Goal: Task Accomplishment & Management: Manage account settings

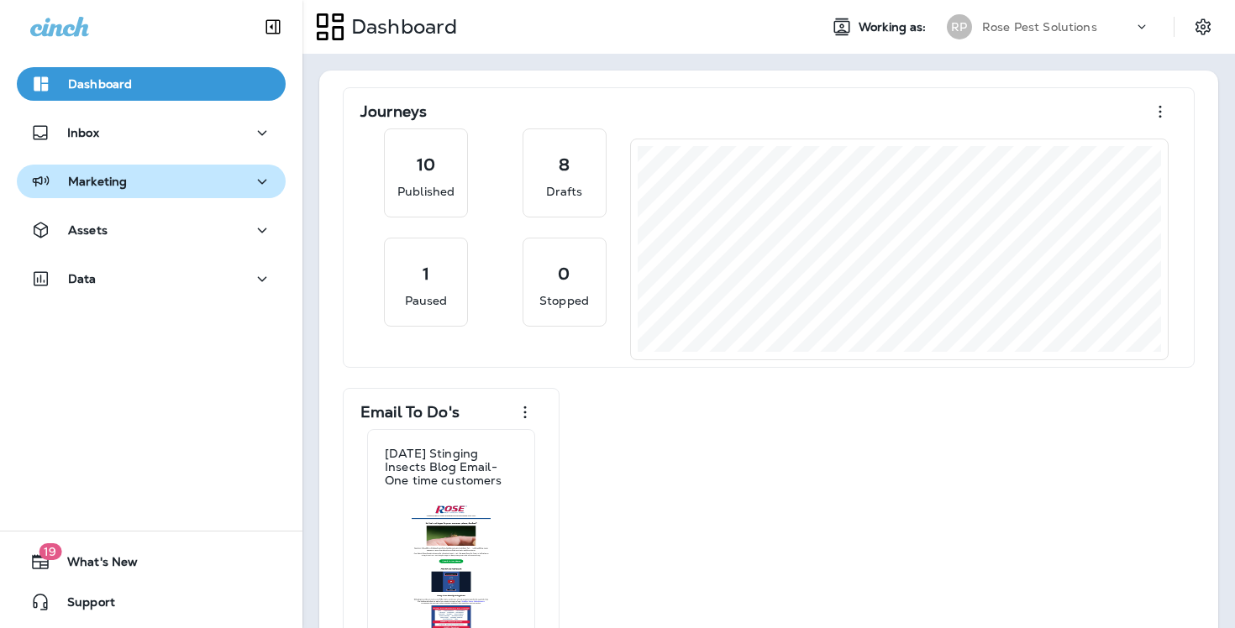
click at [253, 175] on icon "button" at bounding box center [262, 181] width 20 height 21
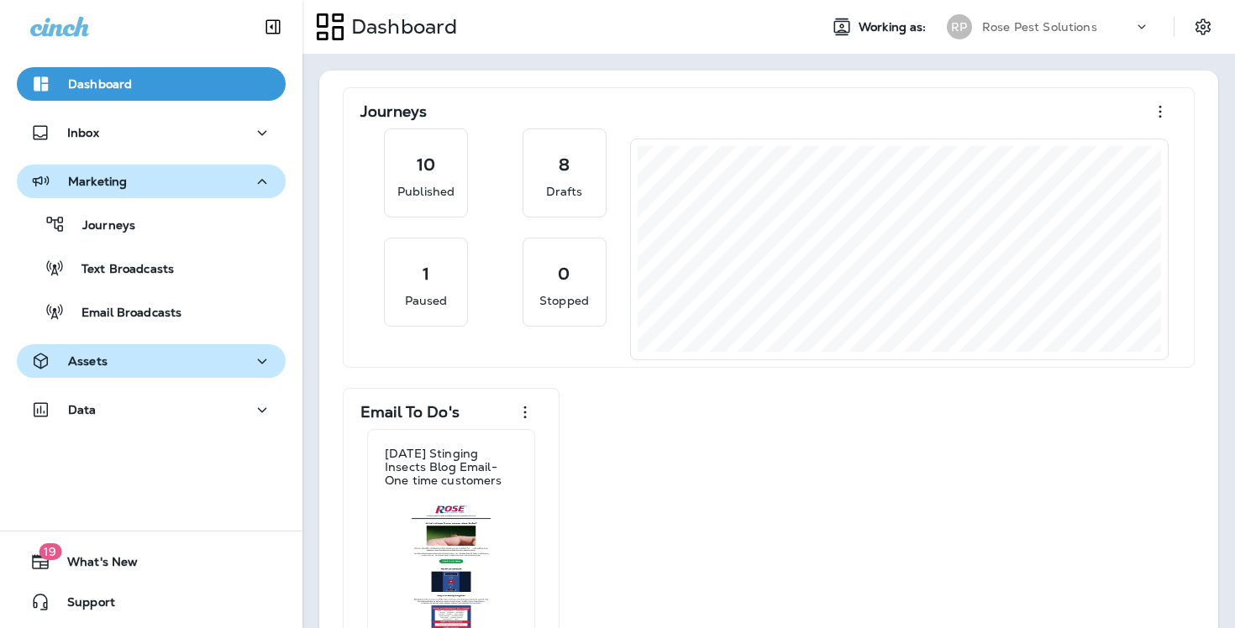
click at [166, 358] on div "Assets" at bounding box center [151, 361] width 242 height 21
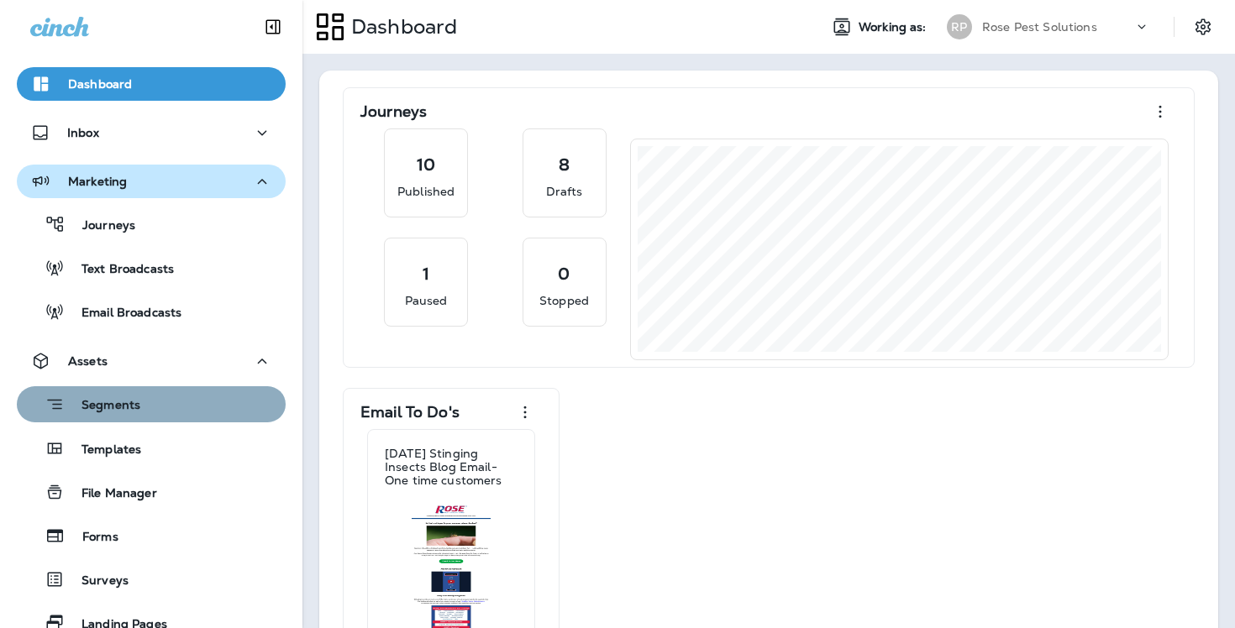
click at [149, 401] on div "Segments" at bounding box center [151, 404] width 255 height 26
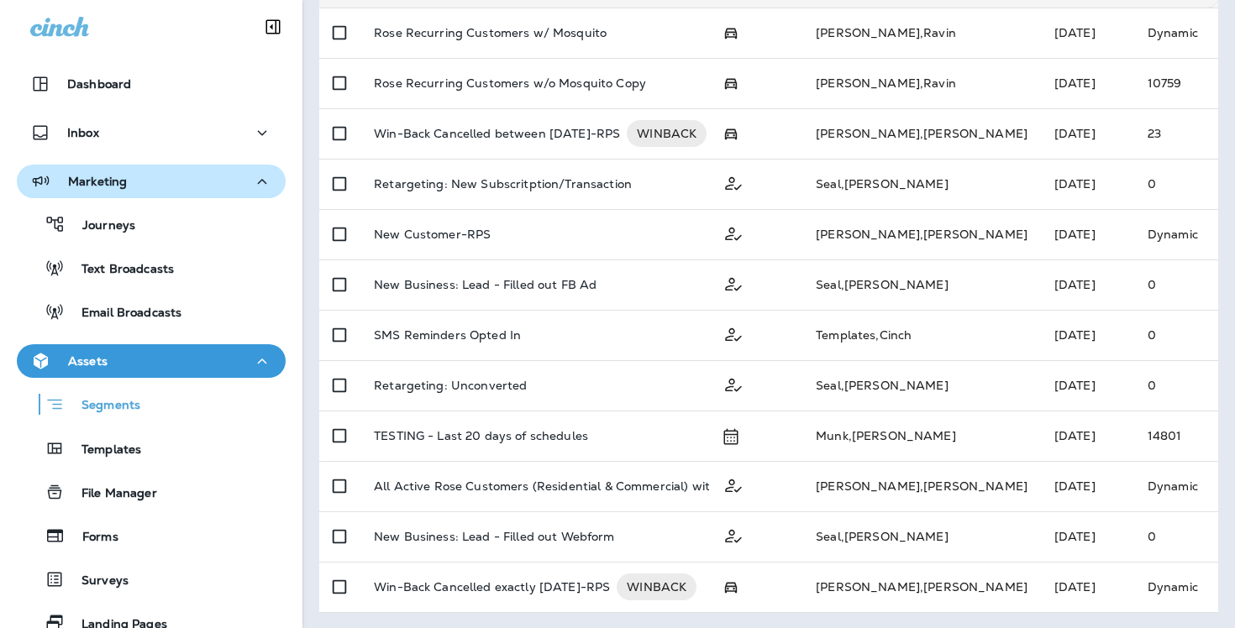
scroll to position [764, 0]
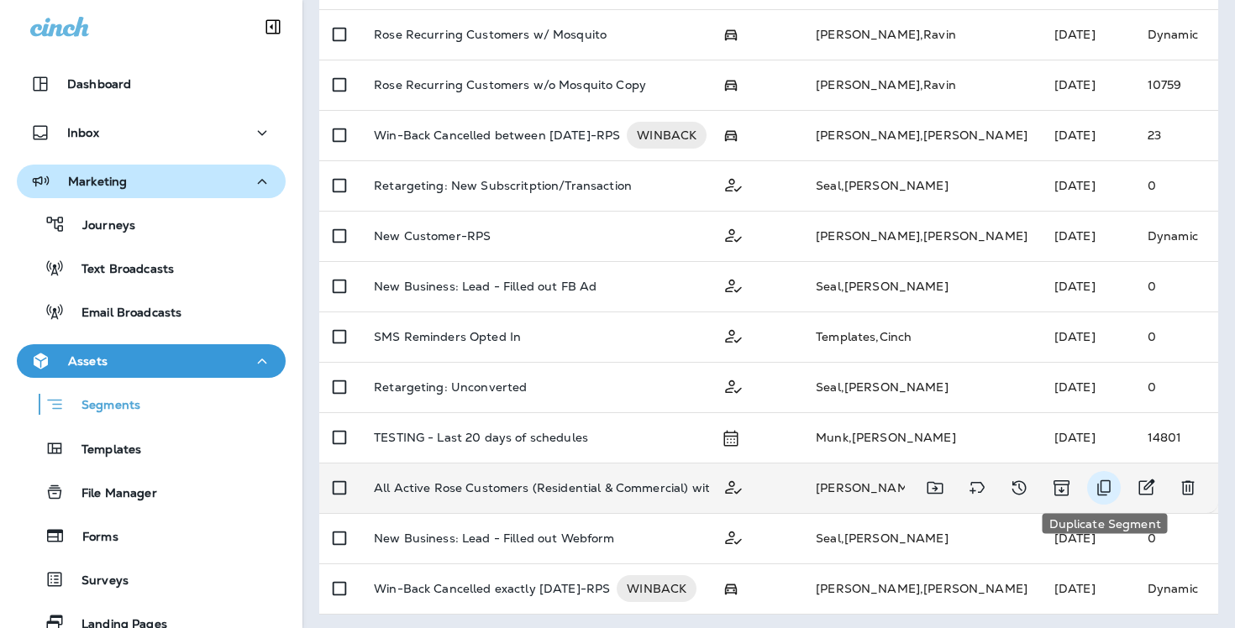
click at [1099, 487] on icon "Duplicate Segment" at bounding box center [1104, 488] width 20 height 20
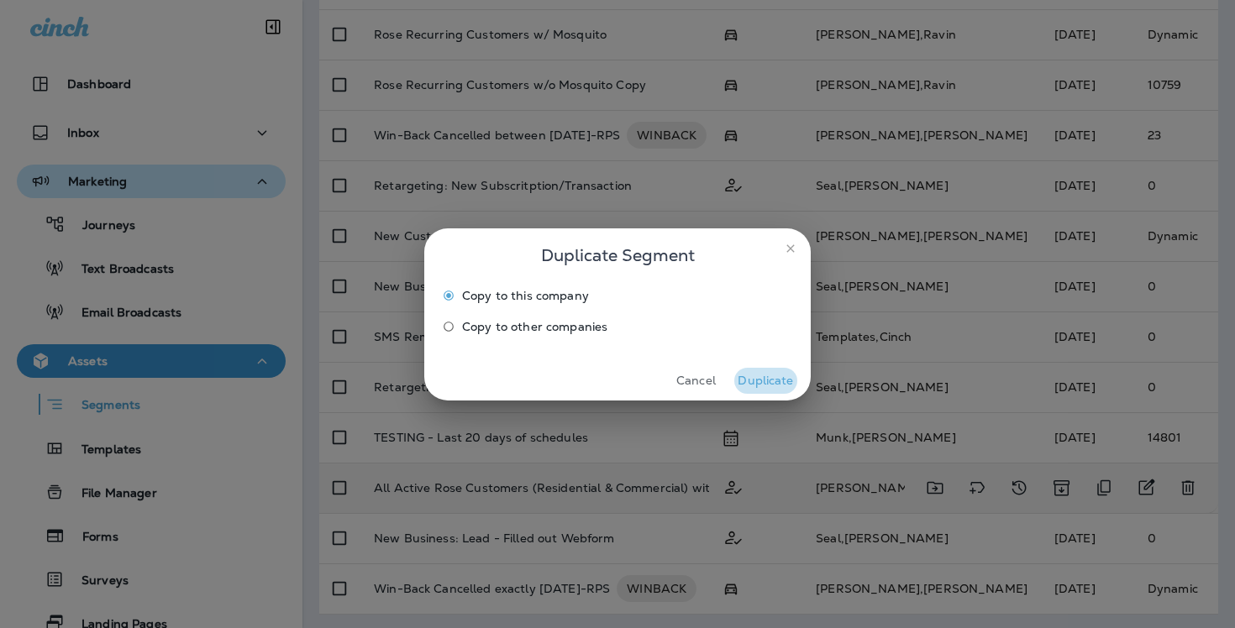
click at [764, 382] on button "Duplicate" at bounding box center [765, 381] width 63 height 26
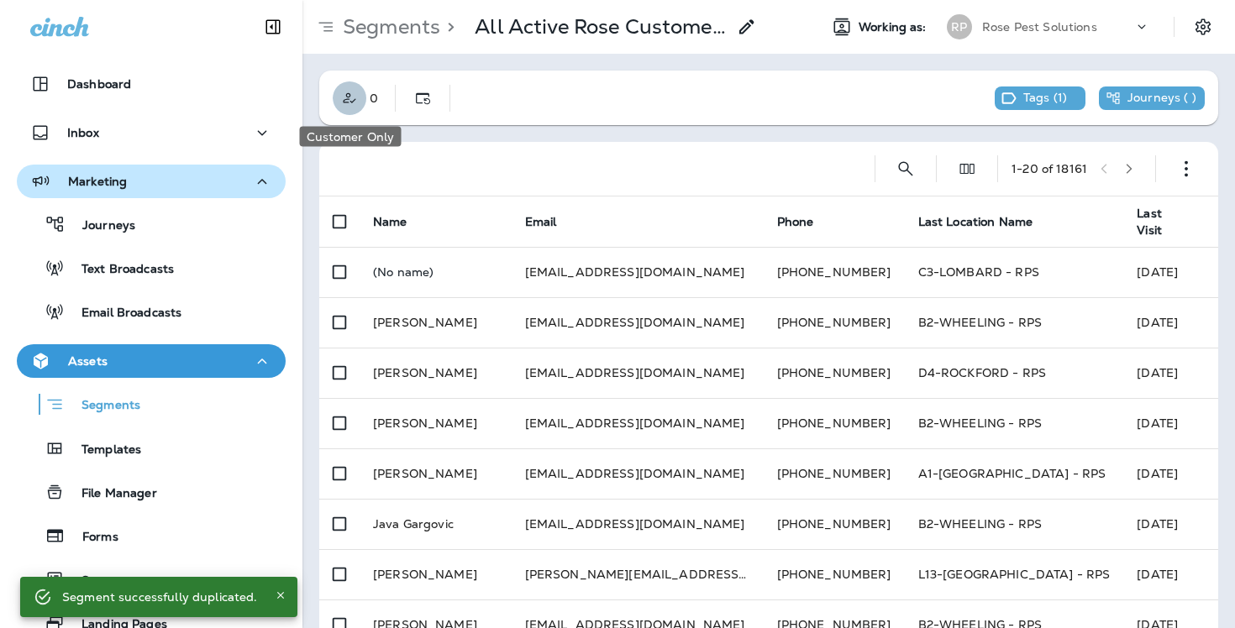
click at [349, 104] on icon "Customer Only" at bounding box center [349, 98] width 17 height 17
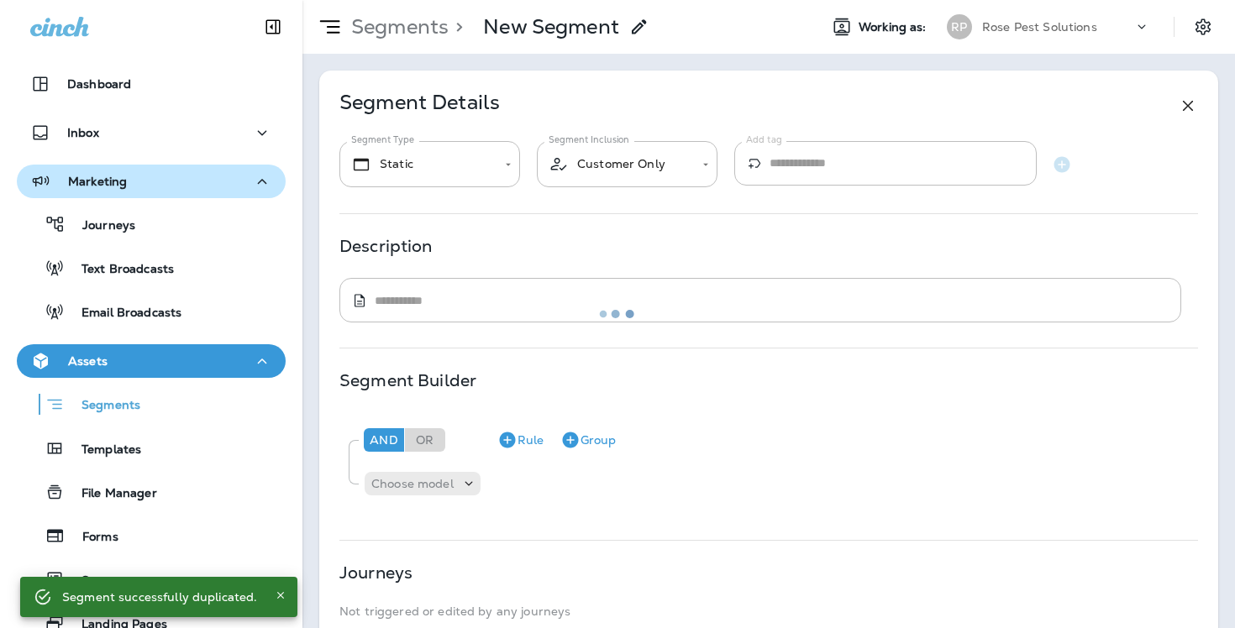
type input "*******"
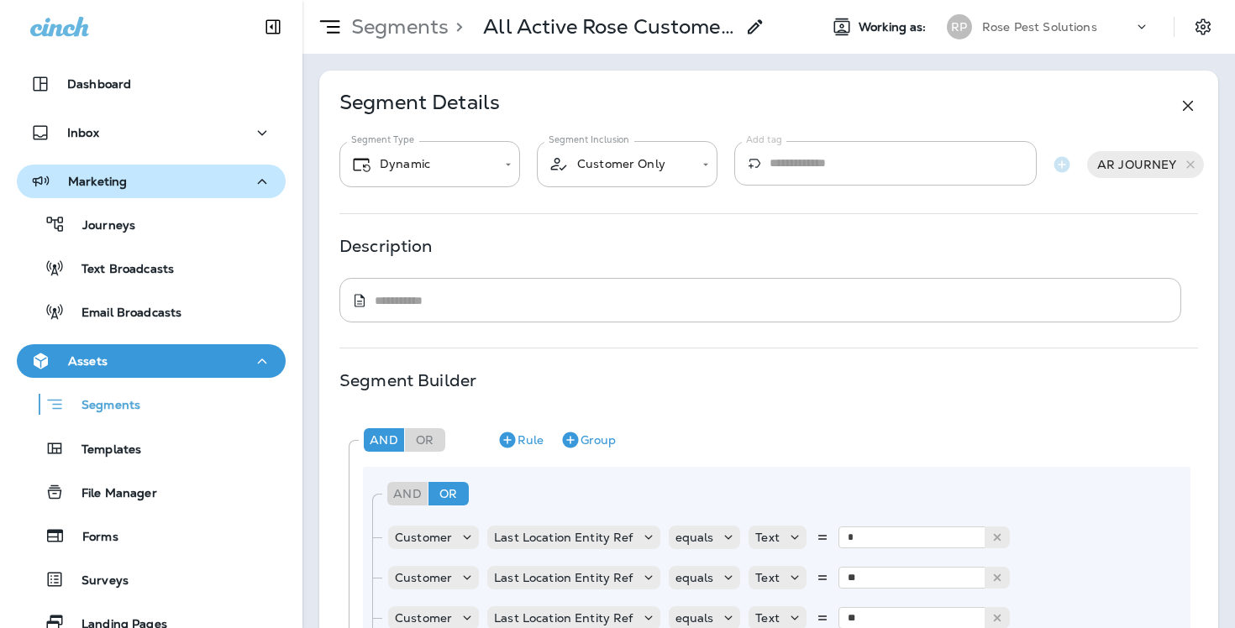
click at [654, 37] on p "All Active Rose Customers (Residential & Commercial) with Email-RPS Copy" at bounding box center [609, 26] width 252 height 25
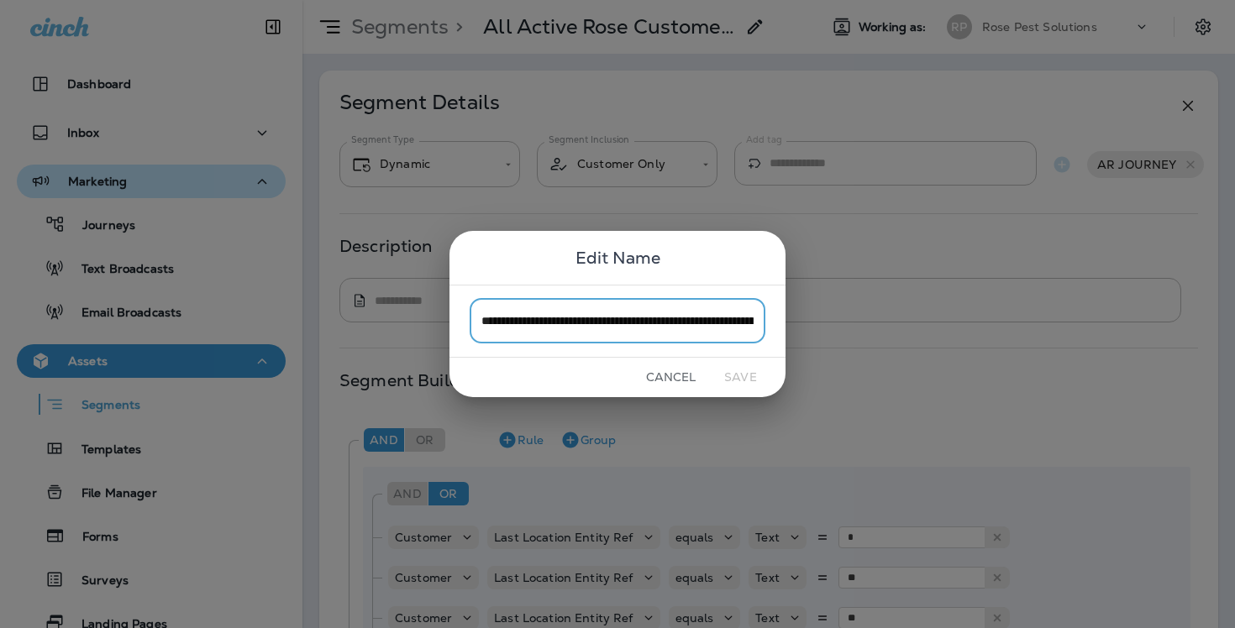
click at [683, 103] on div "**********" at bounding box center [617, 314] width 1235 height 628
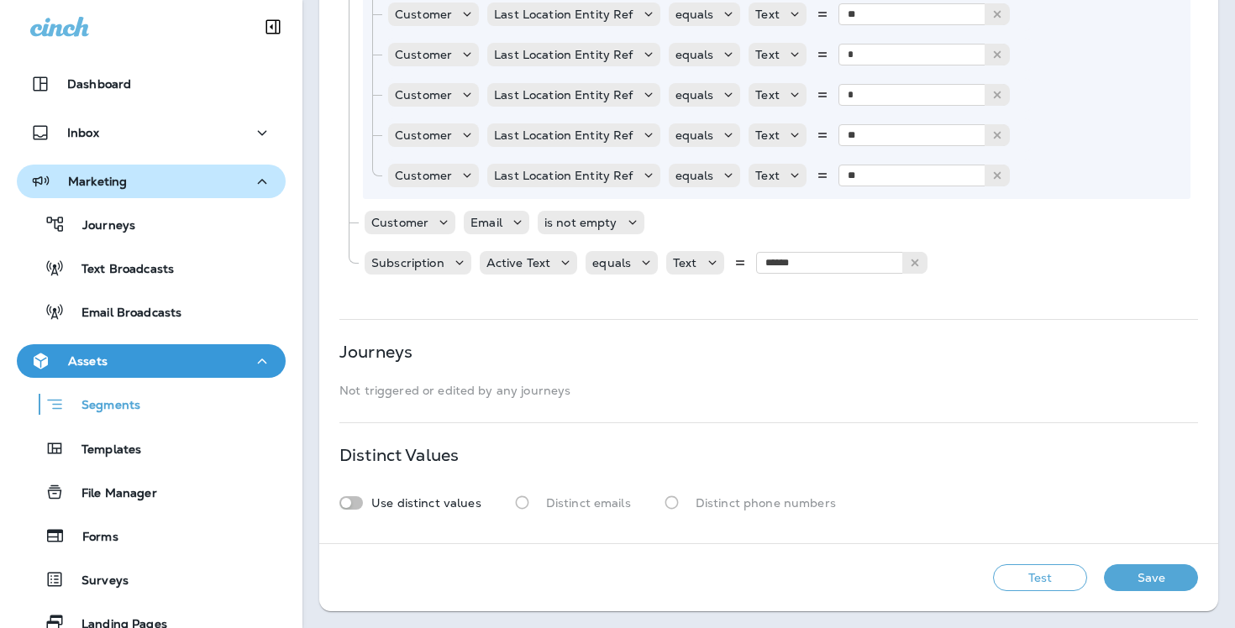
scroll to position [685, 0]
click at [1017, 573] on button "Test" at bounding box center [1040, 578] width 94 height 27
click at [789, 577] on button "View Sample" at bounding box center [801, 578] width 111 height 27
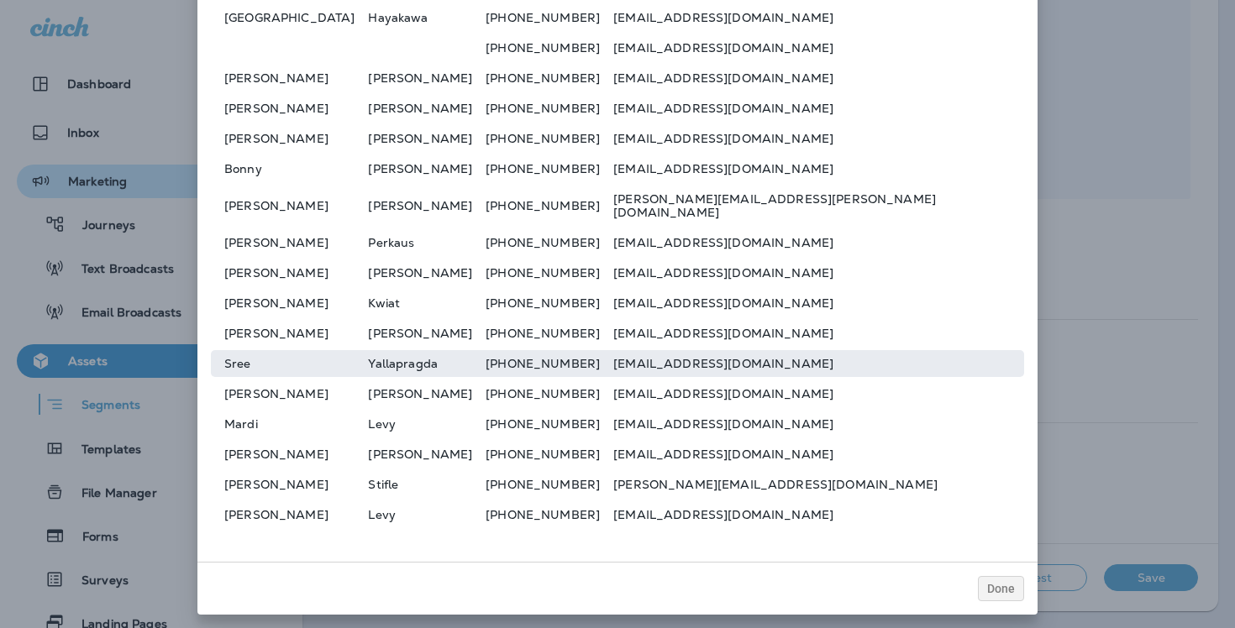
click at [734, 441] on td "tonyb2613@comcast.net" at bounding box center [818, 454] width 411 height 27
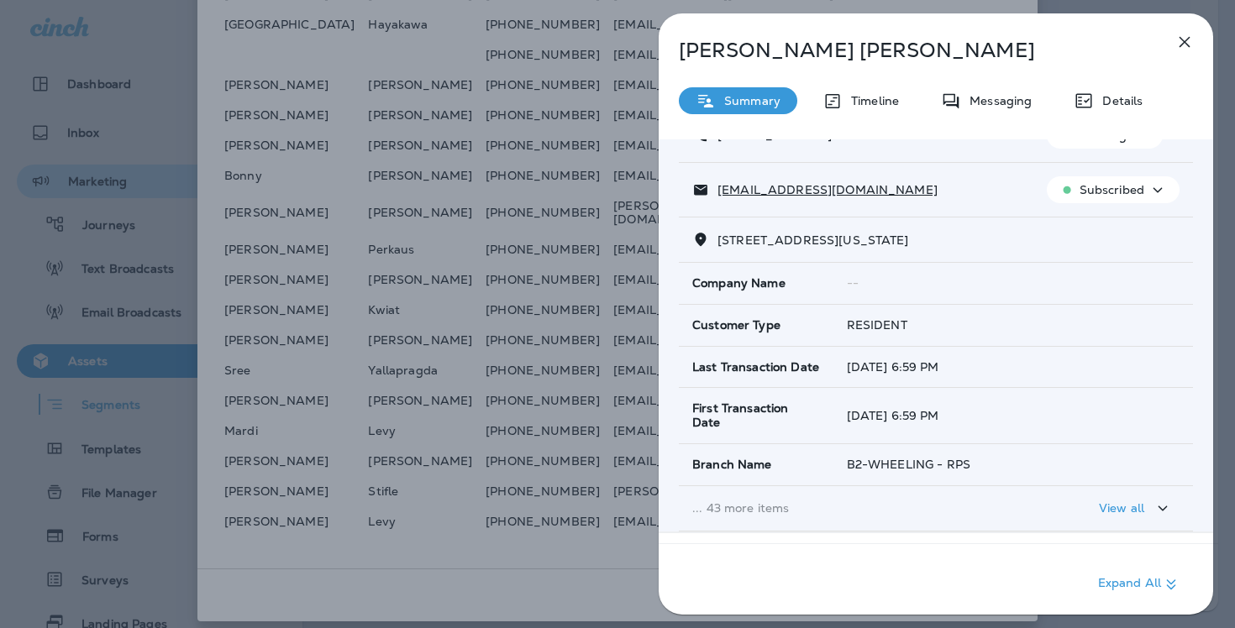
scroll to position [150, 0]
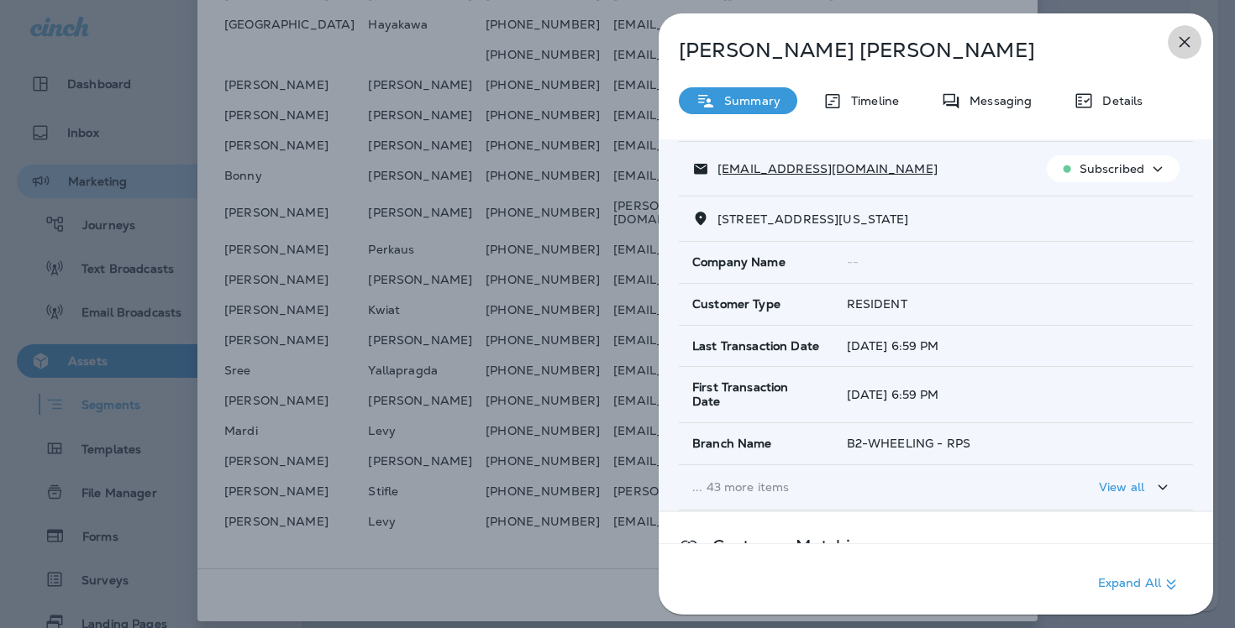
click at [1178, 38] on icon "button" at bounding box center [1184, 42] width 20 height 20
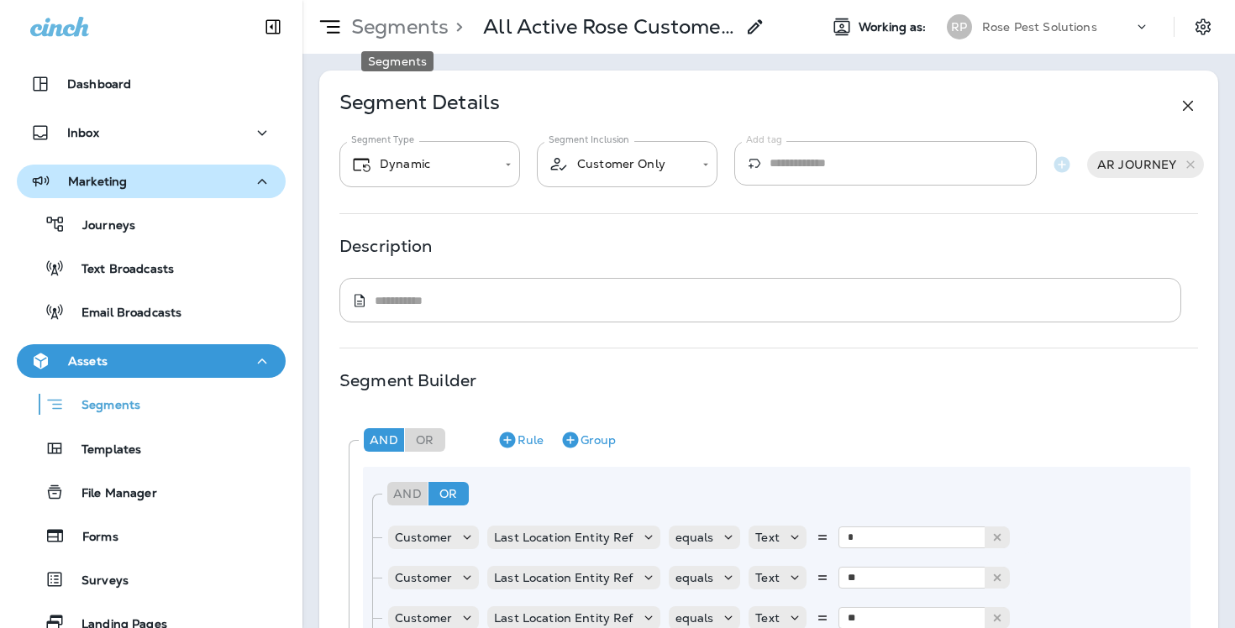
click at [382, 28] on p "Segments" at bounding box center [396, 26] width 104 height 25
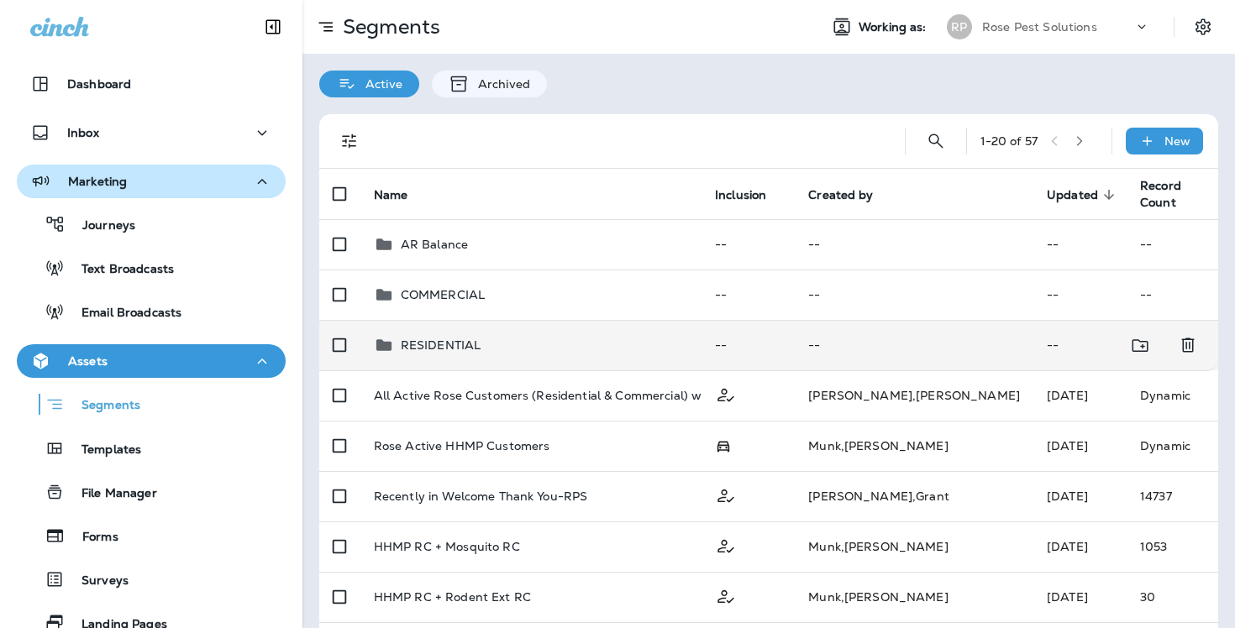
click at [431, 340] on p "RESIDENTIAL" at bounding box center [441, 345] width 81 height 13
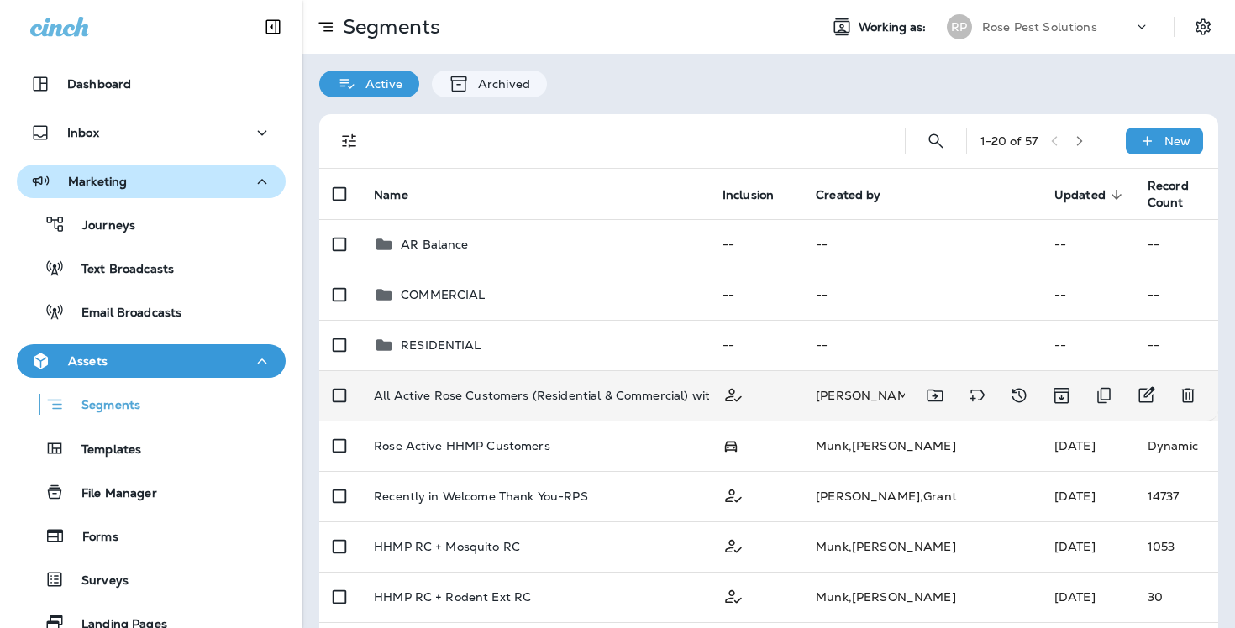
click at [560, 415] on td "All Active Rose Customers (Residential & Commercial) with Email-RPS Copy AR JOU…" at bounding box center [534, 395] width 349 height 50
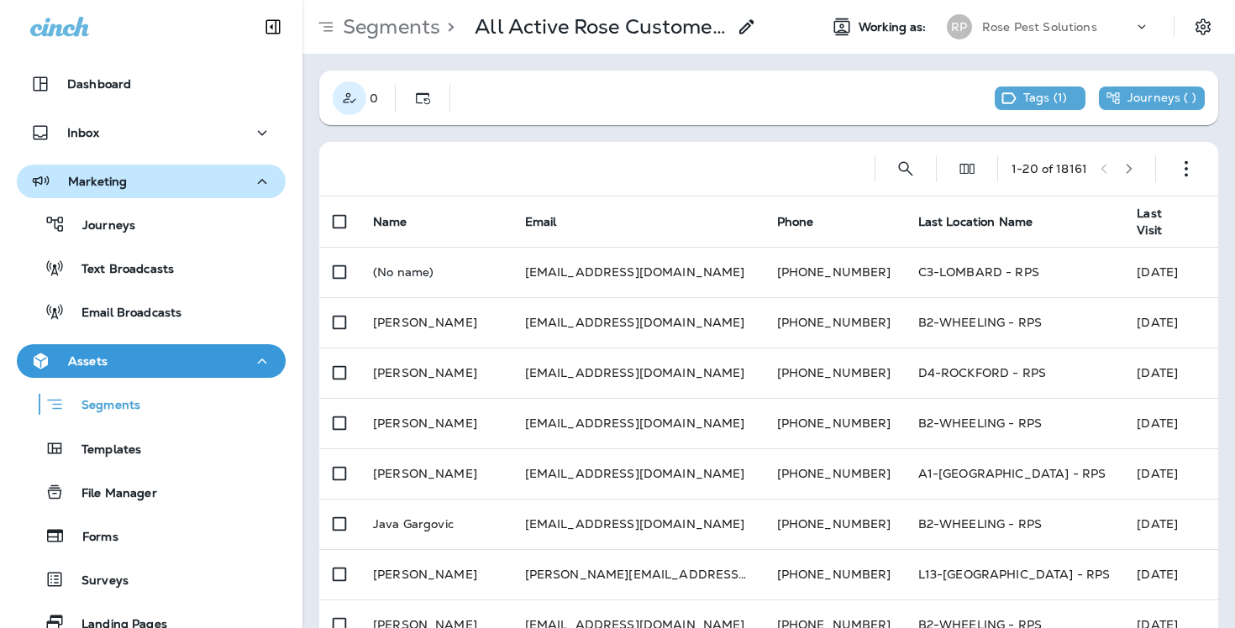
click at [349, 100] on icon "Customer Only" at bounding box center [349, 98] width 17 height 17
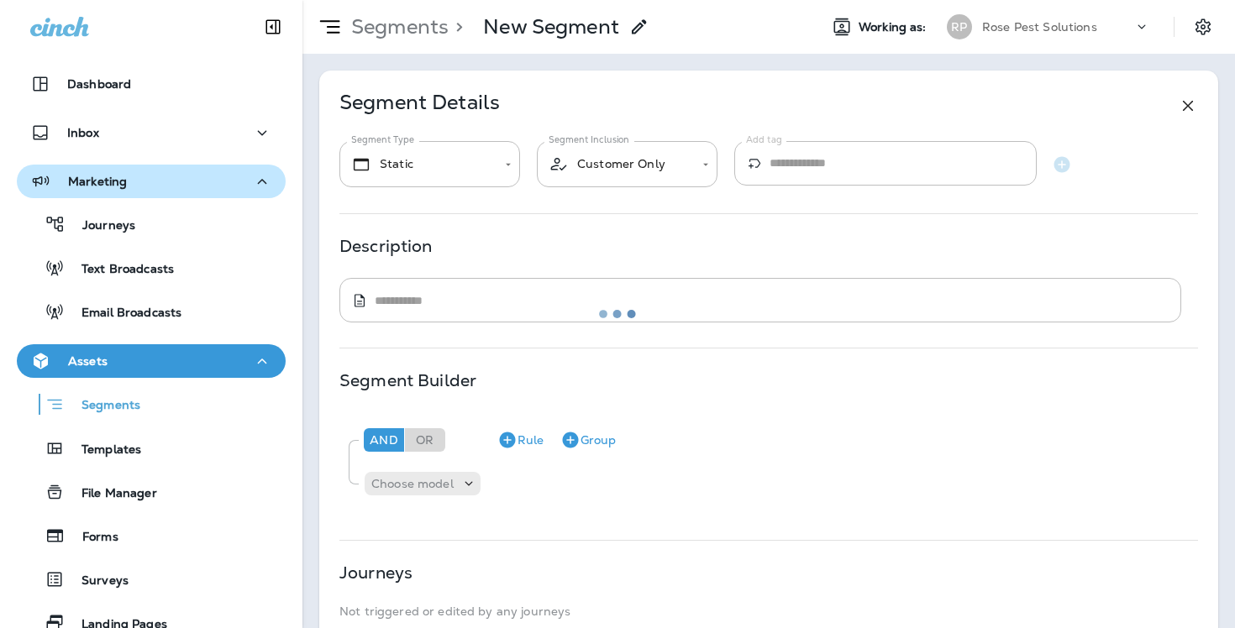
type input "*******"
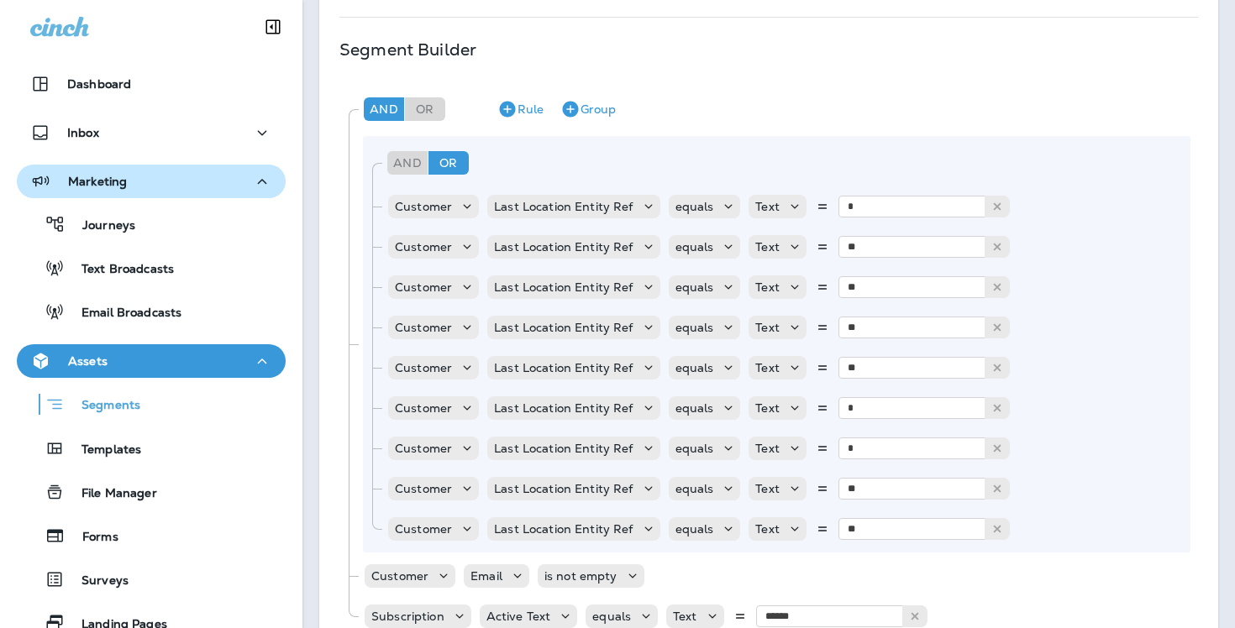
scroll to position [352, 0]
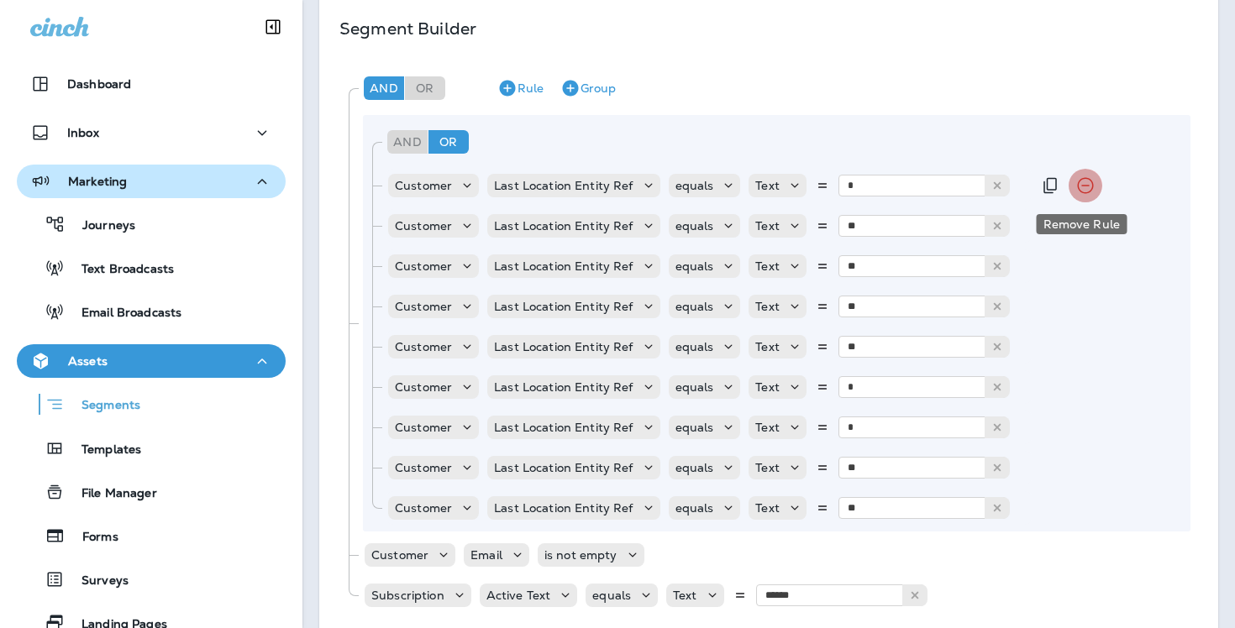
click at [1084, 182] on icon "Remove Rule" at bounding box center [1085, 186] width 20 height 20
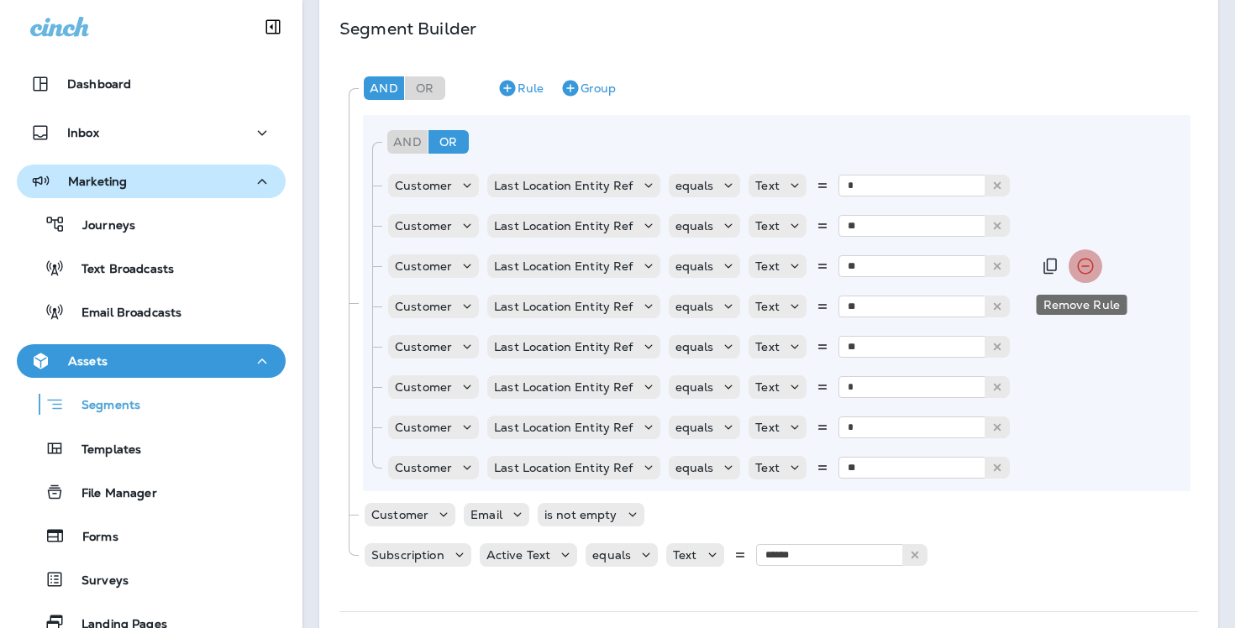
click at [1077, 266] on icon "Remove Rule" at bounding box center [1085, 267] width 16 height 16
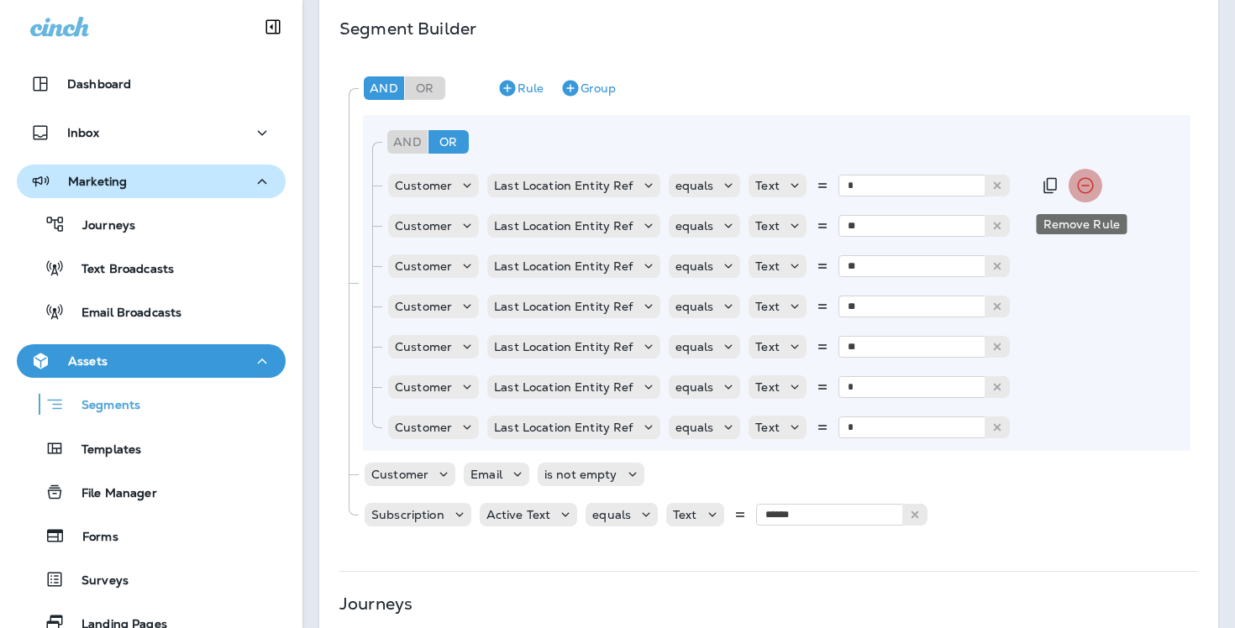
click at [1077, 184] on icon "Remove Rule" at bounding box center [1085, 186] width 16 height 16
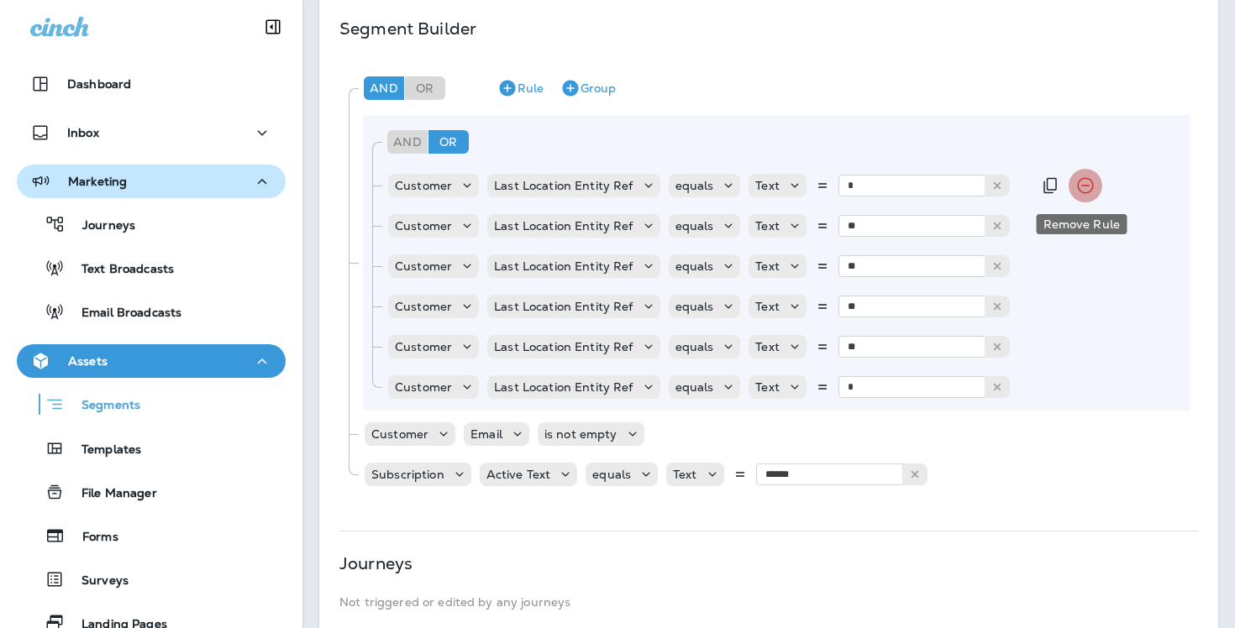
click at [1077, 184] on icon "Remove Rule" at bounding box center [1085, 186] width 16 height 16
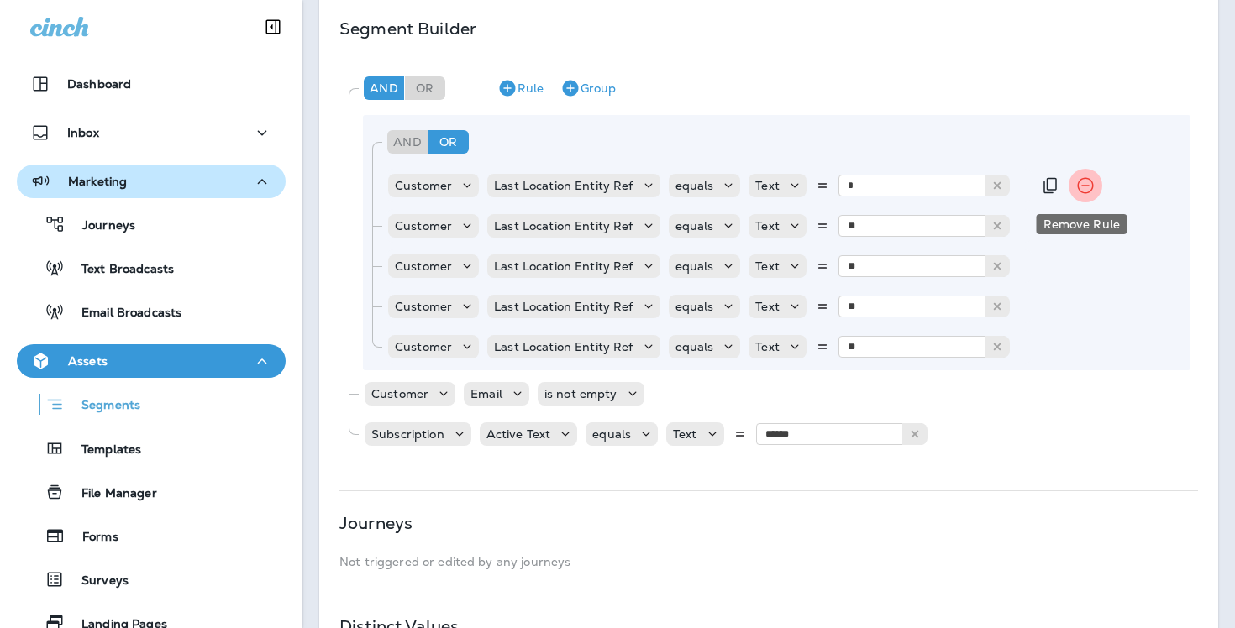
click at [1077, 184] on icon "Remove Rule" at bounding box center [1085, 186] width 16 height 16
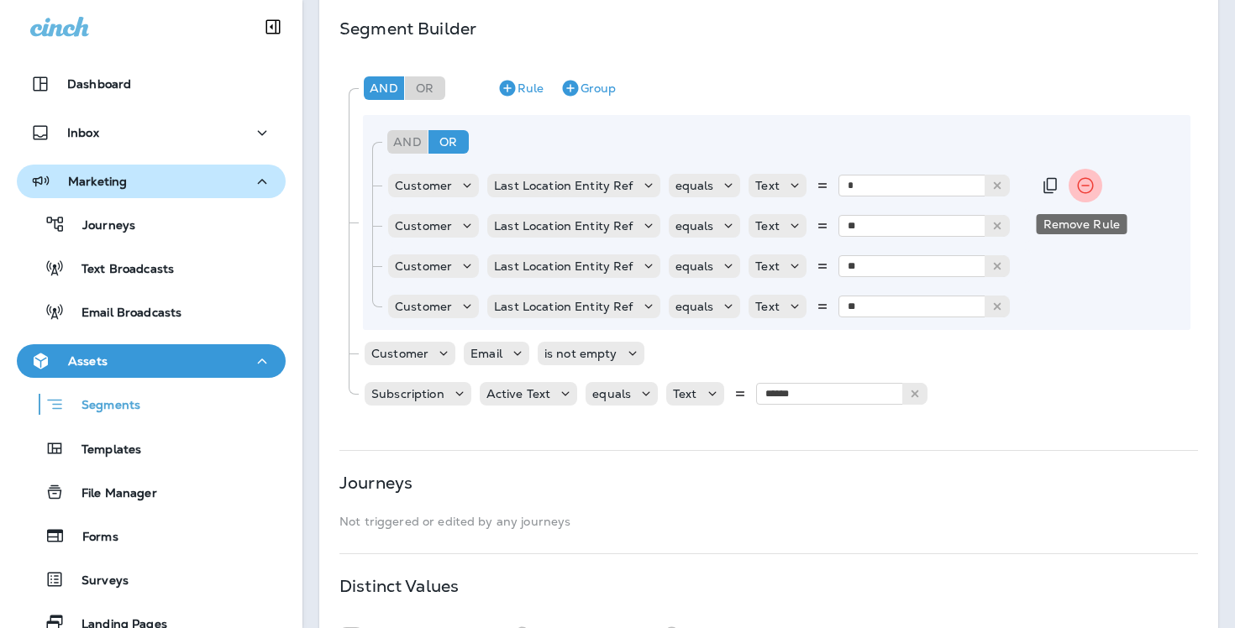
click at [1077, 184] on icon "Remove Rule" at bounding box center [1085, 186] width 16 height 16
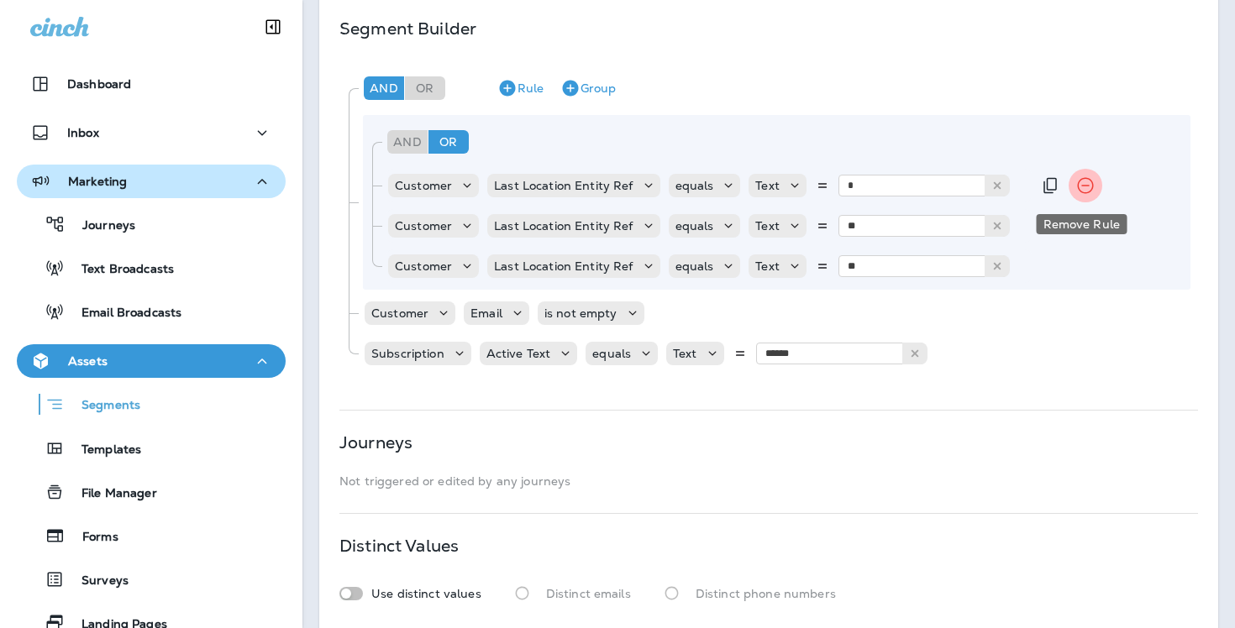
click at [1077, 184] on icon "Remove Rule" at bounding box center [1085, 186] width 16 height 16
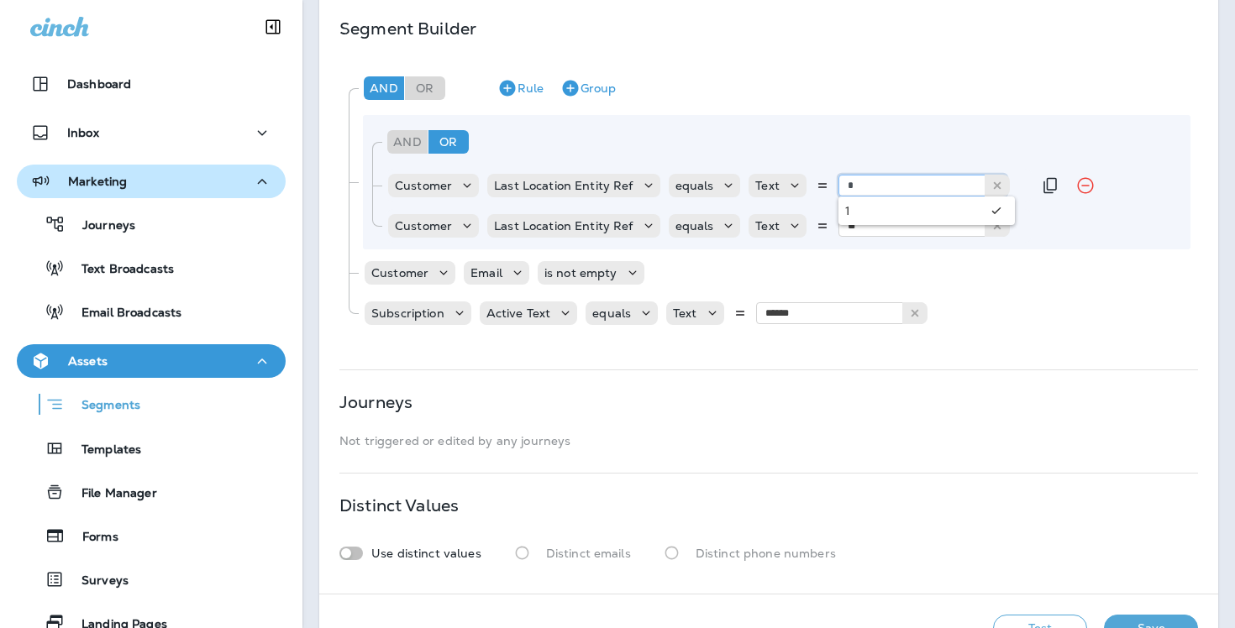
click at [863, 189] on input "*" at bounding box center [922, 186] width 168 height 22
type input "**"
click at [894, 208] on div "And Or Rule Group Customer Last Location Entity Ref equals Text ** 28 Customer …" at bounding box center [776, 182] width 827 height 134
click at [437, 275] on icon at bounding box center [443, 273] width 17 height 17
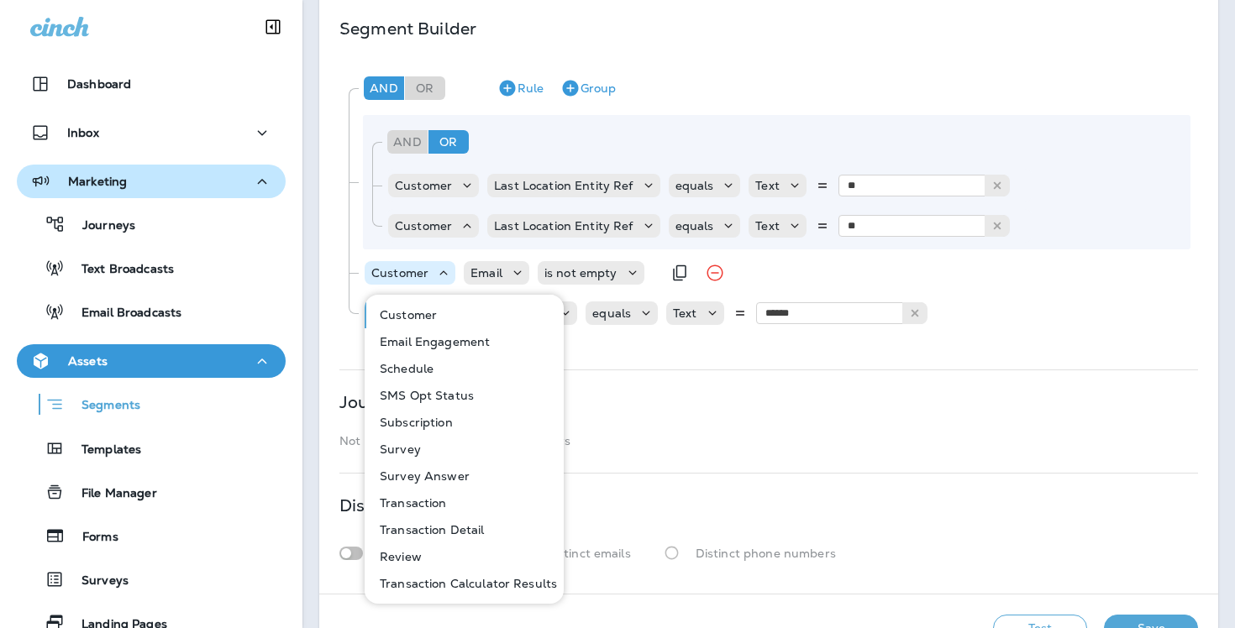
click at [437, 275] on icon at bounding box center [443, 273] width 17 height 17
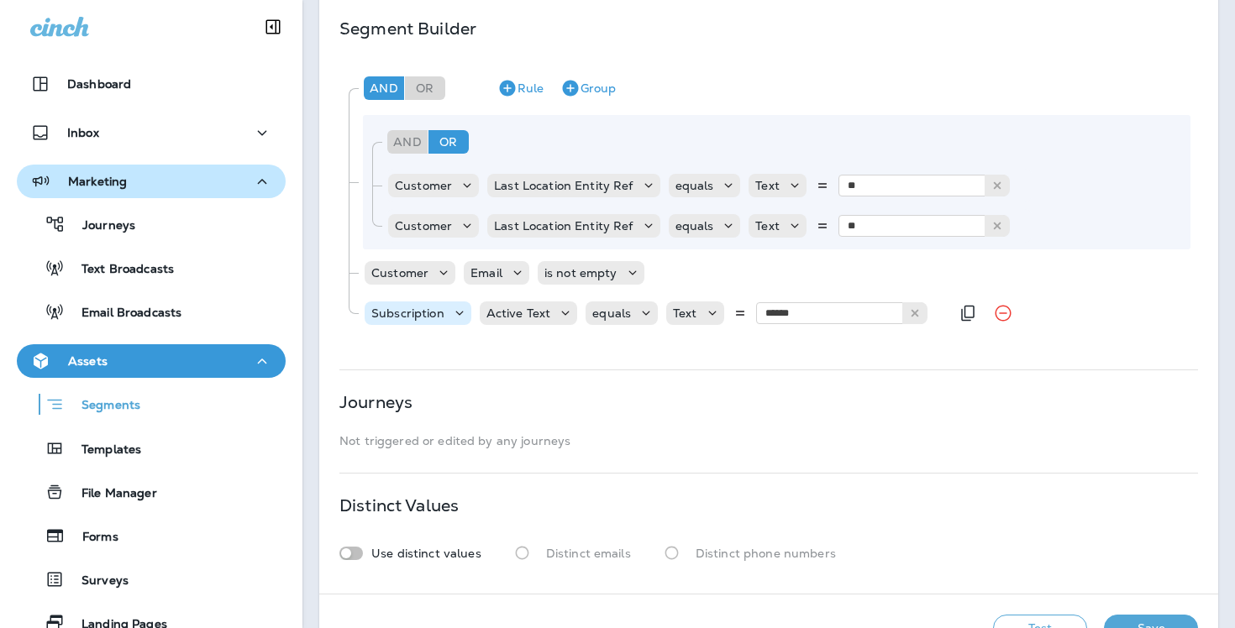
click at [465, 312] on icon at bounding box center [459, 313] width 17 height 17
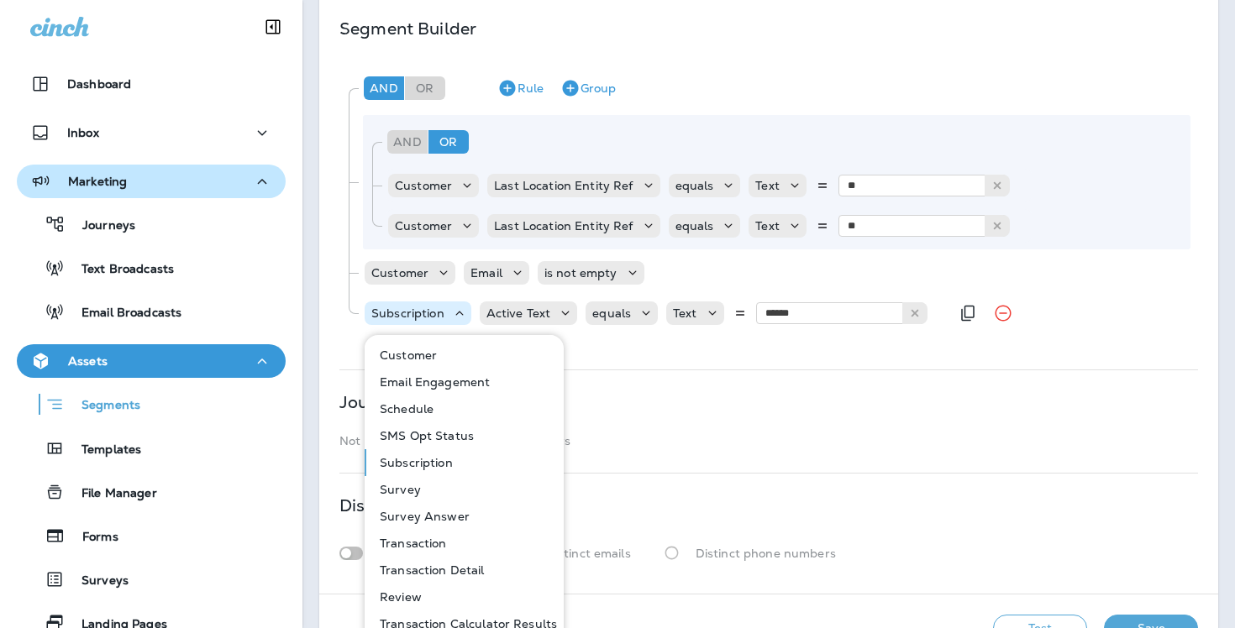
click at [465, 312] on icon at bounding box center [459, 313] width 17 height 17
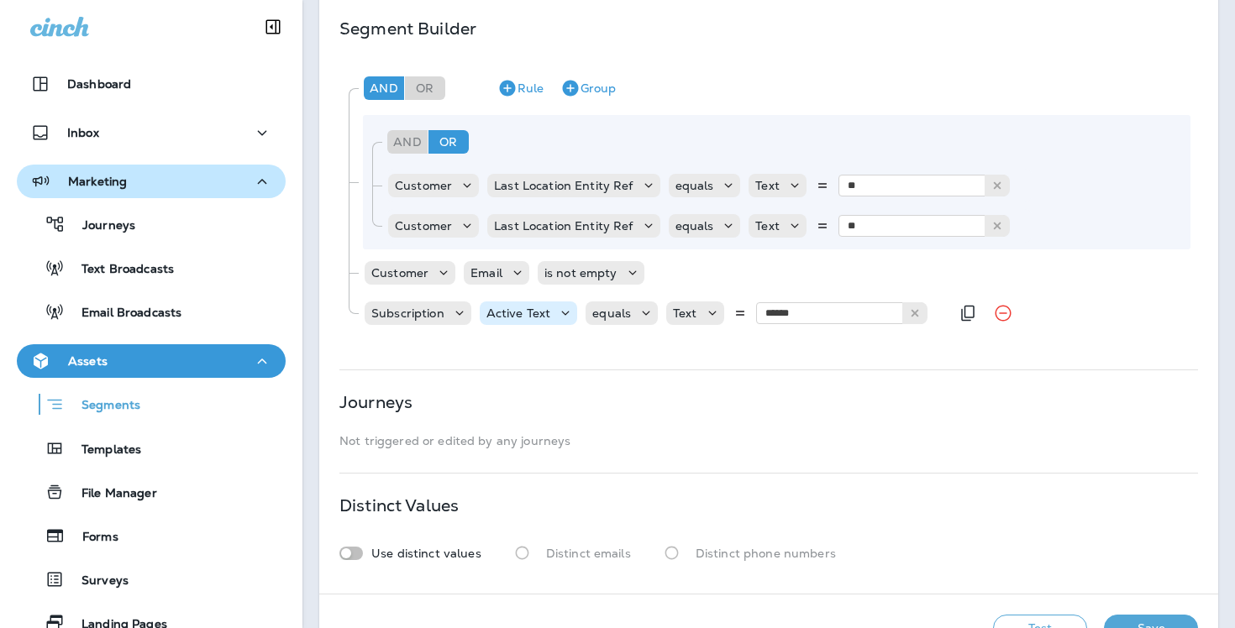
click at [546, 309] on p "Active Text" at bounding box center [518, 313] width 65 height 13
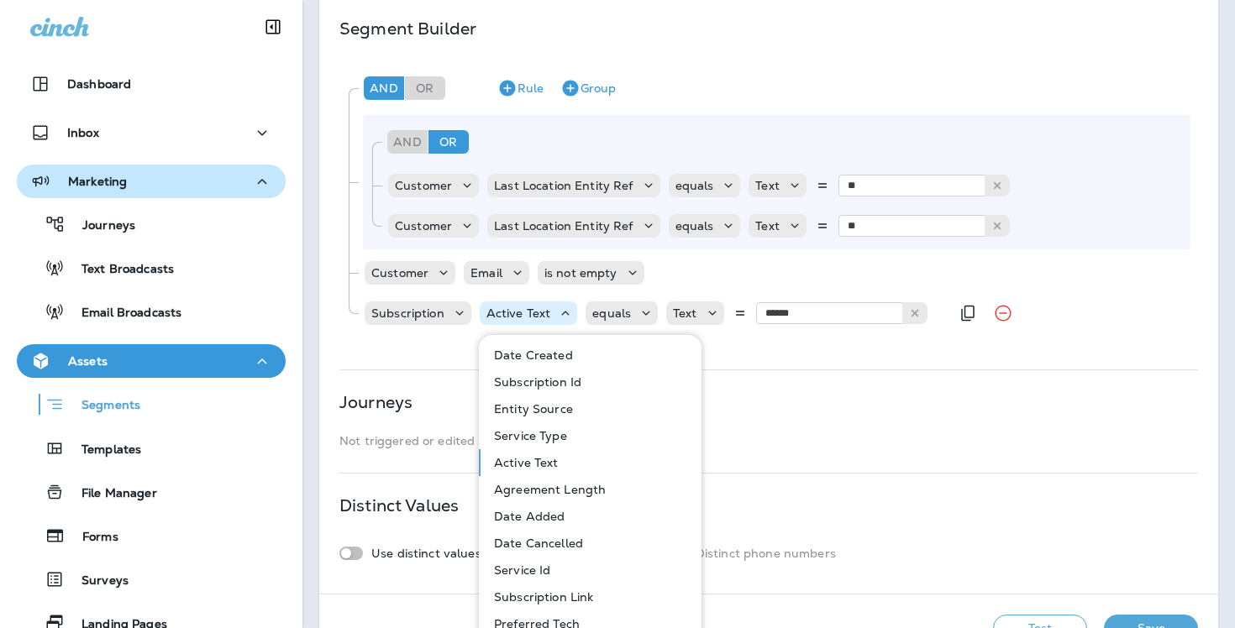
click at [546, 309] on p "Active Text" at bounding box center [518, 313] width 65 height 13
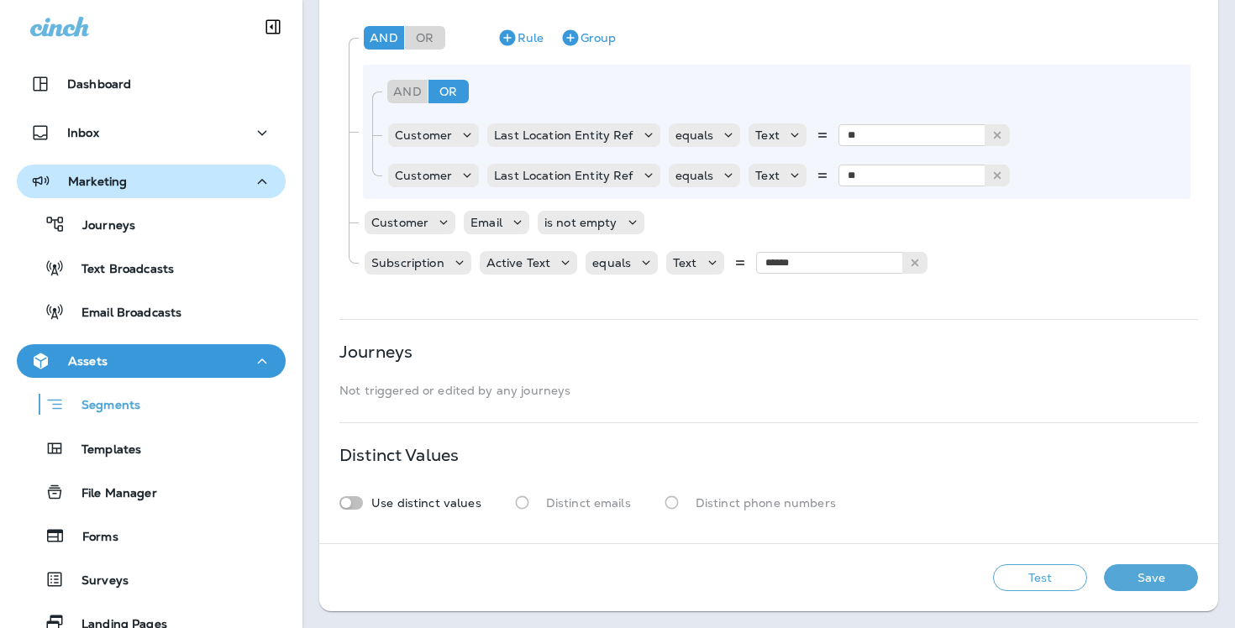
scroll to position [402, 0]
click at [1028, 583] on button "Test" at bounding box center [1040, 578] width 94 height 27
click at [756, 576] on button "View Sample" at bounding box center [801, 578] width 111 height 27
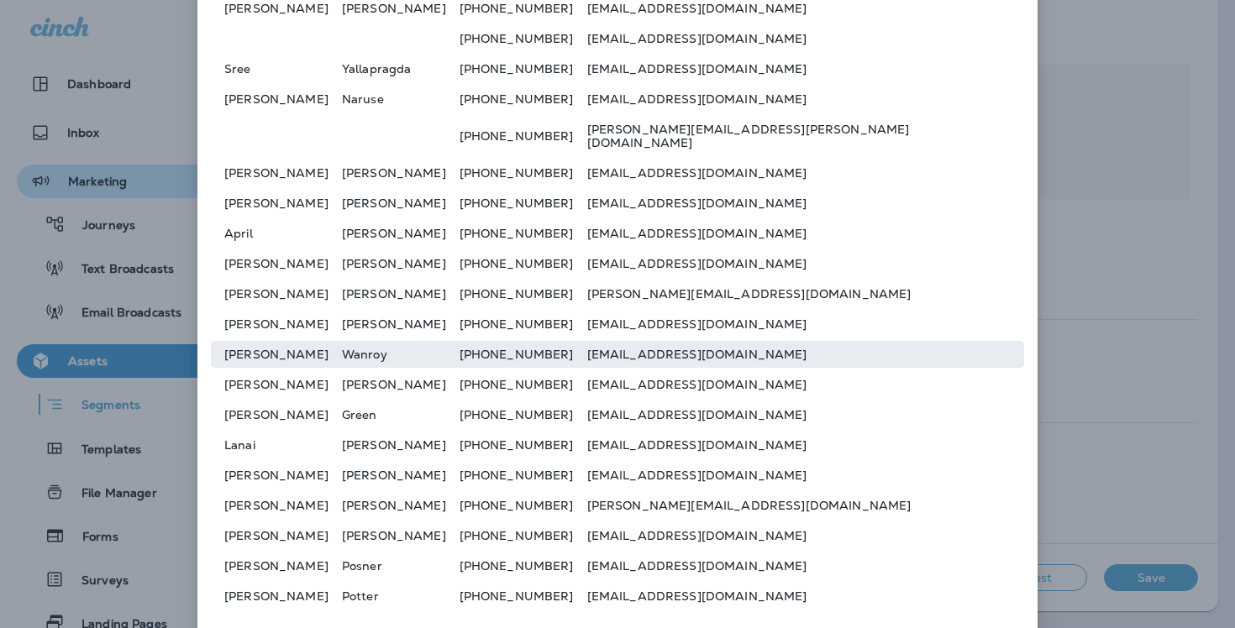
scroll to position [0, 0]
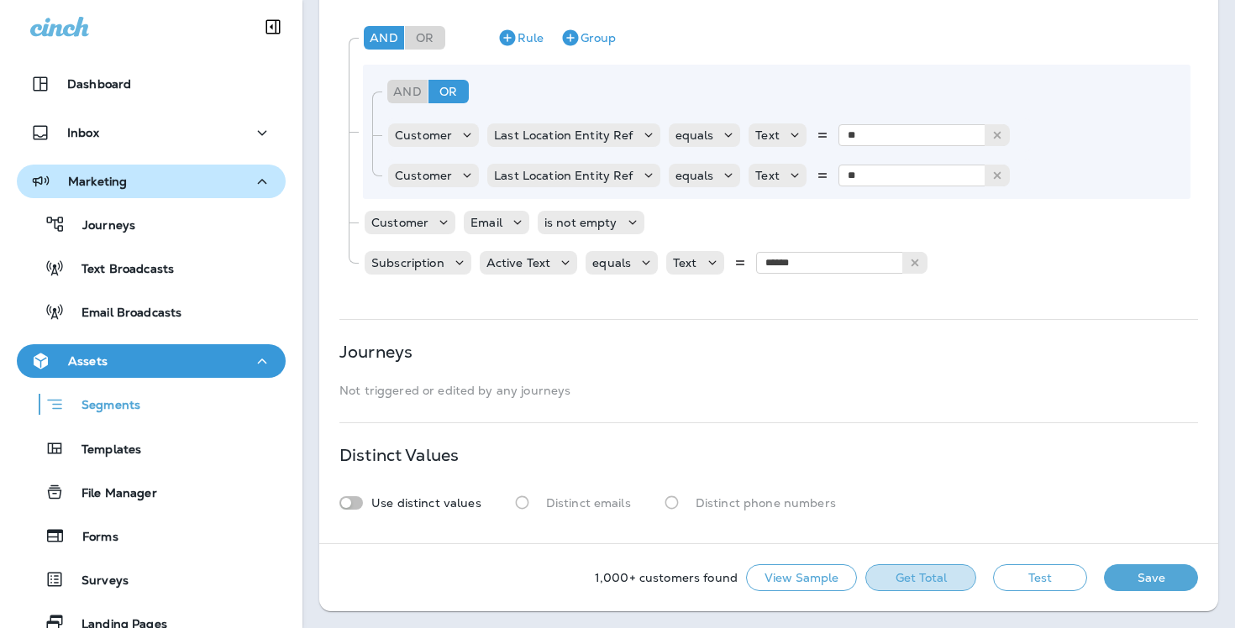
click at [896, 570] on button "Get Total" at bounding box center [920, 578] width 111 height 27
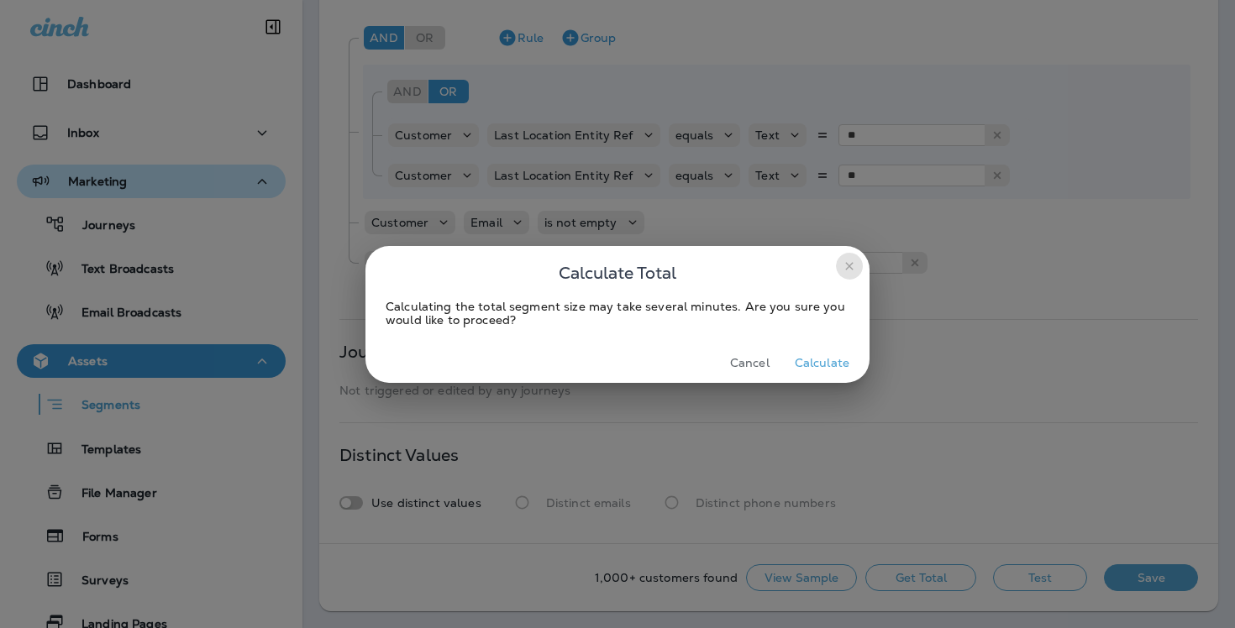
click at [843, 274] on button "close" at bounding box center [849, 266] width 27 height 27
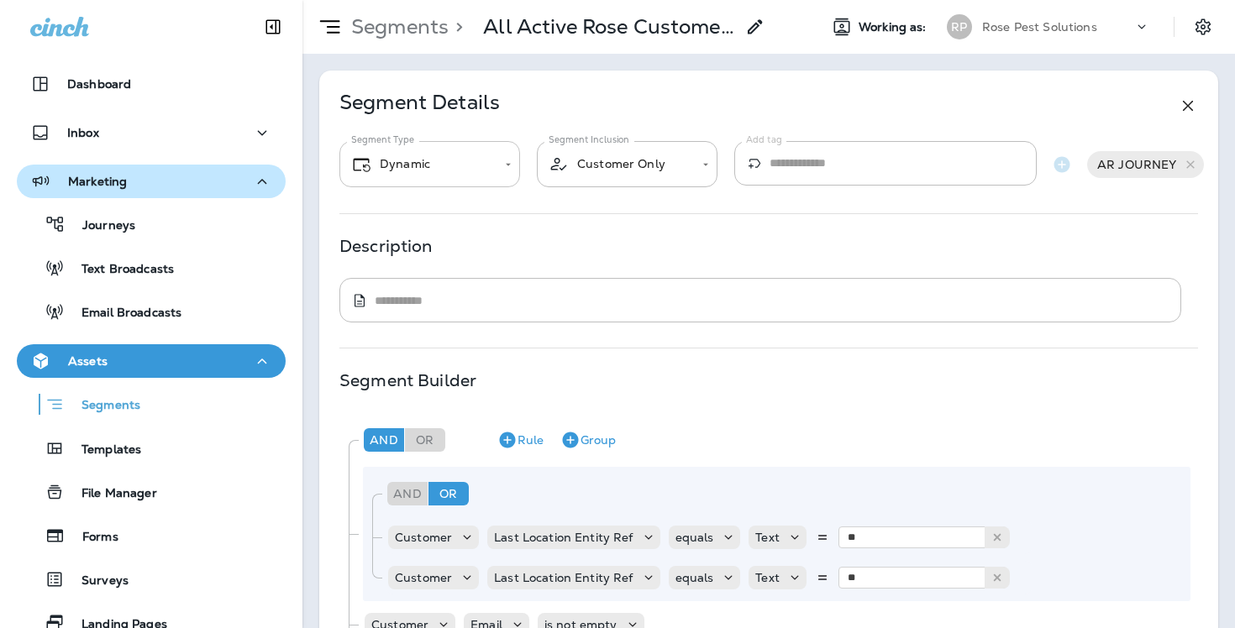
click at [387, 0] on body "**********" at bounding box center [617, 0] width 1235 height 0
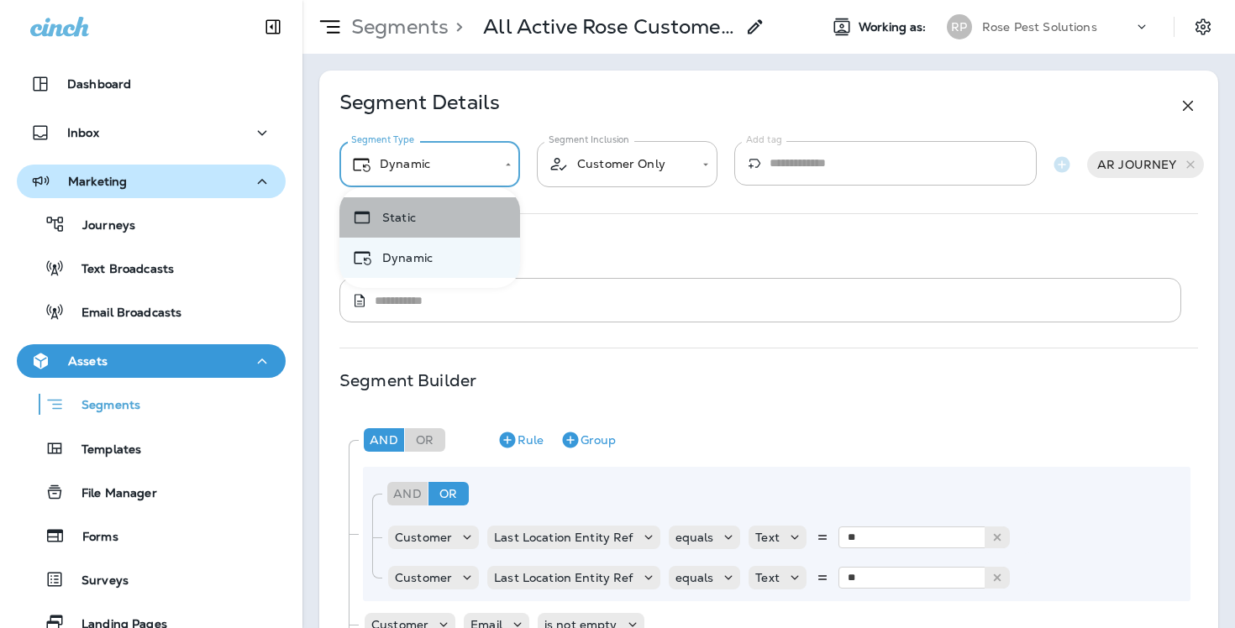
click at [389, 203] on li "Static" at bounding box center [429, 217] width 181 height 40
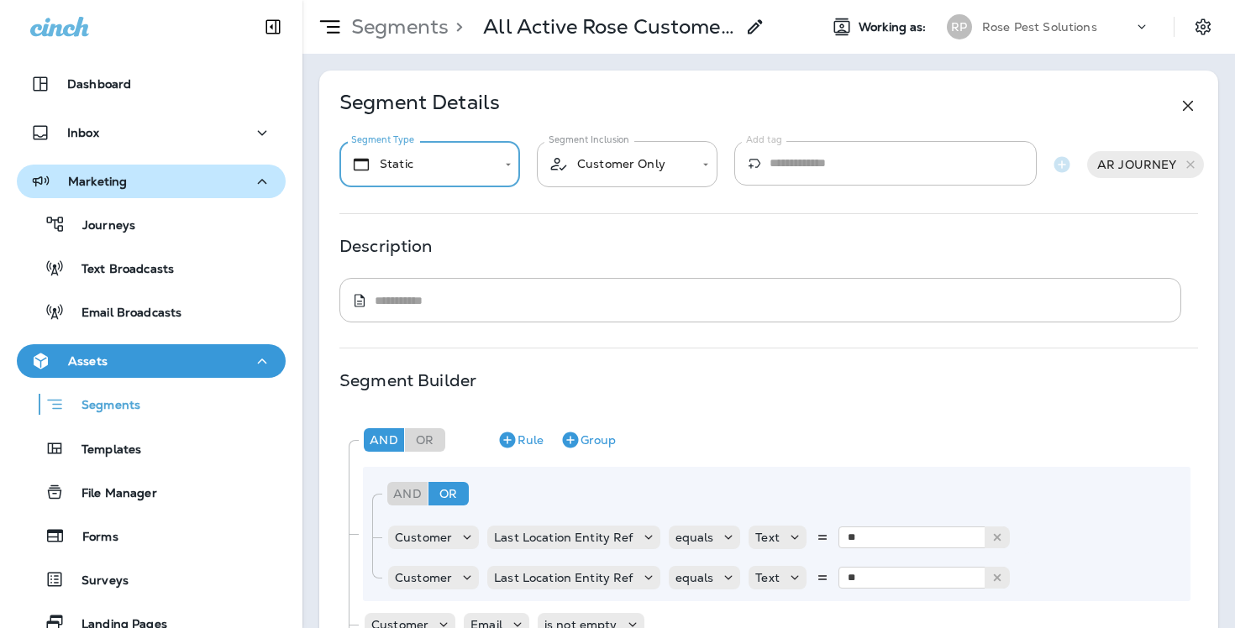
click at [440, 0] on body "**********" at bounding box center [617, 0] width 1235 height 0
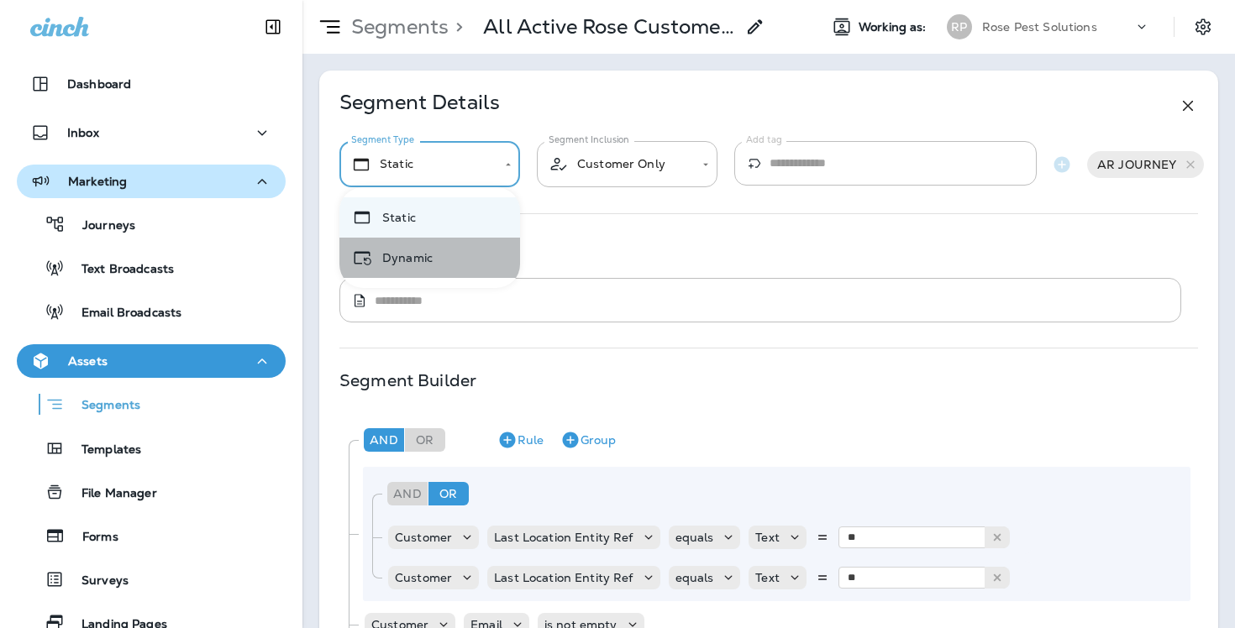
click at [435, 248] on li "Dynamic" at bounding box center [429, 258] width 181 height 40
type input "*******"
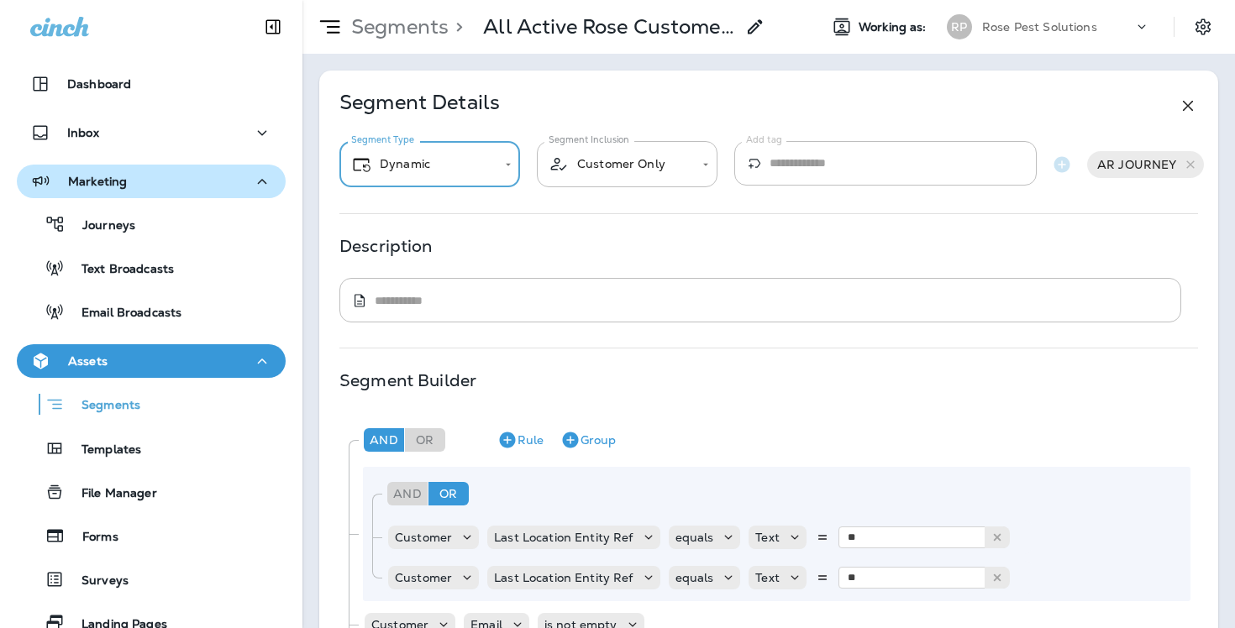
click at [1118, 165] on span "AR JOURNEY" at bounding box center [1136, 164] width 99 height 13
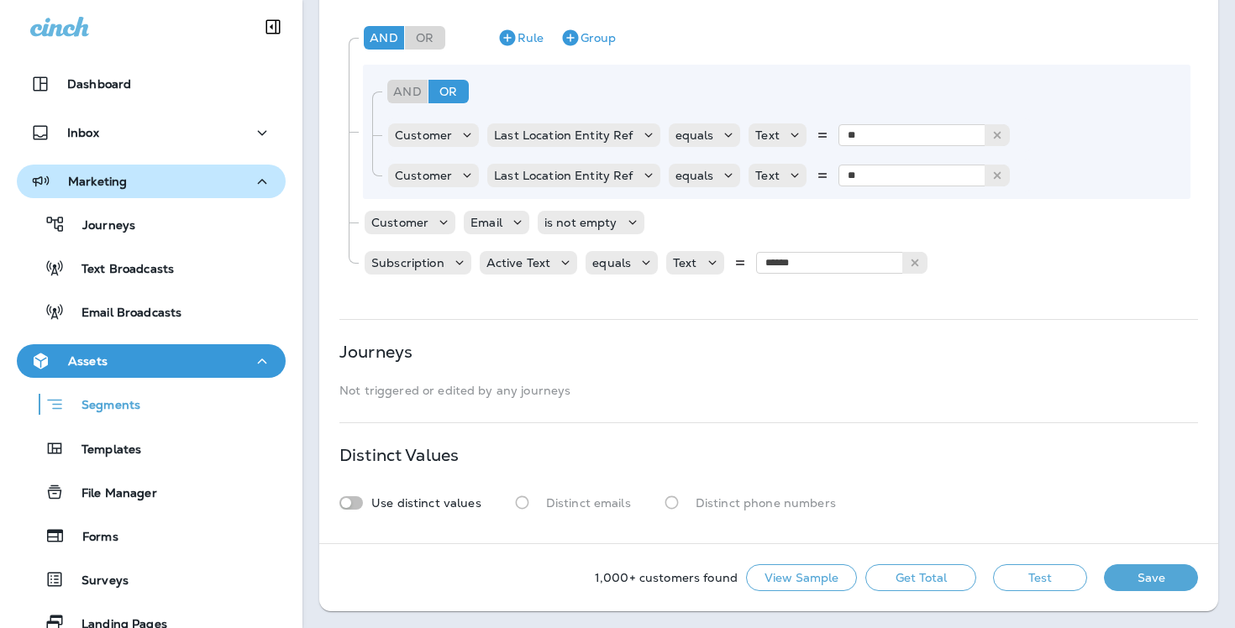
scroll to position [402, 0]
click at [801, 569] on button "View Sample" at bounding box center [801, 578] width 111 height 27
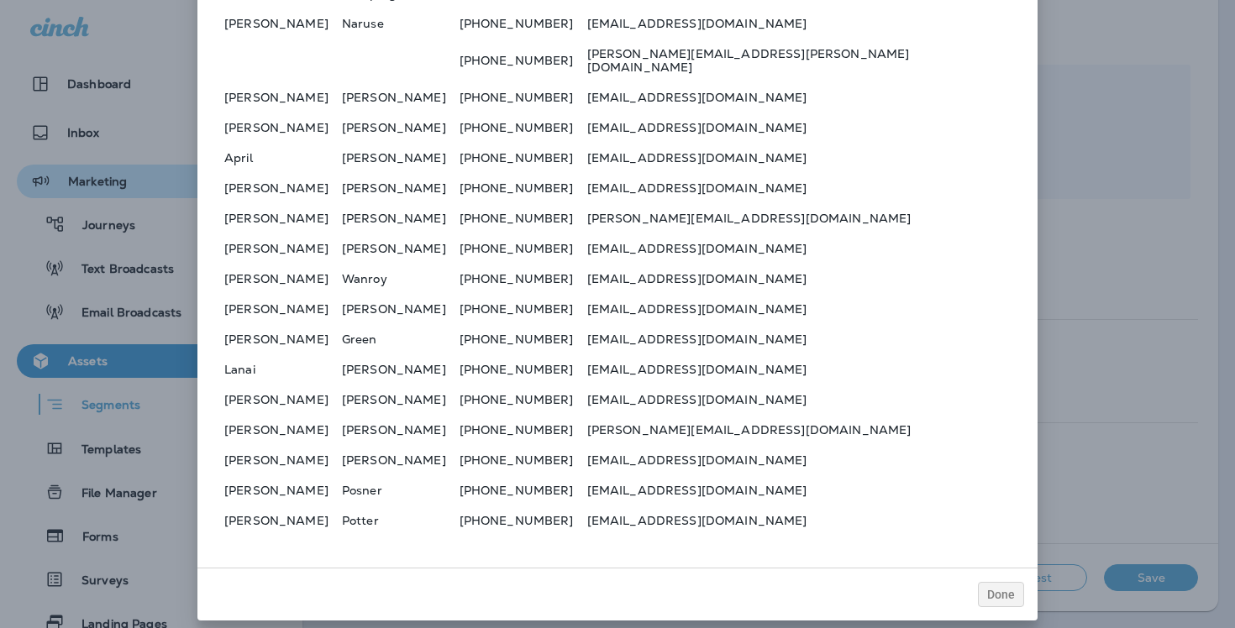
scroll to position [75, 0]
click at [841, 470] on table "First Name Last Name Phone Email Cathy Thorne +17734708501 catthorne@sbcglobal.…" at bounding box center [617, 215] width 813 height 645
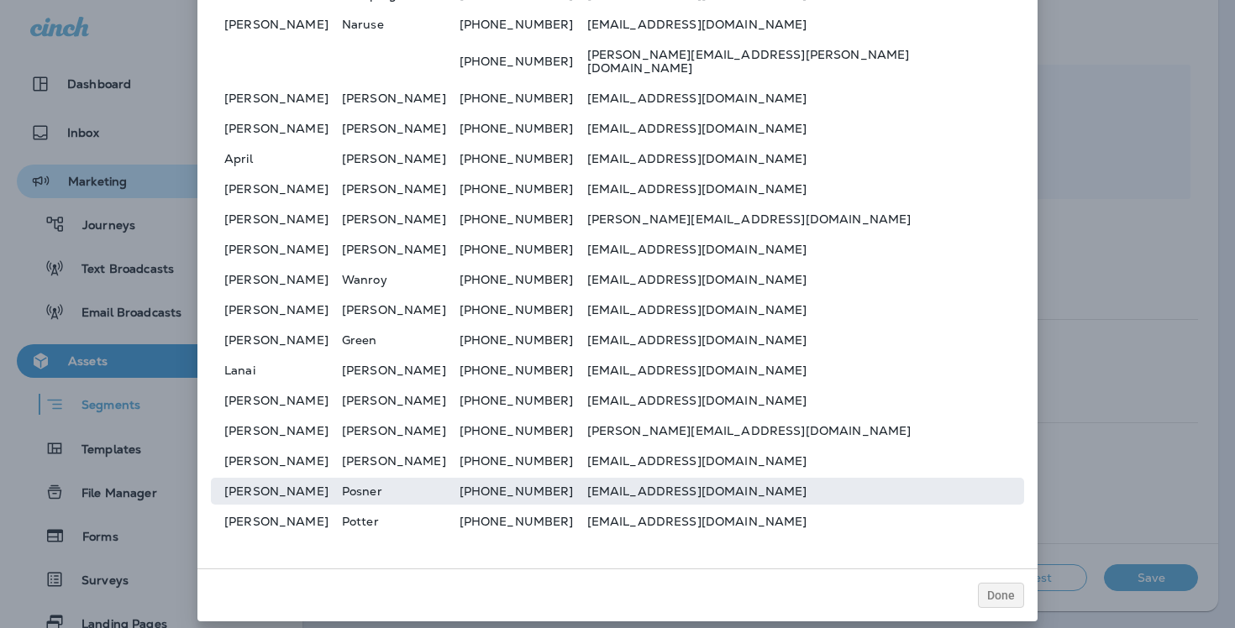
click at [799, 478] on td "cposner62@gmail.com" at bounding box center [805, 491] width 437 height 27
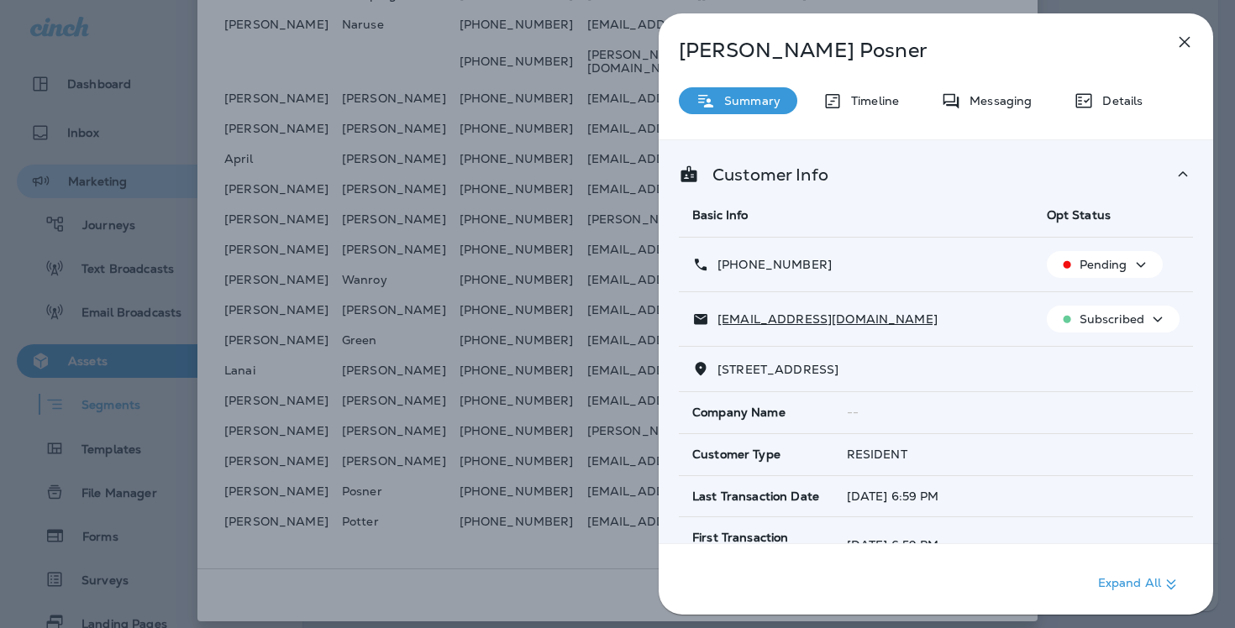
click at [1174, 53] on button "button" at bounding box center [1185, 42] width 34 height 34
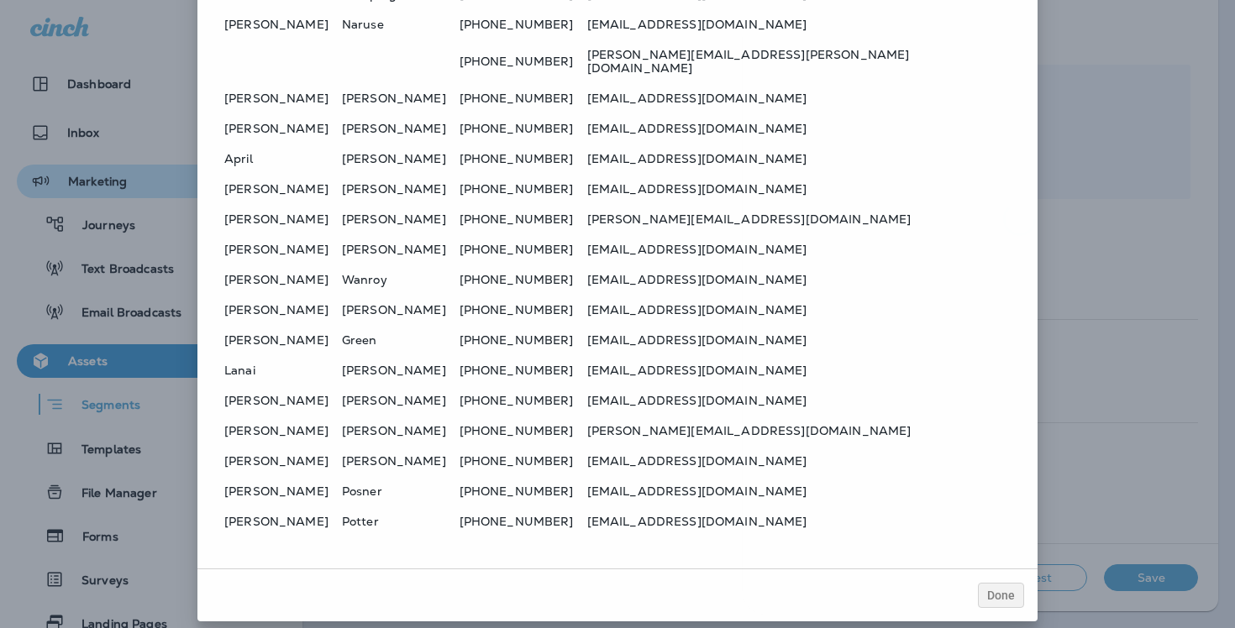
click at [666, 293] on div at bounding box center [617, 314] width 1235 height 628
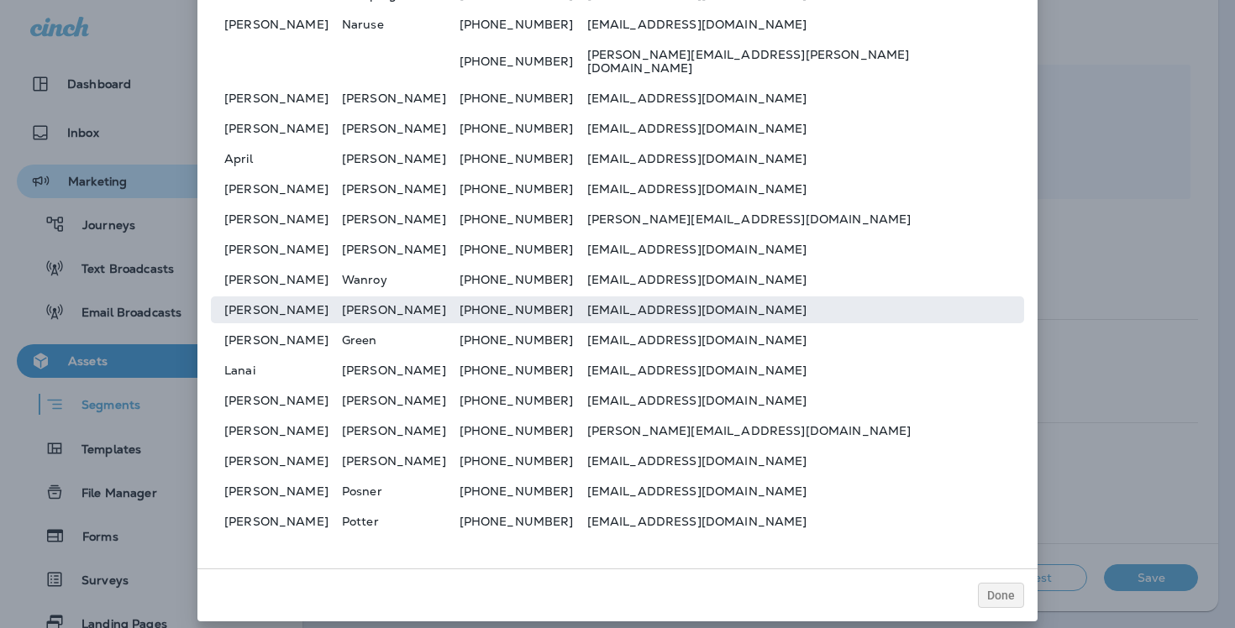
click at [587, 302] on td "+17739881279" at bounding box center [524, 310] width 128 height 27
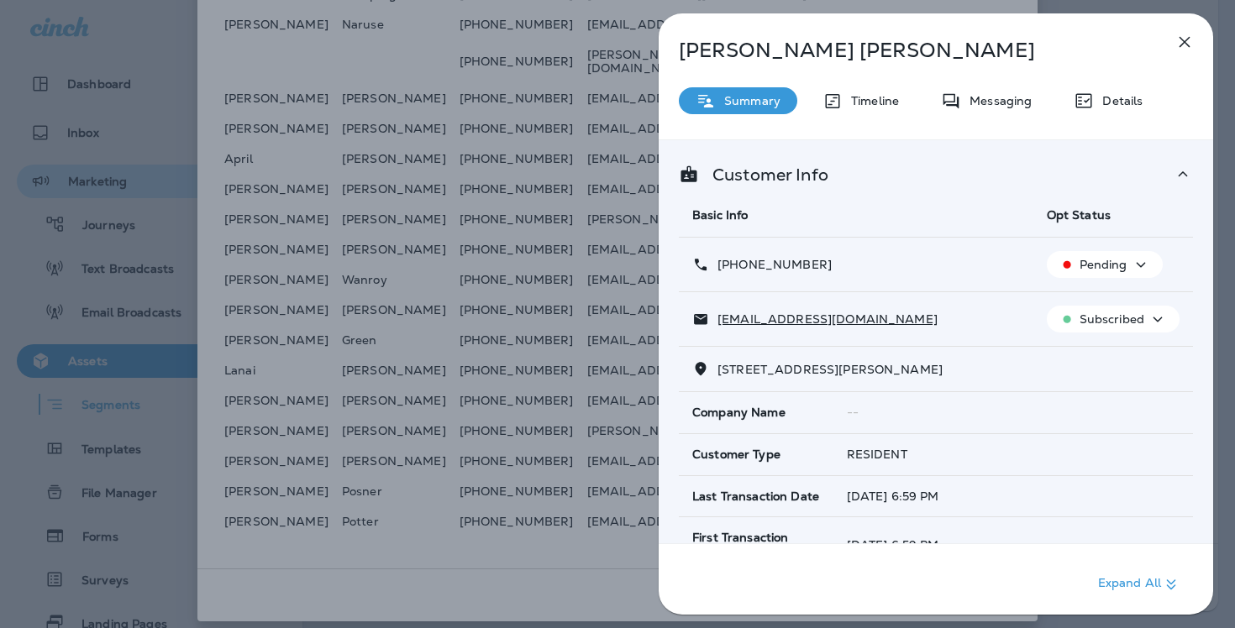
click at [1186, 33] on icon "button" at bounding box center [1184, 42] width 20 height 20
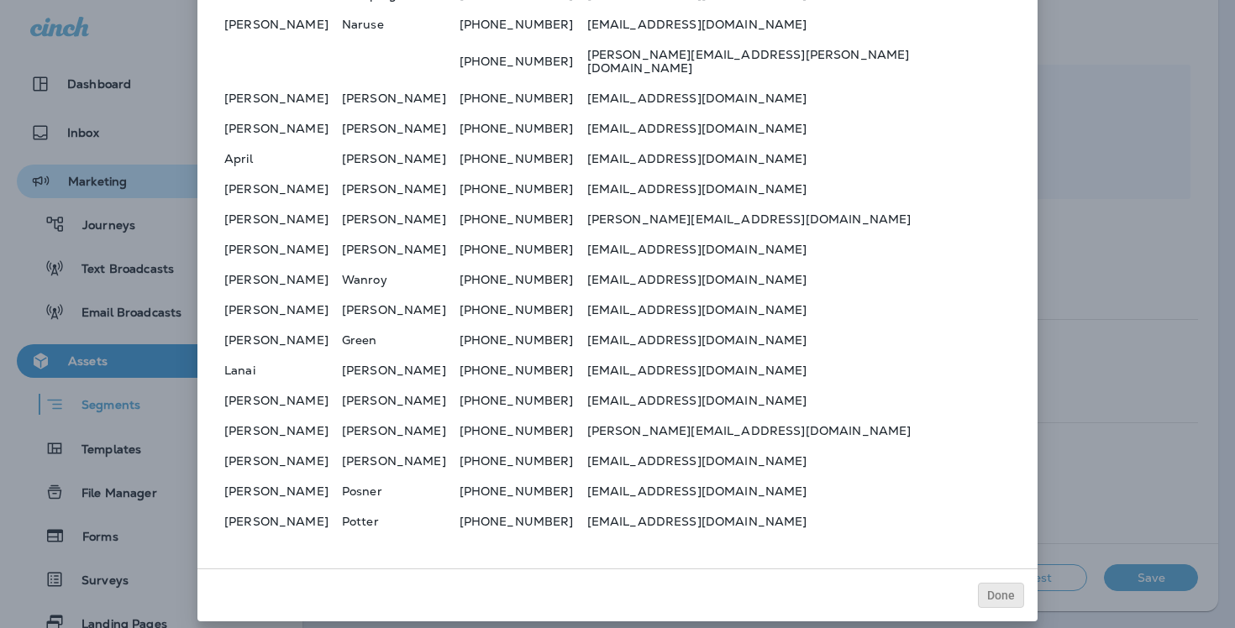
click at [1008, 590] on span "Done" at bounding box center [1001, 596] width 28 height 12
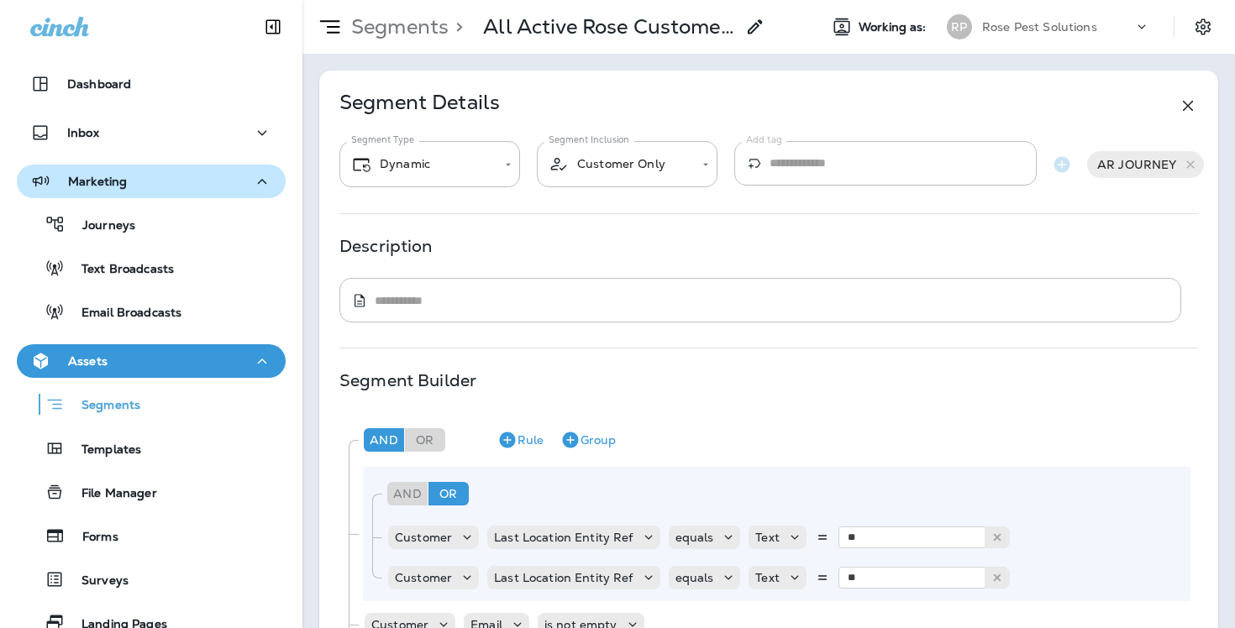
click at [541, 35] on p "All Active Rose Customers (Residential & Commercial) with Email-RPS Copy" at bounding box center [609, 26] width 252 height 25
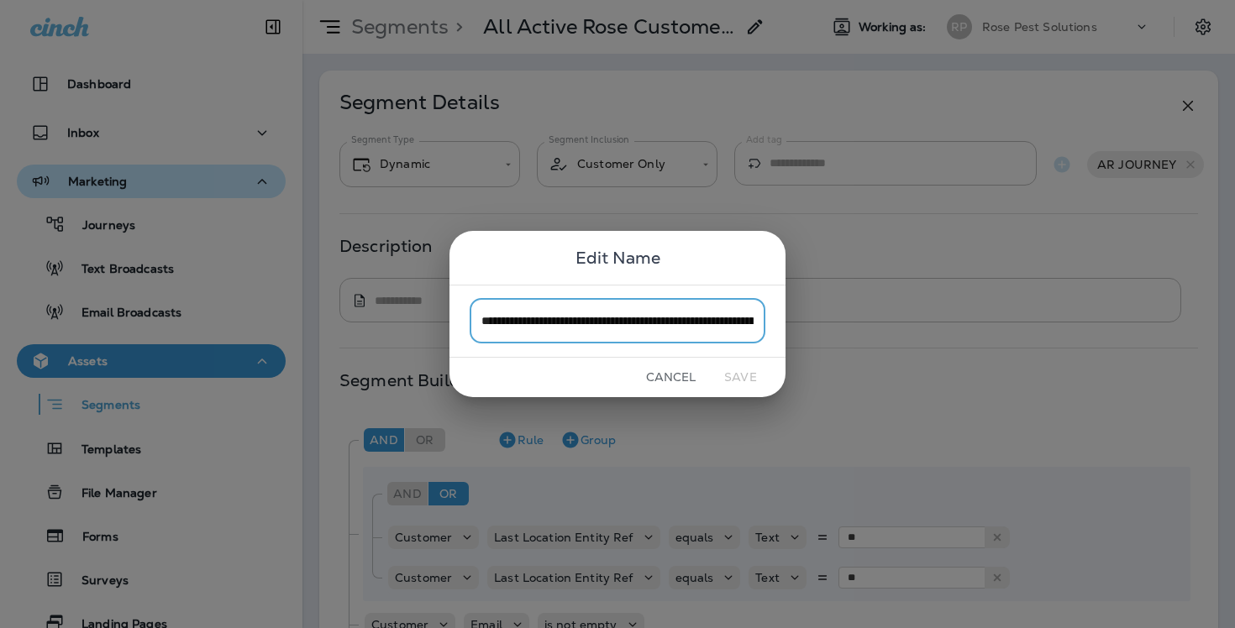
click at [609, 326] on input "**********" at bounding box center [618, 321] width 296 height 45
click at [543, 321] on input "**********" at bounding box center [618, 321] width 296 height 45
drag, startPoint x: 707, startPoint y: 322, endPoint x: 780, endPoint y: 322, distance: 73.9
click at [780, 322] on div "**********" at bounding box center [617, 321] width 336 height 73
type input "**********"
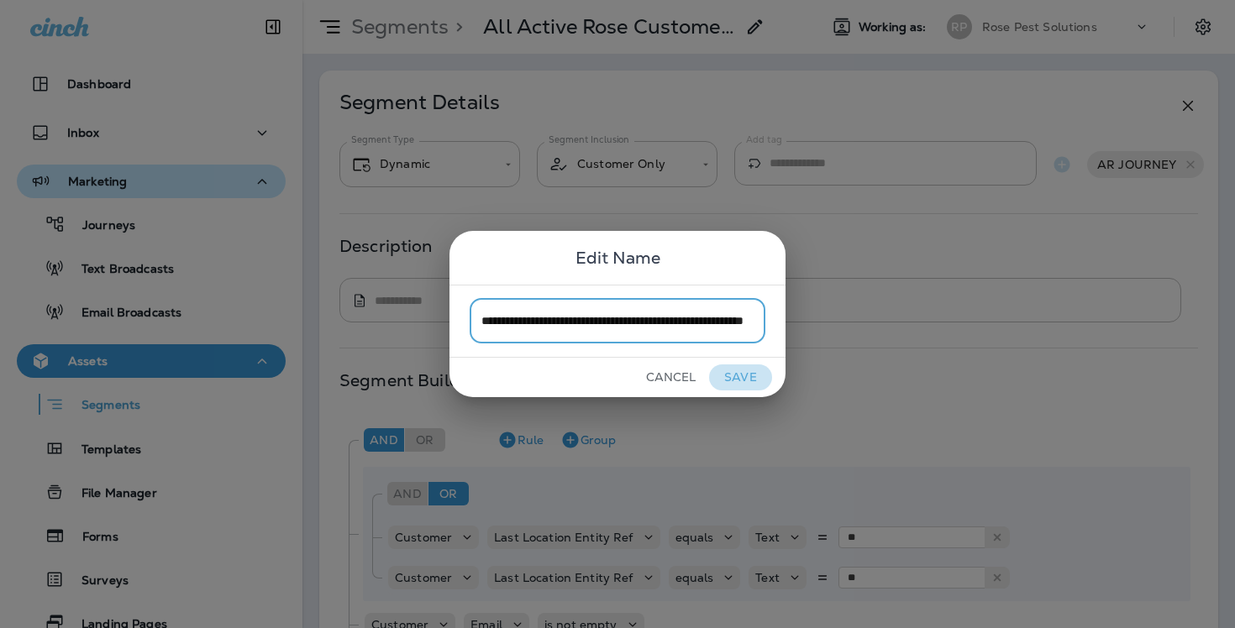
click at [746, 382] on button "Save" at bounding box center [740, 378] width 63 height 26
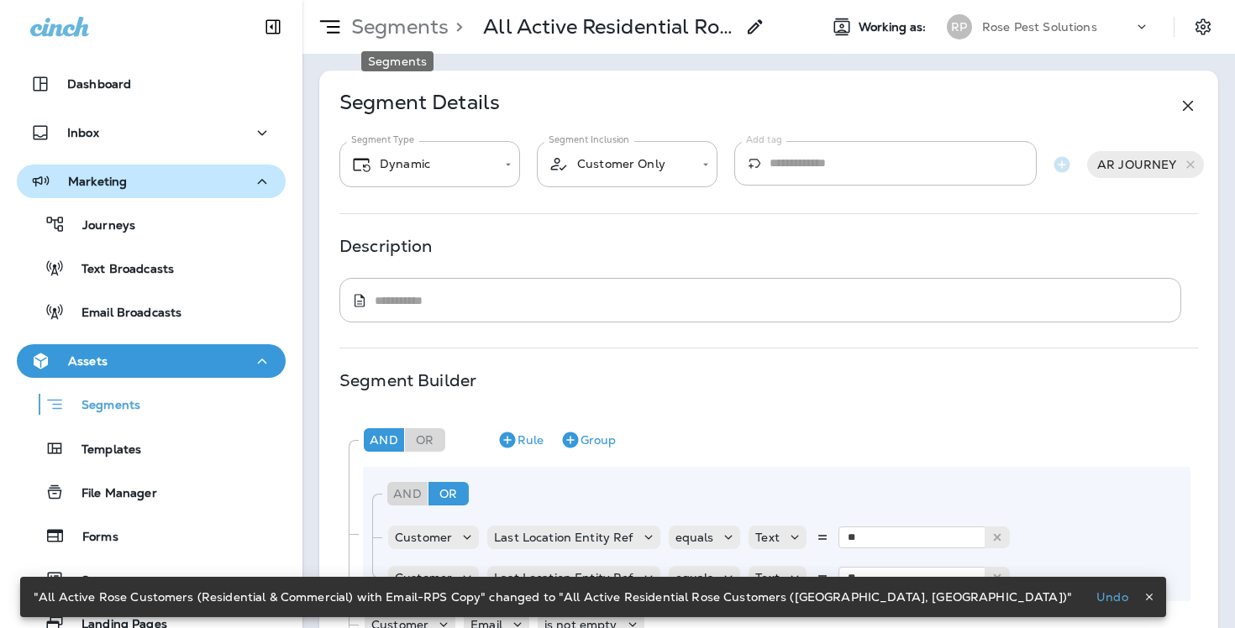
click at [406, 32] on p "Segments" at bounding box center [396, 26] width 104 height 25
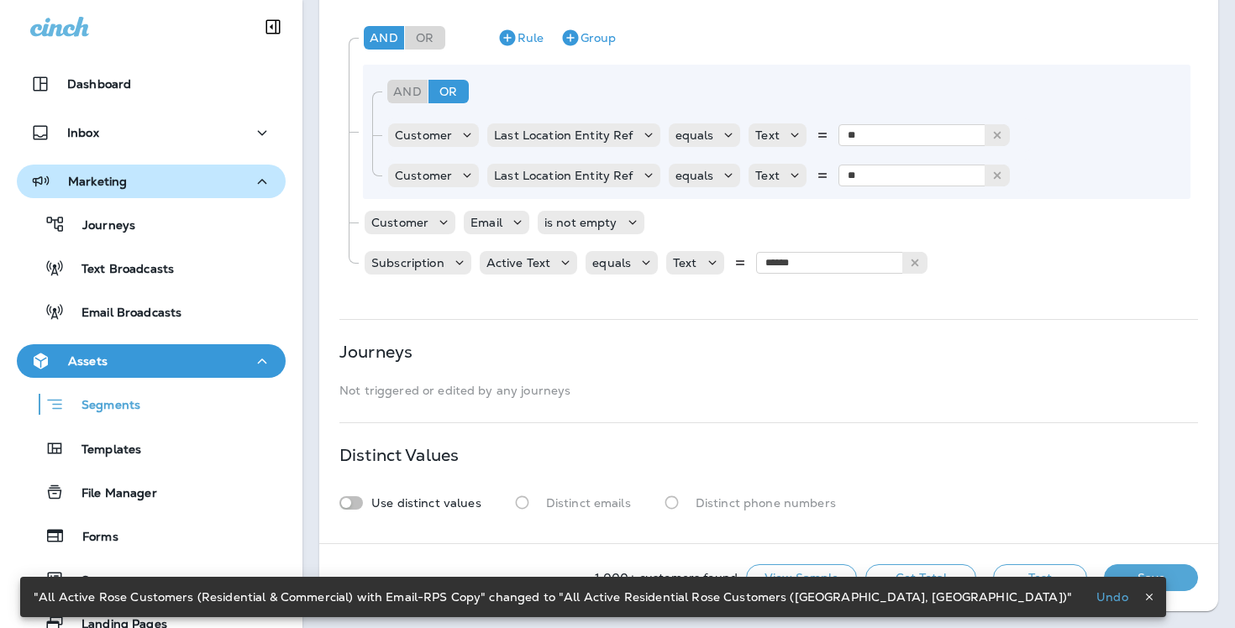
scroll to position [402, 0]
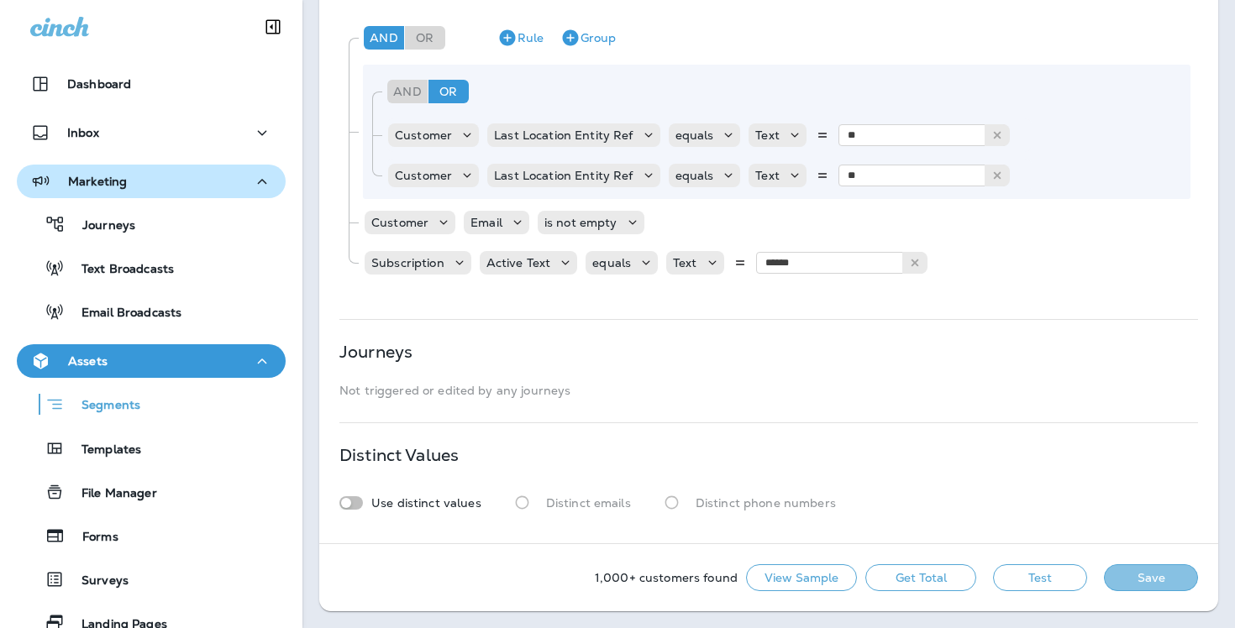
click at [1158, 581] on button "Save" at bounding box center [1151, 578] width 94 height 27
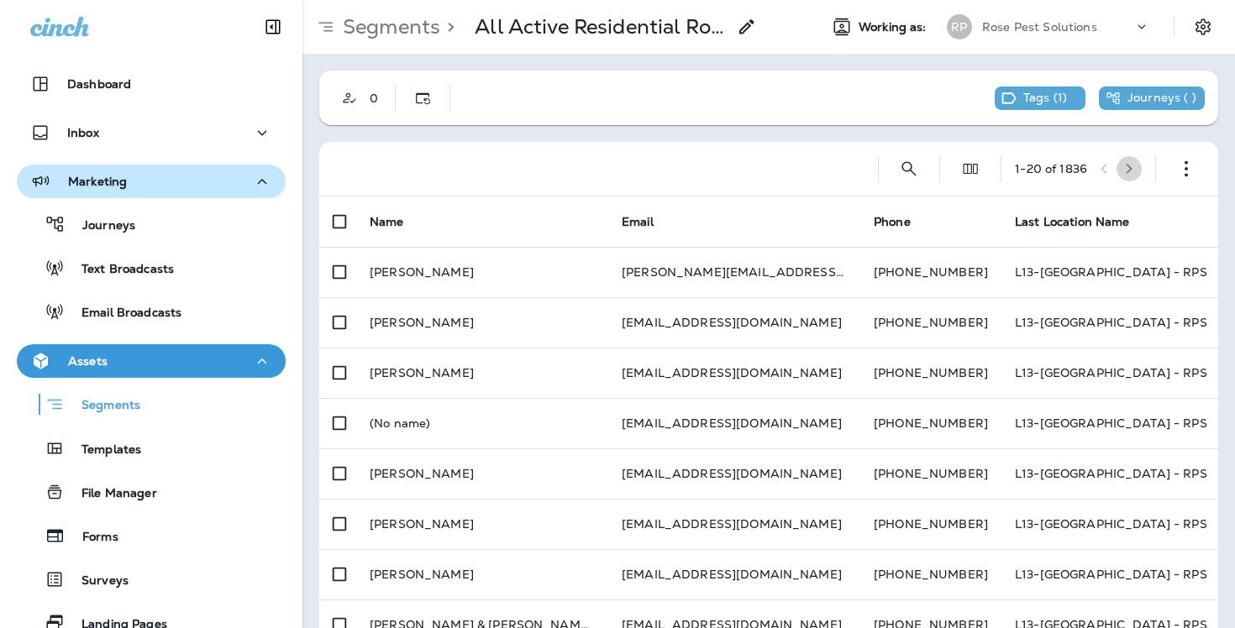
click at [1132, 170] on icon "button" at bounding box center [1129, 169] width 12 height 12
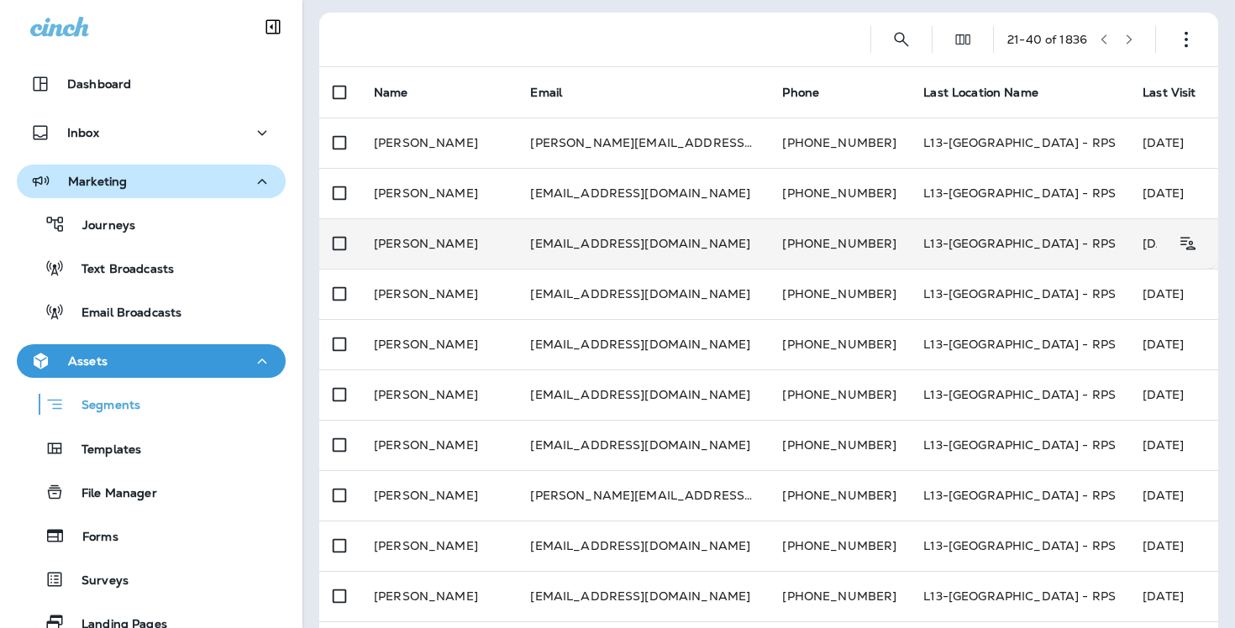
scroll to position [40, 0]
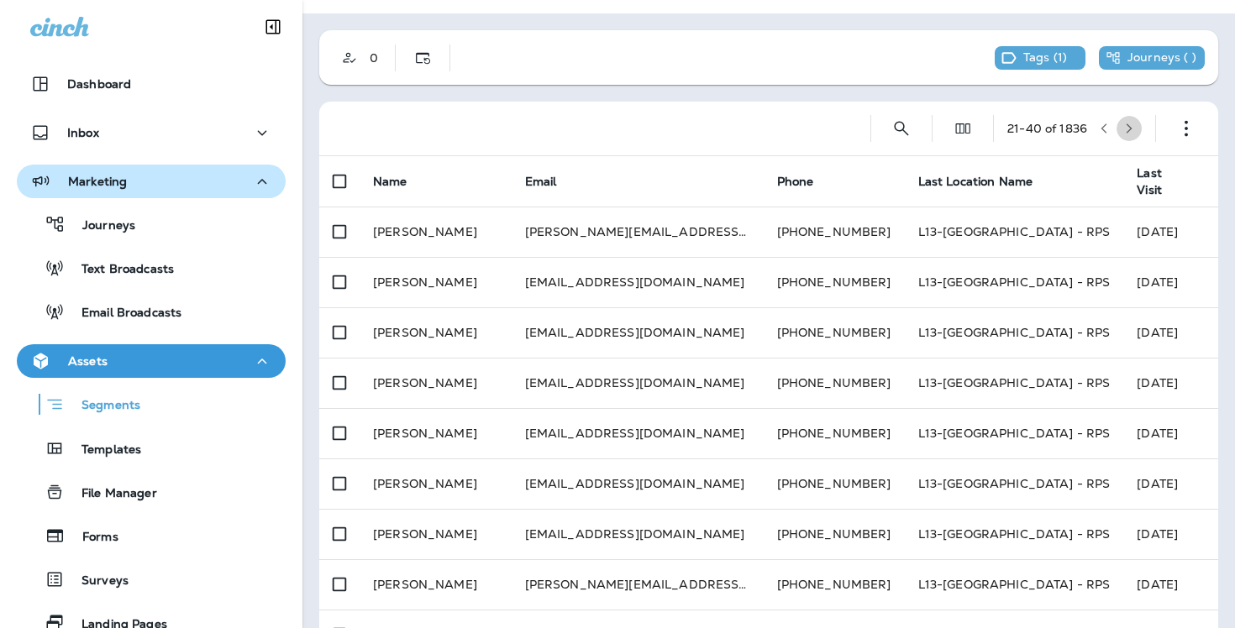
click at [1127, 133] on icon "button" at bounding box center [1130, 128] width 6 height 10
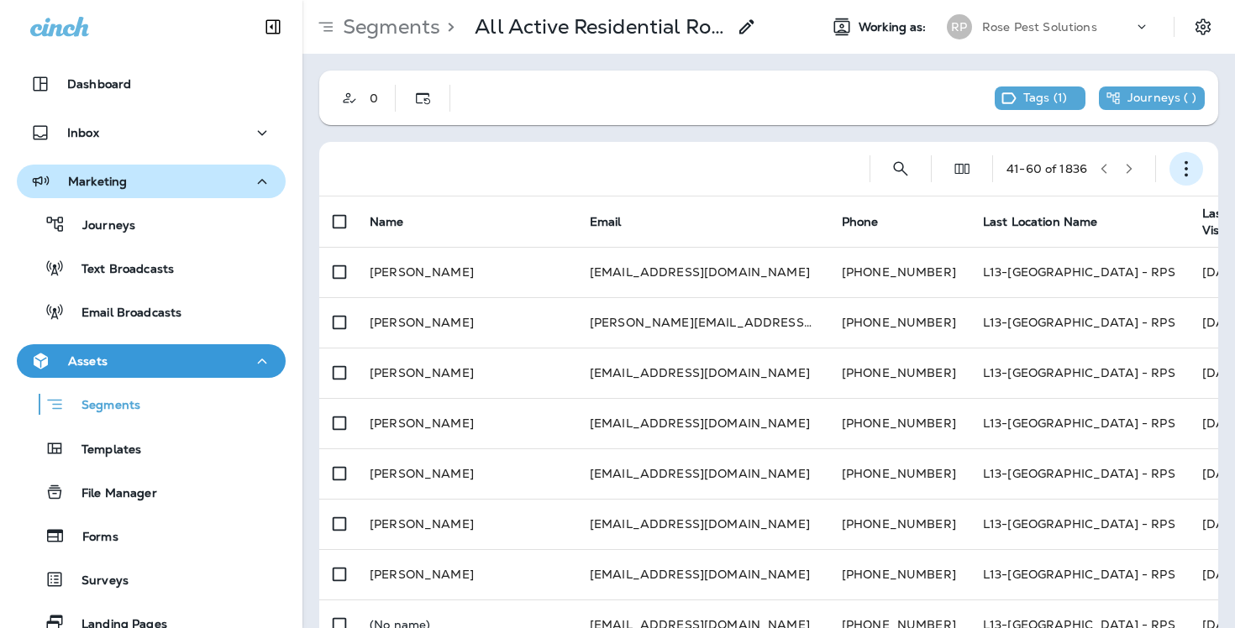
click at [1183, 176] on icon "button" at bounding box center [1186, 168] width 17 height 17
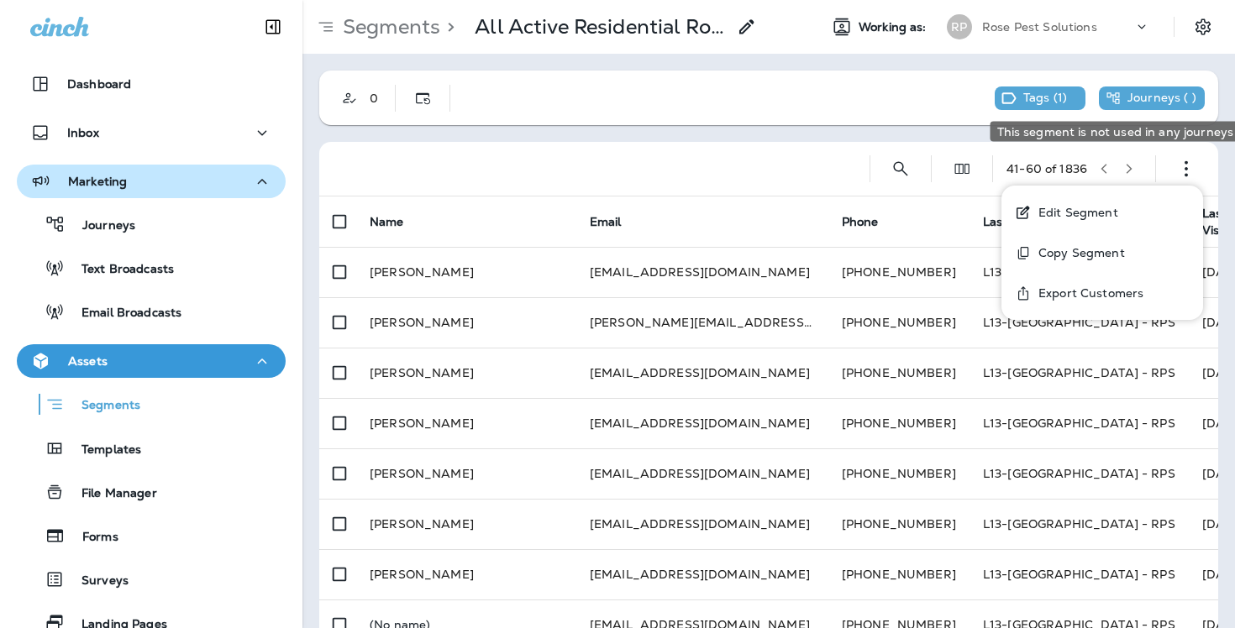
click at [1149, 88] on div "Journeys ( )" at bounding box center [1152, 99] width 106 height 24
click at [1149, 96] on p "Journeys ( )" at bounding box center [1161, 98] width 69 height 15
click at [1124, 97] on div "Journeys ( )" at bounding box center [1151, 98] width 91 height 15
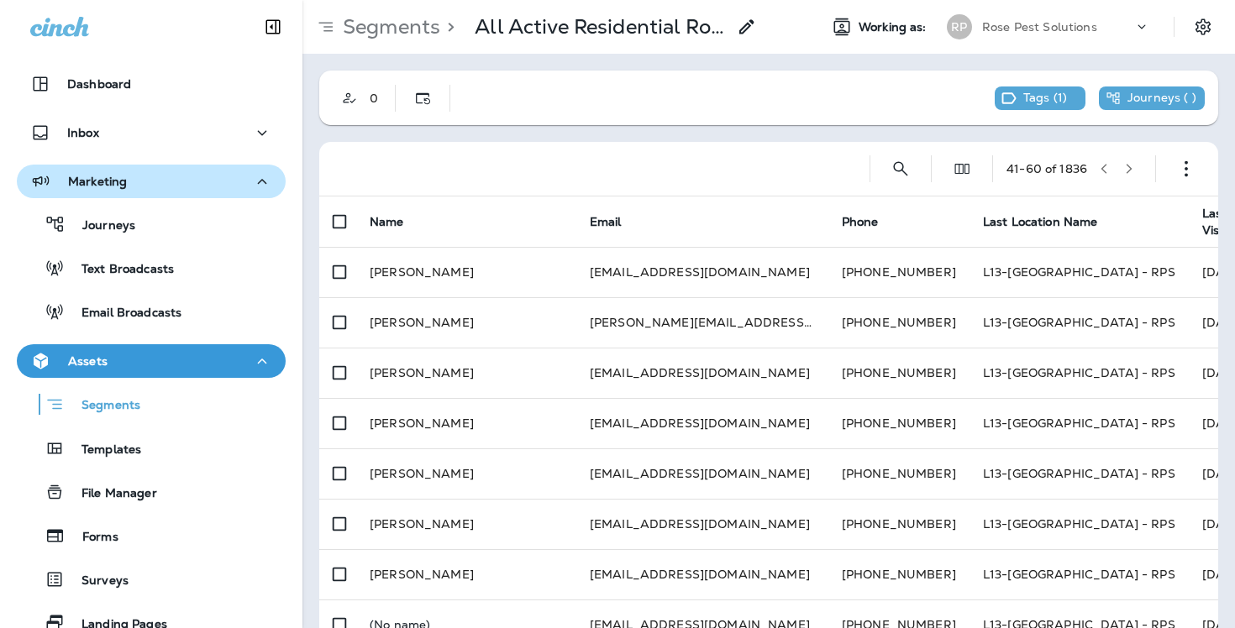
click at [1065, 93] on p "Tags ( 1 )" at bounding box center [1045, 98] width 44 height 15
click at [1016, 137] on button "AR JOURNEY" at bounding box center [985, 137] width 202 height 40
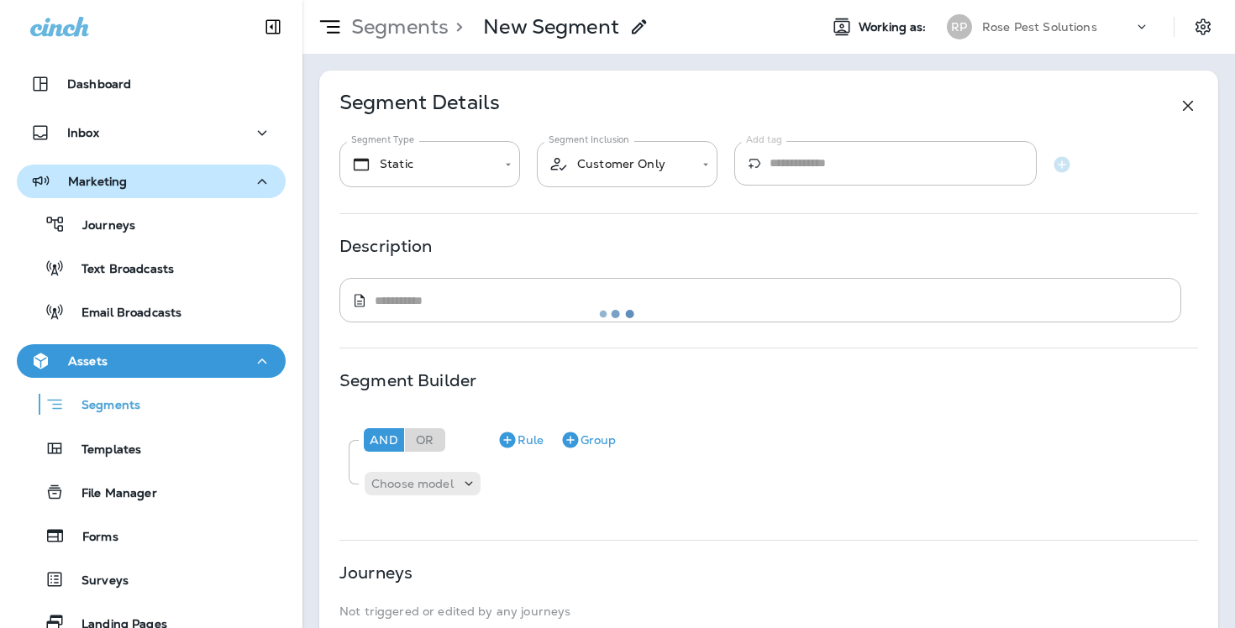
type input "*******"
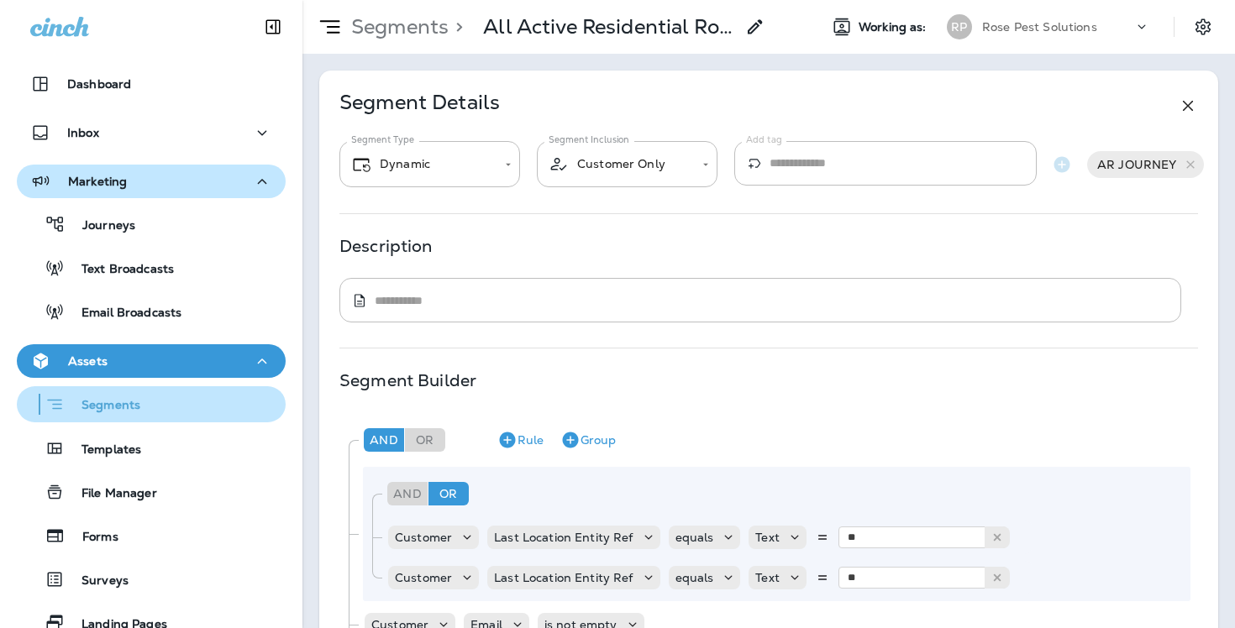
click at [147, 388] on button "Segments" at bounding box center [151, 404] width 269 height 36
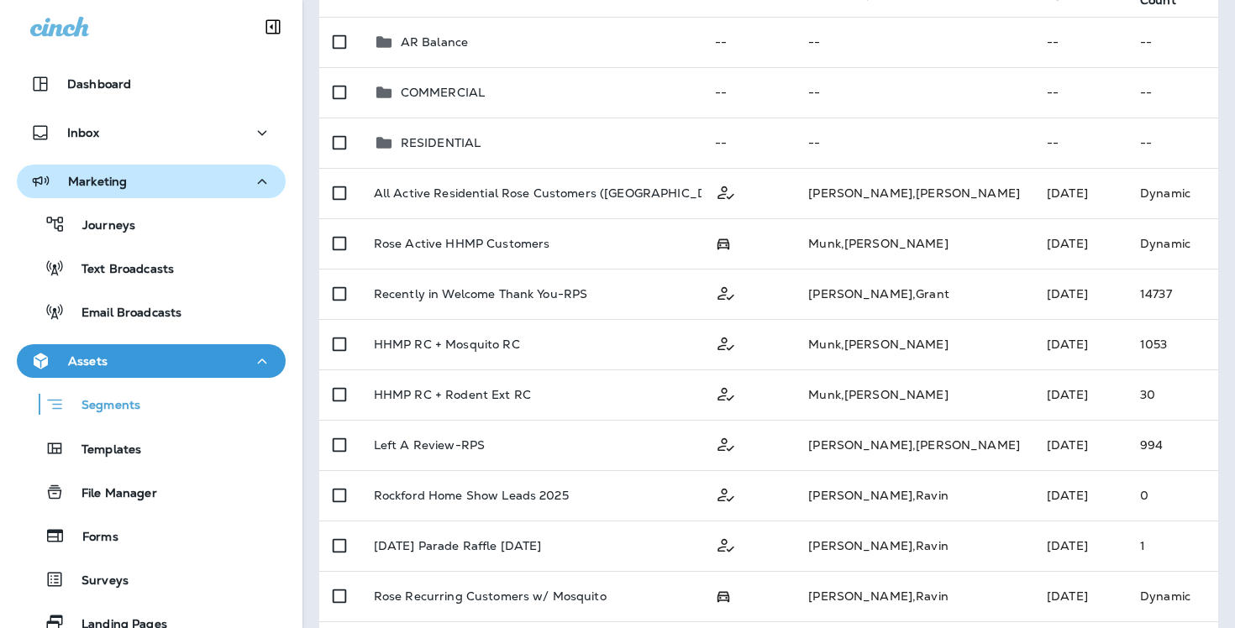
scroll to position [8, 0]
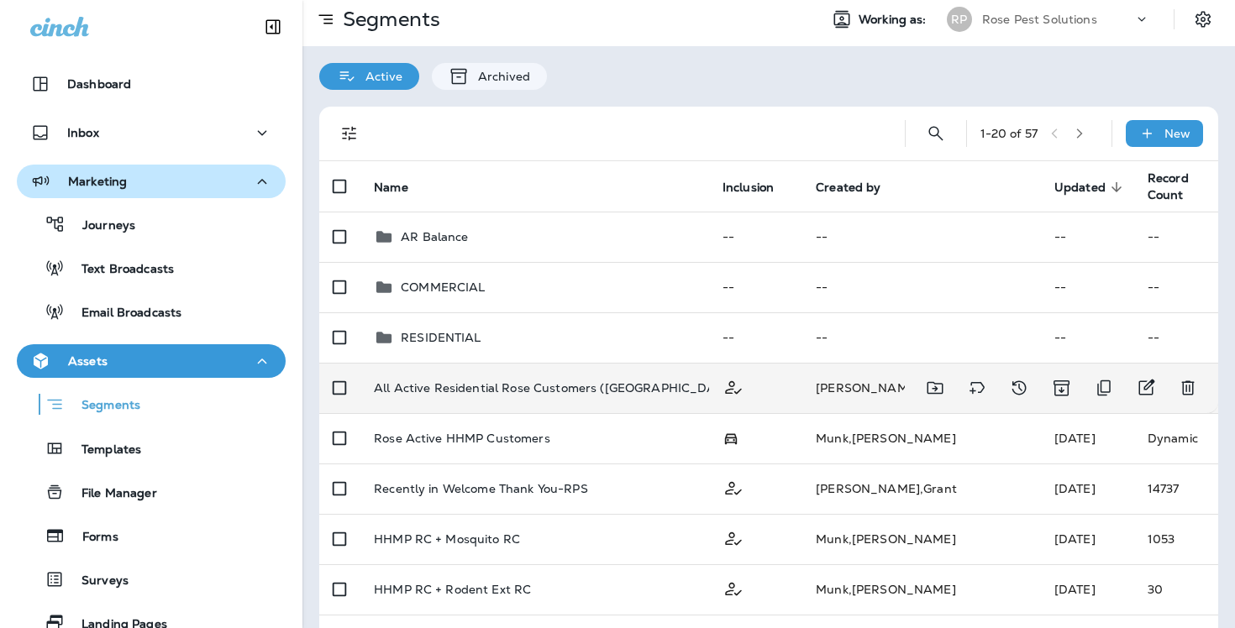
click at [694, 378] on p "All Active Residential Rose Customers ([GEOGRAPHIC_DATA], [GEOGRAPHIC_DATA])" at bounding box center [625, 388] width 503 height 27
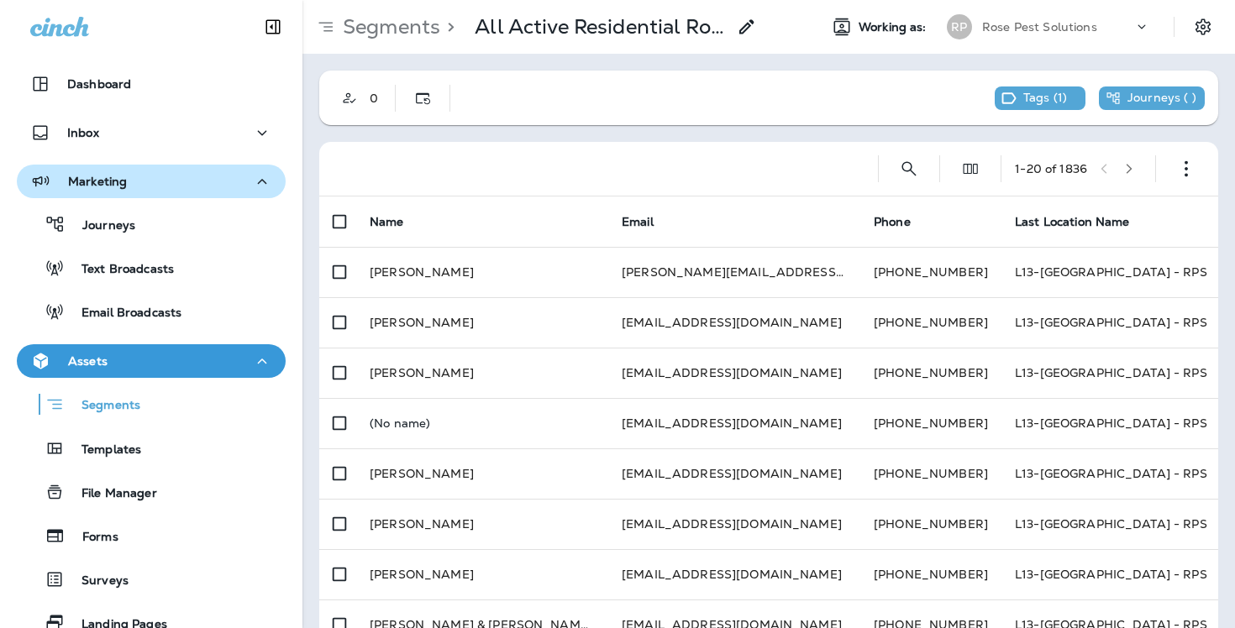
click at [1020, 106] on div "Tags ( 1 )" at bounding box center [1040, 99] width 91 height 24
click at [968, 130] on p "AR JOURNEY" at bounding box center [940, 136] width 86 height 13
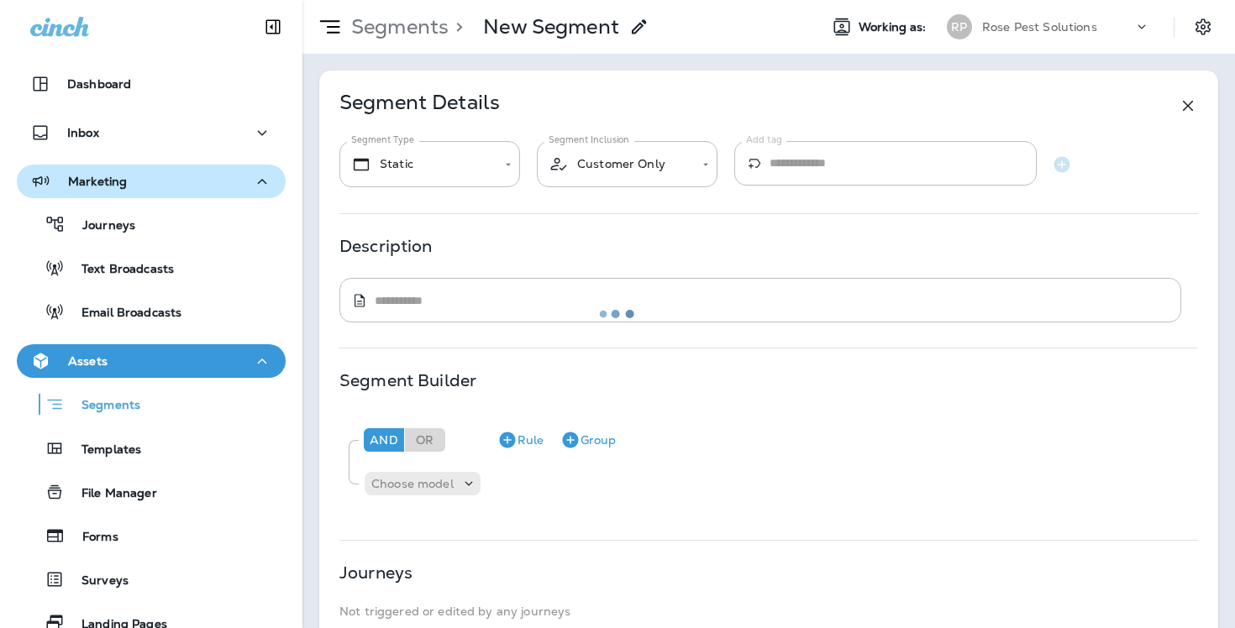
type input "*******"
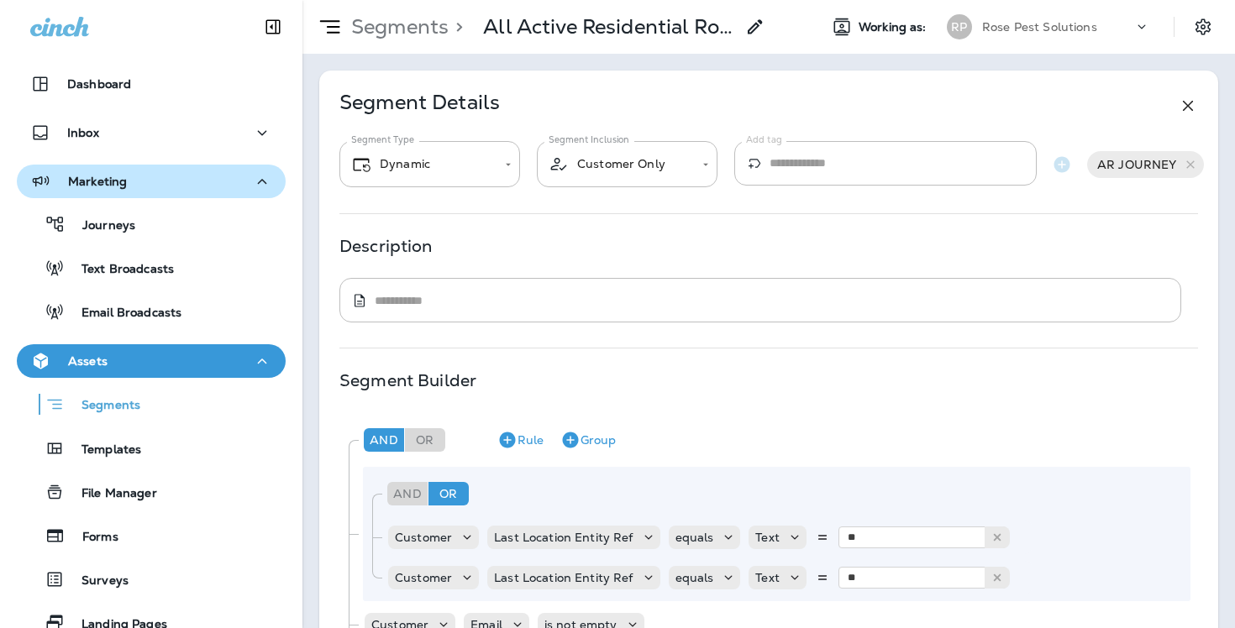
click at [1185, 104] on icon at bounding box center [1188, 106] width 20 height 20
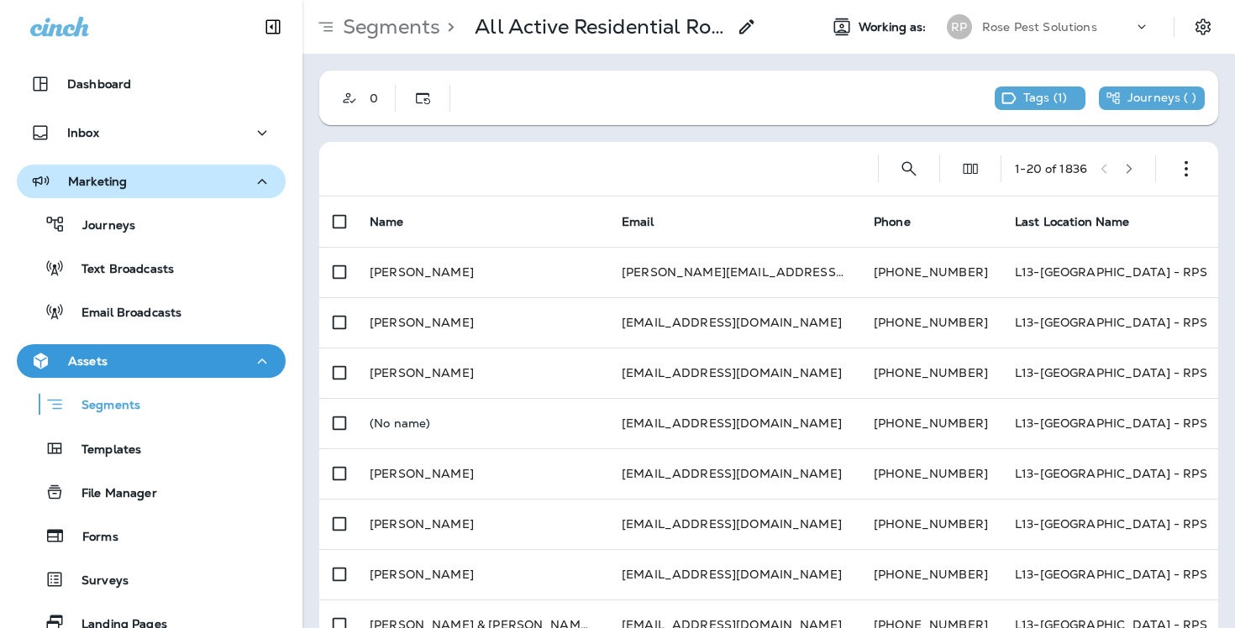
click at [1033, 106] on div "Tags ( 1 )" at bounding box center [1040, 99] width 91 height 24
click at [1053, 140] on button "AR JOURNEY" at bounding box center [985, 137] width 202 height 40
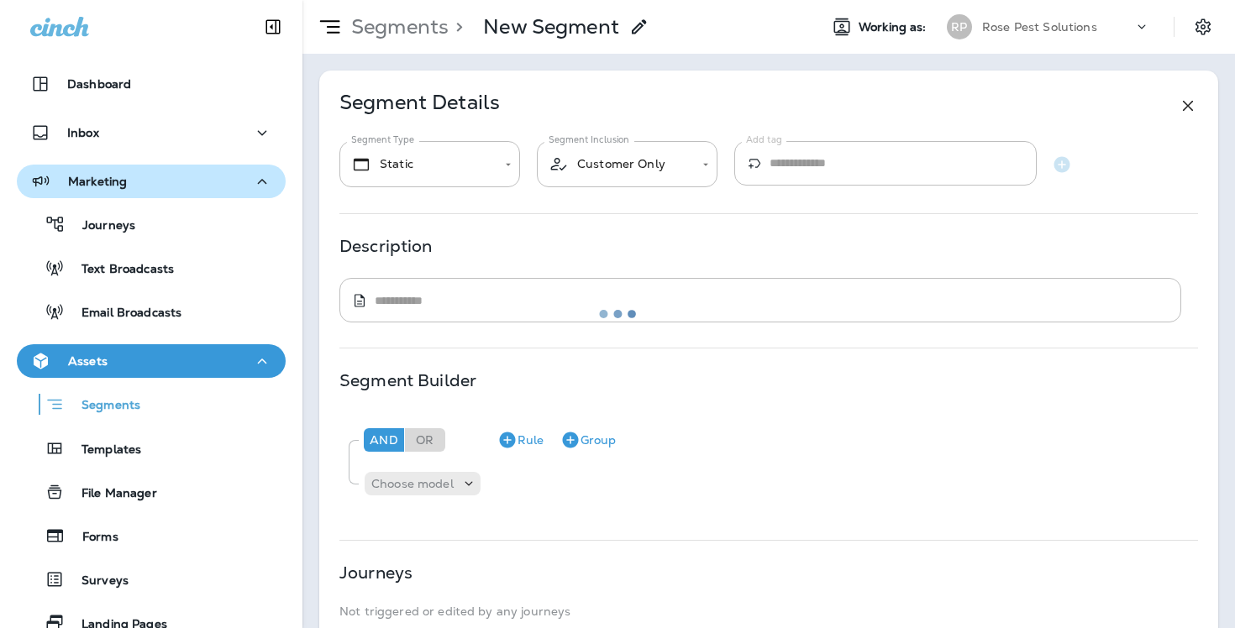
type input "*******"
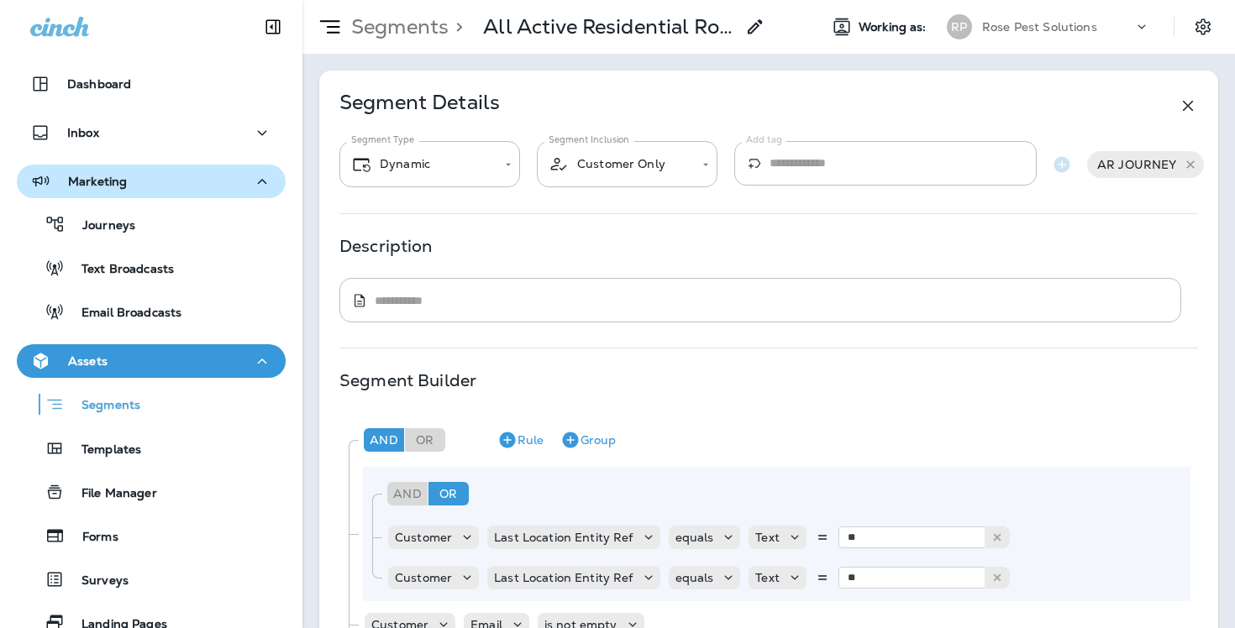
click at [1192, 166] on icon at bounding box center [1191, 165] width 14 height 14
click at [1181, 109] on icon at bounding box center [1188, 106] width 20 height 20
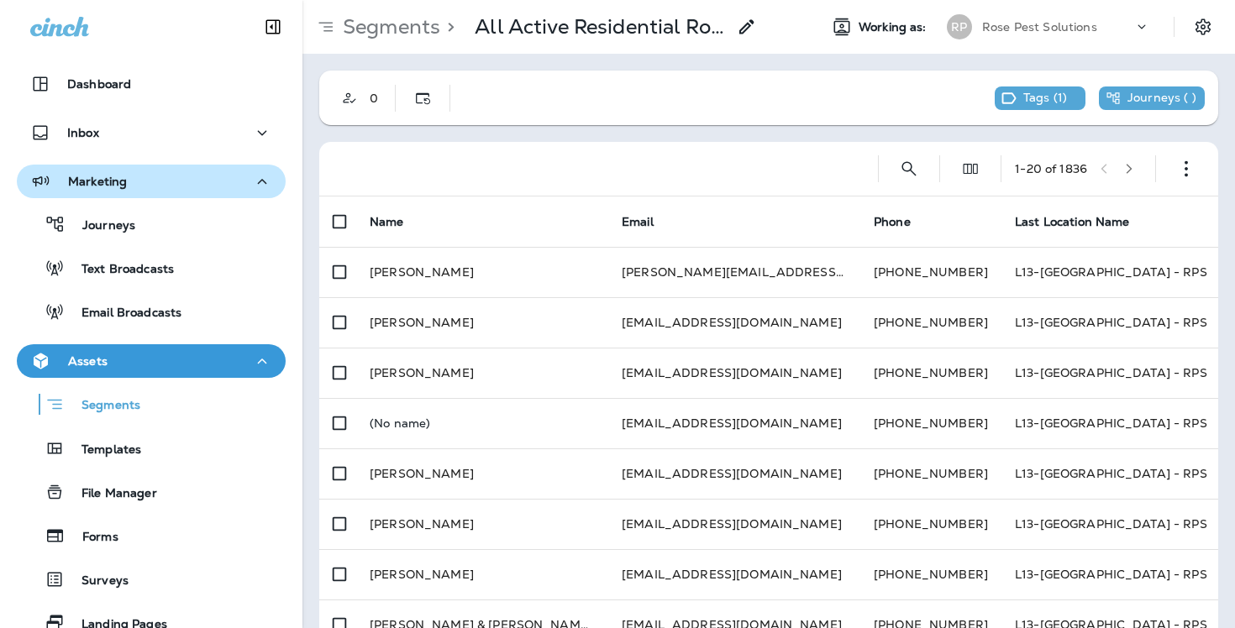
click at [387, 46] on div "Segments > All Active Residential Rose Customers (Chicago, South Chicago) Worki…" at bounding box center [768, 27] width 933 height 54
click at [386, 27] on p "Segments" at bounding box center [388, 26] width 104 height 25
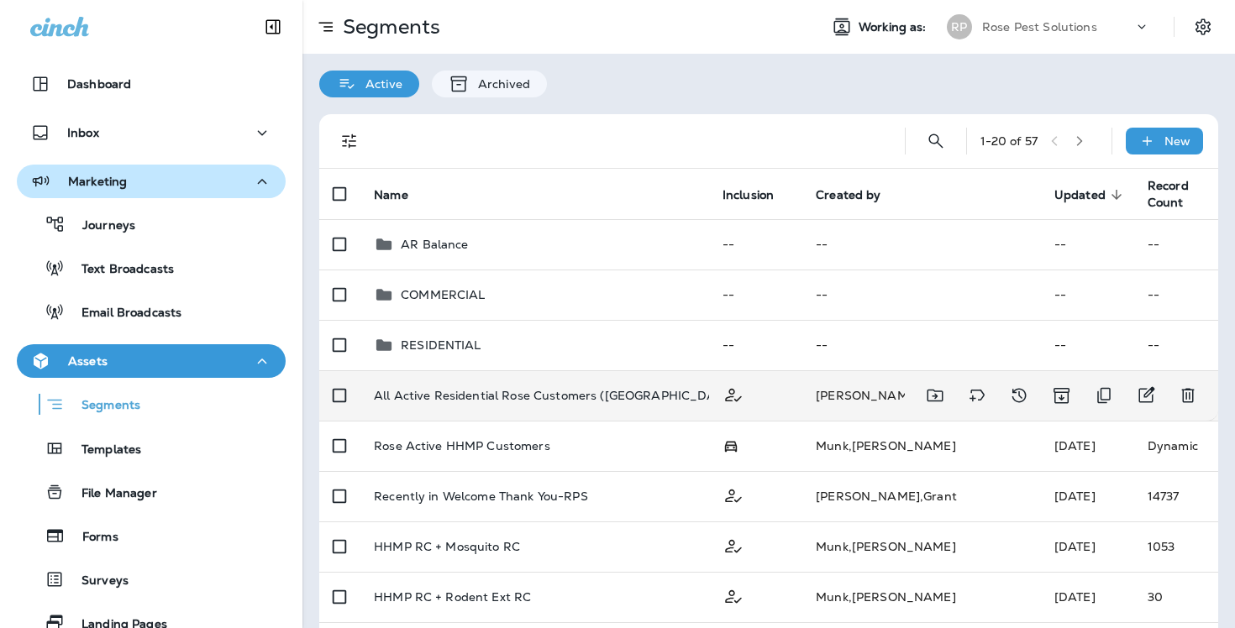
click at [884, 396] on span "AR JOURNEY" at bounding box center [933, 395] width 99 height 17
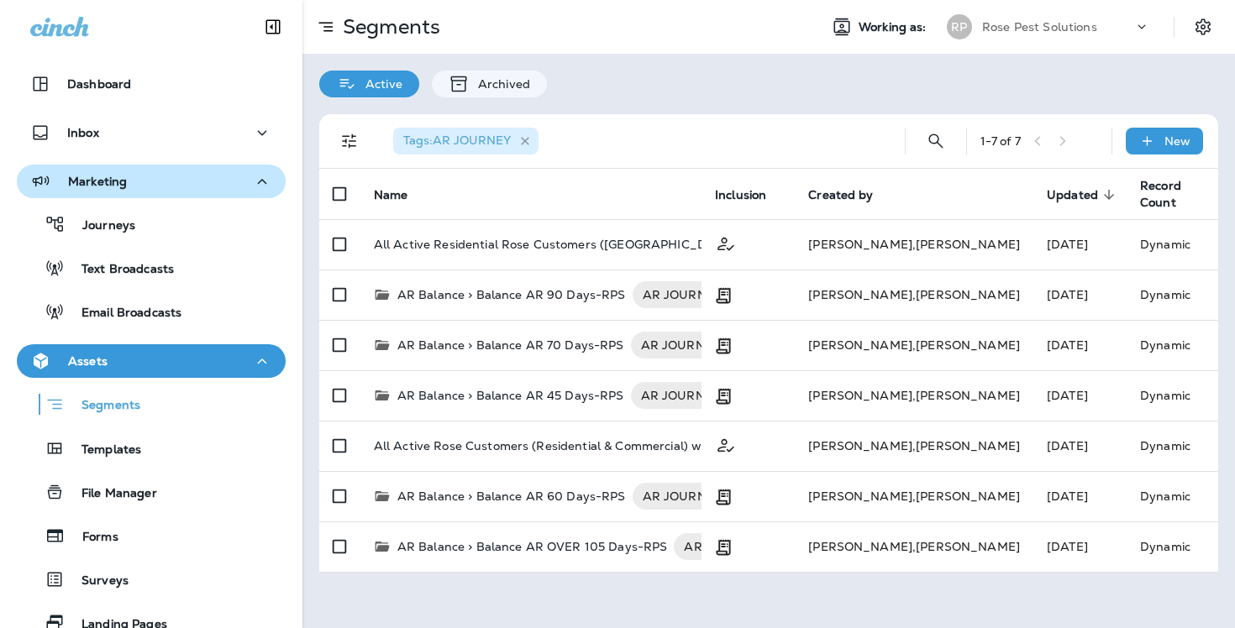
click at [526, 144] on icon "button" at bounding box center [525, 141] width 14 height 14
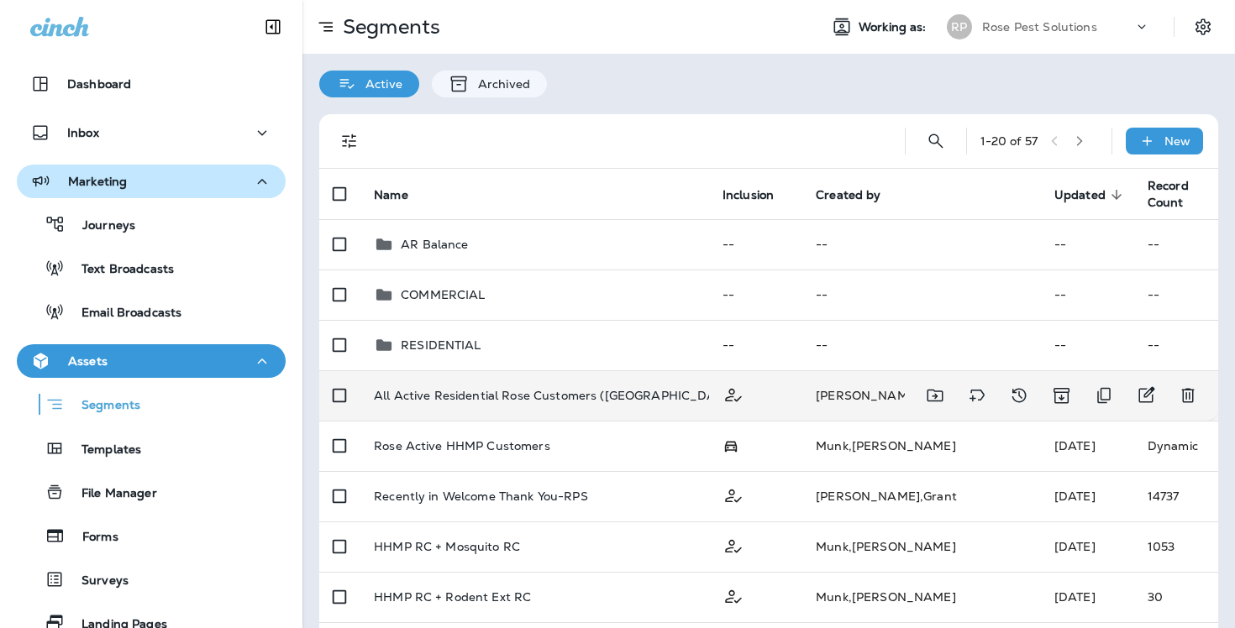
click at [623, 386] on p "All Active Residential Rose Customers ([GEOGRAPHIC_DATA], [GEOGRAPHIC_DATA])" at bounding box center [625, 395] width 503 height 27
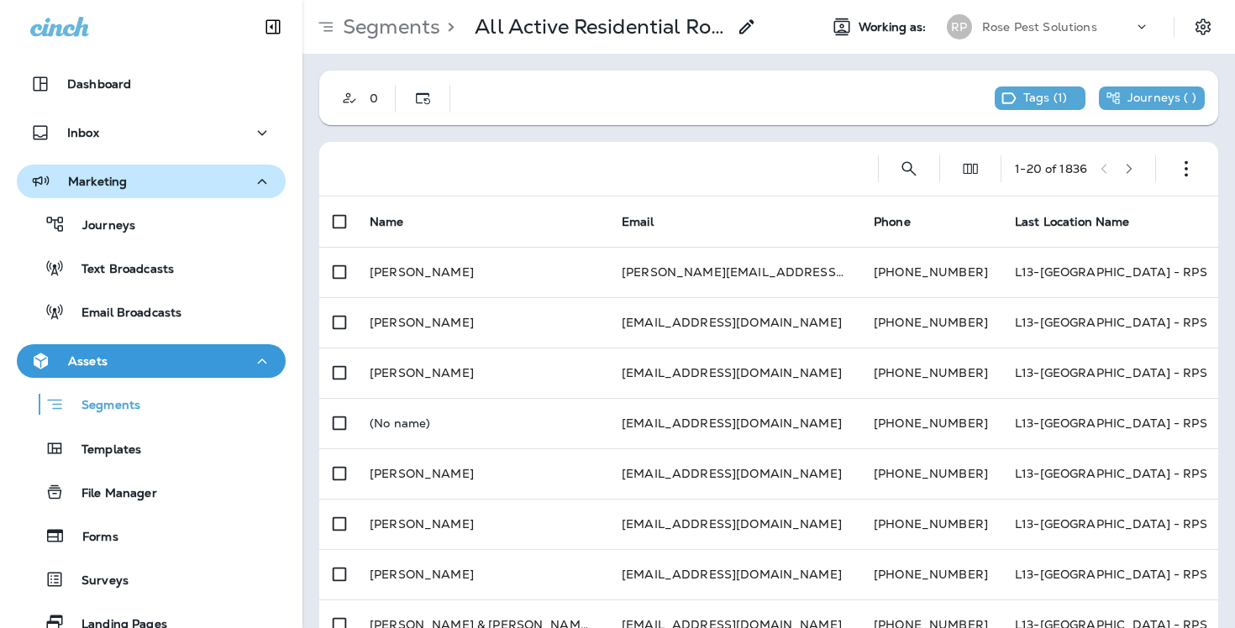
click at [376, 34] on p "Segments" at bounding box center [388, 26] width 104 height 25
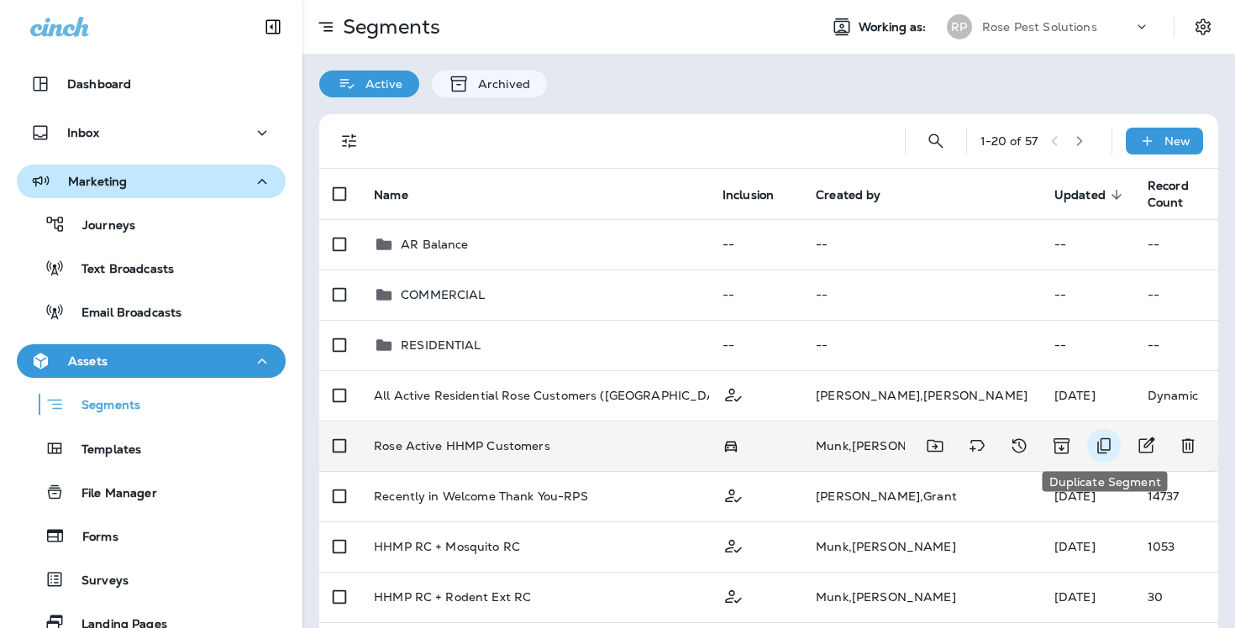
click at [1102, 442] on icon "Duplicate Segment" at bounding box center [1104, 446] width 20 height 20
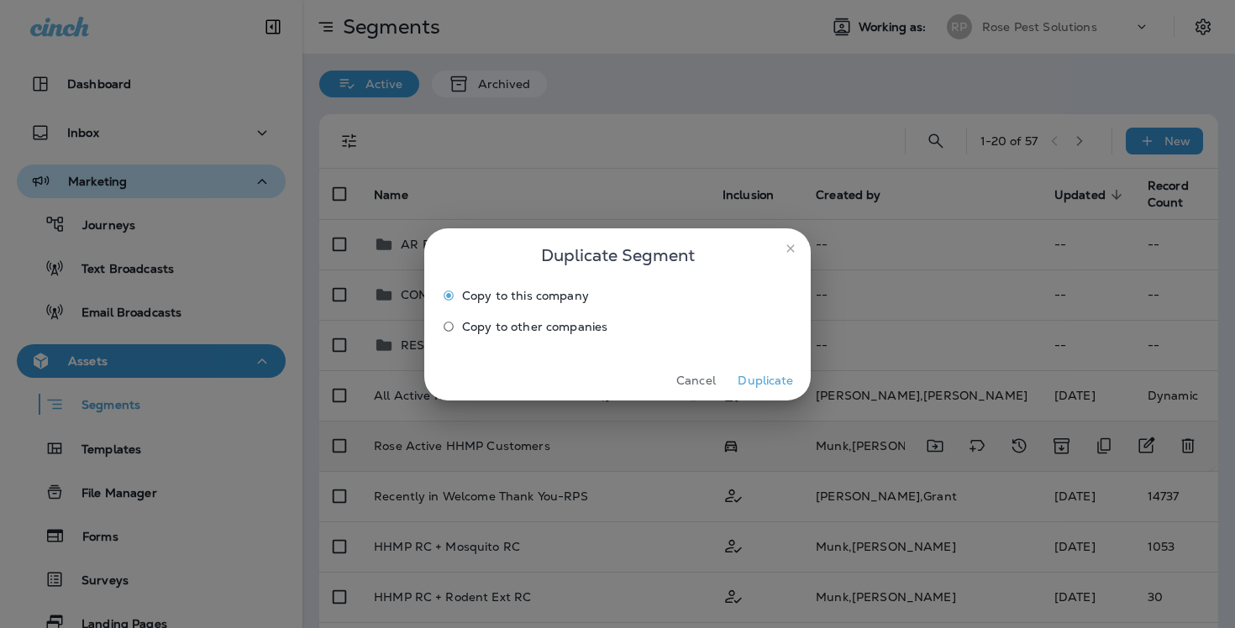
click at [764, 383] on button "Duplicate" at bounding box center [765, 381] width 63 height 26
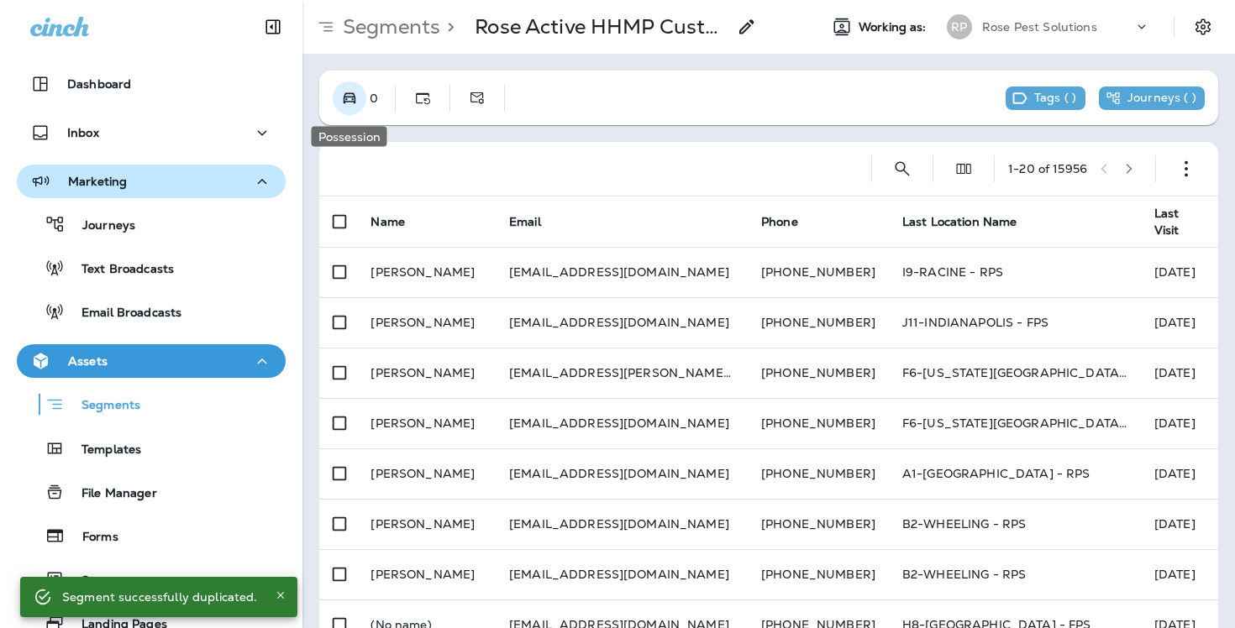
click at [336, 103] on button "Possession" at bounding box center [350, 98] width 34 height 34
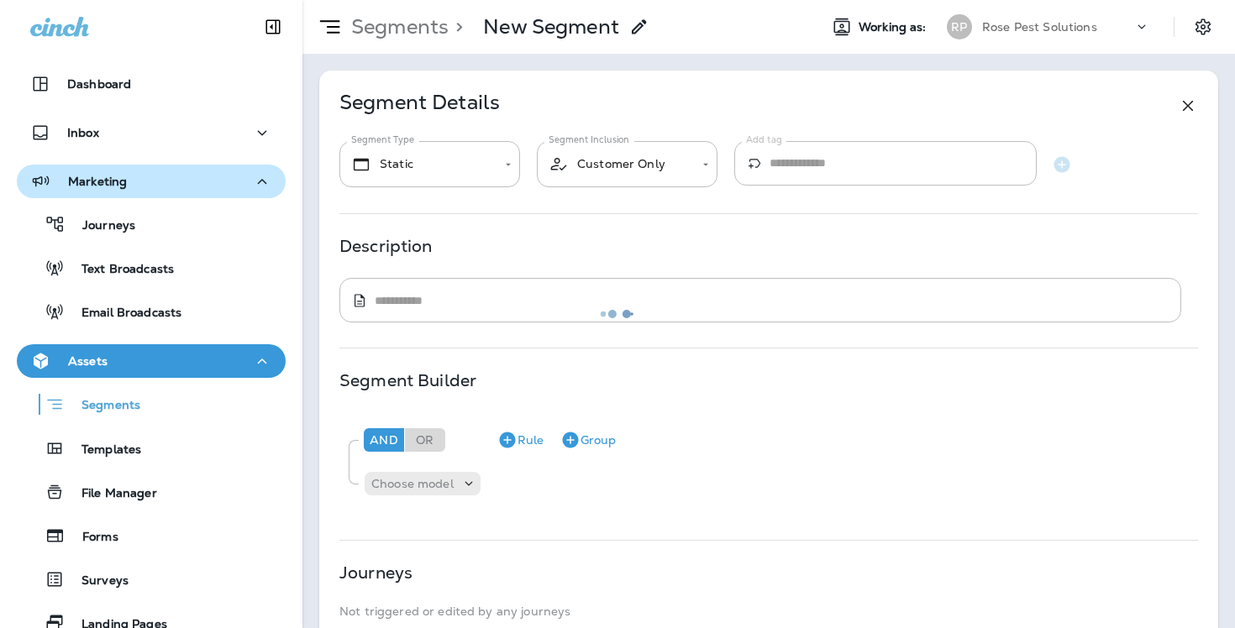
type input "*******"
type input "**********"
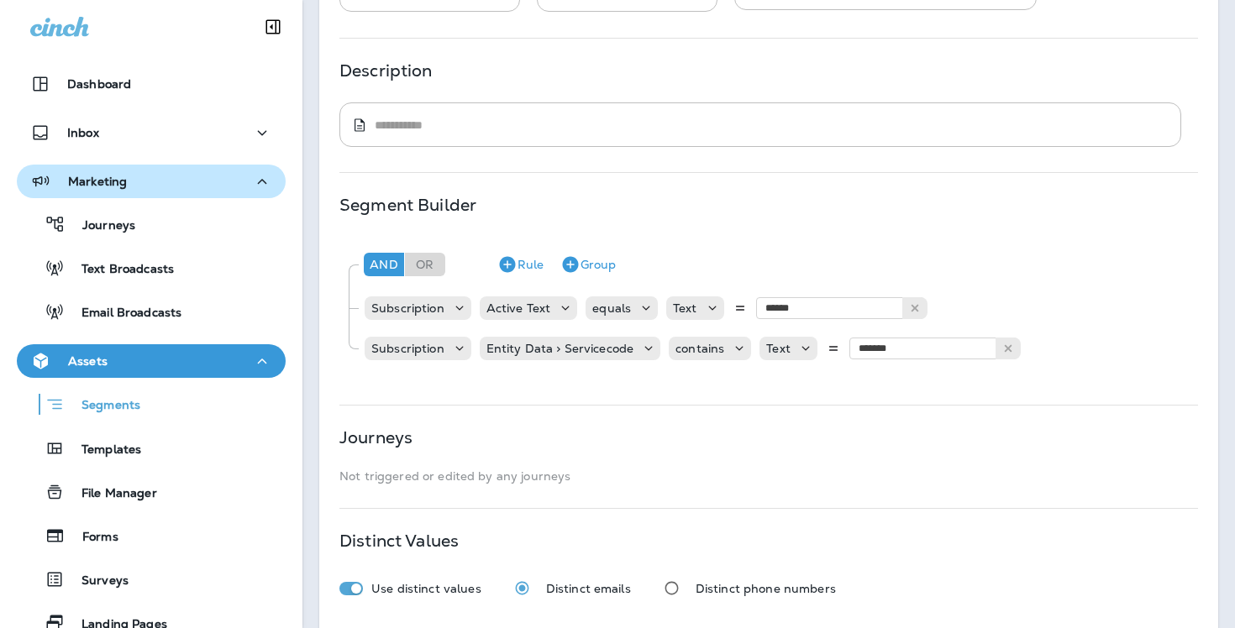
scroll to position [182, 0]
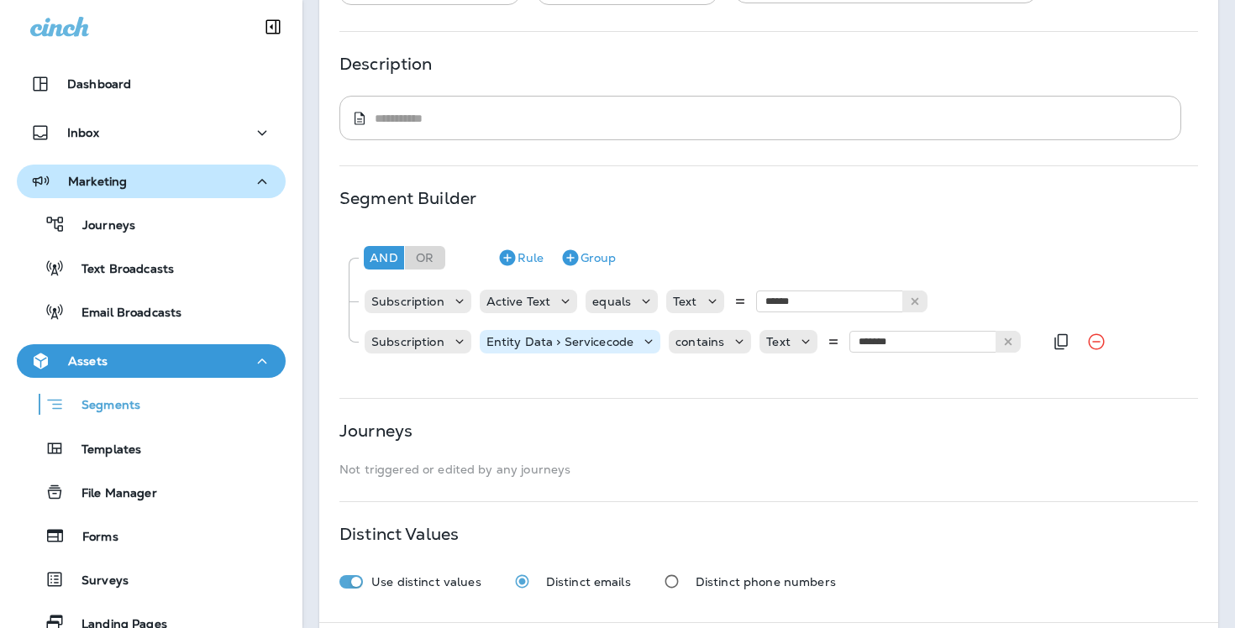
click at [645, 338] on icon at bounding box center [648, 342] width 17 height 17
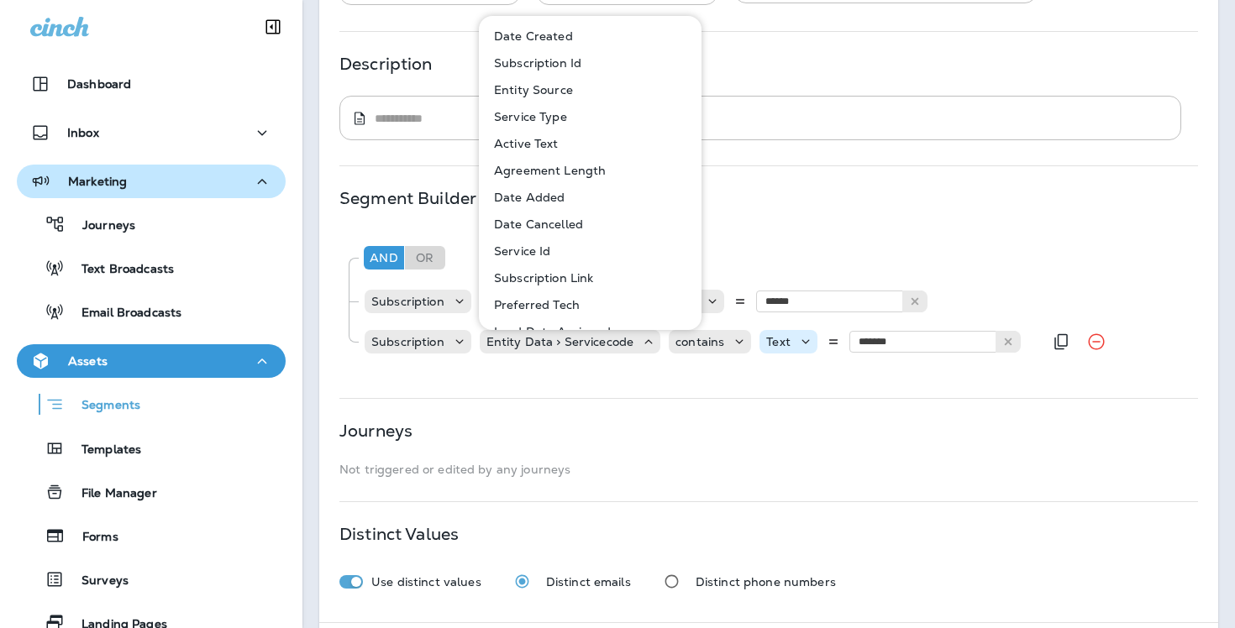
click at [797, 348] on icon at bounding box center [805, 342] width 17 height 17
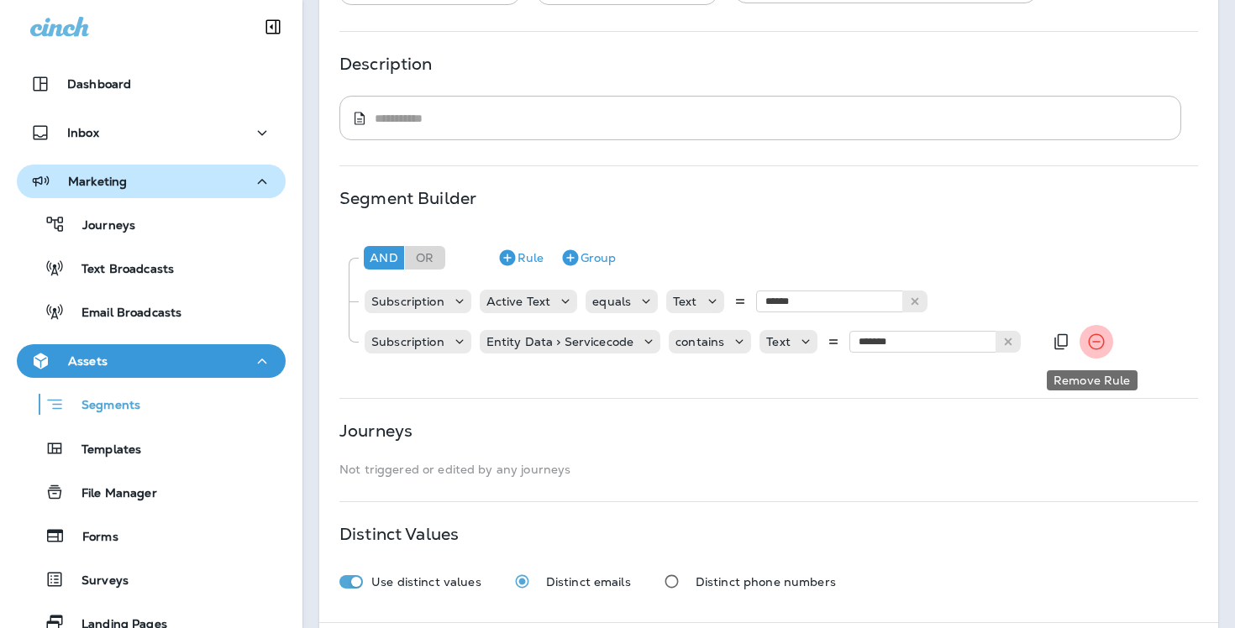
click at [1090, 333] on icon "Remove Rule" at bounding box center [1096, 342] width 20 height 20
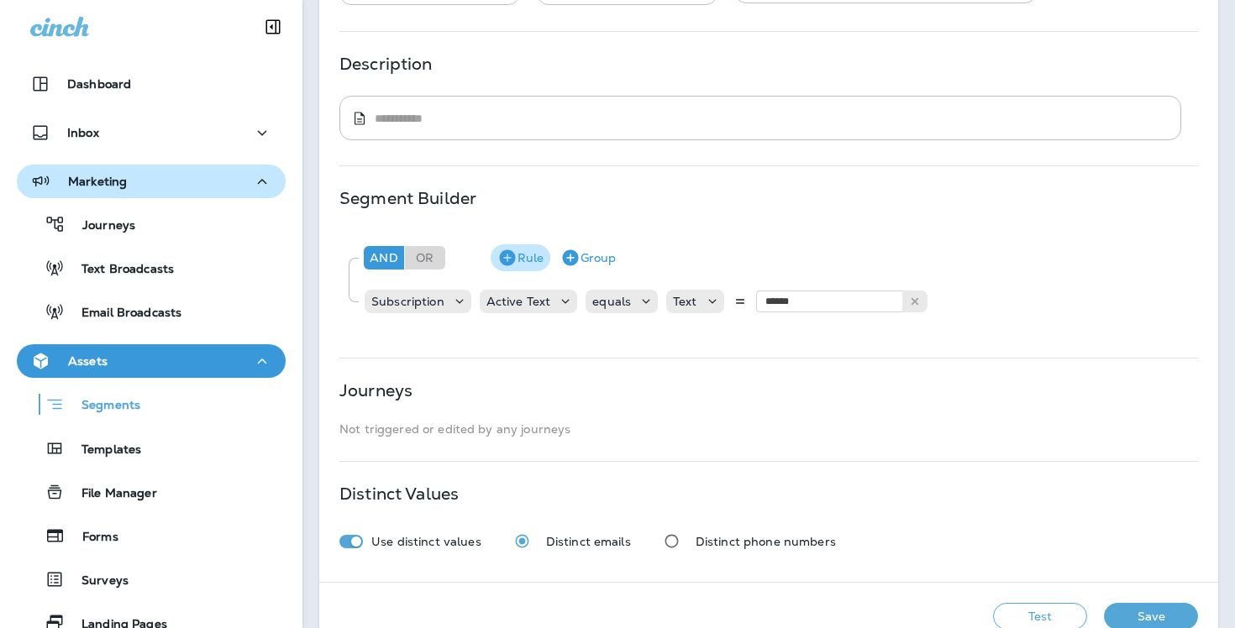
click at [516, 258] on icon "button" at bounding box center [507, 258] width 20 height 20
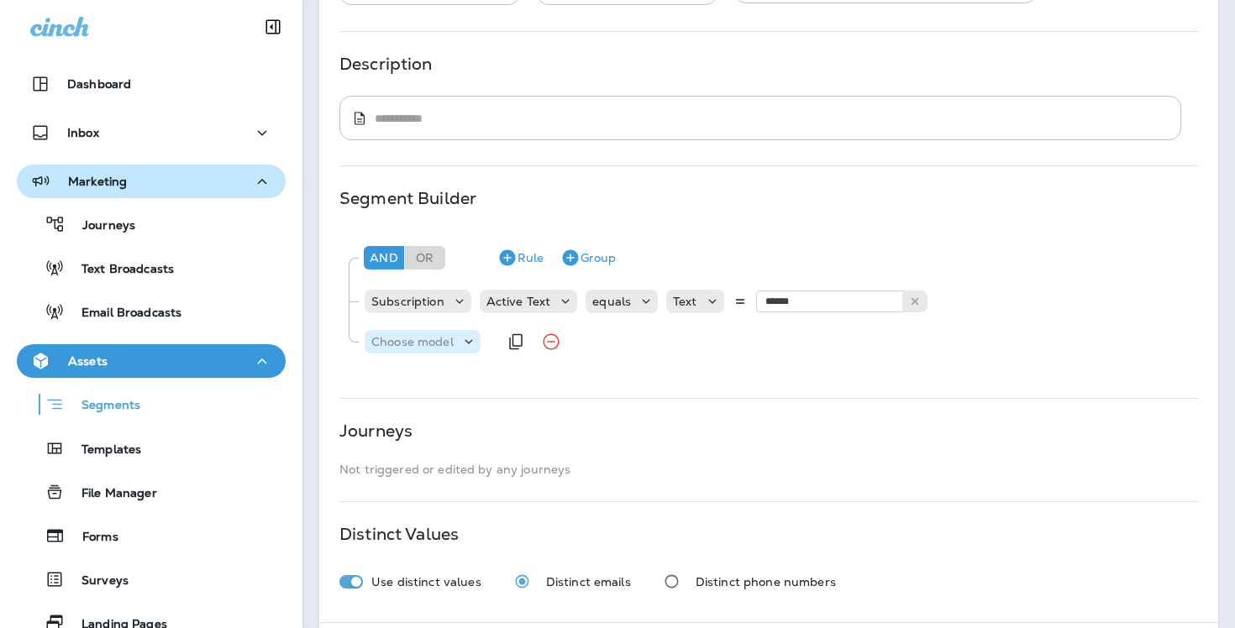
click at [460, 340] on icon at bounding box center [468, 342] width 17 height 17
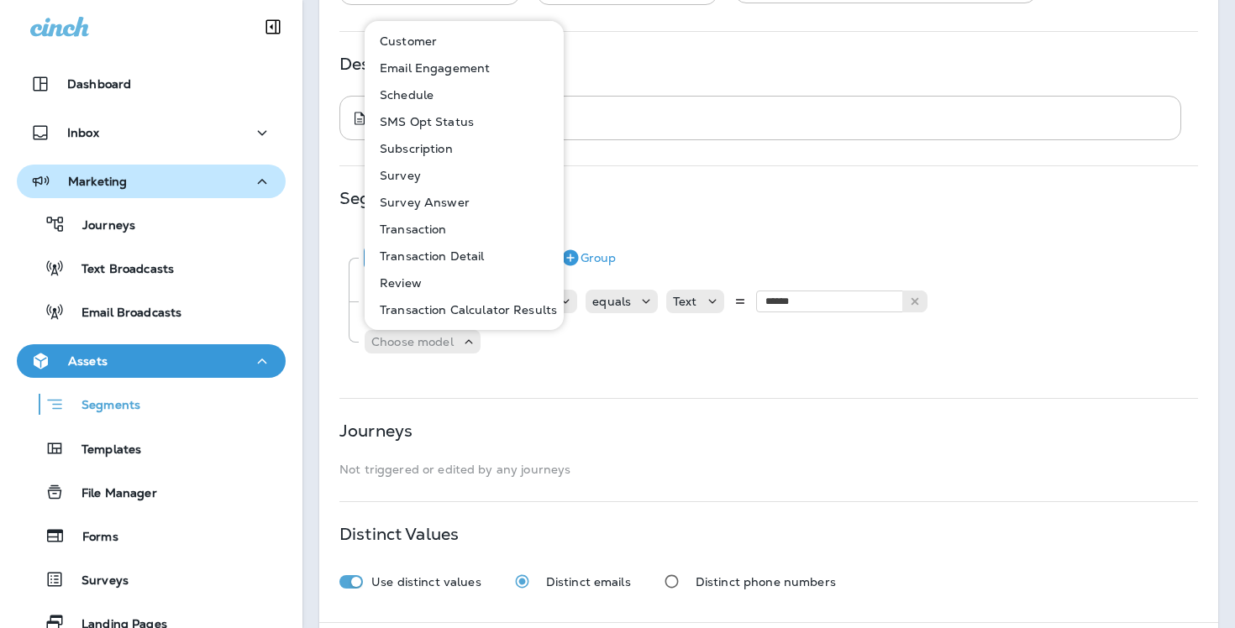
click at [433, 41] on p "Customer" at bounding box center [405, 40] width 64 height 13
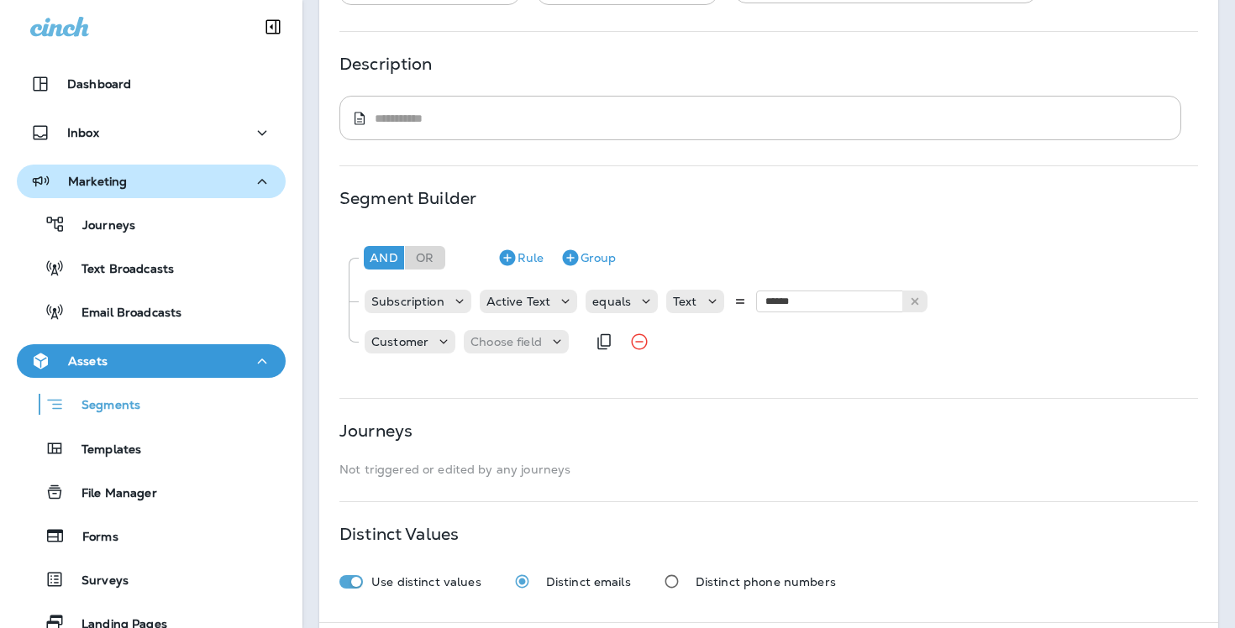
click at [538, 329] on div "Customer Choose field" at bounding box center [474, 342] width 223 height 34
click at [538, 343] on p "Choose field" at bounding box center [505, 341] width 71 height 13
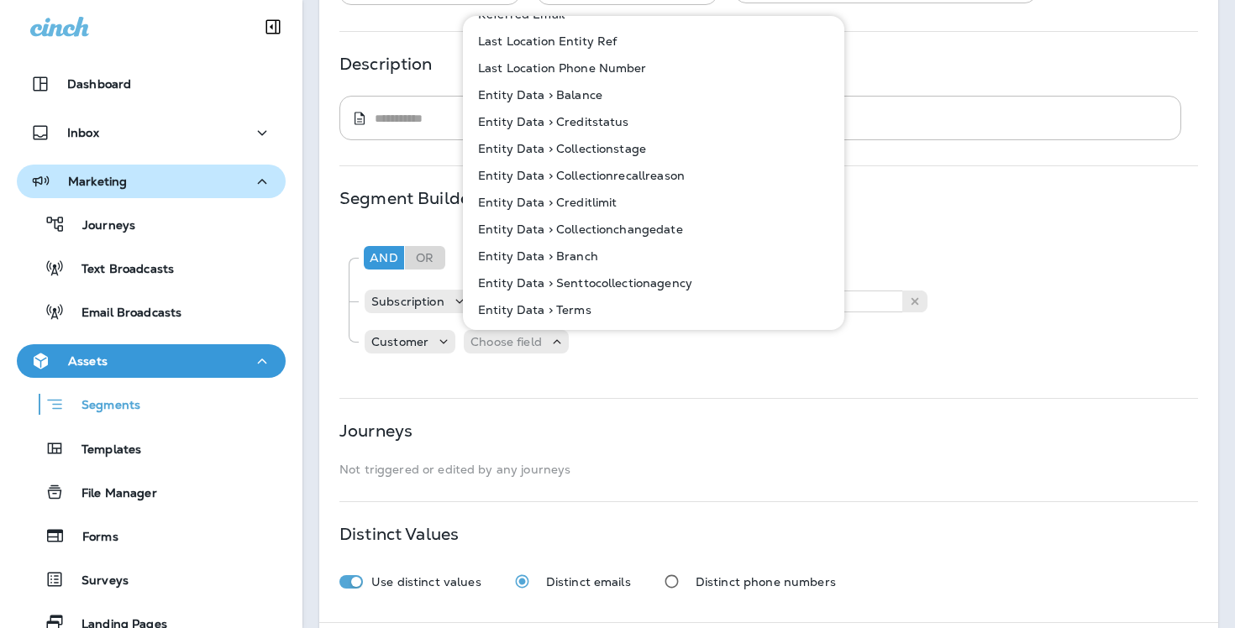
scroll to position [1312, 0]
click at [659, 353] on div "Customer Choose field" at bounding box center [777, 342] width 827 height 34
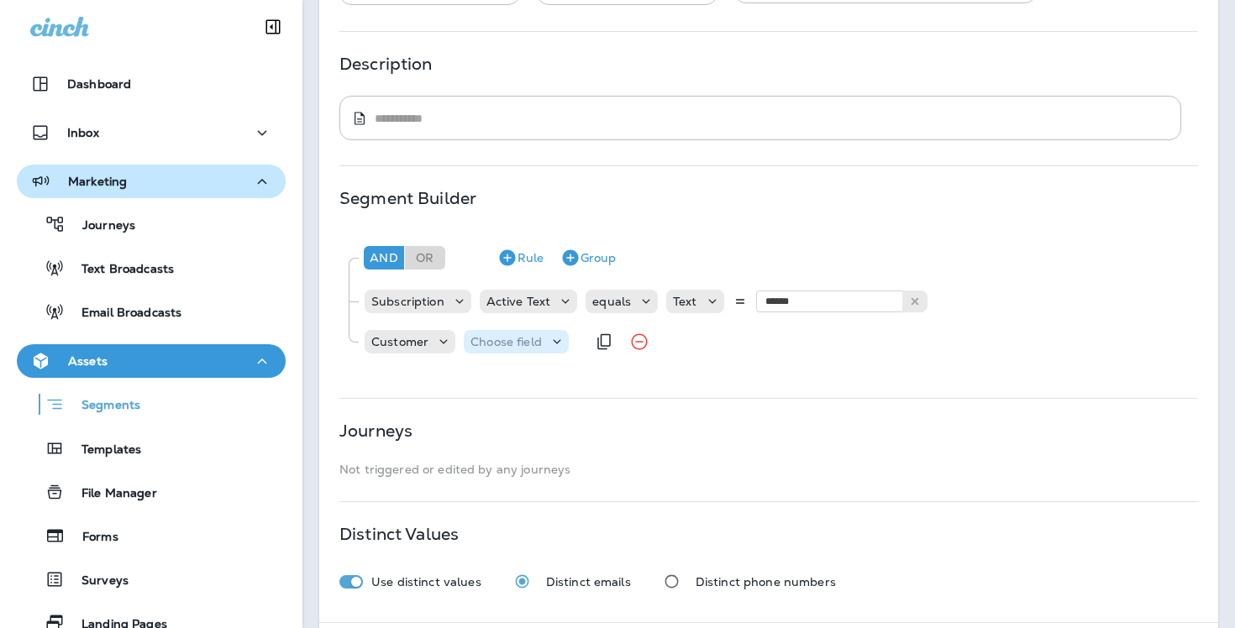
click at [518, 337] on p "Choose field" at bounding box center [505, 341] width 71 height 13
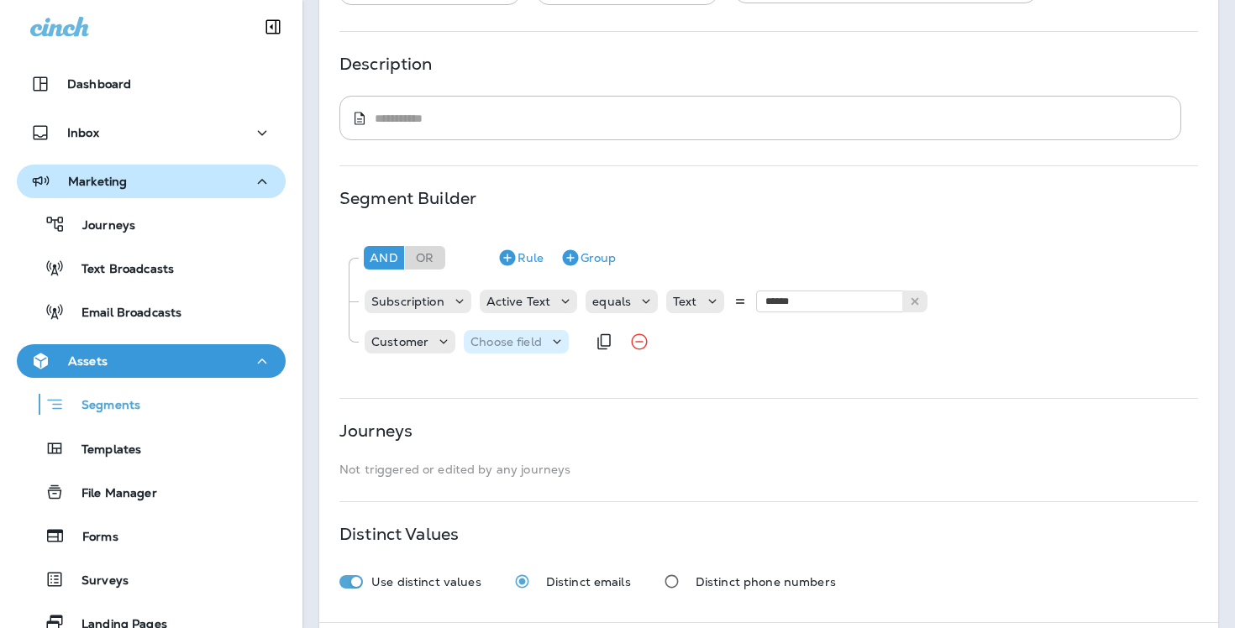
click at [515, 340] on p "Choose field" at bounding box center [505, 341] width 71 height 13
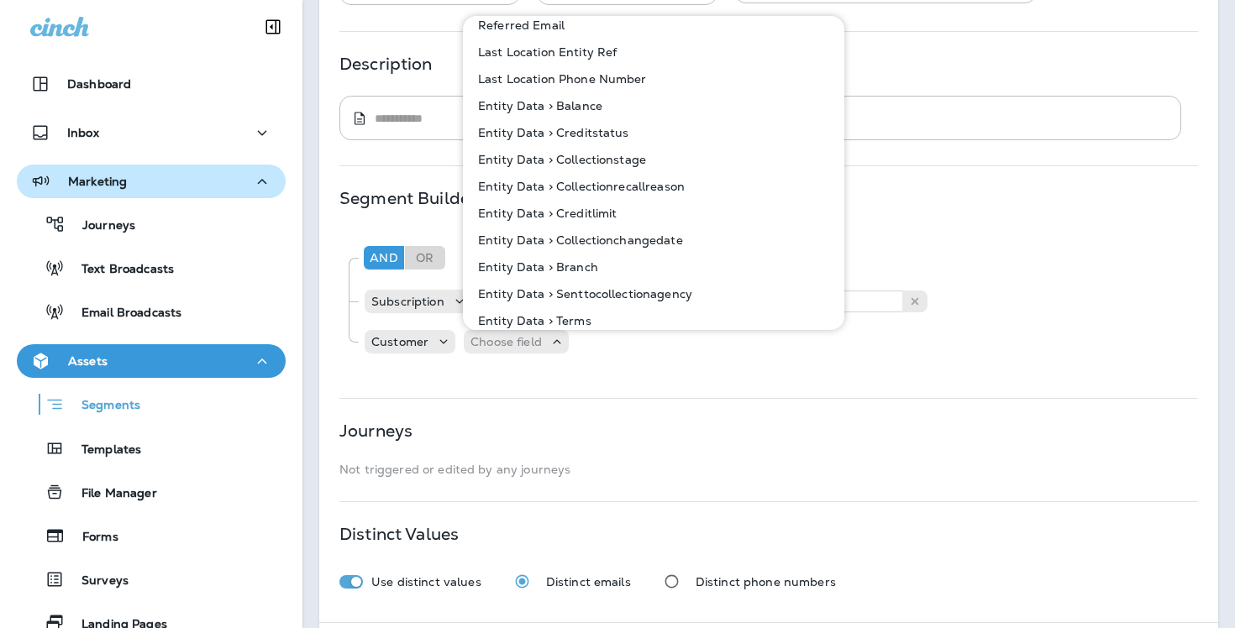
scroll to position [1305, 0]
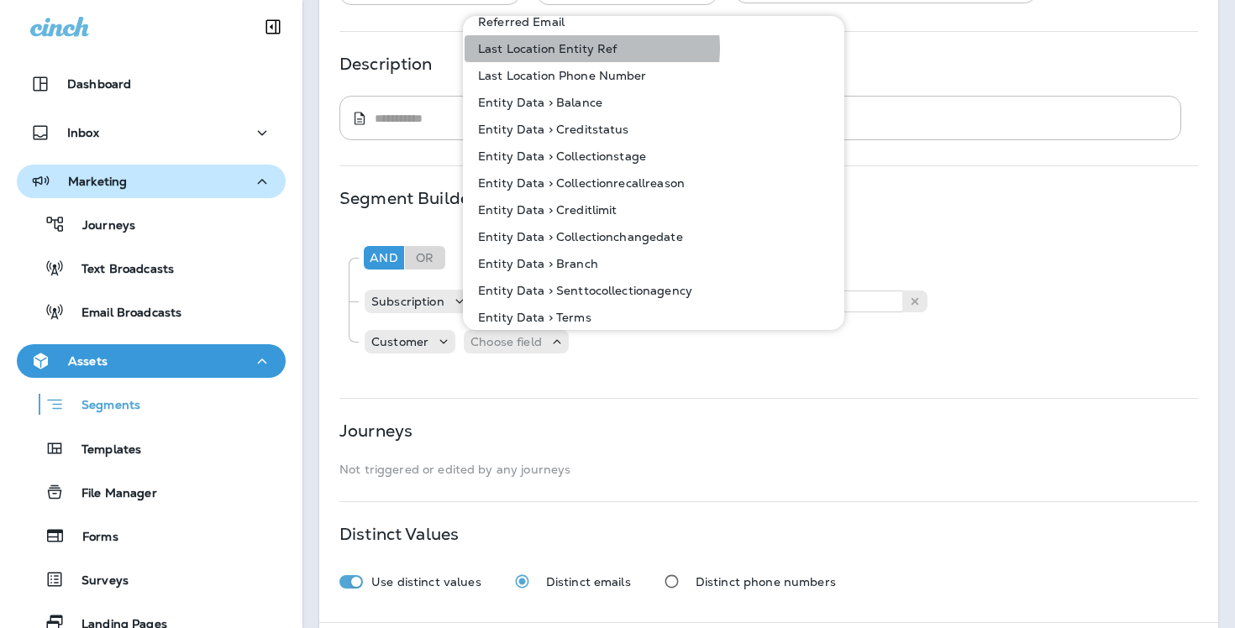
click at [591, 48] on p "Last Location Entity Ref" at bounding box center [543, 48] width 145 height 13
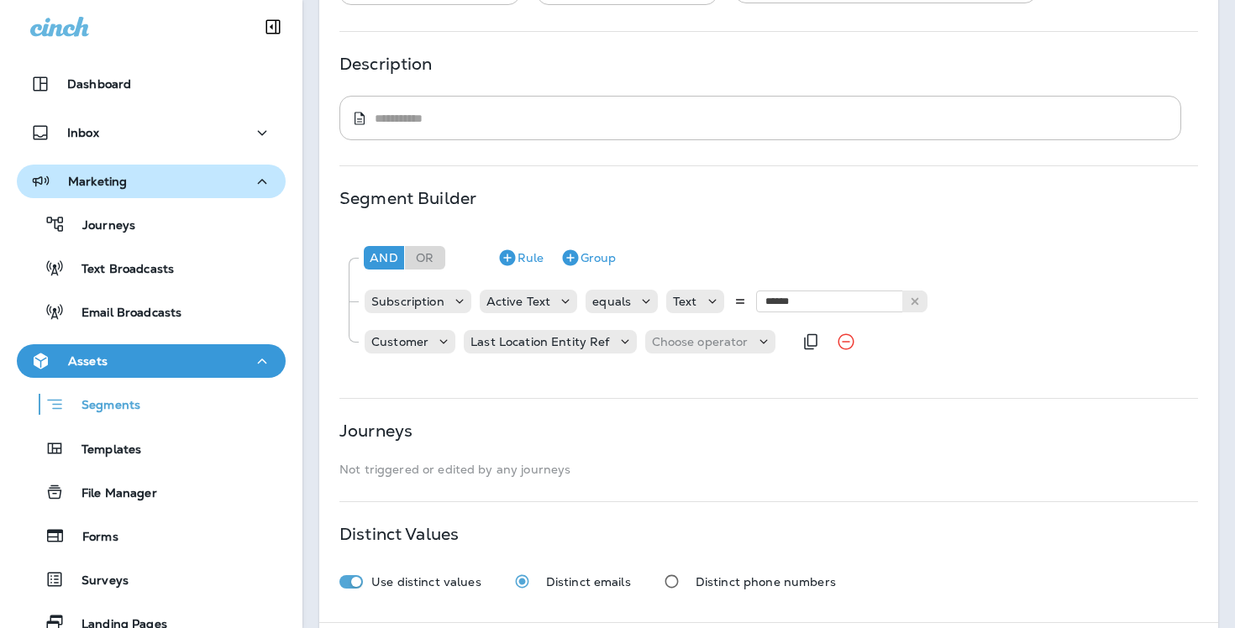
click at [710, 328] on div "Customer Last Location Entity Ref Choose operator" at bounding box center [577, 342] width 429 height 34
click at [710, 346] on p "Choose operator" at bounding box center [700, 341] width 97 height 13
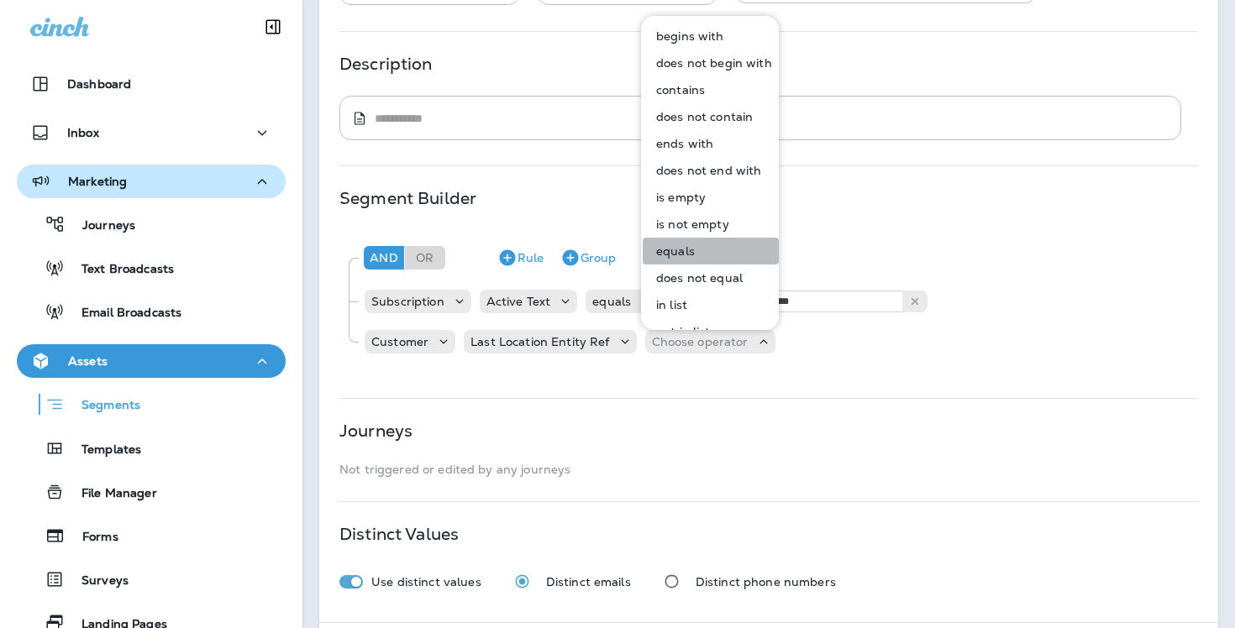
click at [719, 255] on button "equals" at bounding box center [711, 251] width 136 height 27
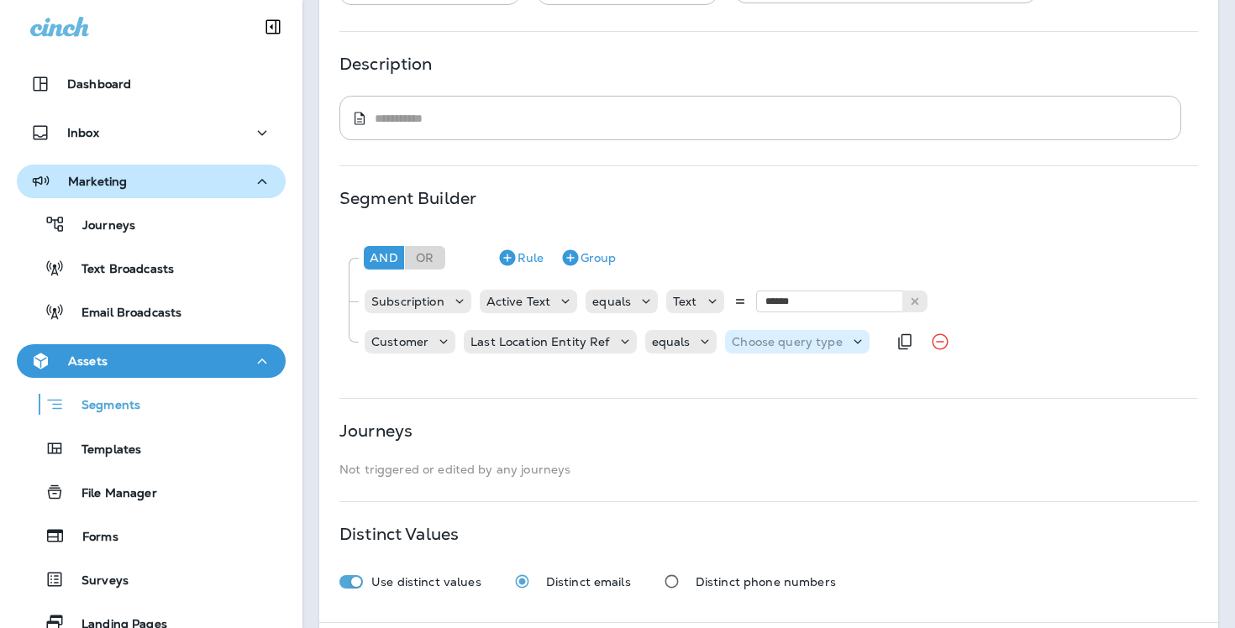
click at [830, 343] on p "Choose query type" at bounding box center [787, 341] width 110 height 13
click at [794, 382] on button "Text" at bounding box center [770, 383] width 97 height 27
click at [906, 331] on input "text" at bounding box center [899, 342] width 168 height 22
type input "**"
click at [920, 377] on div "**********" at bounding box center [768, 255] width 899 height 734
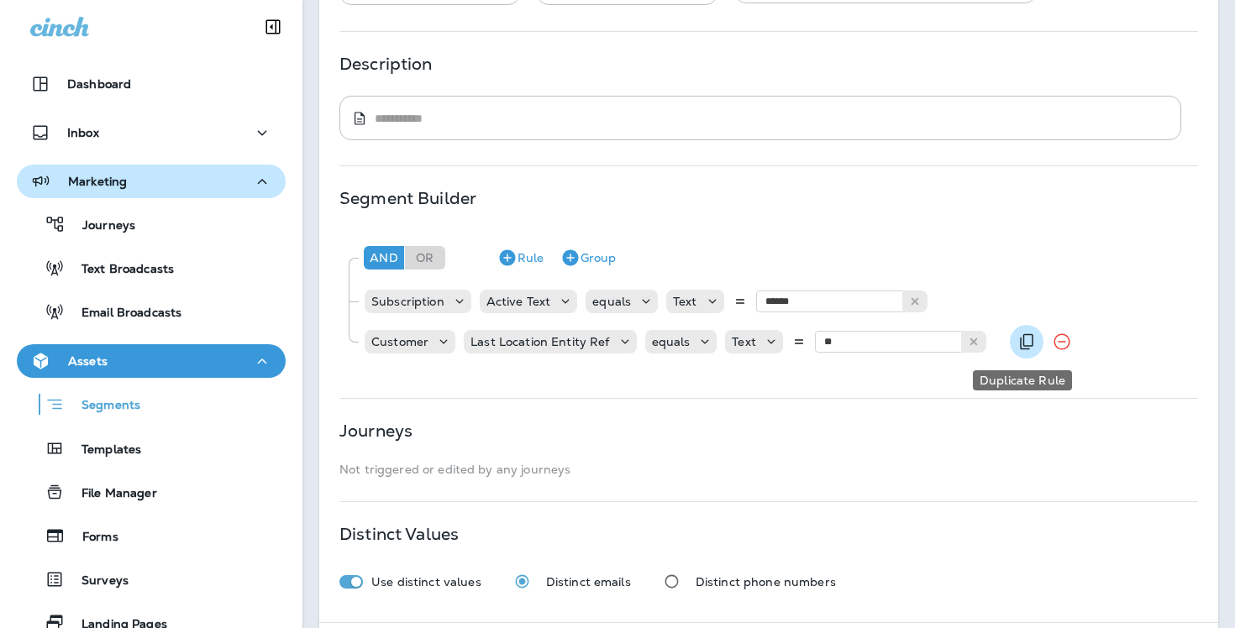
click at [1024, 344] on icon "Duplicate Rule" at bounding box center [1027, 342] width 20 height 20
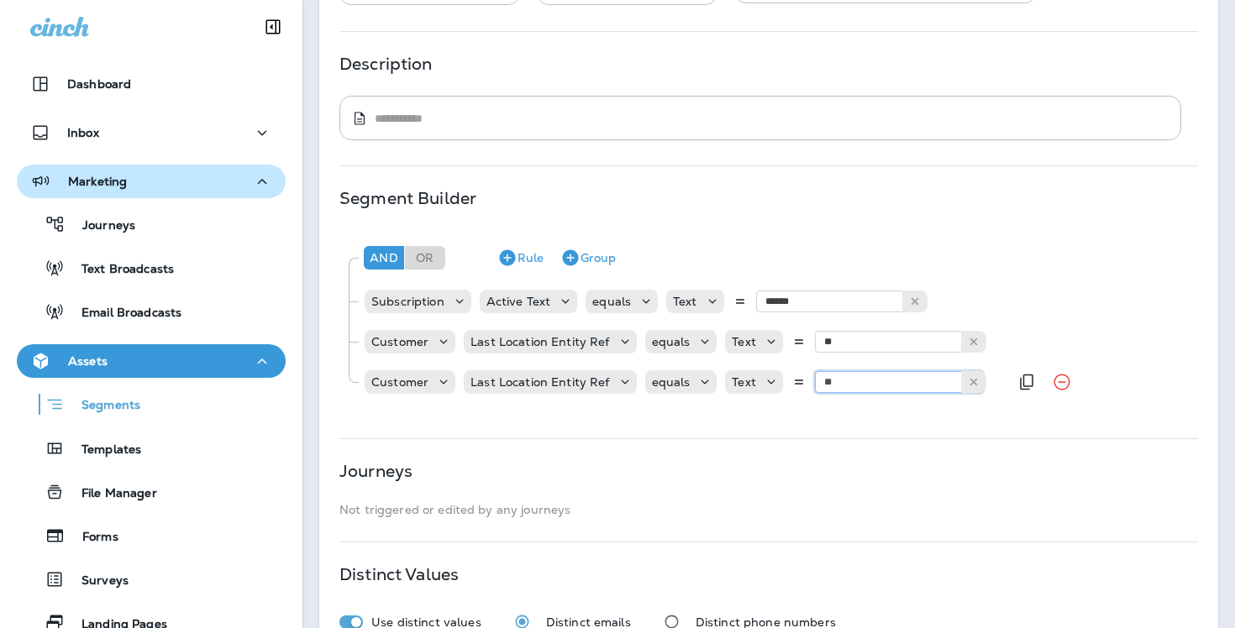
click at [857, 378] on input "**" at bounding box center [899, 382] width 168 height 22
type input "**"
click at [890, 423] on div "**********" at bounding box center [768, 275] width 899 height 775
click at [519, 258] on button "Rule" at bounding box center [521, 257] width 60 height 27
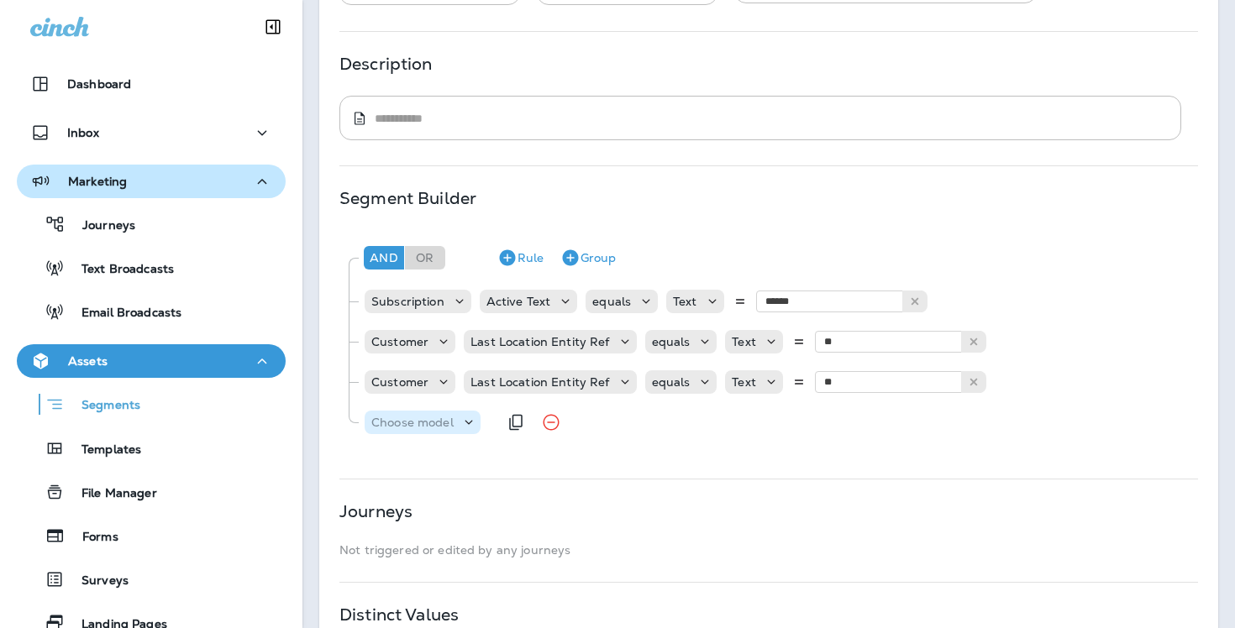
click at [460, 430] on icon at bounding box center [468, 422] width 17 height 17
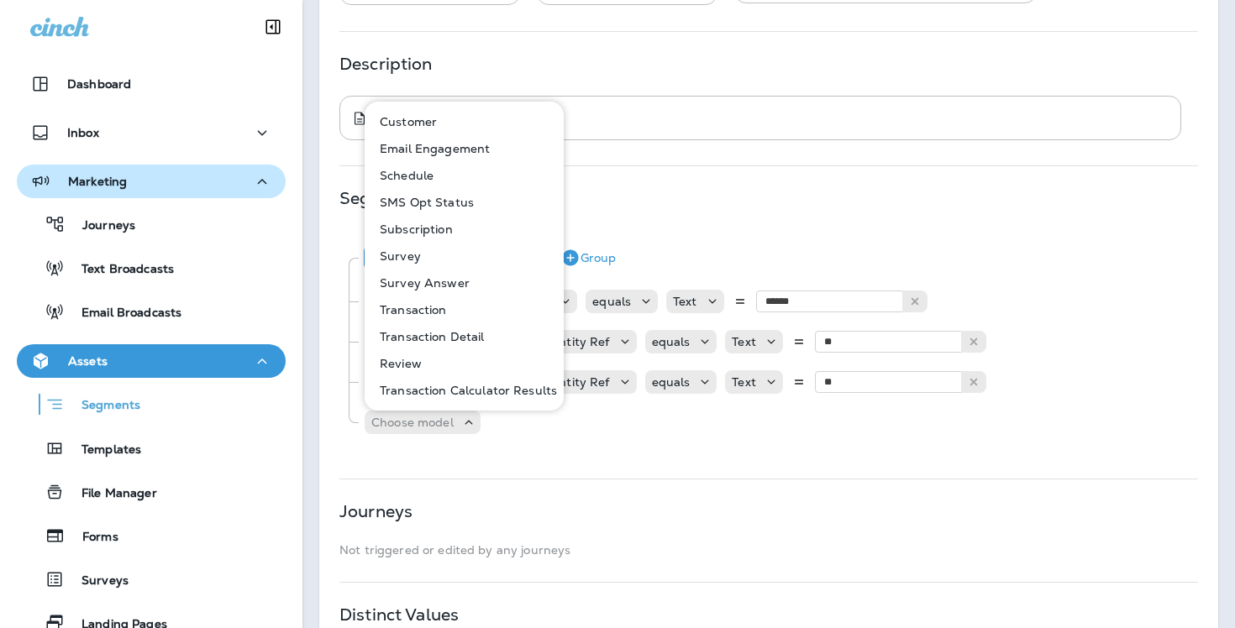
click at [468, 120] on button "Customer" at bounding box center [464, 121] width 197 height 27
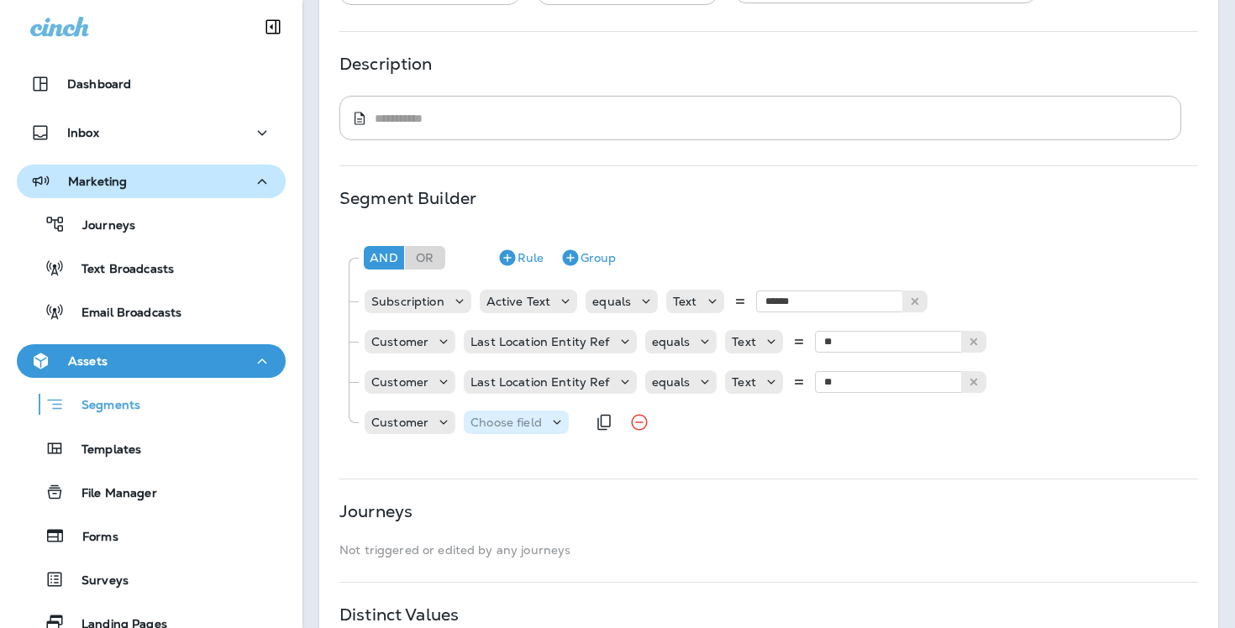
click at [533, 419] on p "Choose field" at bounding box center [505, 422] width 71 height 13
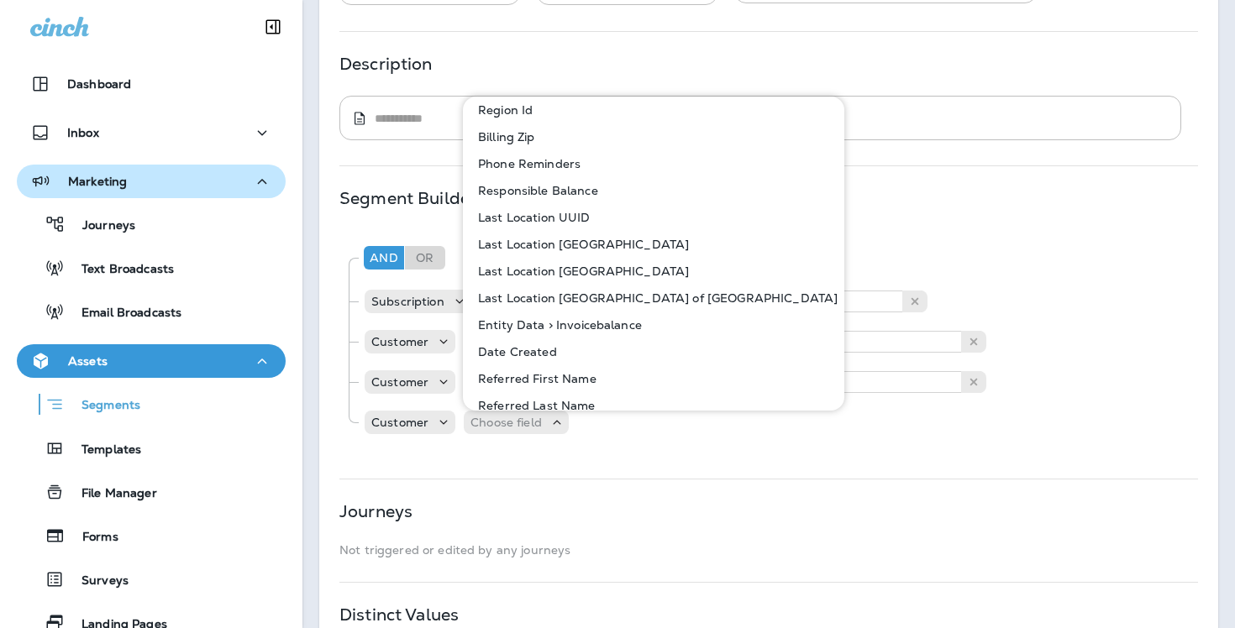
scroll to position [926, 0]
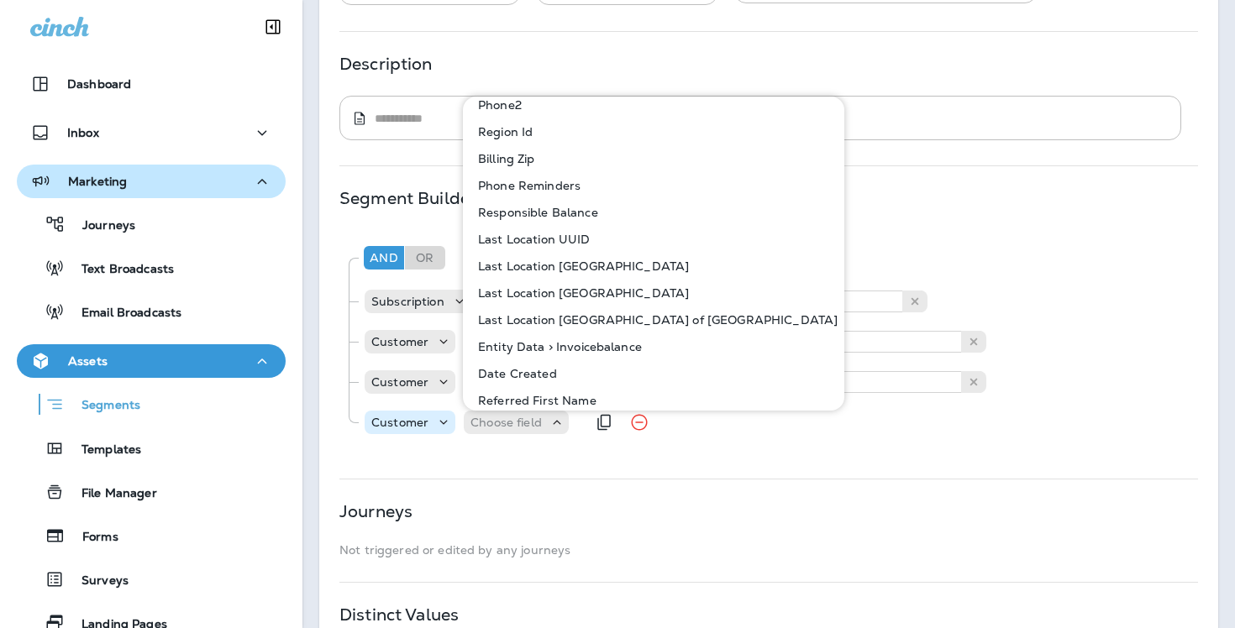
click at [433, 431] on div "Customer" at bounding box center [410, 423] width 91 height 24
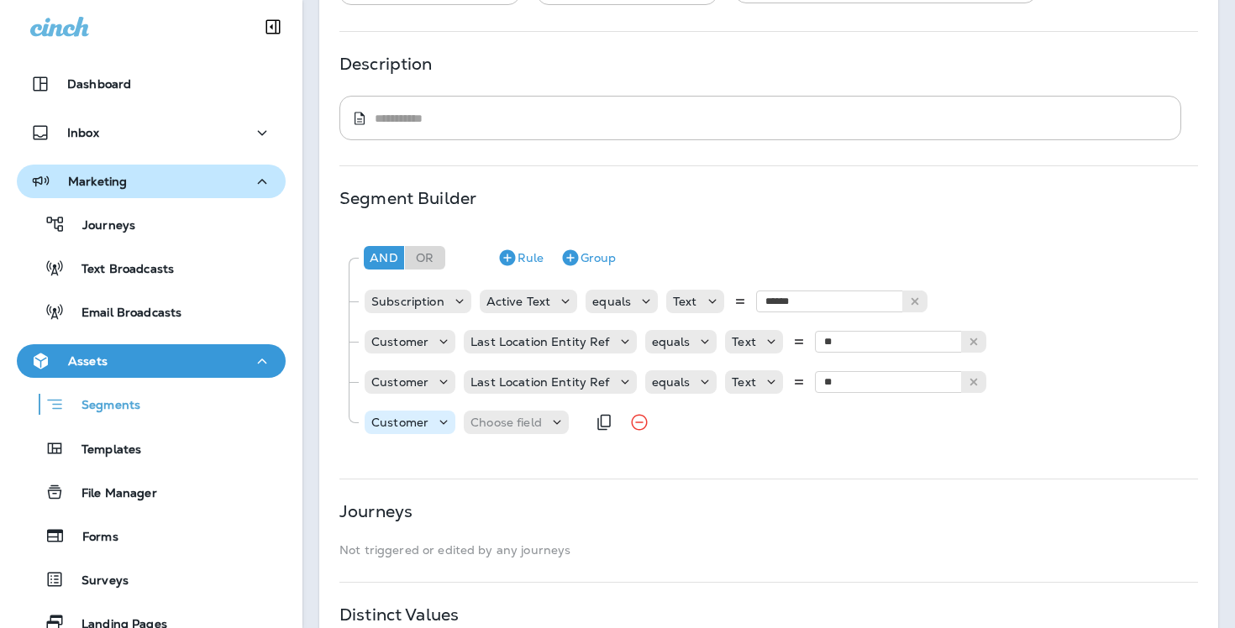
click at [433, 431] on div "Customer" at bounding box center [410, 423] width 91 height 24
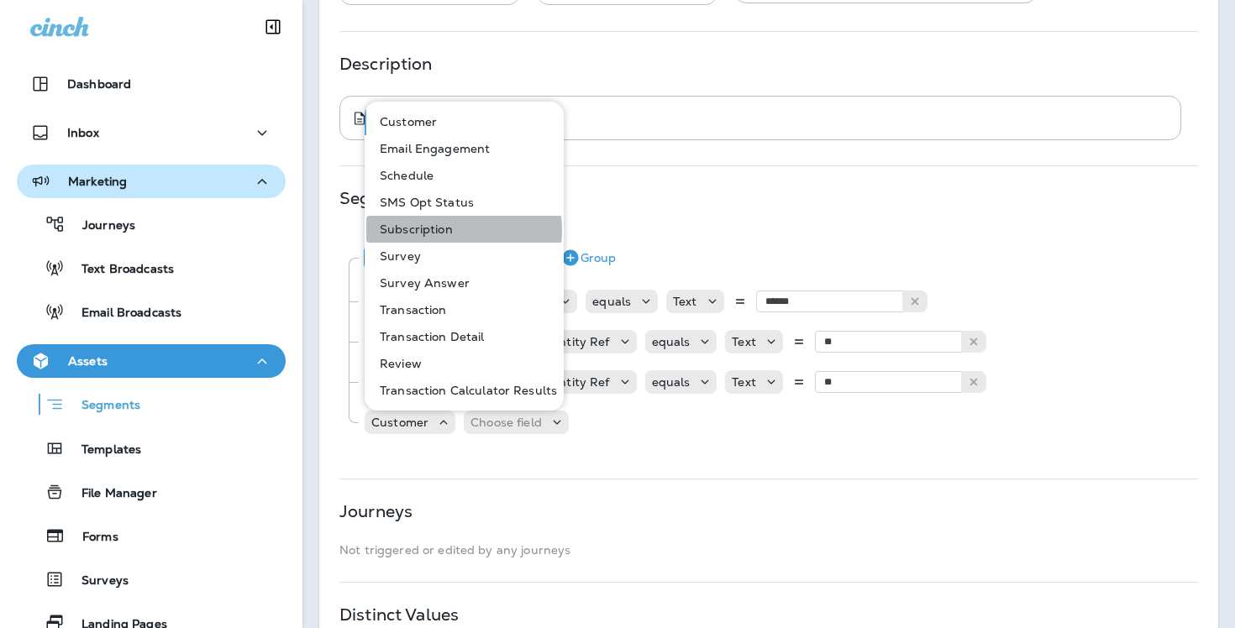
click at [442, 230] on p "Subscription" at bounding box center [413, 229] width 80 height 13
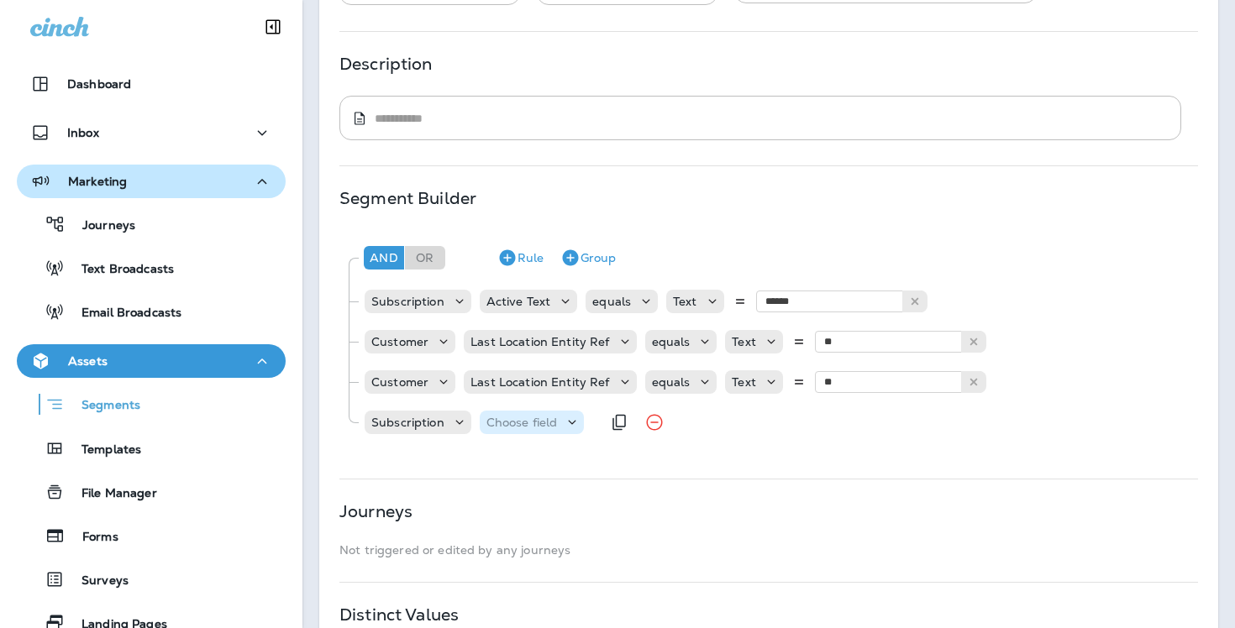
click at [516, 417] on p "Choose field" at bounding box center [521, 422] width 71 height 13
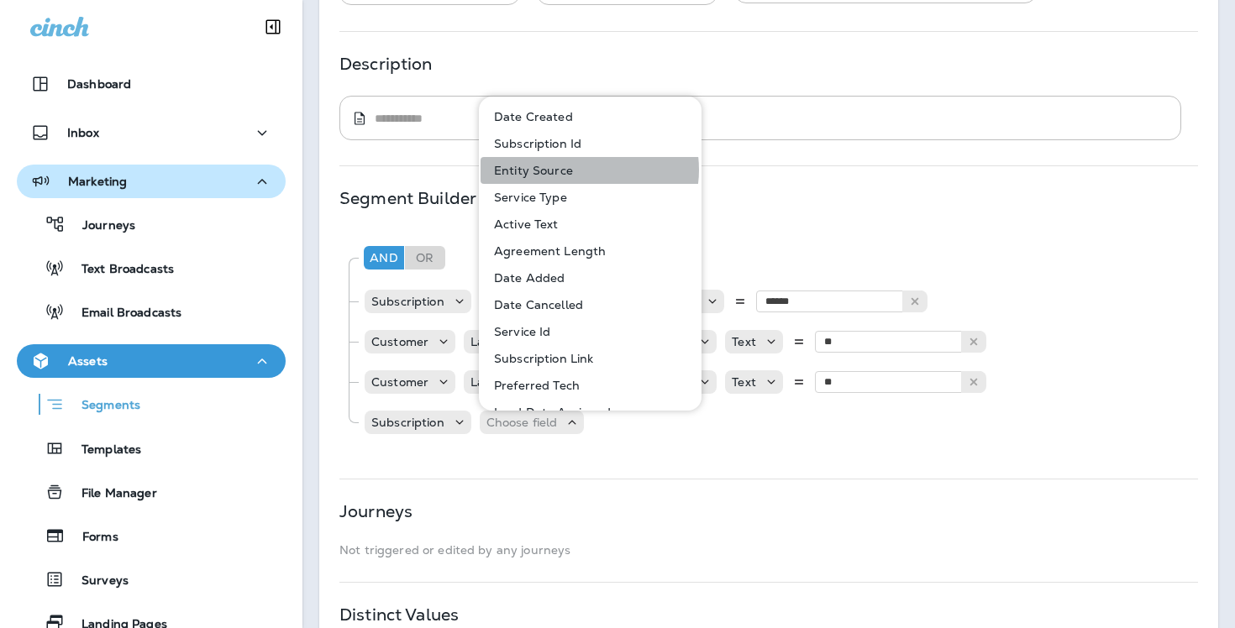
click at [583, 170] on button "Entity Source" at bounding box center [591, 170] width 221 height 27
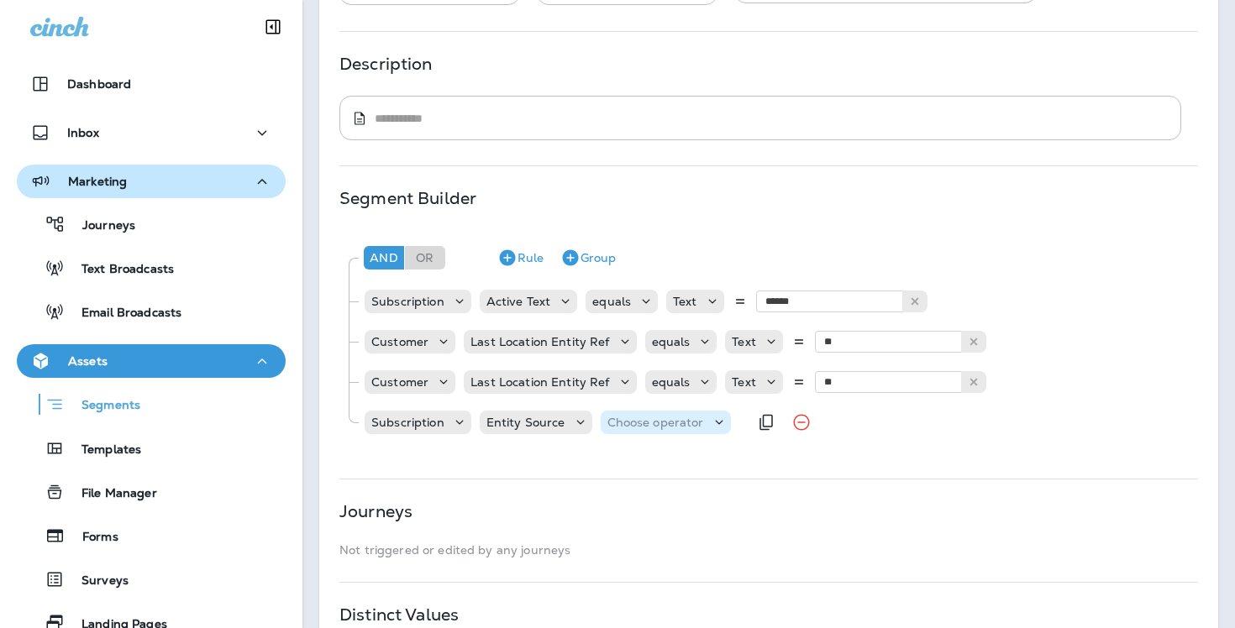
click at [670, 416] on p "Choose operator" at bounding box center [655, 422] width 97 height 13
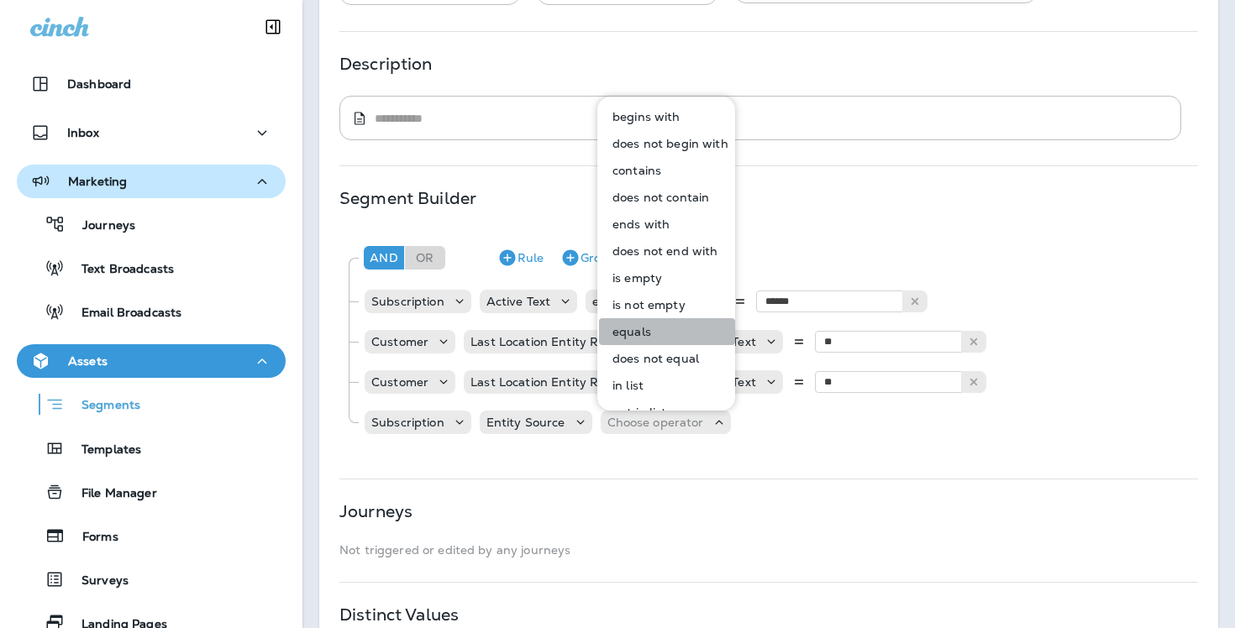
click at [670, 328] on button "equals" at bounding box center [667, 331] width 136 height 27
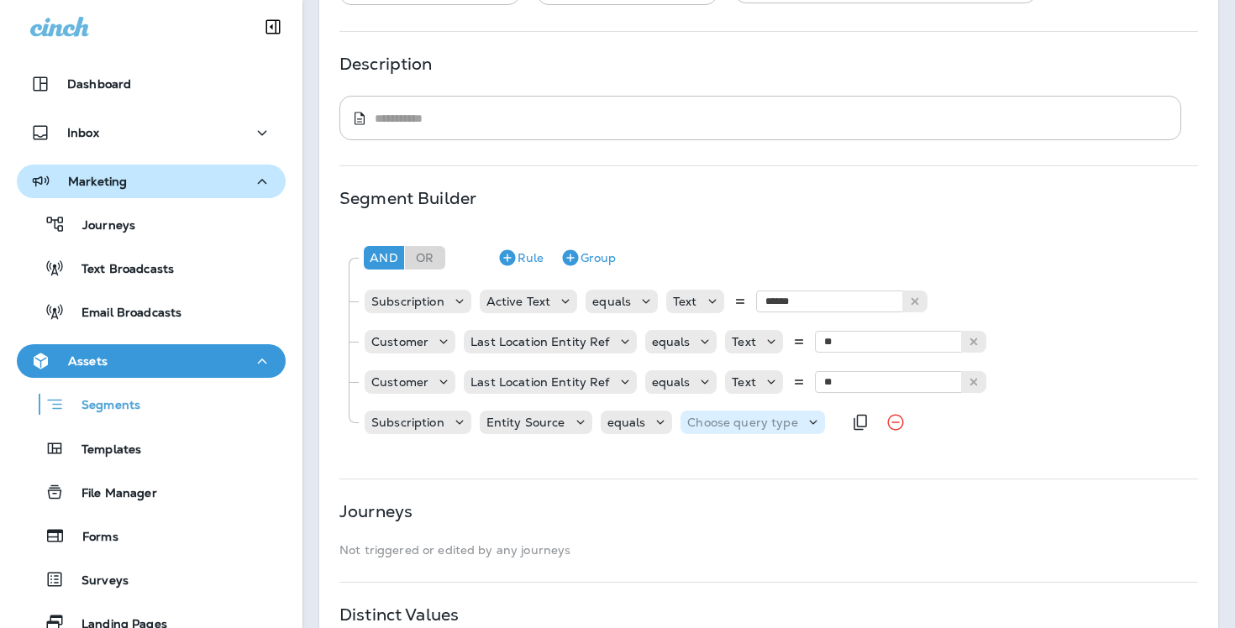
click at [762, 422] on p "Choose query type" at bounding box center [742, 422] width 110 height 13
click at [756, 460] on button "Text" at bounding box center [727, 464] width 97 height 27
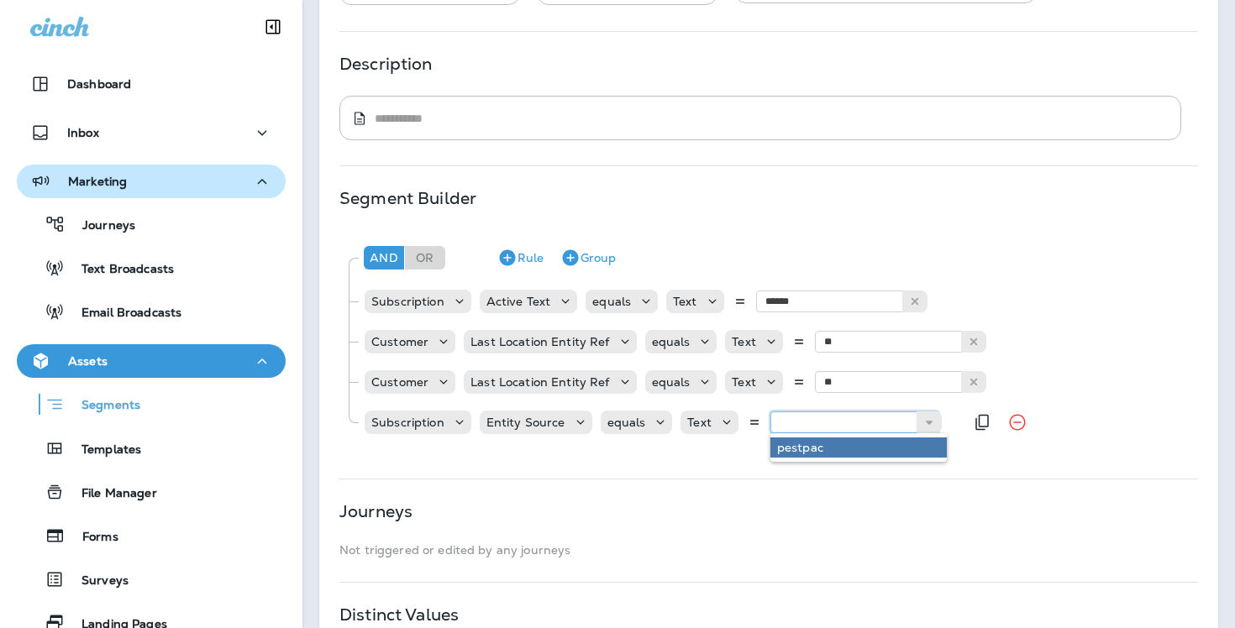
click at [851, 424] on input "text" at bounding box center [854, 423] width 168 height 22
type input "**********"
click at [796, 444] on div "**********" at bounding box center [768, 338] width 858 height 215
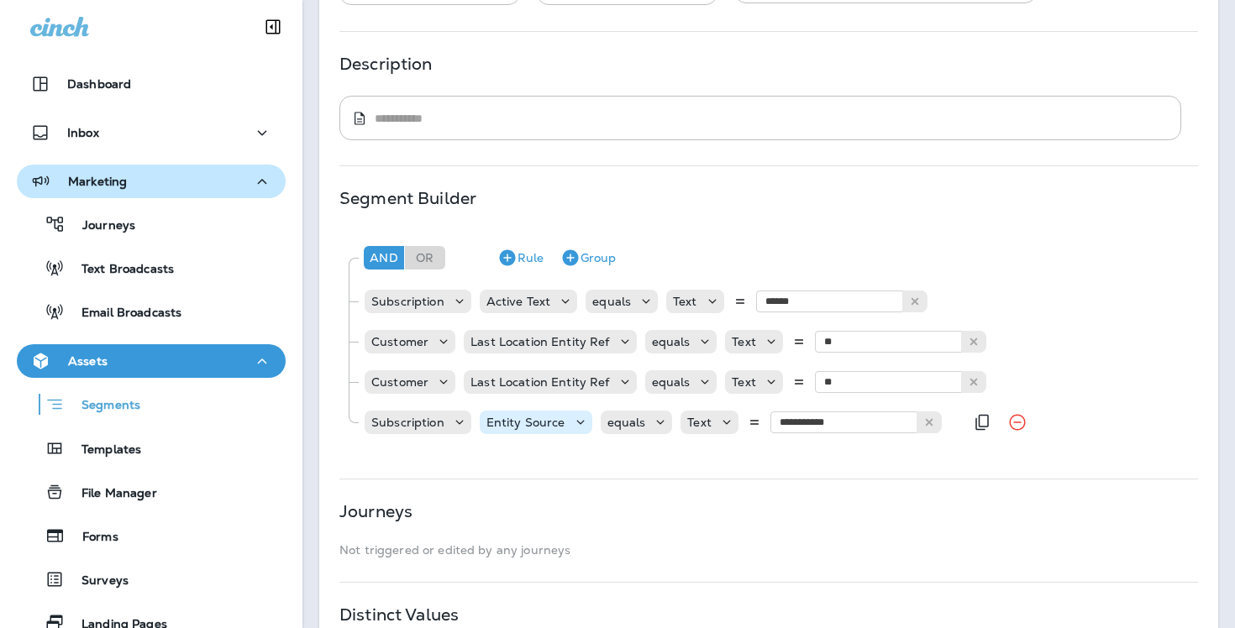
click at [541, 432] on div "Entity Source" at bounding box center [536, 423] width 113 height 24
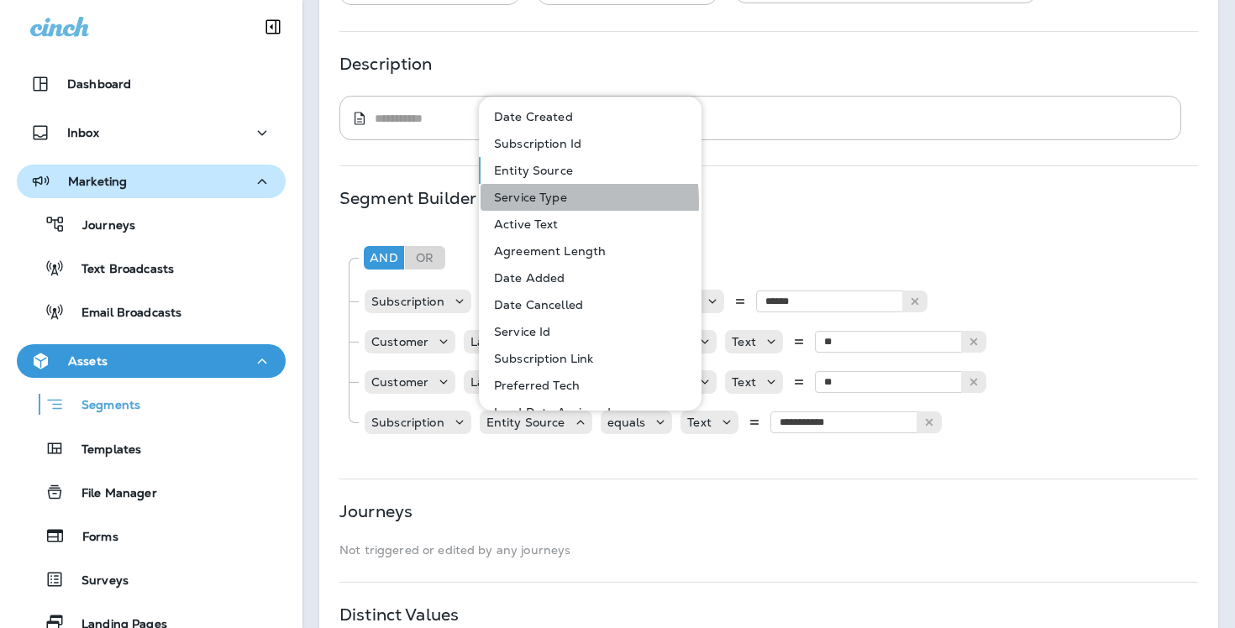
click at [519, 202] on p "Service Type" at bounding box center [527, 197] width 80 height 13
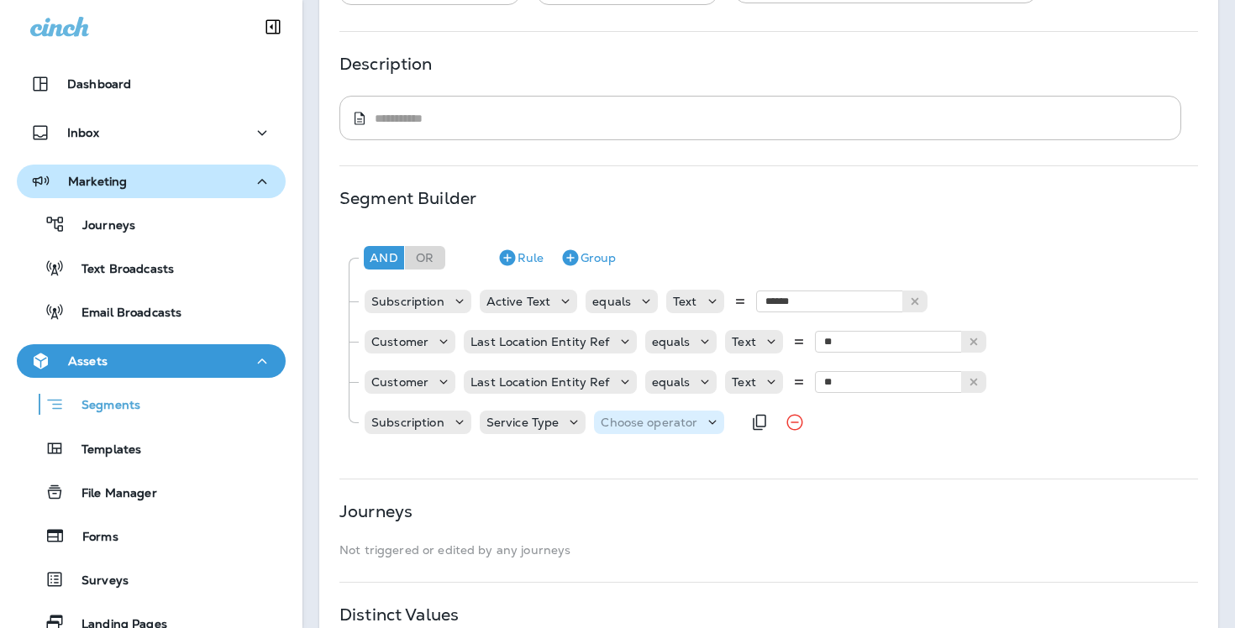
click at [659, 423] on p "Choose operator" at bounding box center [649, 422] width 97 height 13
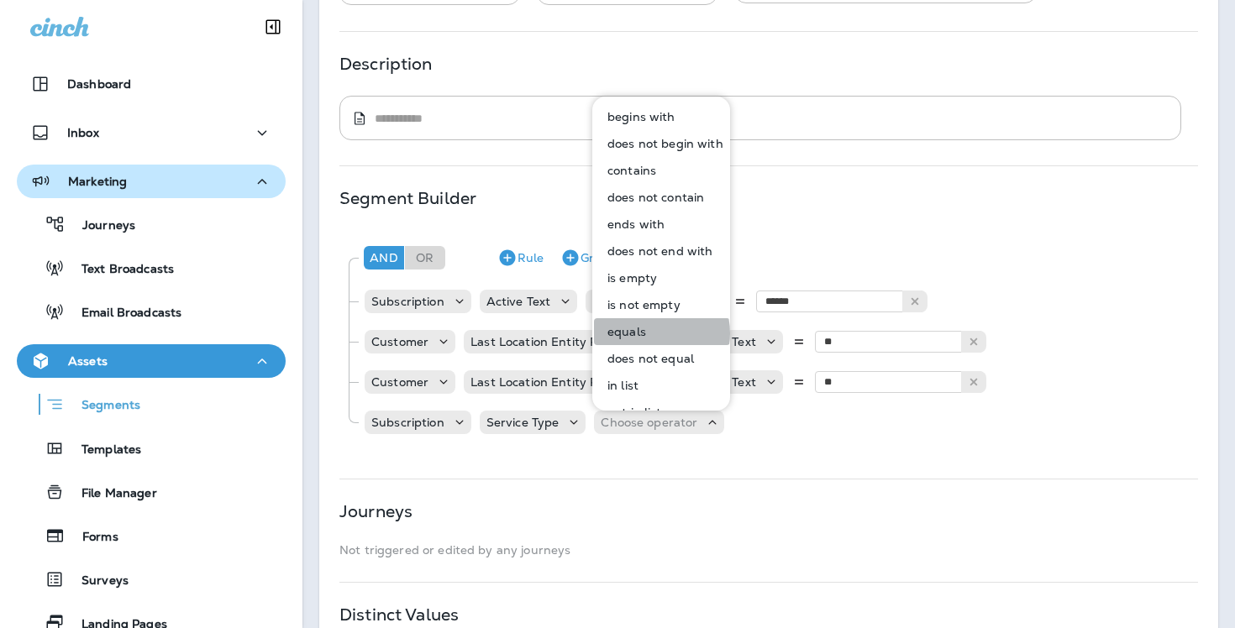
click at [648, 334] on button "equals" at bounding box center [662, 331] width 136 height 27
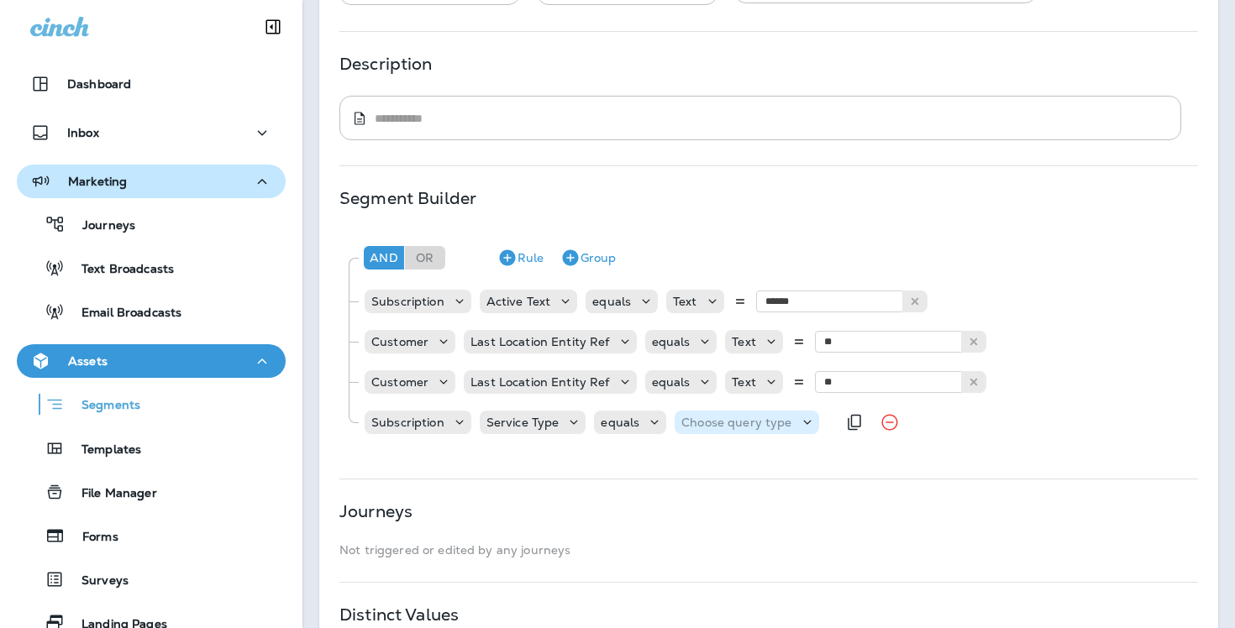
click at [772, 423] on p "Choose query type" at bounding box center [736, 422] width 110 height 13
click at [749, 457] on button "Text" at bounding box center [722, 464] width 97 height 27
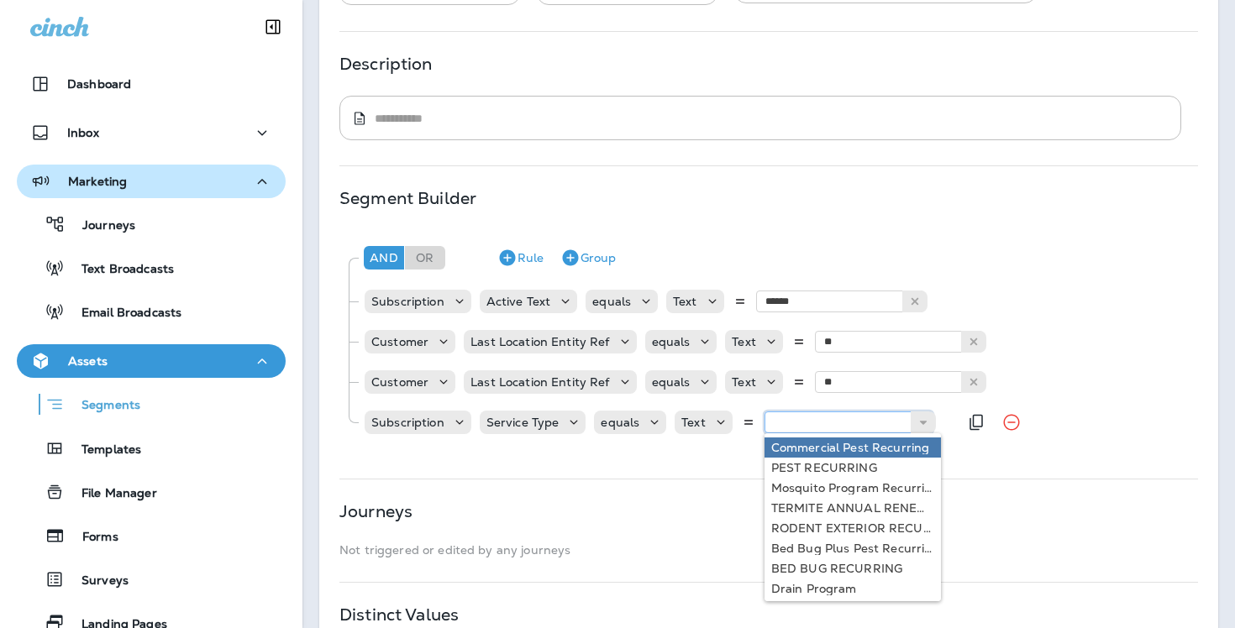
click at [854, 415] on input "text" at bounding box center [848, 423] width 168 height 22
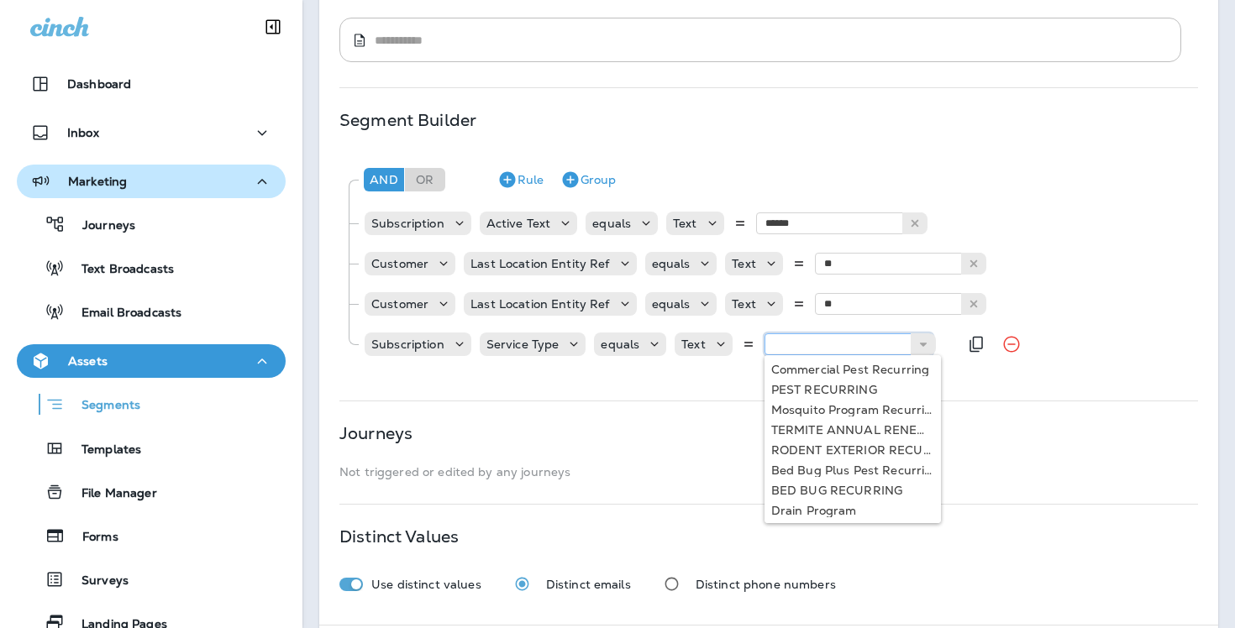
scroll to position [256, 0]
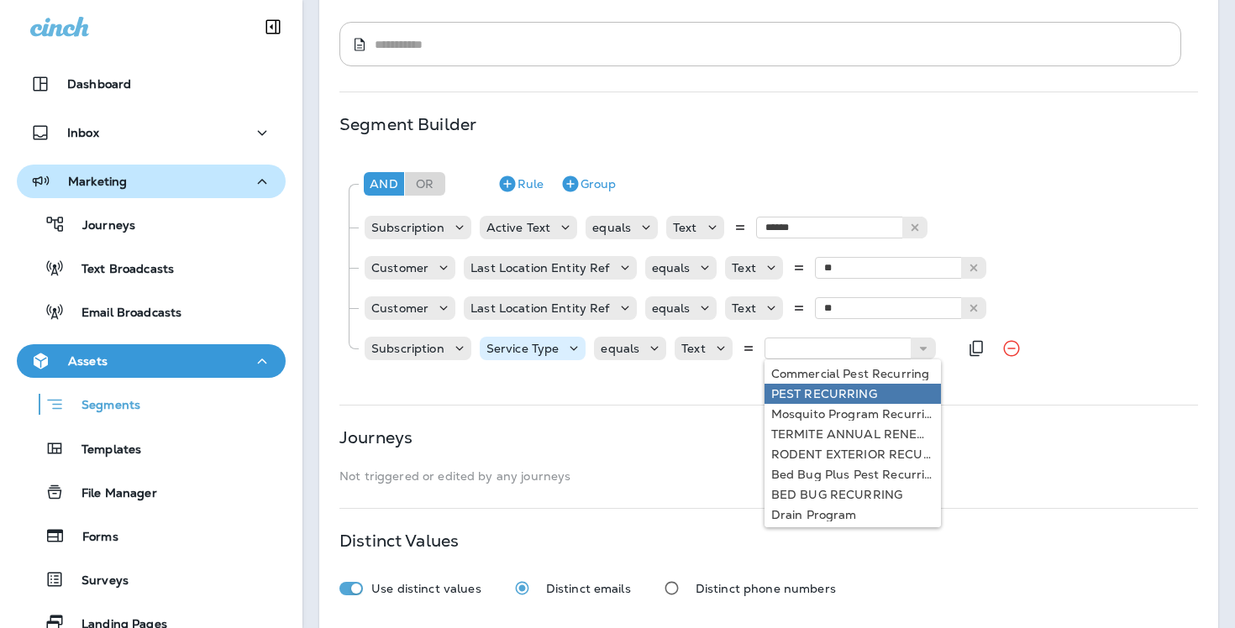
click at [544, 352] on p "Service Type" at bounding box center [522, 348] width 73 height 13
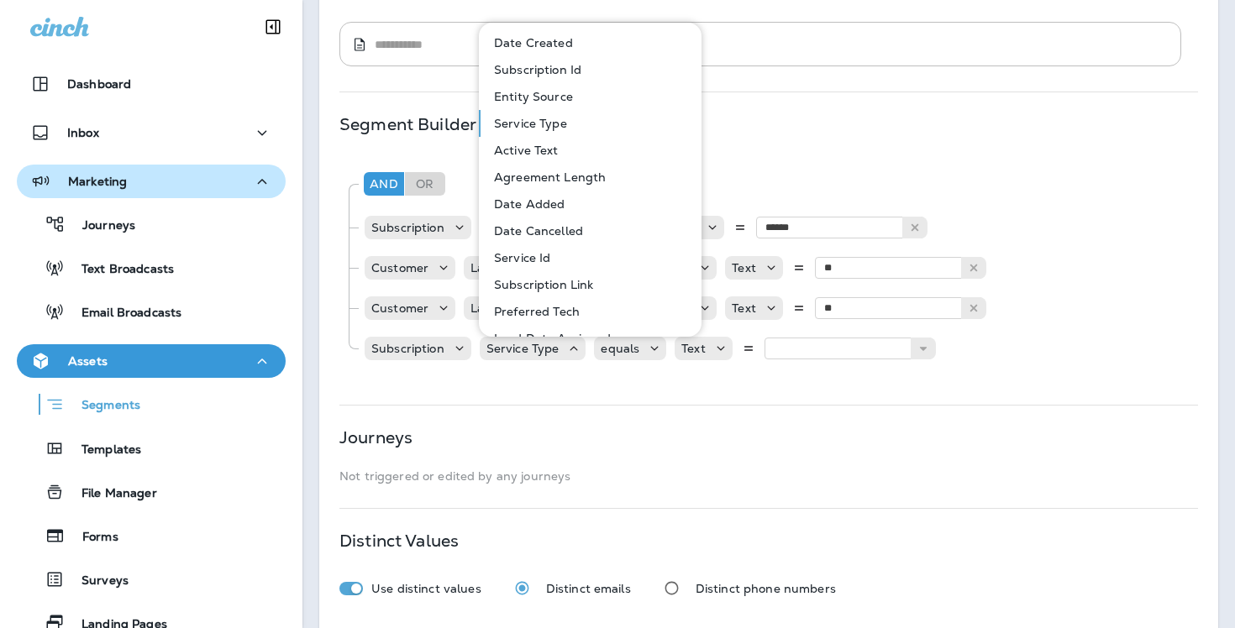
scroll to position [0, 0]
click at [524, 150] on p "Active Text" at bounding box center [522, 150] width 71 height 13
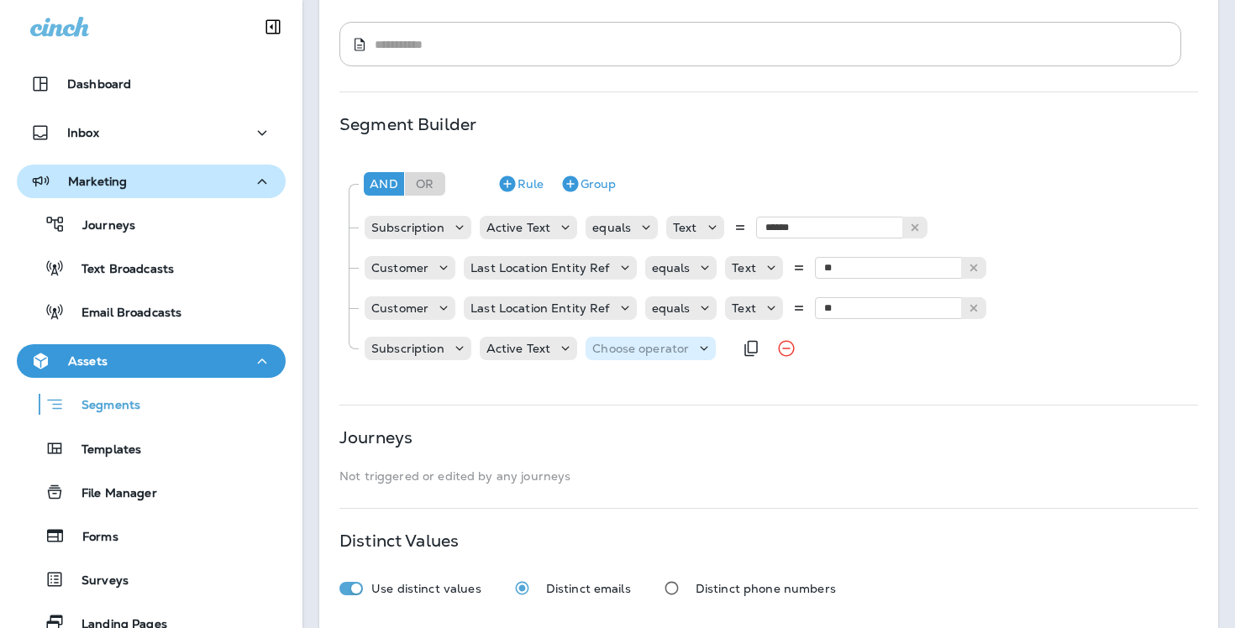
click at [633, 343] on p "Choose operator" at bounding box center [640, 348] width 97 height 13
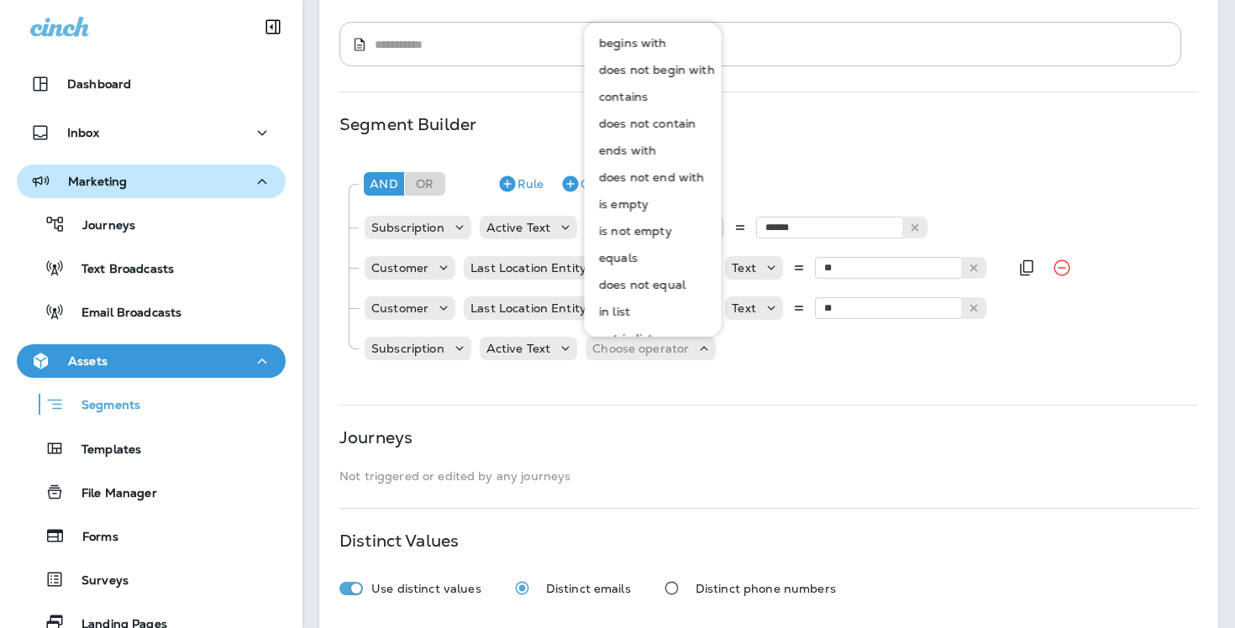
click at [642, 251] on button "equals" at bounding box center [654, 257] width 136 height 27
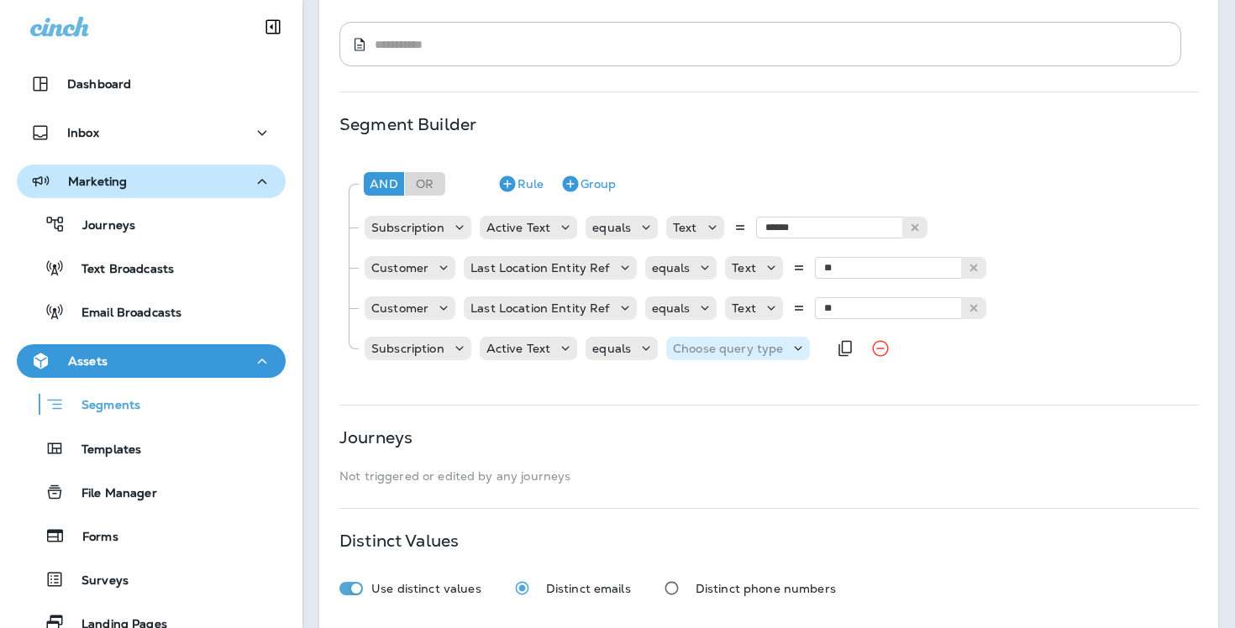
click at [741, 348] on p "Choose query type" at bounding box center [728, 348] width 110 height 13
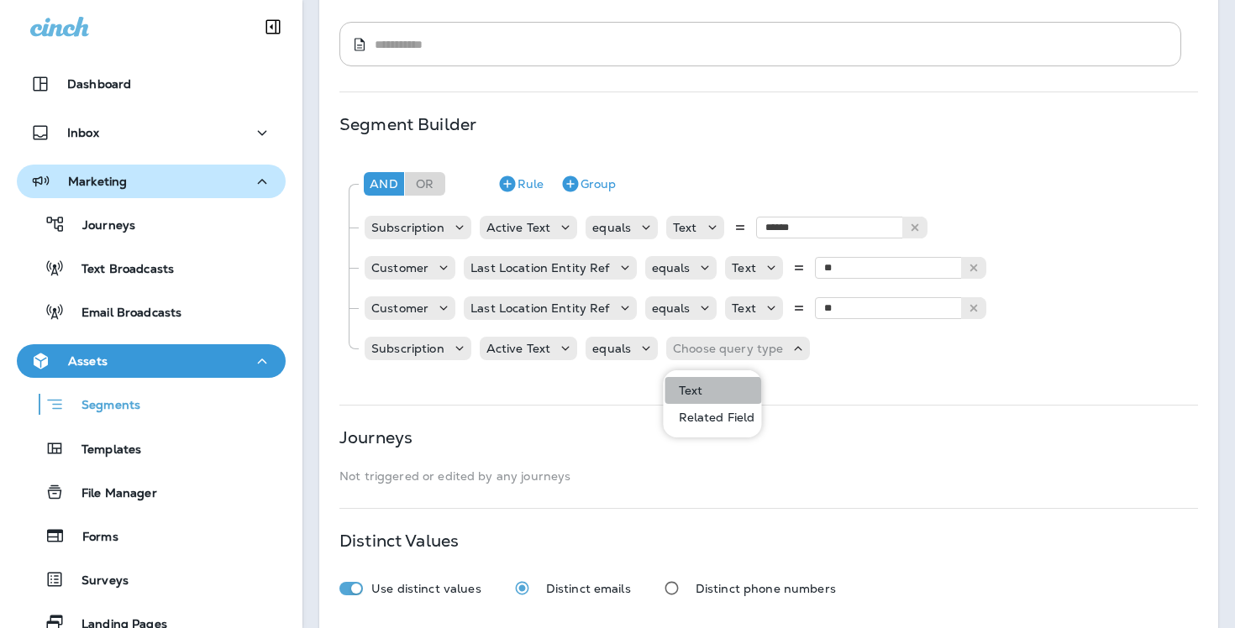
click at [743, 382] on button "Text" at bounding box center [713, 390] width 97 height 27
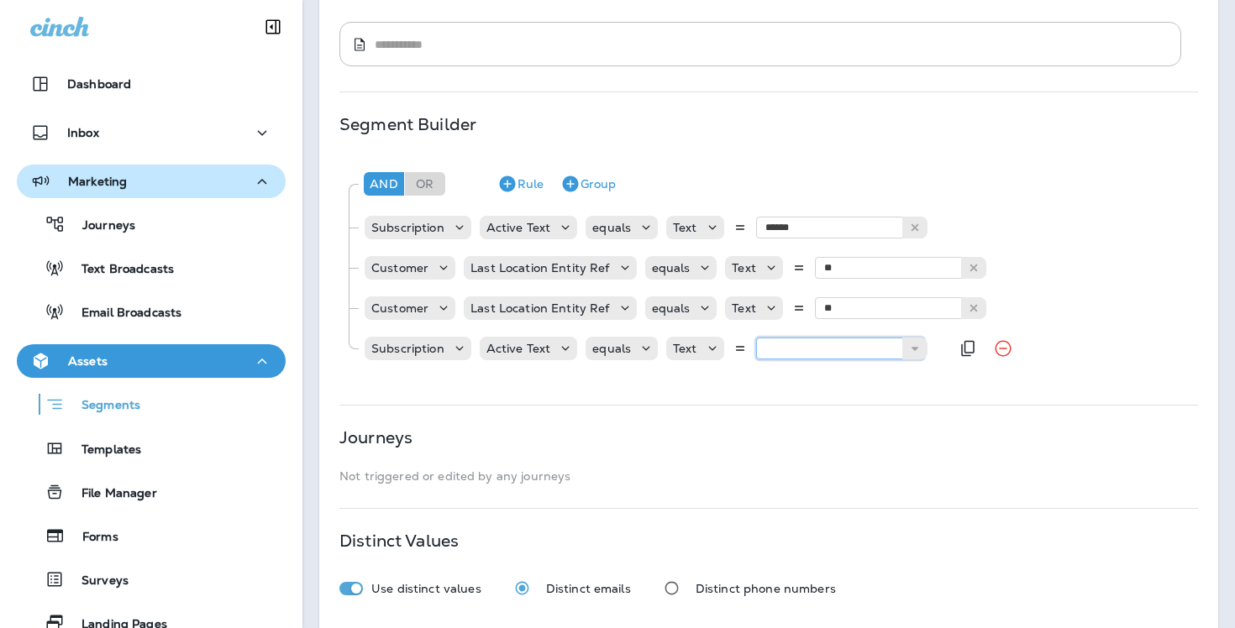
click at [819, 339] on input "text" at bounding box center [840, 349] width 168 height 22
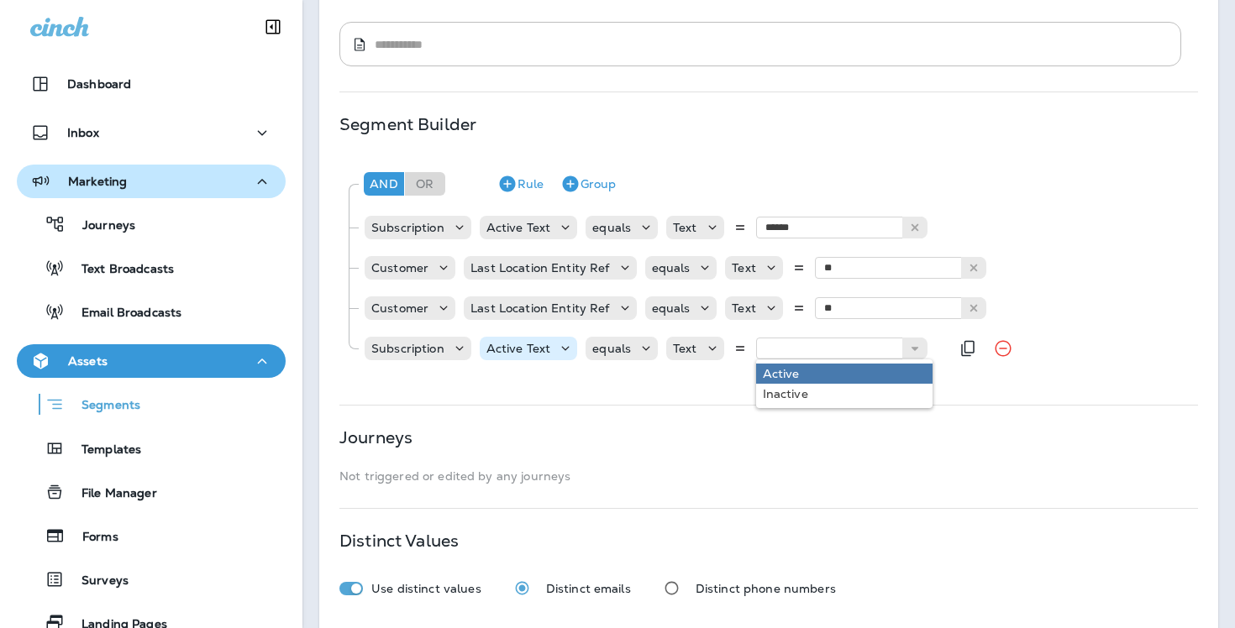
click at [557, 346] on icon at bounding box center [565, 348] width 17 height 17
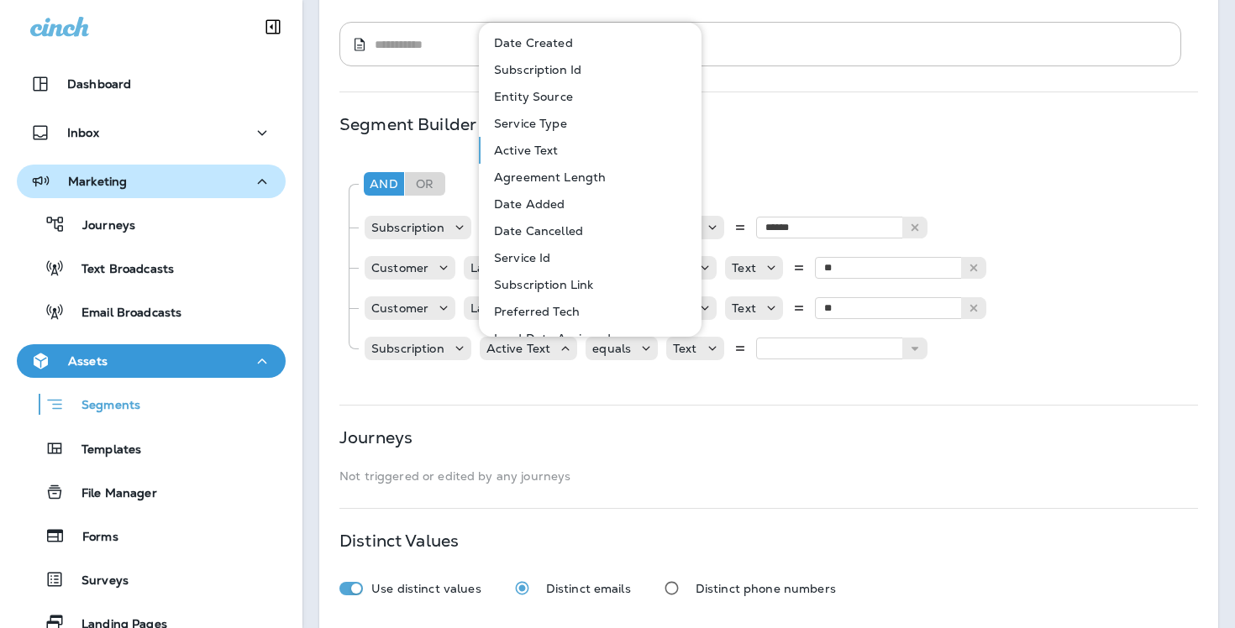
click at [569, 431] on div "Journeys" at bounding box center [768, 437] width 859 height 13
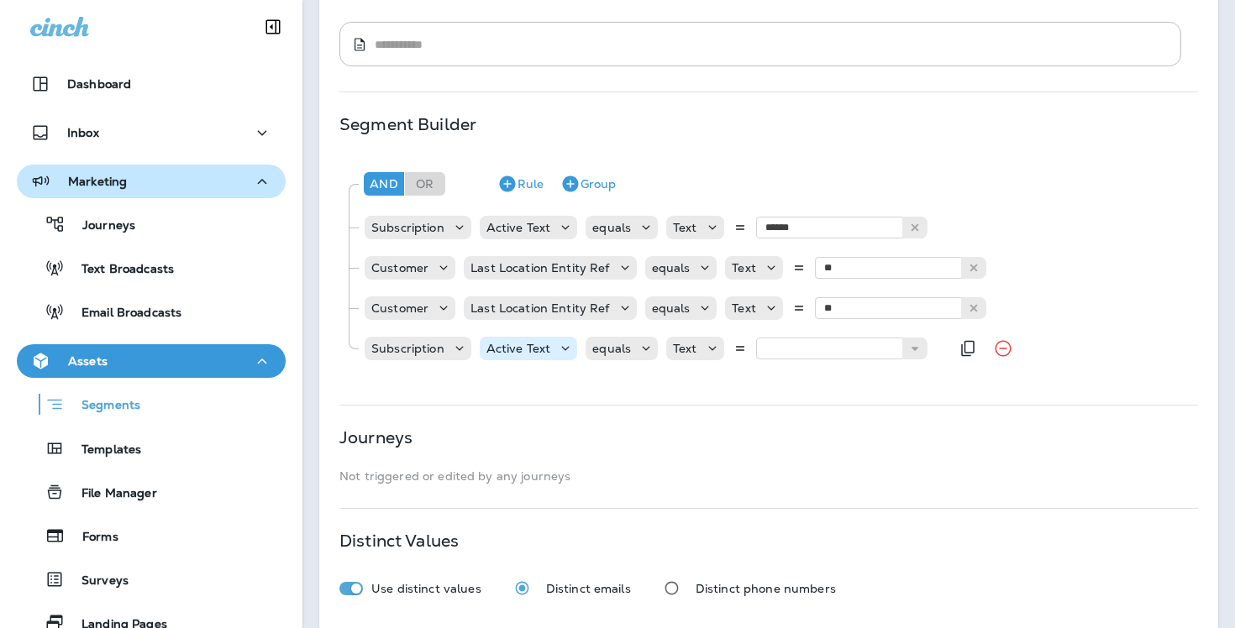
click at [549, 358] on div "Active Text" at bounding box center [529, 349] width 98 height 24
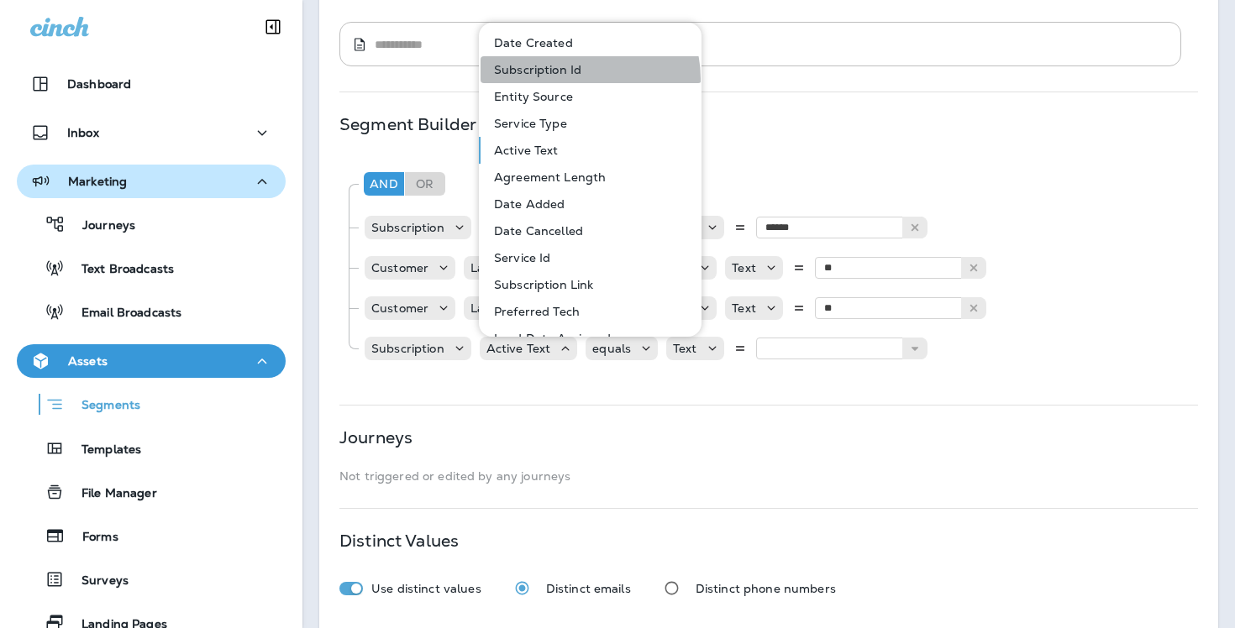
click at [577, 78] on button "Subscription Id" at bounding box center [591, 69] width 221 height 27
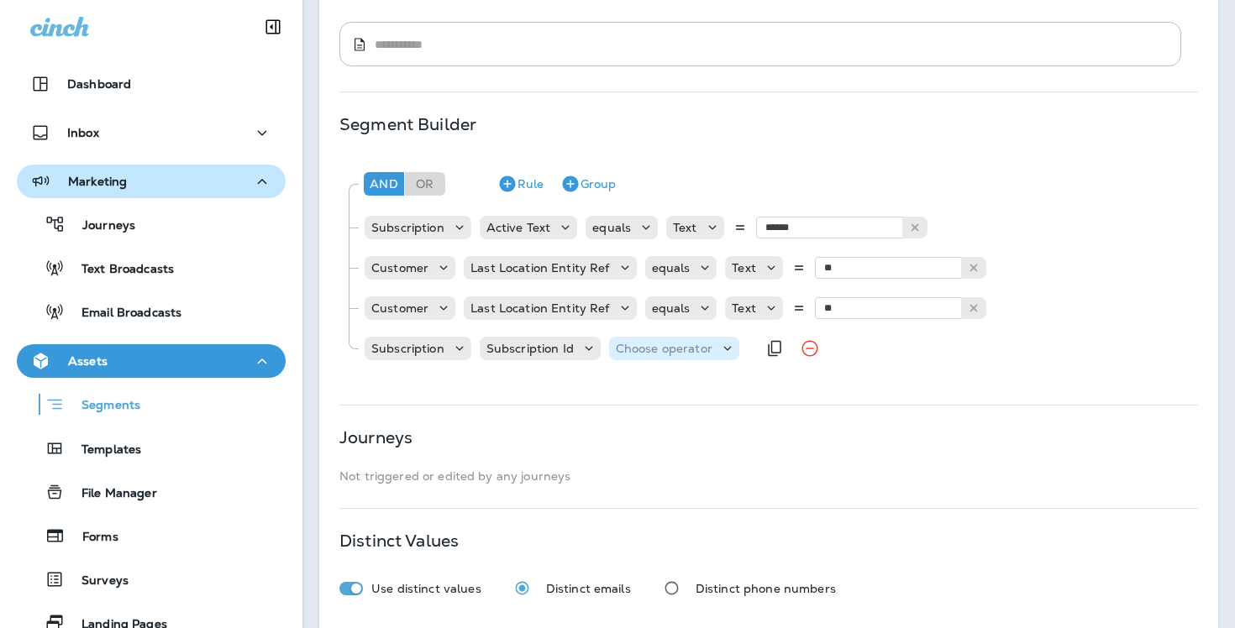
click at [658, 339] on div "Choose operator" at bounding box center [674, 349] width 130 height 24
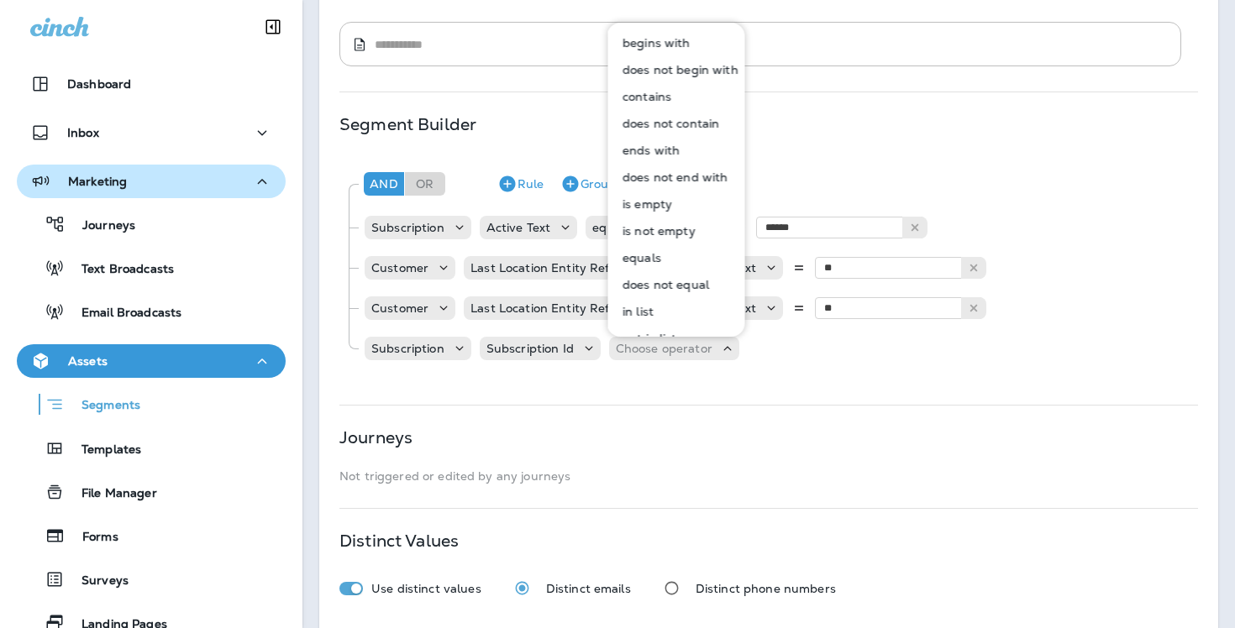
click at [663, 259] on button "equals" at bounding box center [677, 257] width 136 height 27
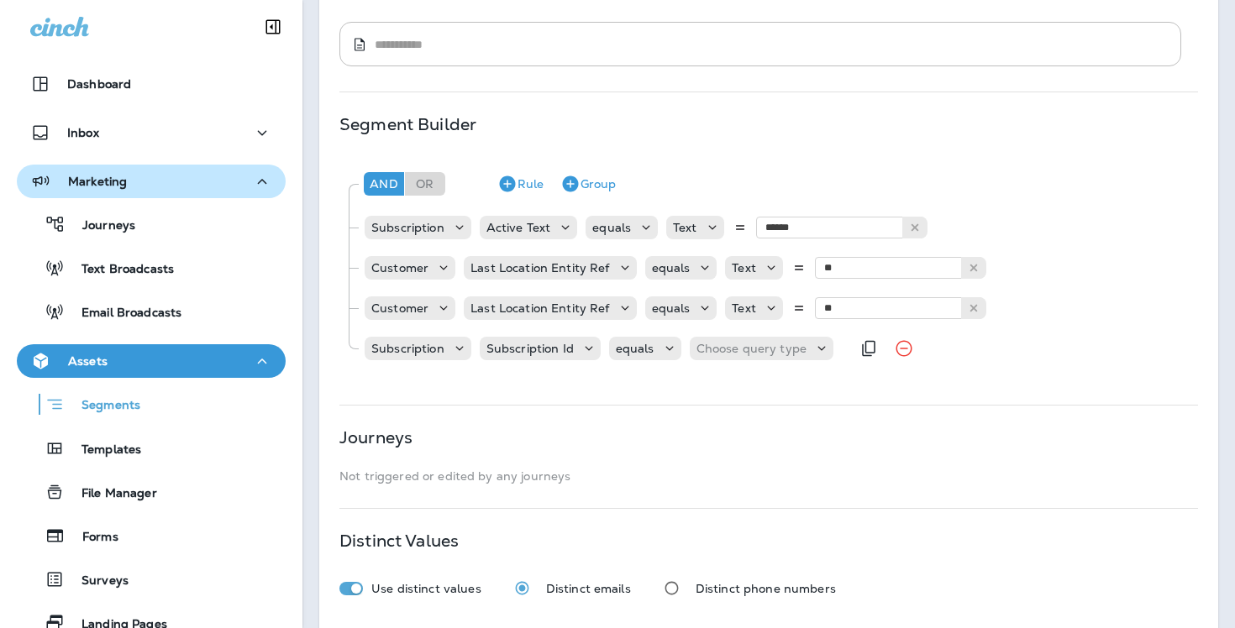
click at [738, 360] on div "Subscription Subscription Id equals Choose query type" at bounding box center [606, 349] width 487 height 34
click at [736, 357] on div "Choose query type" at bounding box center [762, 349] width 144 height 24
click at [738, 386] on button "Text" at bounding box center [737, 390] width 97 height 27
click at [831, 352] on input "text" at bounding box center [863, 349] width 168 height 22
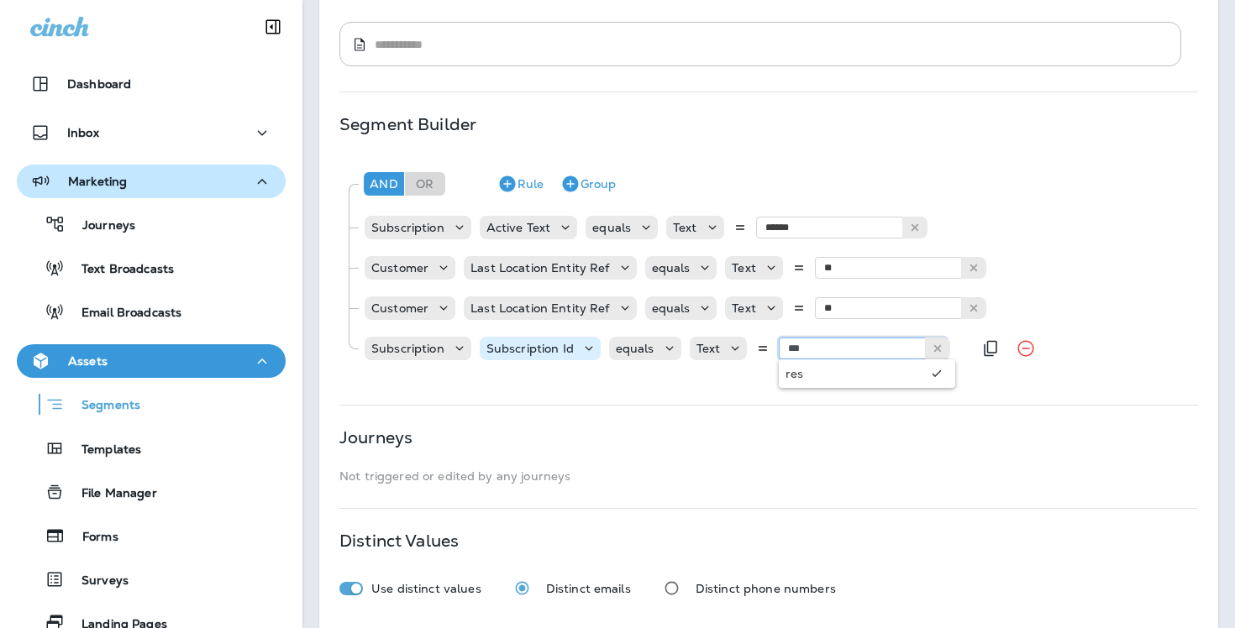
type input "***"
click at [562, 342] on p "Subscription Id" at bounding box center [529, 348] width 87 height 13
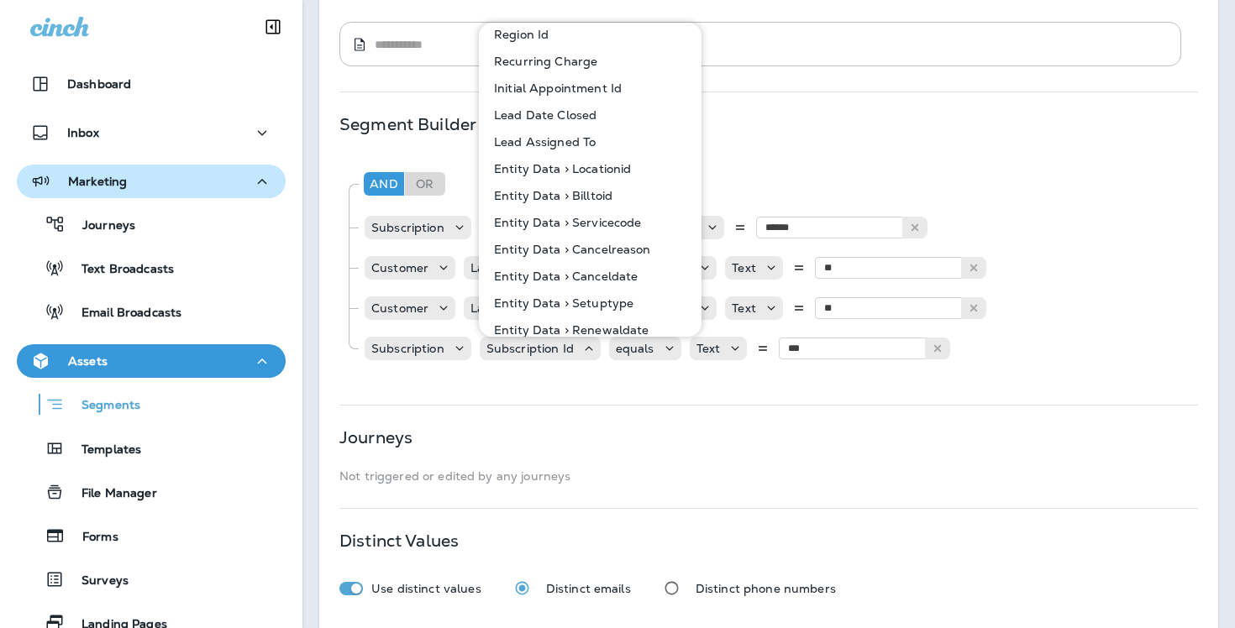
scroll to position [1274, 0]
click at [635, 220] on p "Entity Data > Servicecode" at bounding box center [564, 219] width 155 height 13
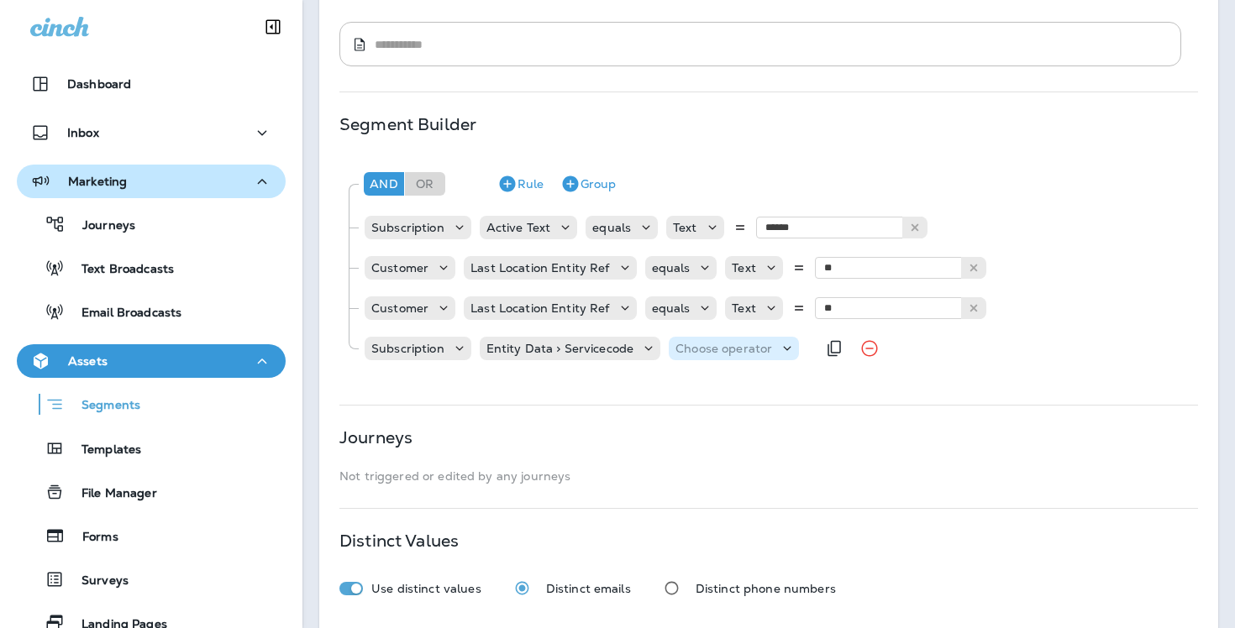
click at [714, 339] on div "Choose operator" at bounding box center [734, 349] width 130 height 24
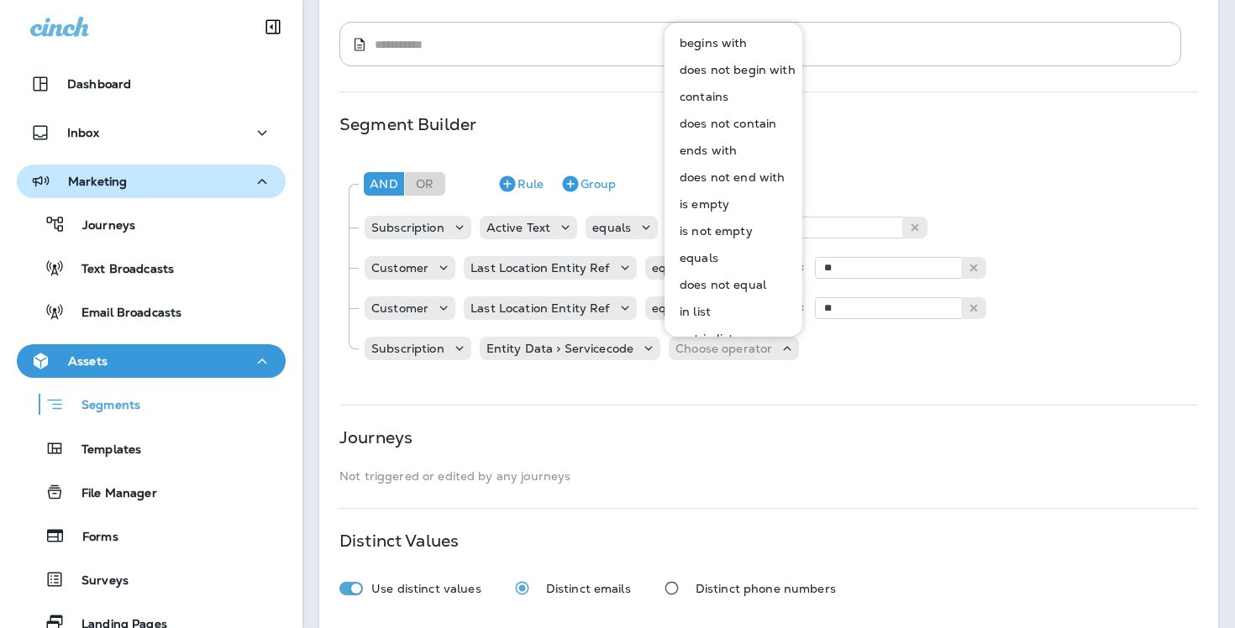
click at [723, 254] on button "equals" at bounding box center [734, 257] width 136 height 27
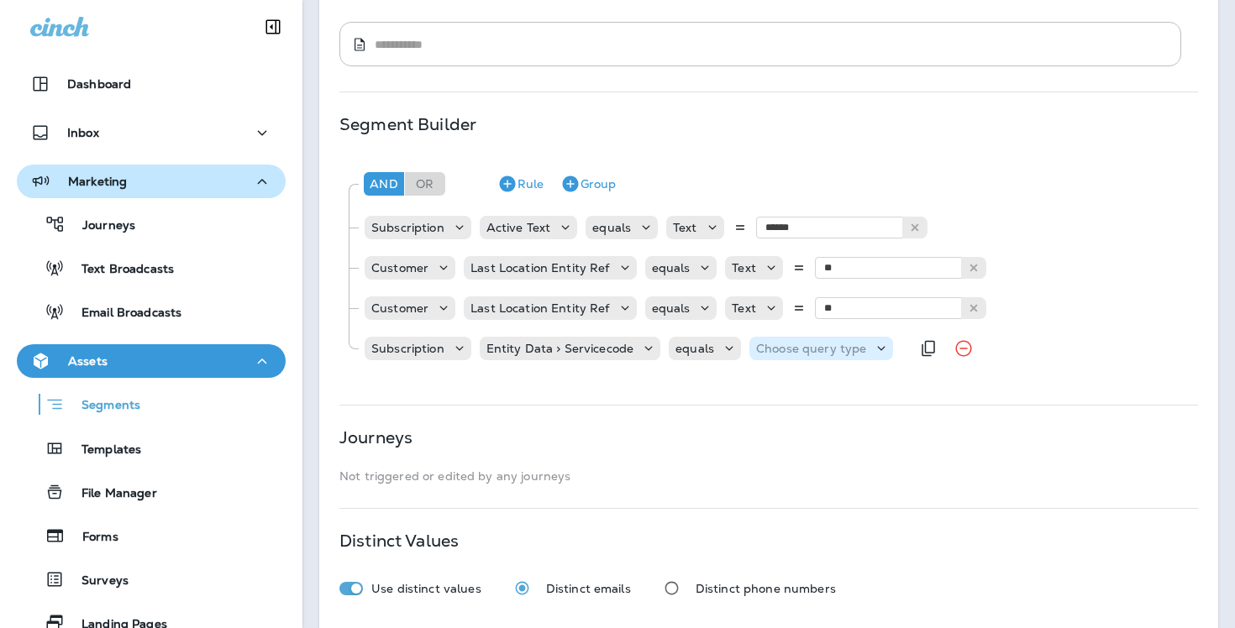
click at [843, 348] on p "Choose query type" at bounding box center [811, 348] width 110 height 13
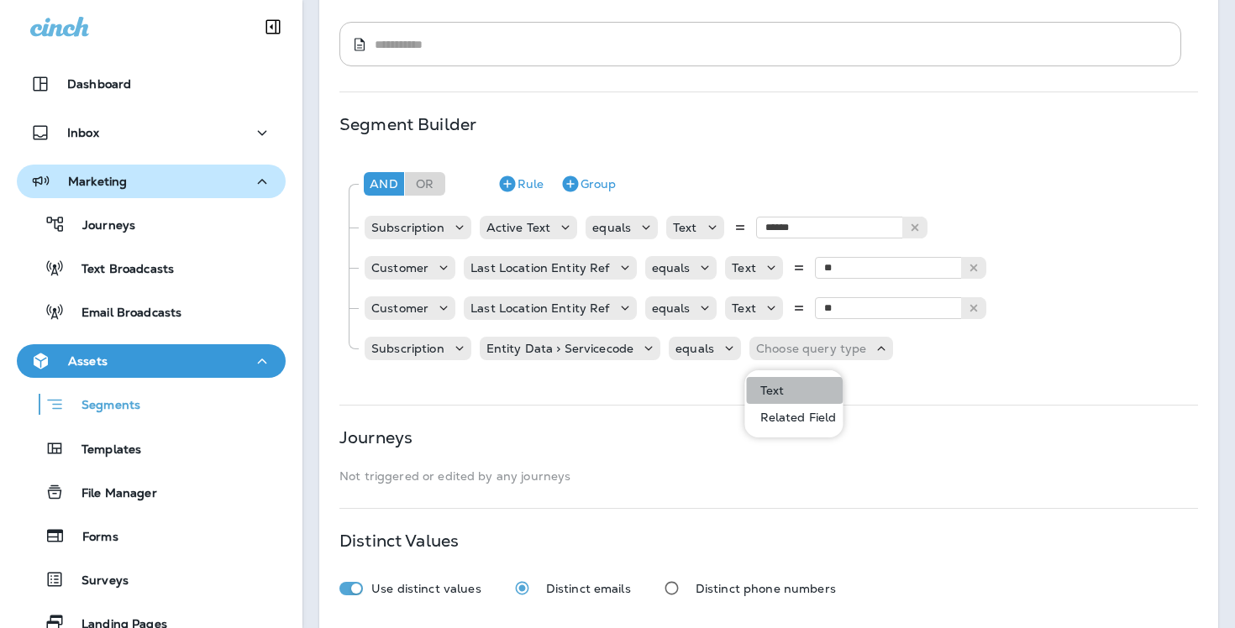
click at [833, 380] on button "Text" at bounding box center [795, 390] width 97 height 27
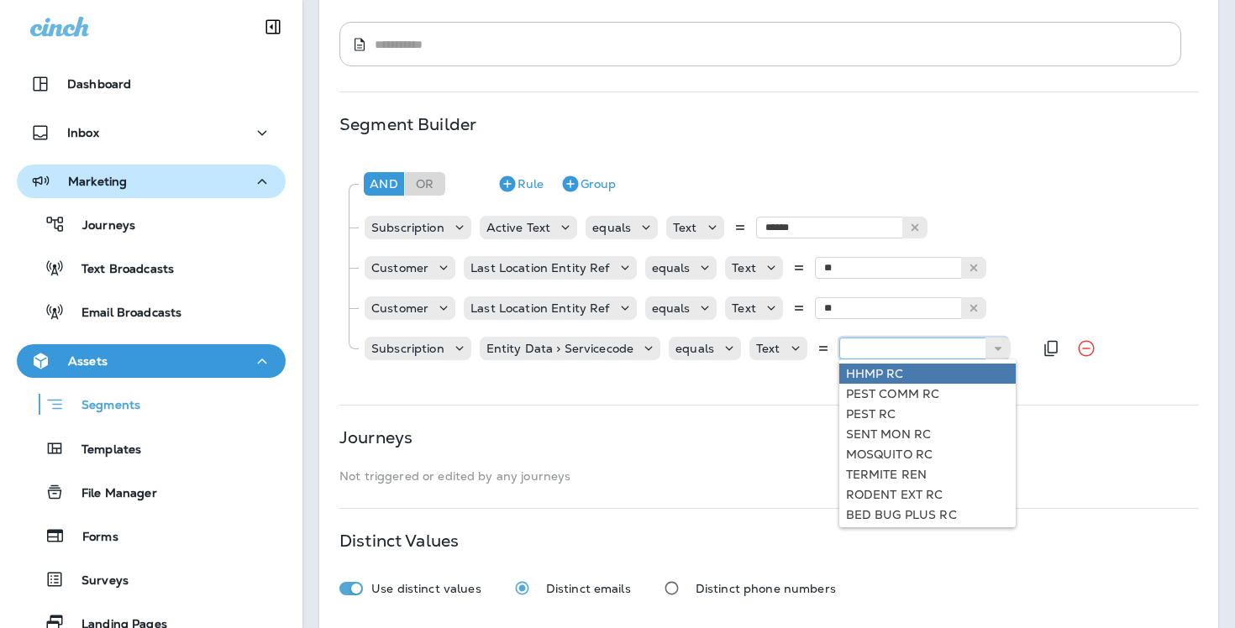
click at [910, 342] on input "text" at bounding box center [923, 349] width 168 height 22
click at [454, 356] on icon at bounding box center [459, 348] width 17 height 17
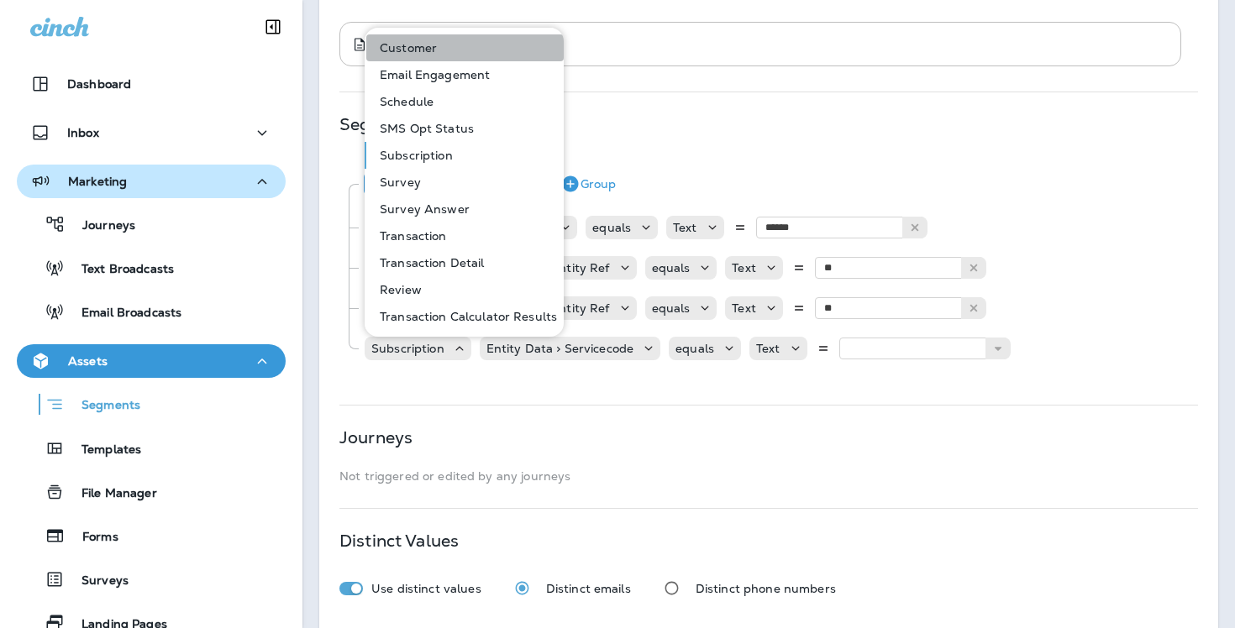
click at [475, 53] on button "Customer" at bounding box center [464, 47] width 197 height 27
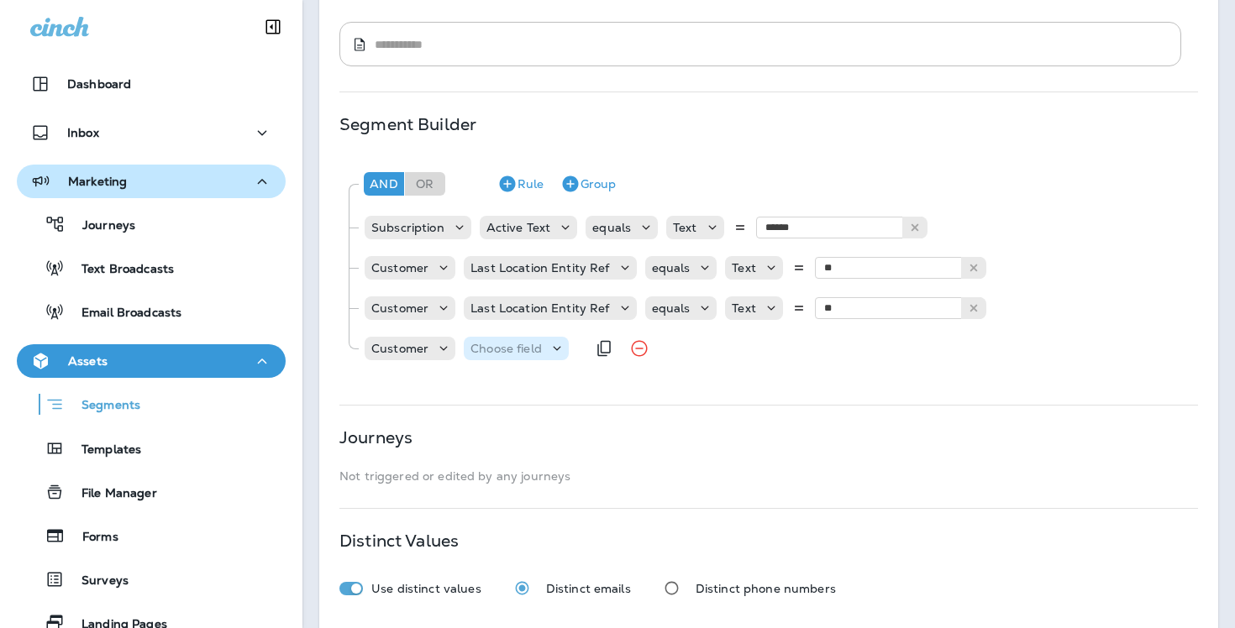
click at [511, 338] on div "Choose field" at bounding box center [516, 349] width 105 height 24
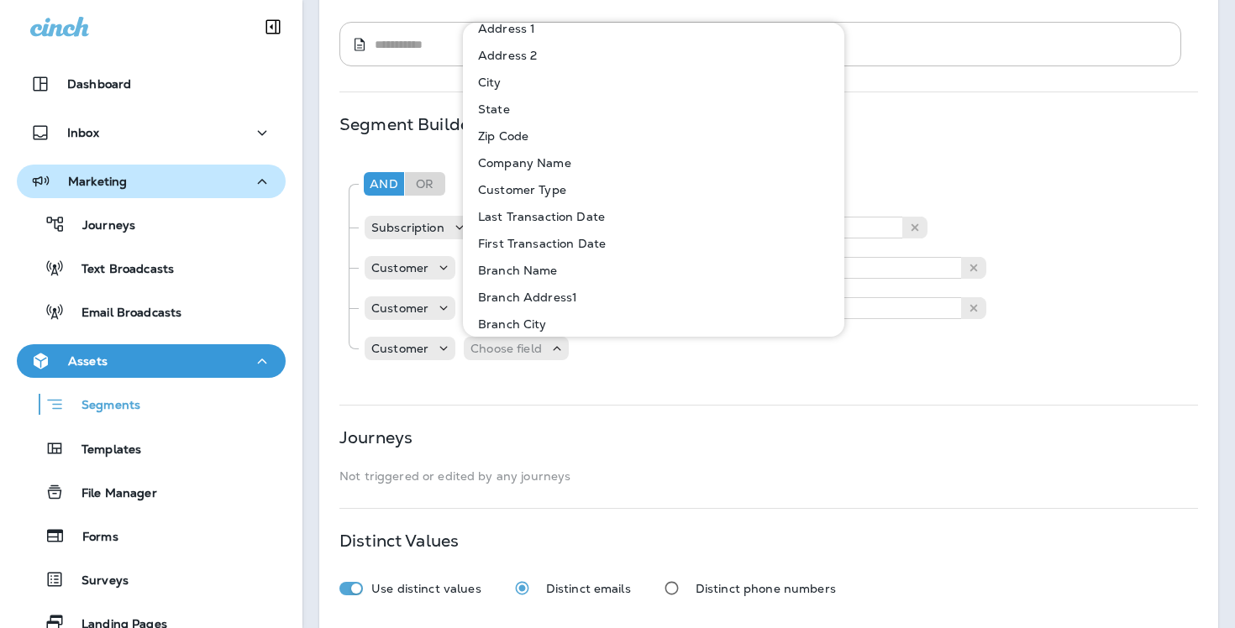
scroll to position [126, 0]
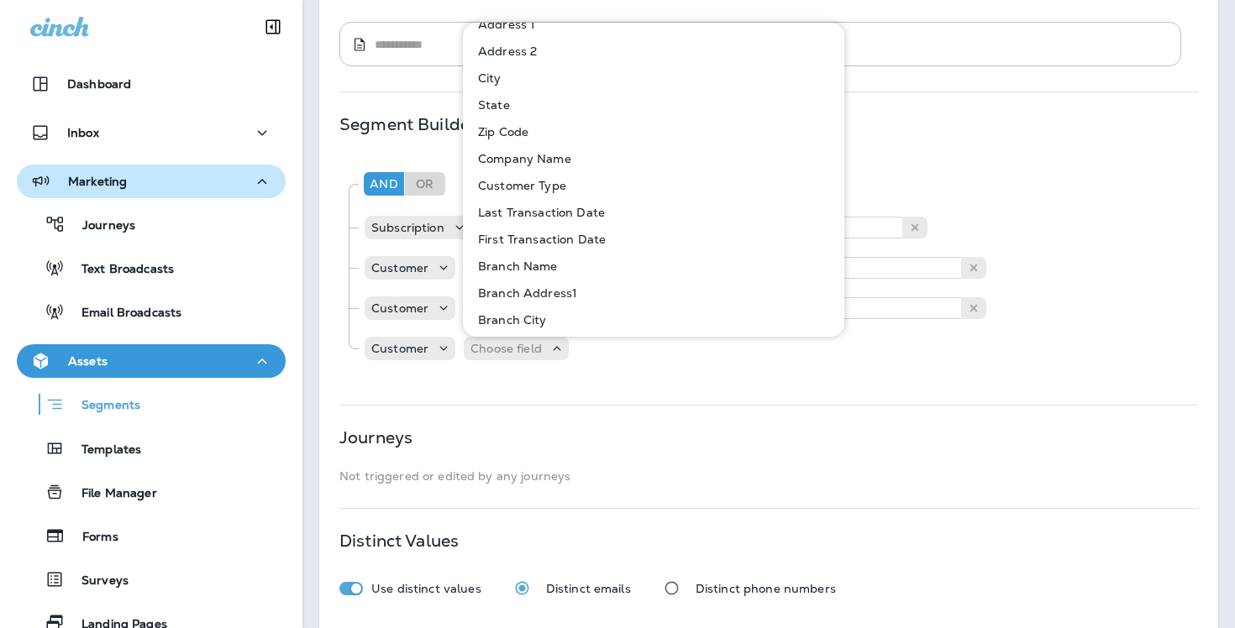
click at [523, 184] on p "Customer Type" at bounding box center [518, 185] width 95 height 13
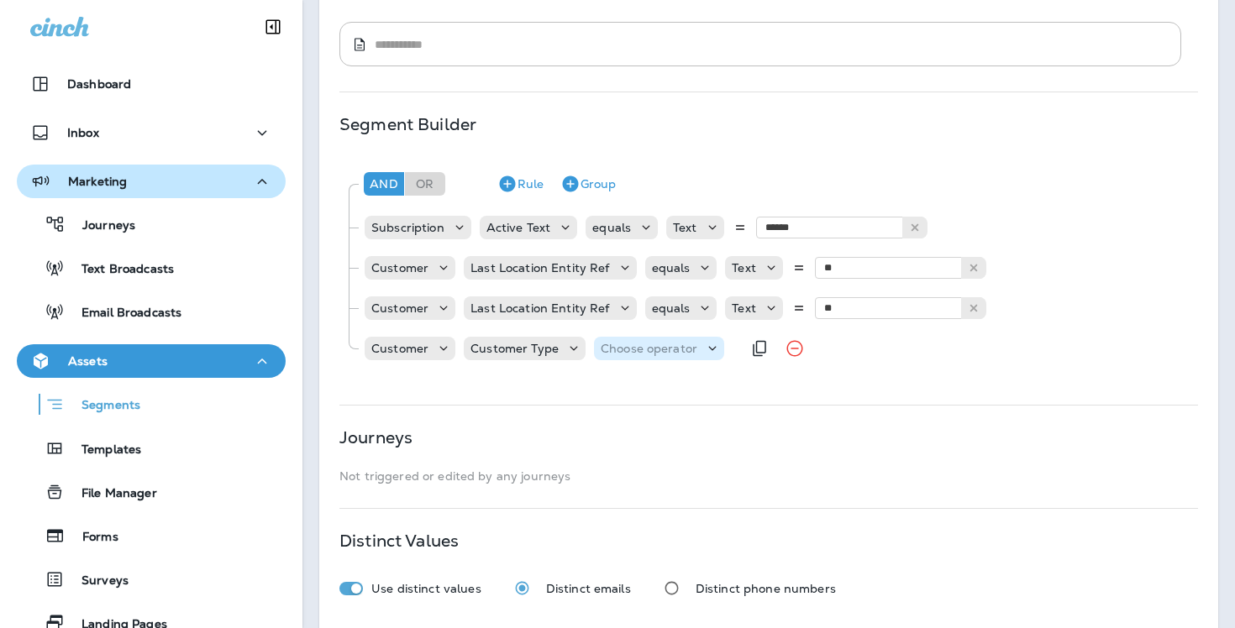
click at [633, 348] on p "Choose operator" at bounding box center [649, 348] width 97 height 13
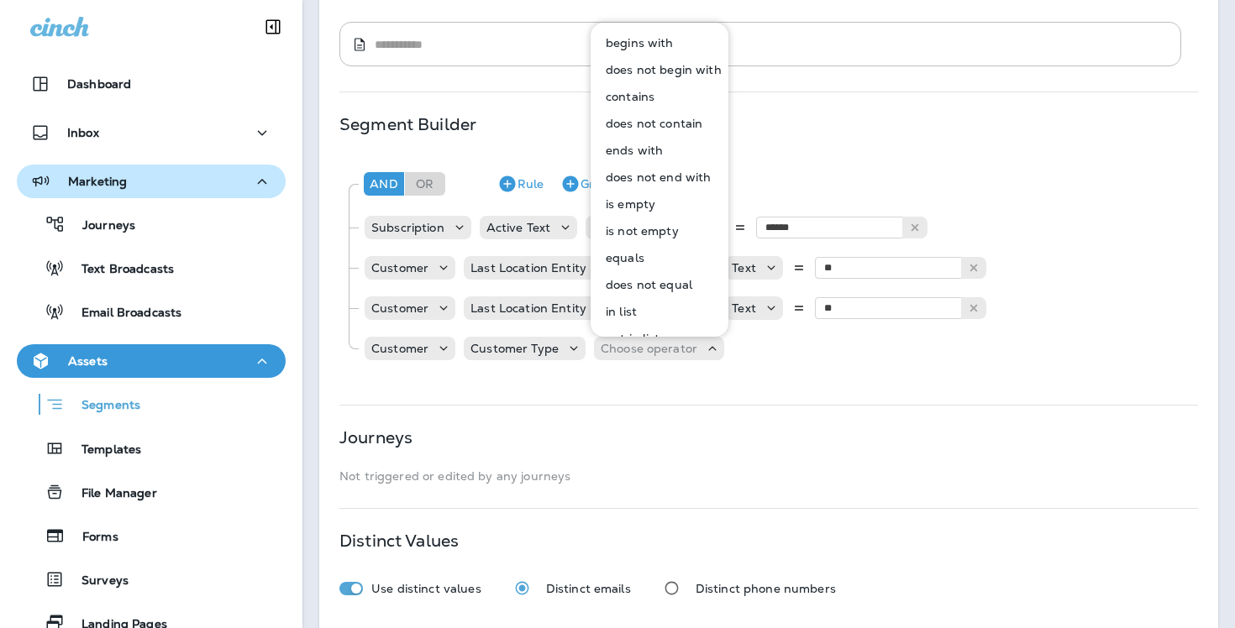
click at [645, 257] on button "equals" at bounding box center [660, 257] width 136 height 27
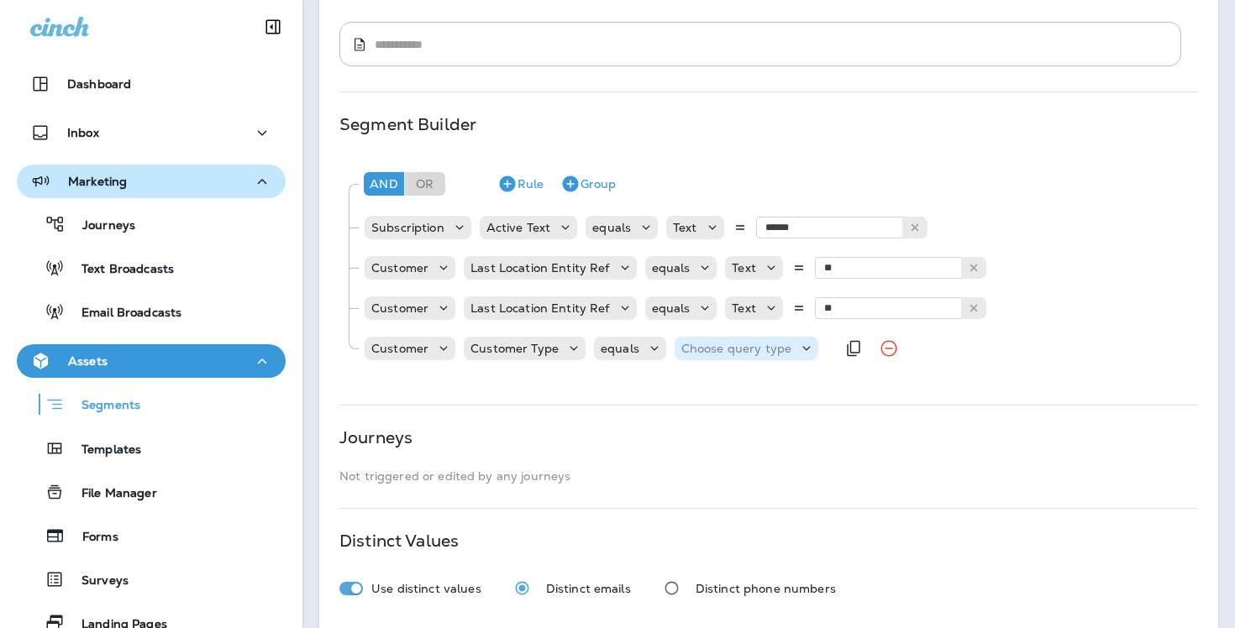
click at [785, 347] on div "Choose query type" at bounding box center [736, 348] width 123 height 13
click at [765, 379] on button "Text" at bounding box center [720, 390] width 97 height 27
click at [830, 349] on input "text" at bounding box center [848, 349] width 168 height 22
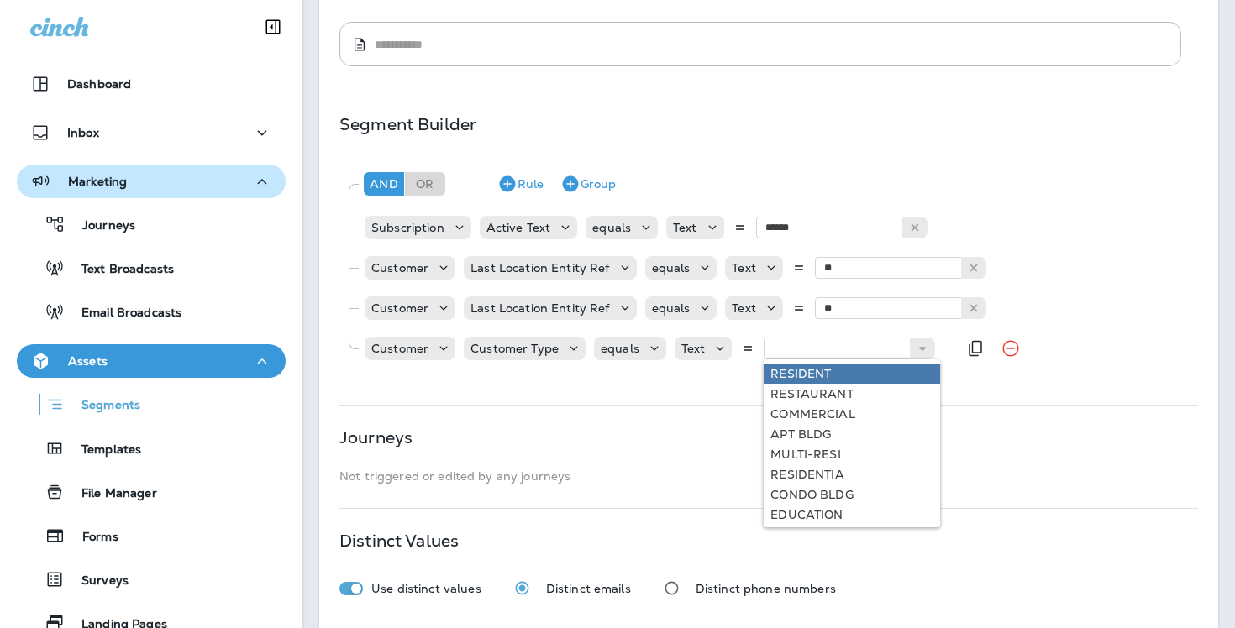
type input "********"
click at [812, 376] on div "And Or Rule Group Subscription Active Text equals Text ****** Active Inactive C…" at bounding box center [768, 267] width 859 height 223
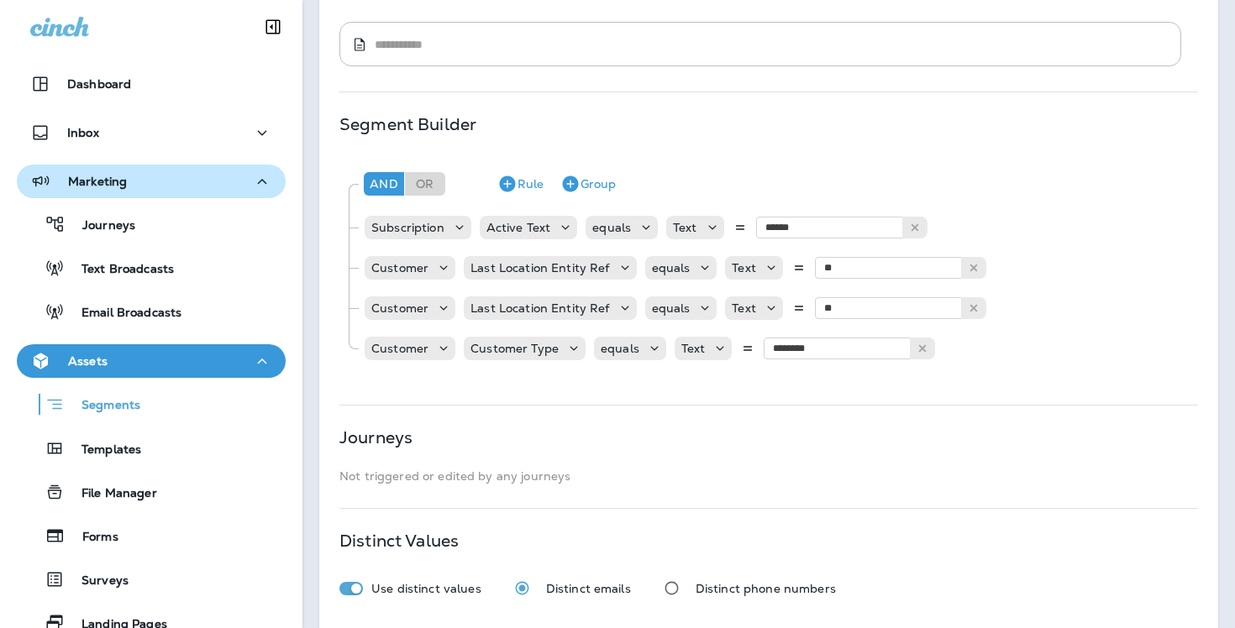
click at [812, 381] on div "**********" at bounding box center [768, 221] width 899 height 815
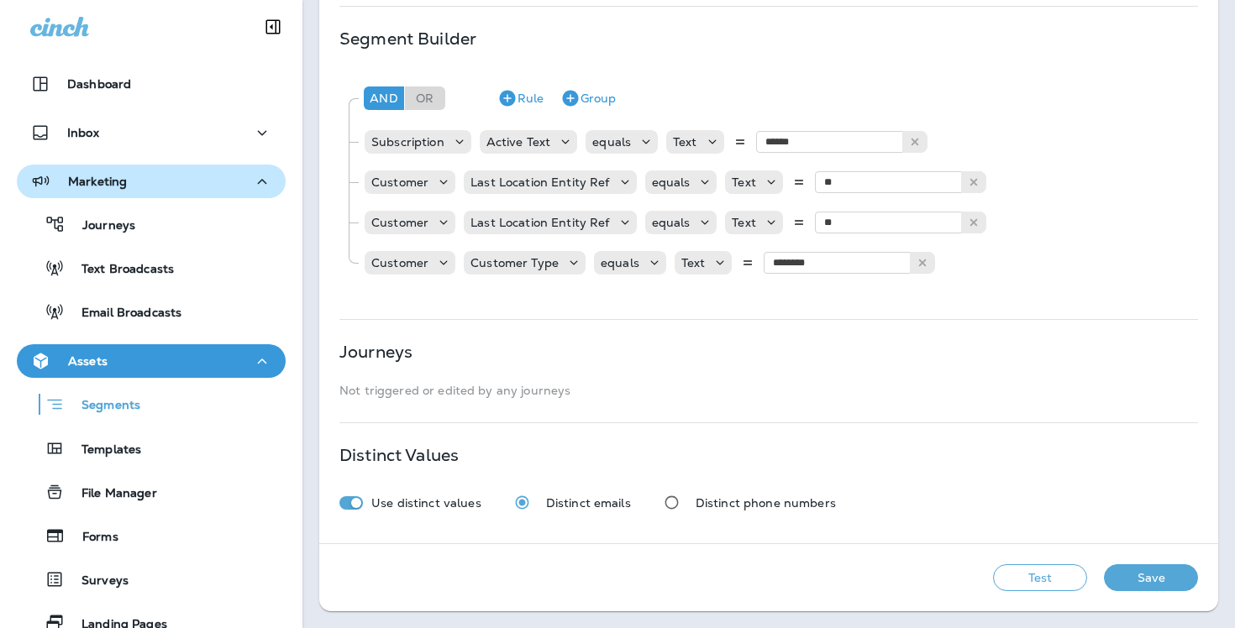
scroll to position [342, 0]
click at [1045, 580] on button "Test" at bounding box center [1040, 578] width 94 height 27
click at [922, 570] on button "View Sample" at bounding box center [920, 578] width 111 height 27
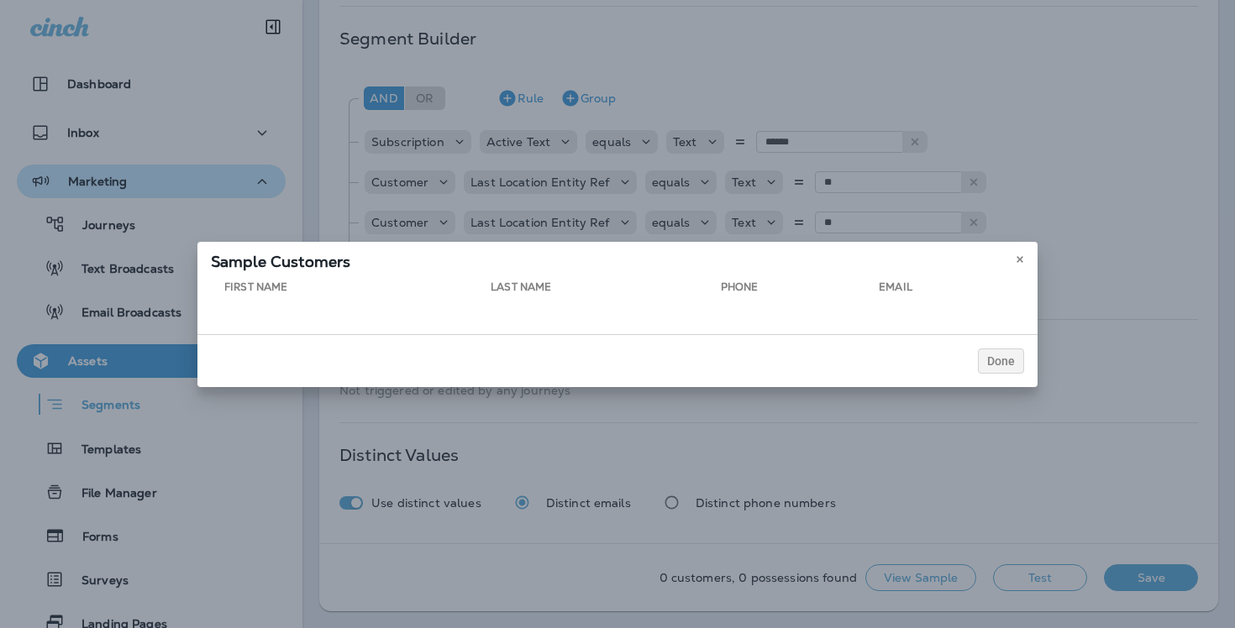
click at [1006, 381] on div "Done" at bounding box center [617, 360] width 840 height 53
click at [1005, 374] on div "Done" at bounding box center [617, 360] width 840 height 53
click at [1005, 368] on button "Done" at bounding box center [1001, 361] width 46 height 25
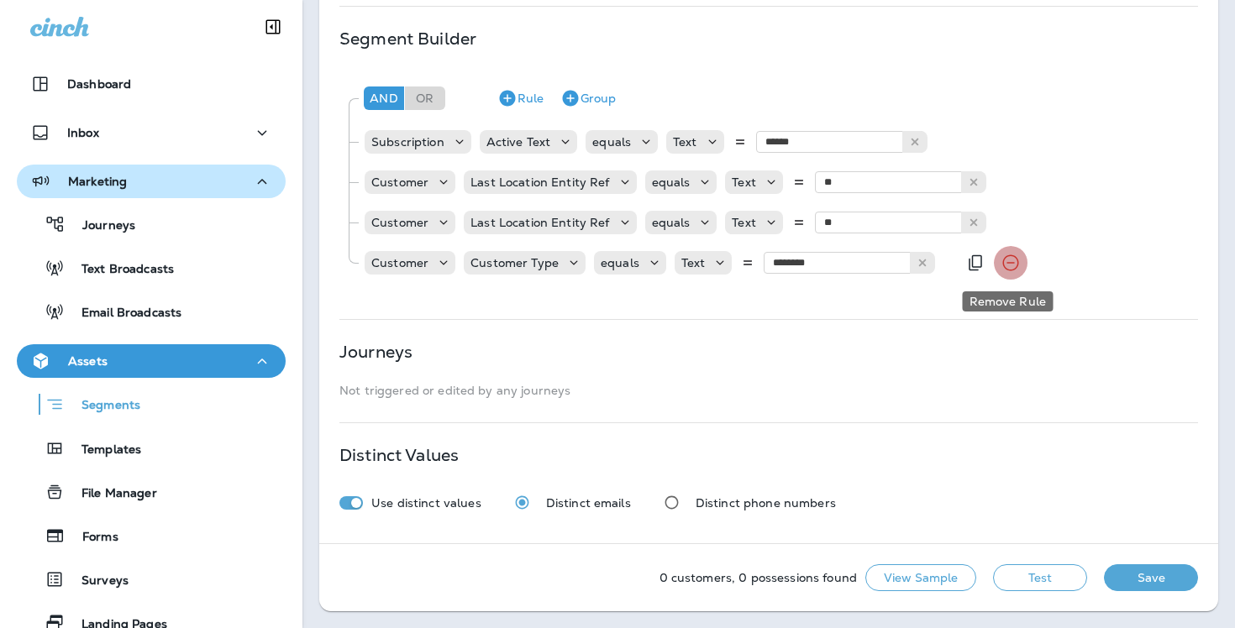
click at [1006, 267] on icon "Remove Rule" at bounding box center [1011, 263] width 20 height 20
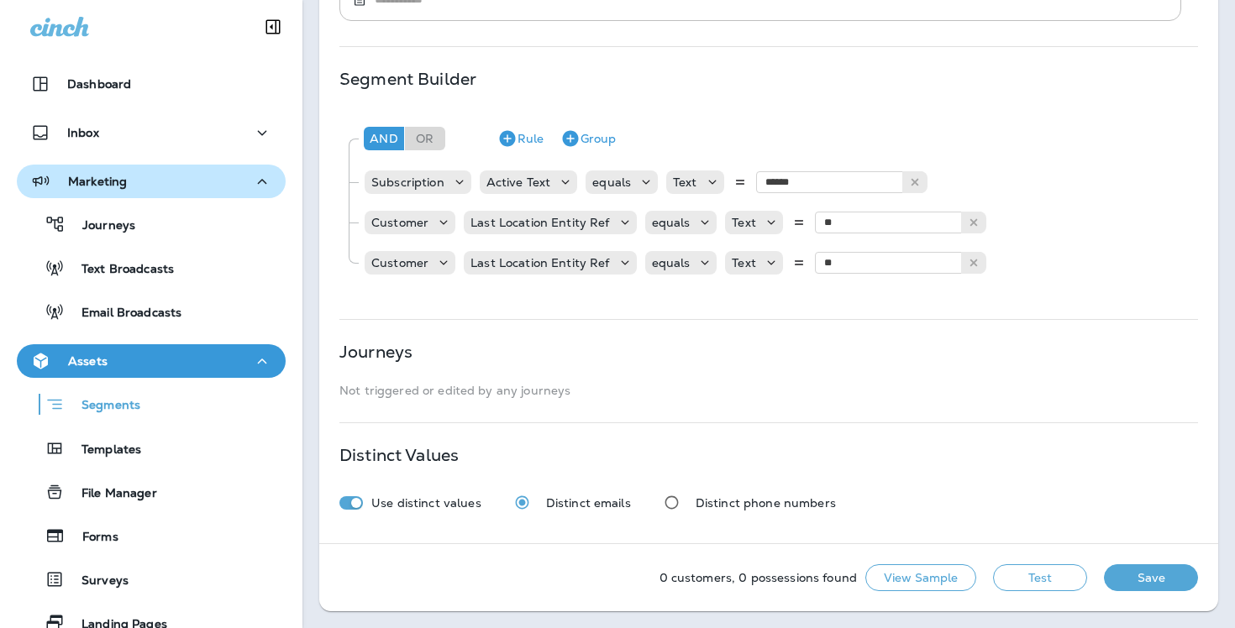
scroll to position [302, 0]
click at [936, 581] on button "View Sample" at bounding box center [920, 578] width 111 height 27
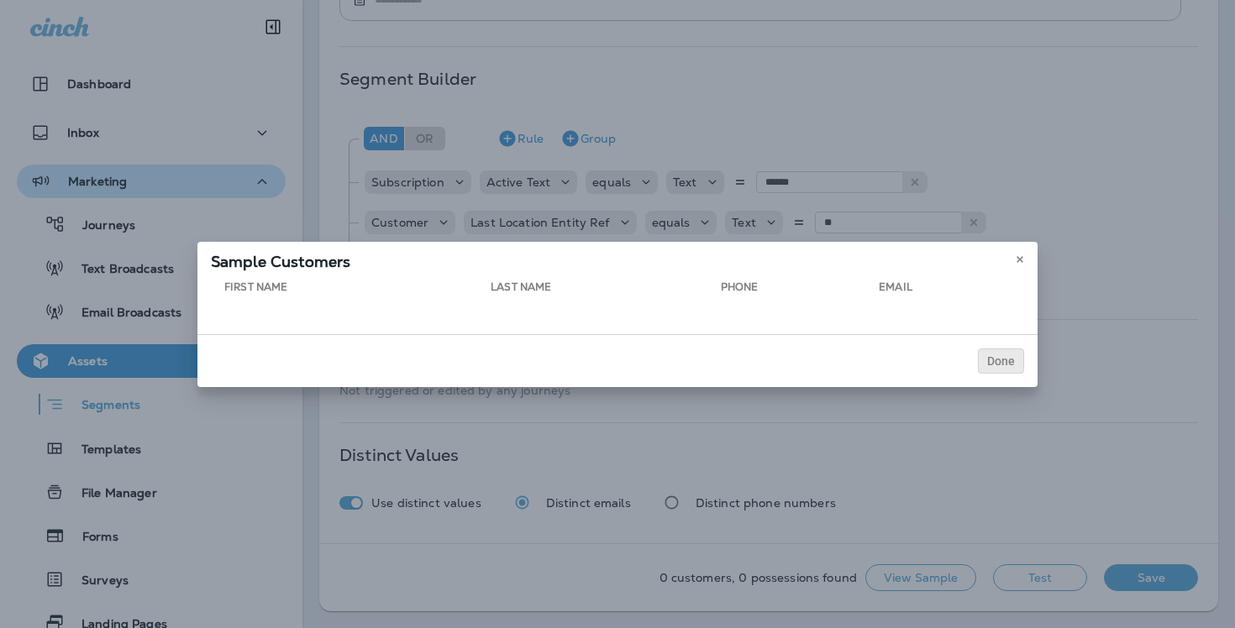
click at [1006, 355] on span "Done" at bounding box center [1001, 361] width 28 height 12
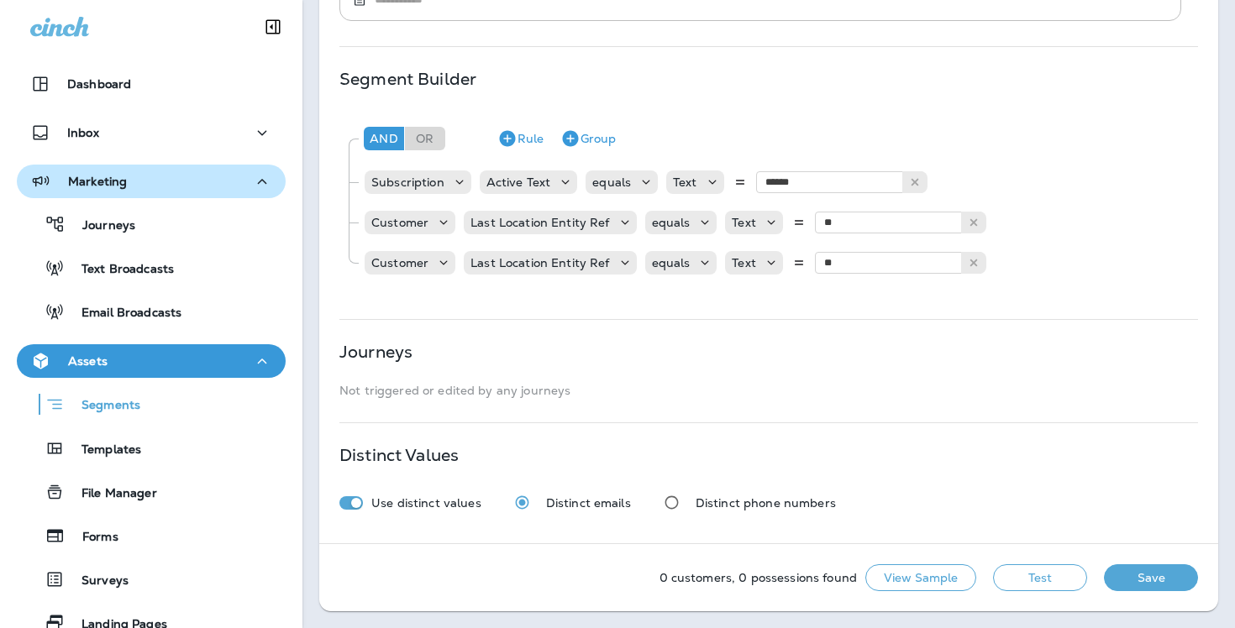
click at [1011, 574] on button "Test" at bounding box center [1040, 578] width 94 height 27
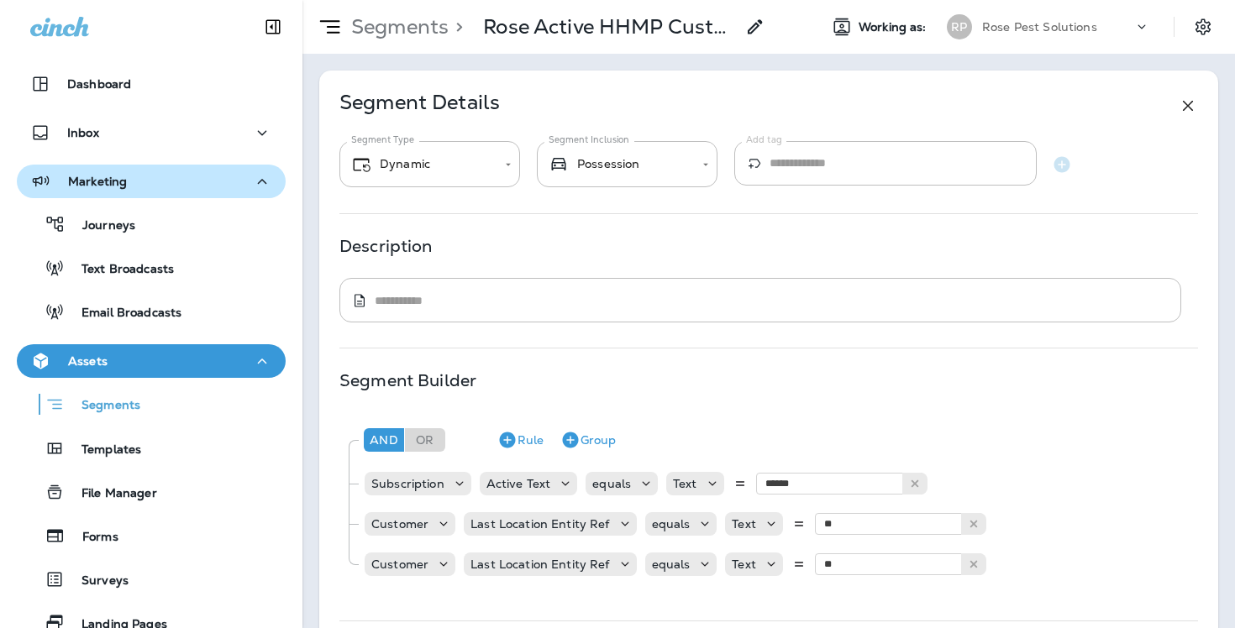
scroll to position [0, 0]
click at [409, 20] on p "Segments" at bounding box center [396, 26] width 104 height 25
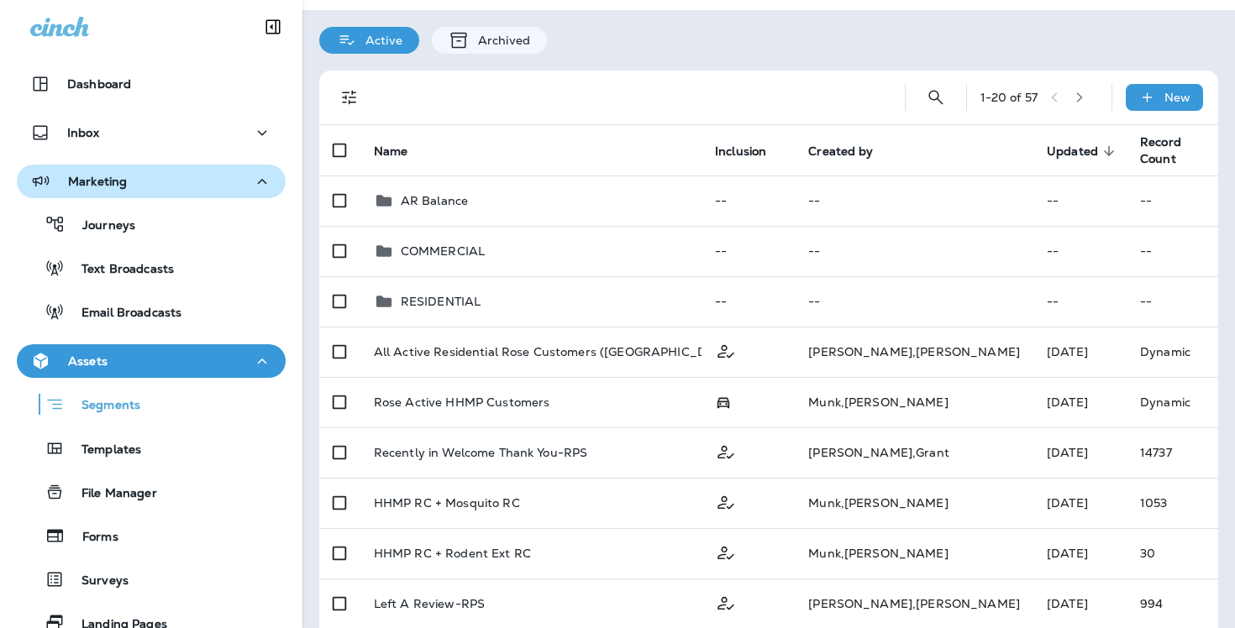
scroll to position [46, 0]
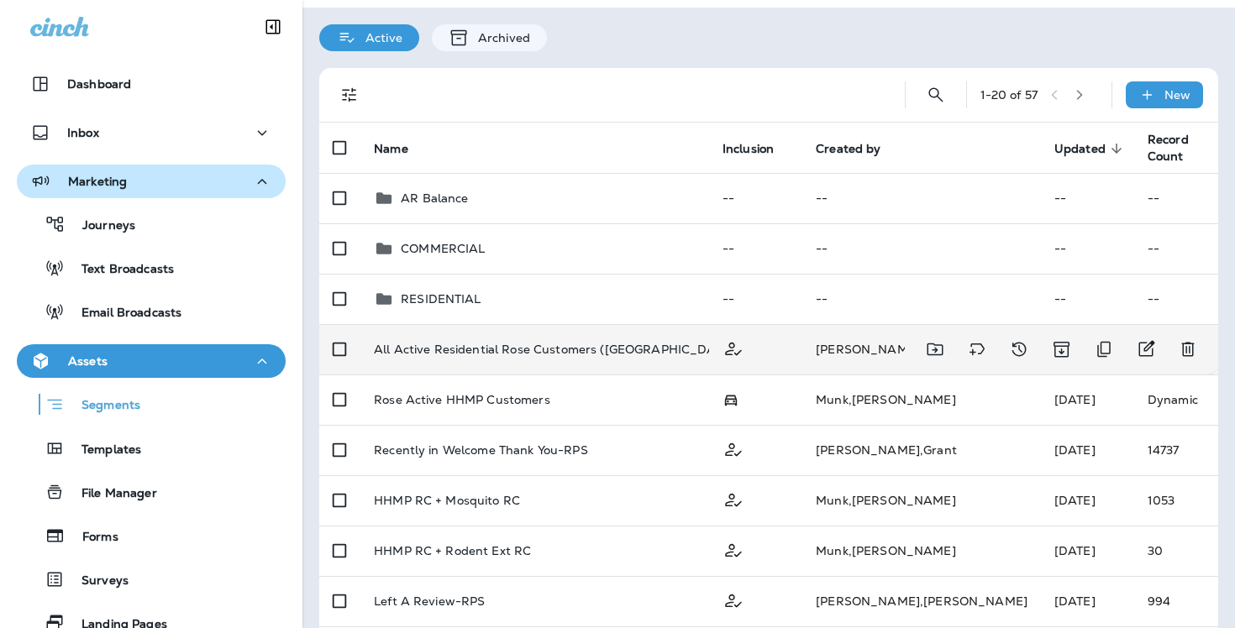
click at [702, 354] on p "All Active Residential Rose Customers ([GEOGRAPHIC_DATA], [GEOGRAPHIC_DATA])" at bounding box center [625, 349] width 503 height 13
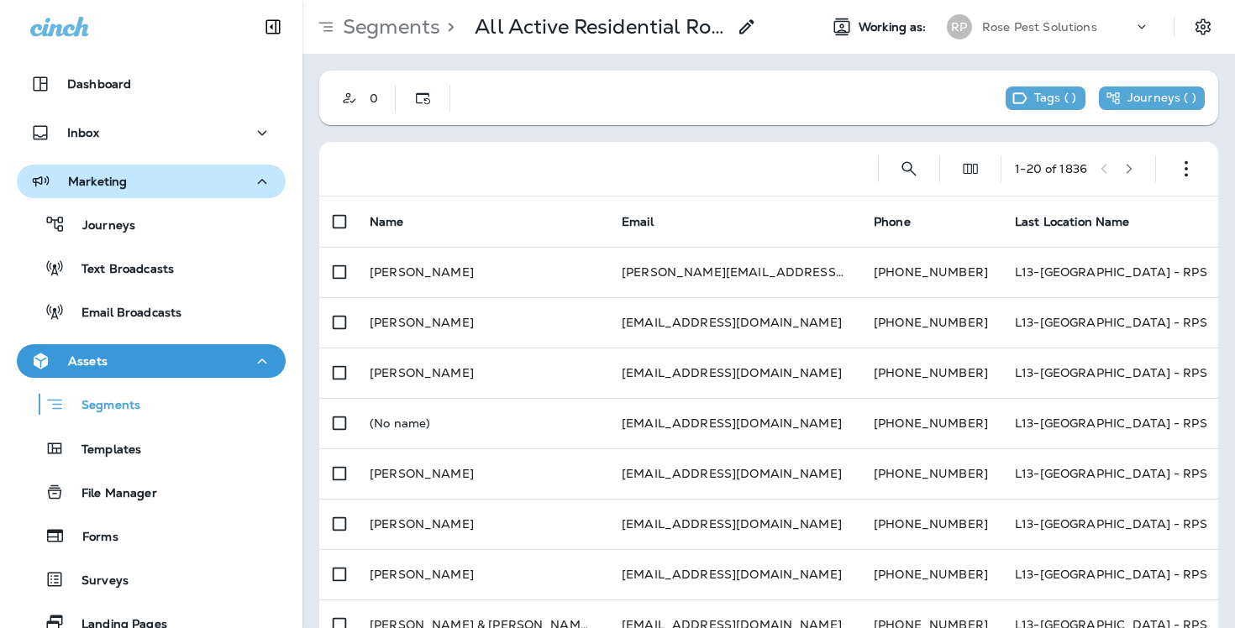
click at [370, 103] on div "0" at bounding box center [380, 98] width 29 height 13
click at [356, 102] on icon "Customer Only" at bounding box center [349, 98] width 17 height 17
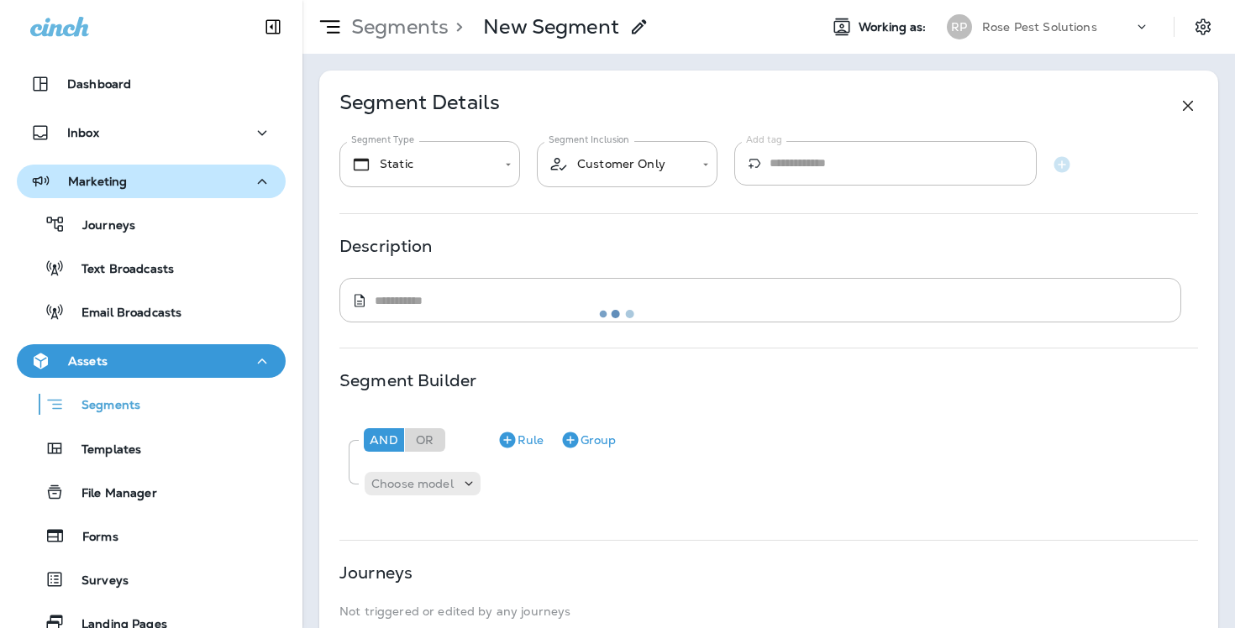
type input "*******"
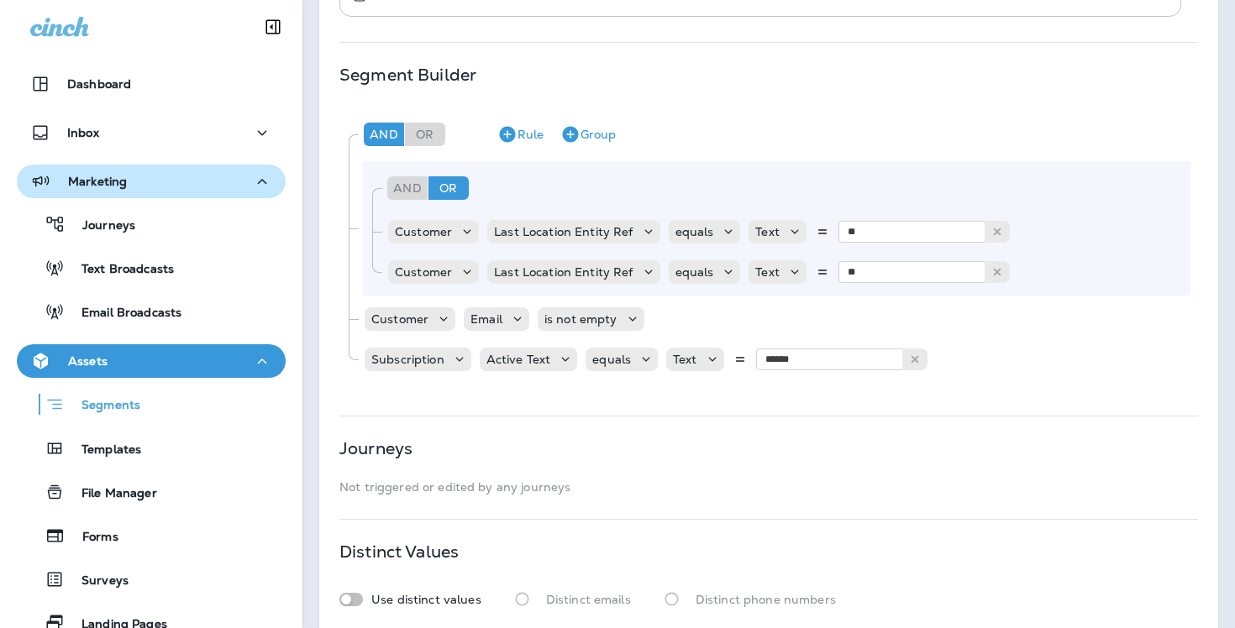
scroll to position [310, 0]
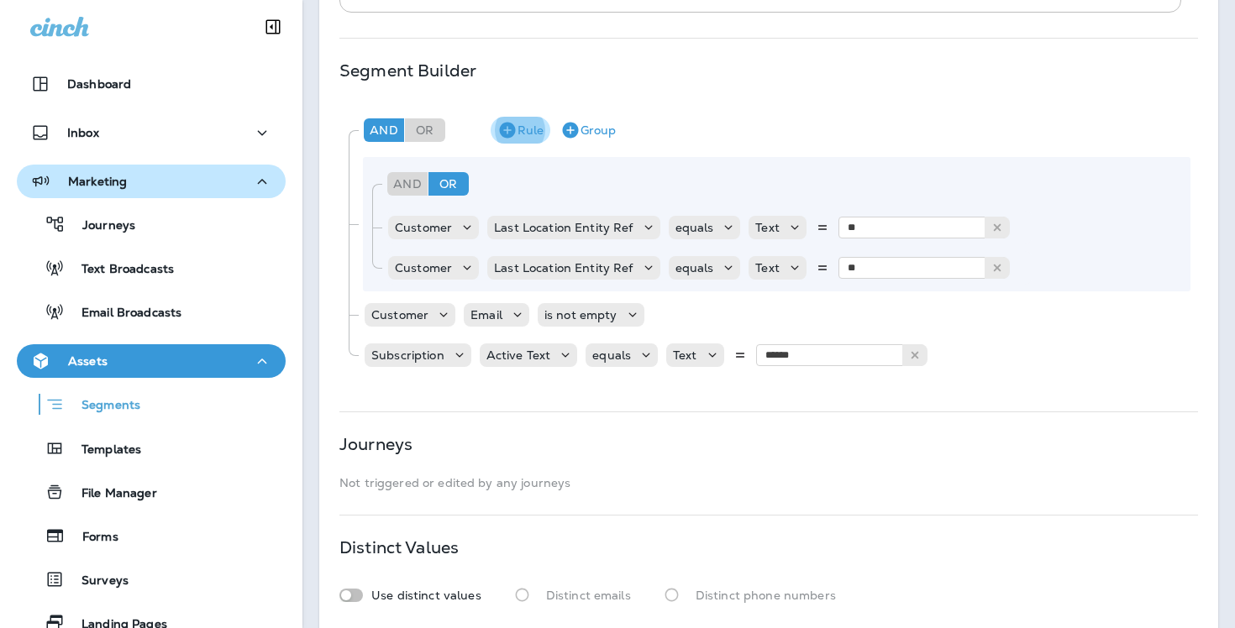
click at [512, 139] on icon "button" at bounding box center [507, 130] width 20 height 20
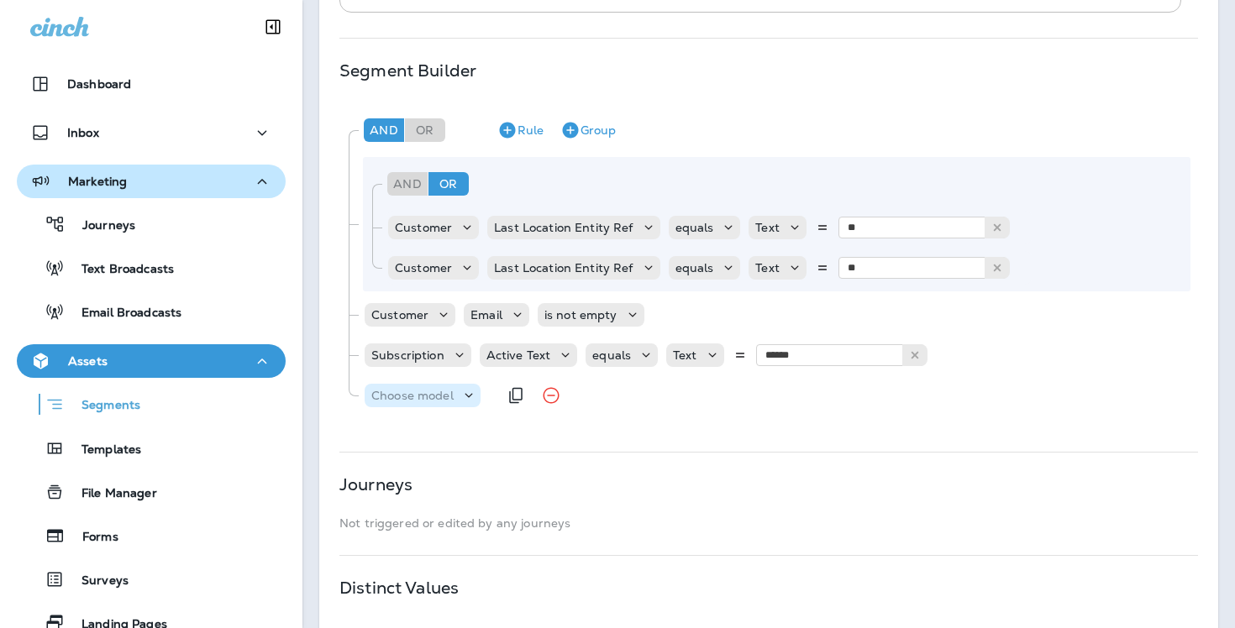
click at [436, 389] on p "Choose model" at bounding box center [412, 395] width 82 height 13
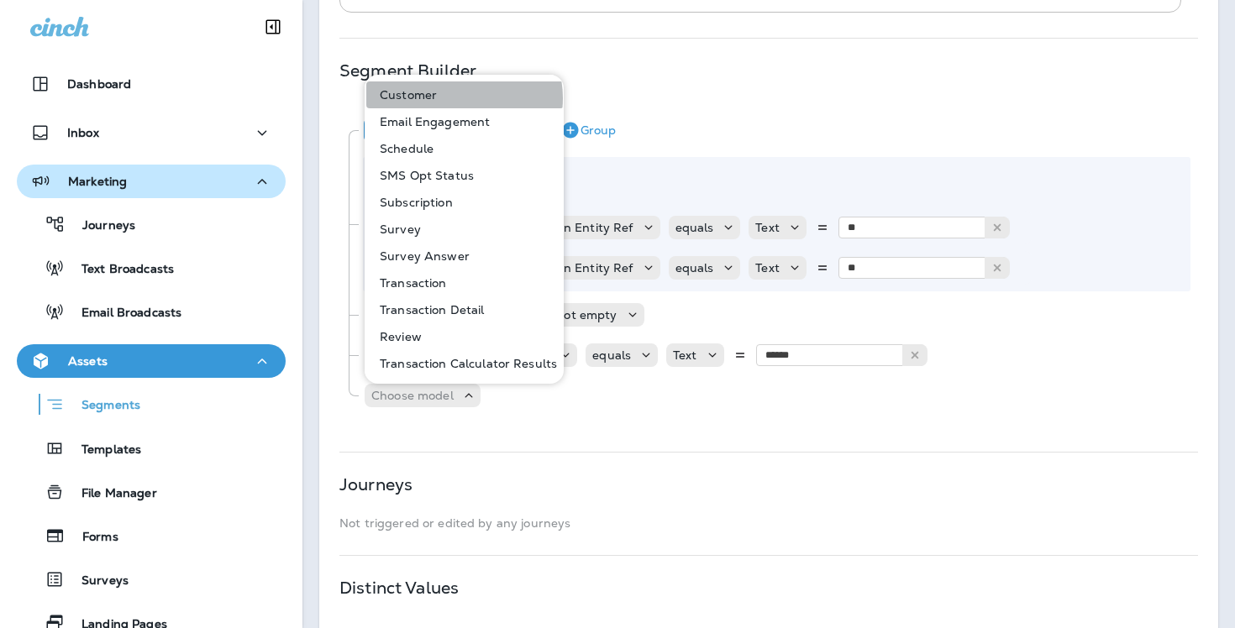
click at [460, 98] on button "Customer" at bounding box center [464, 94] width 197 height 27
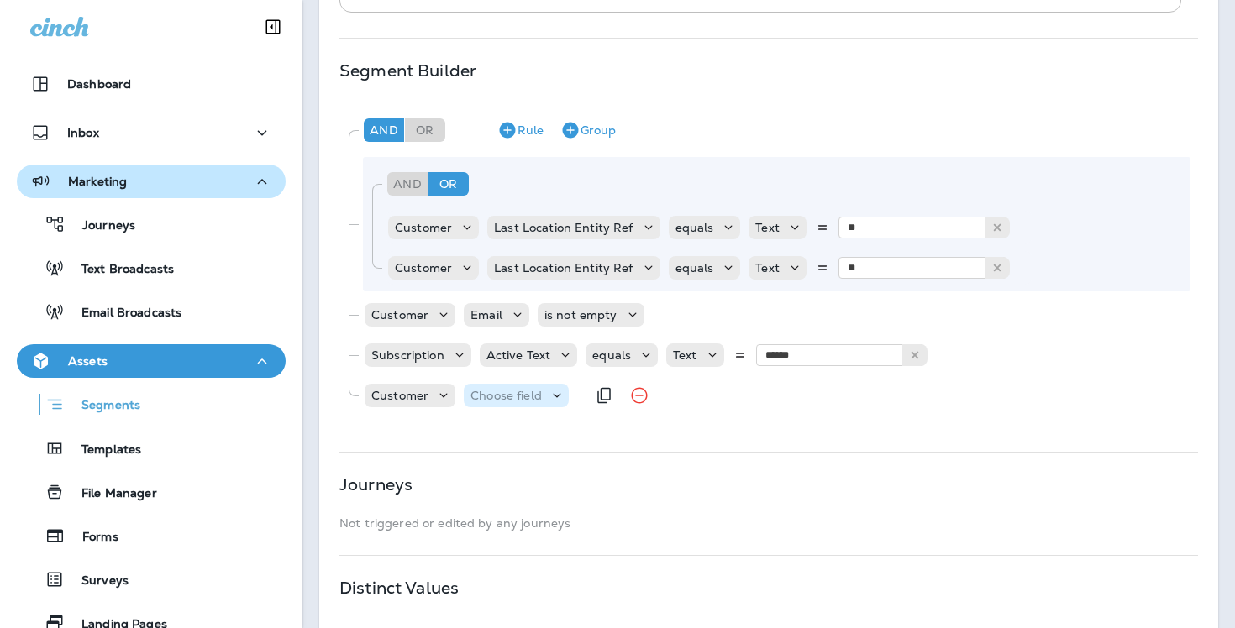
click at [537, 387] on div "Choose field" at bounding box center [516, 395] width 105 height 17
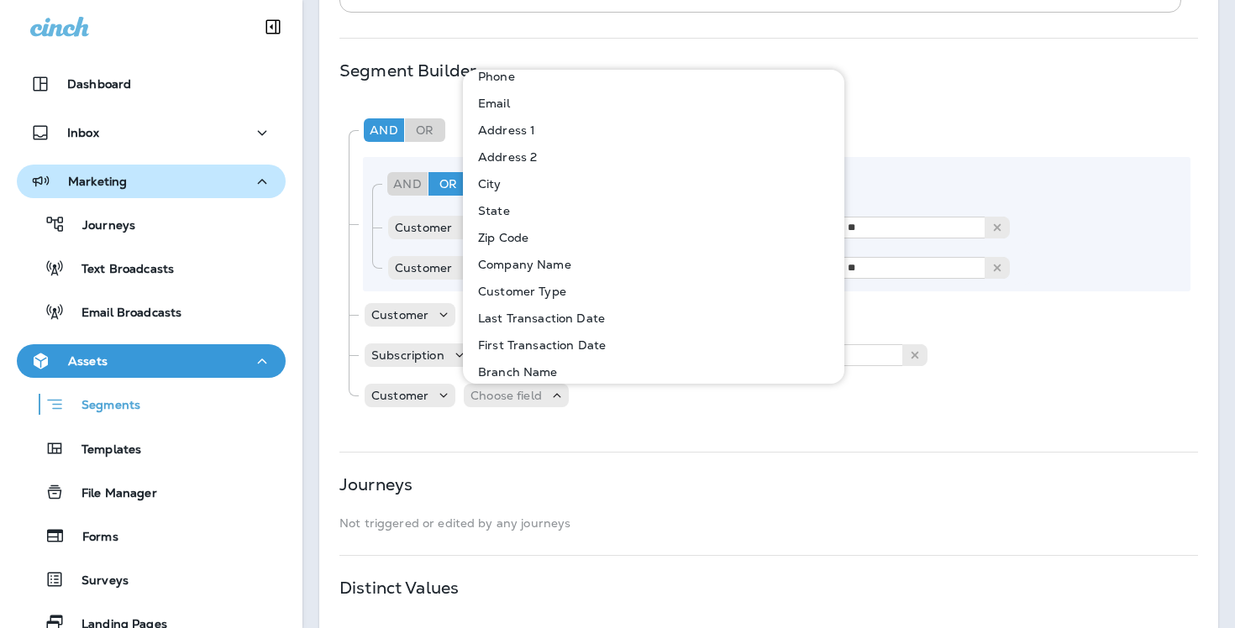
scroll to position [102, 0]
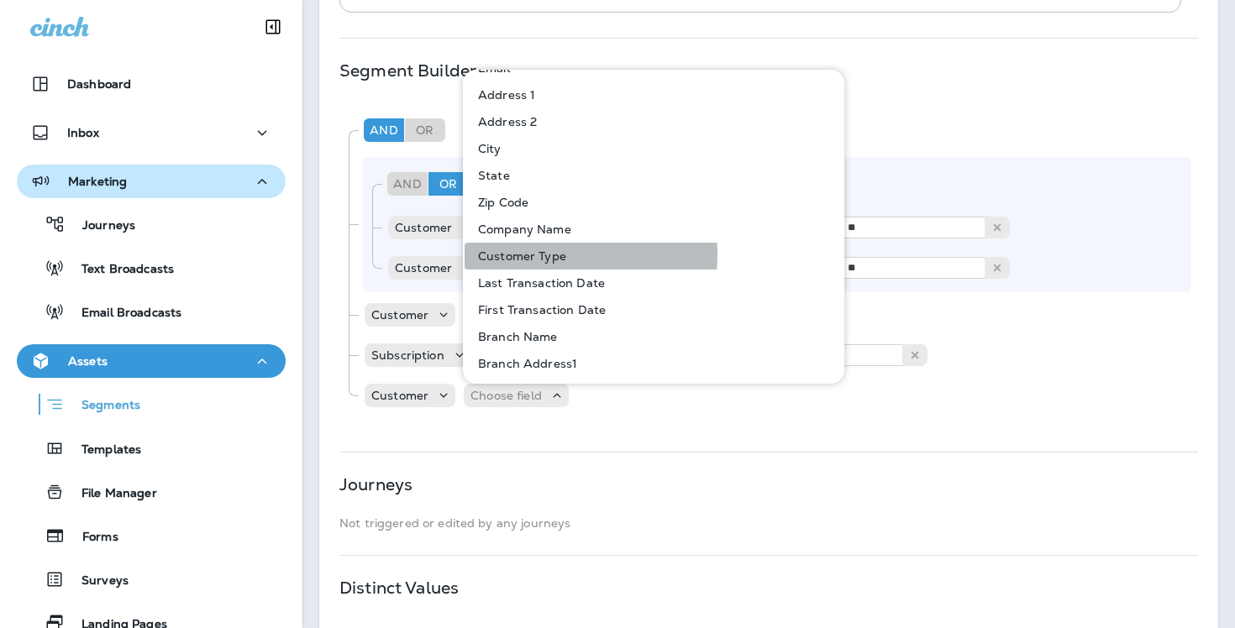
click at [557, 255] on p "Customer Type" at bounding box center [518, 256] width 95 height 13
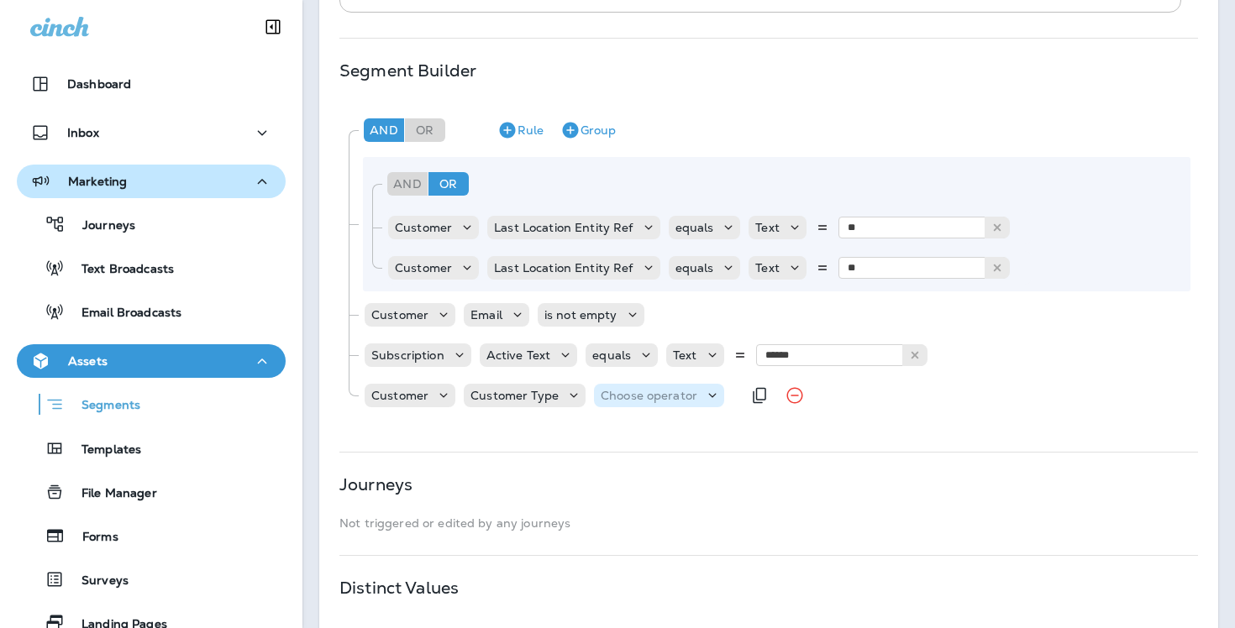
click at [630, 405] on div "Choose operator" at bounding box center [659, 396] width 130 height 24
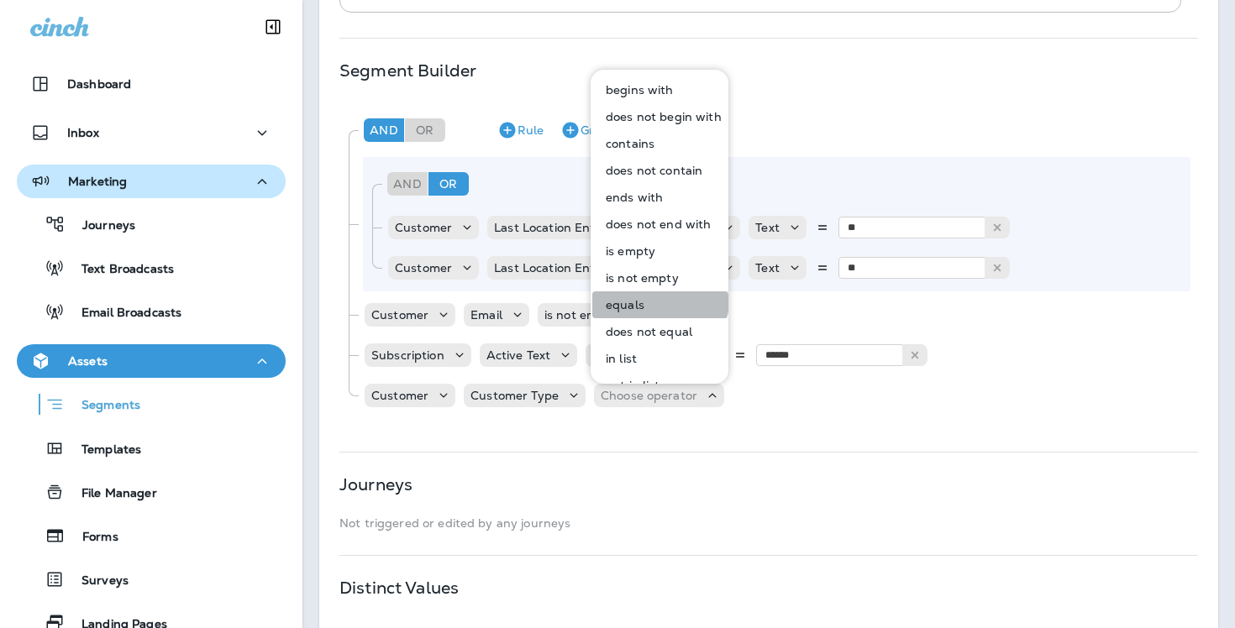
click at [657, 297] on button "equals" at bounding box center [660, 305] width 136 height 27
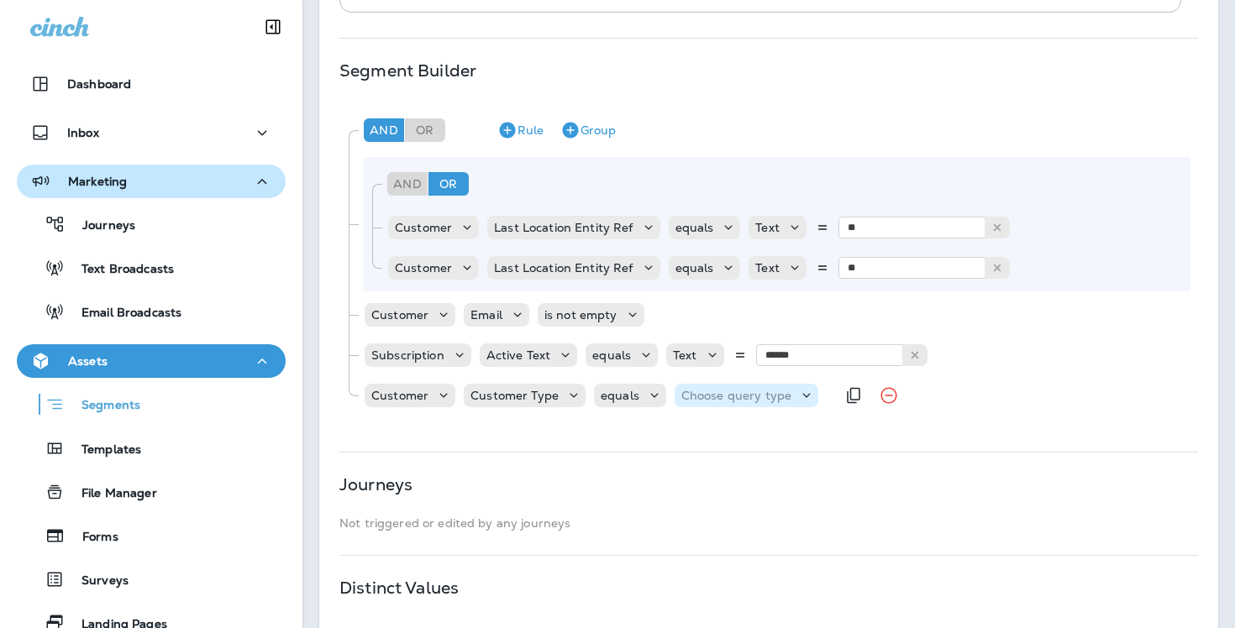
click at [756, 391] on p "Choose query type" at bounding box center [736, 395] width 110 height 13
click at [746, 434] on button "Text" at bounding box center [720, 437] width 97 height 27
click at [831, 406] on input "text" at bounding box center [848, 396] width 168 height 22
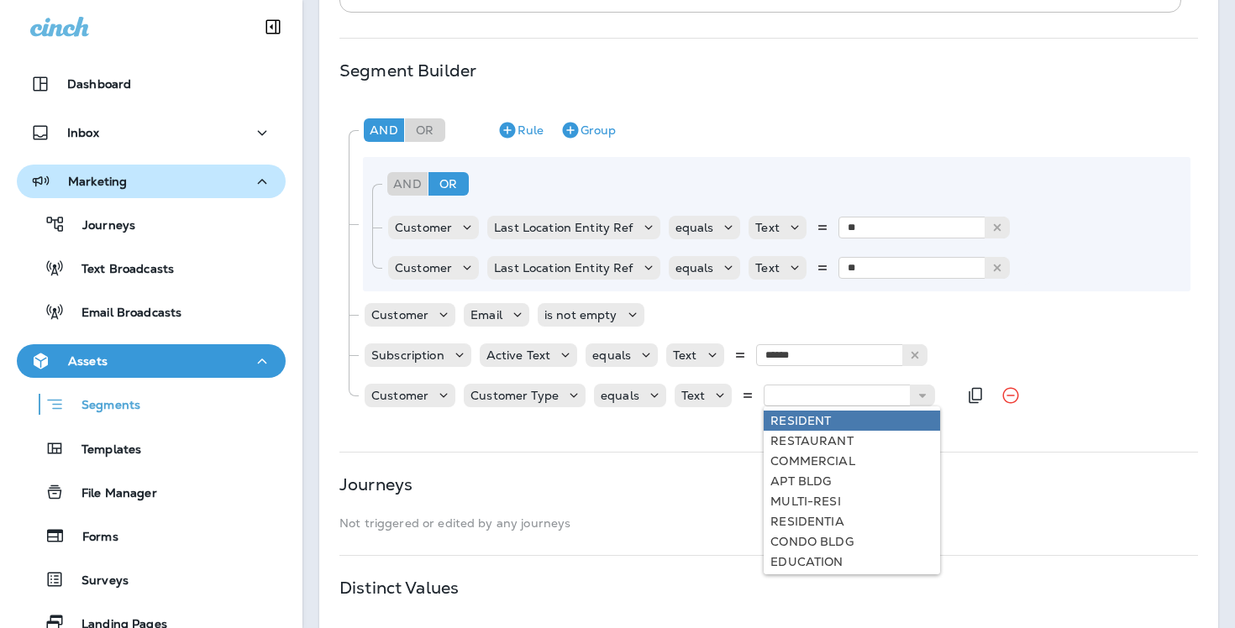
type input "********"
click at [822, 425] on div "And Or Rule Group And Or Rule Group Customer Last Location Entity Ref equals Te…" at bounding box center [768, 264] width 859 height 324
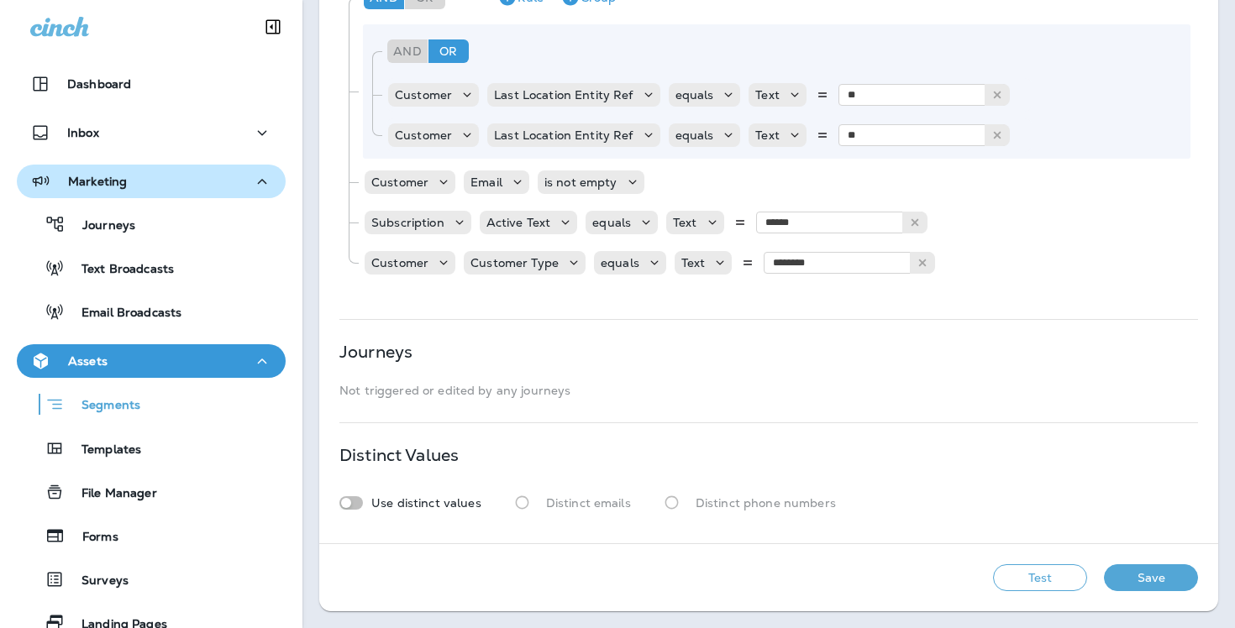
scroll to position [443, 0]
click at [1044, 584] on button "Test" at bounding box center [1040, 578] width 94 height 27
click at [1139, 568] on button "Save" at bounding box center [1151, 578] width 94 height 27
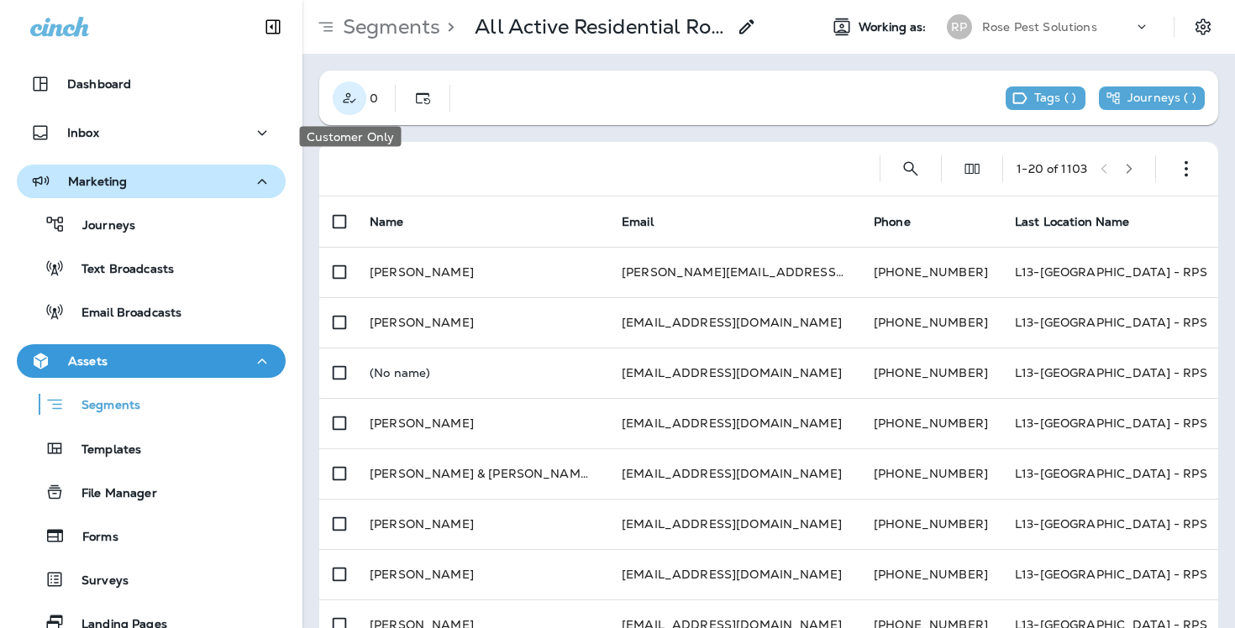
click at [349, 90] on icon "Customer Only" at bounding box center [349, 98] width 17 height 17
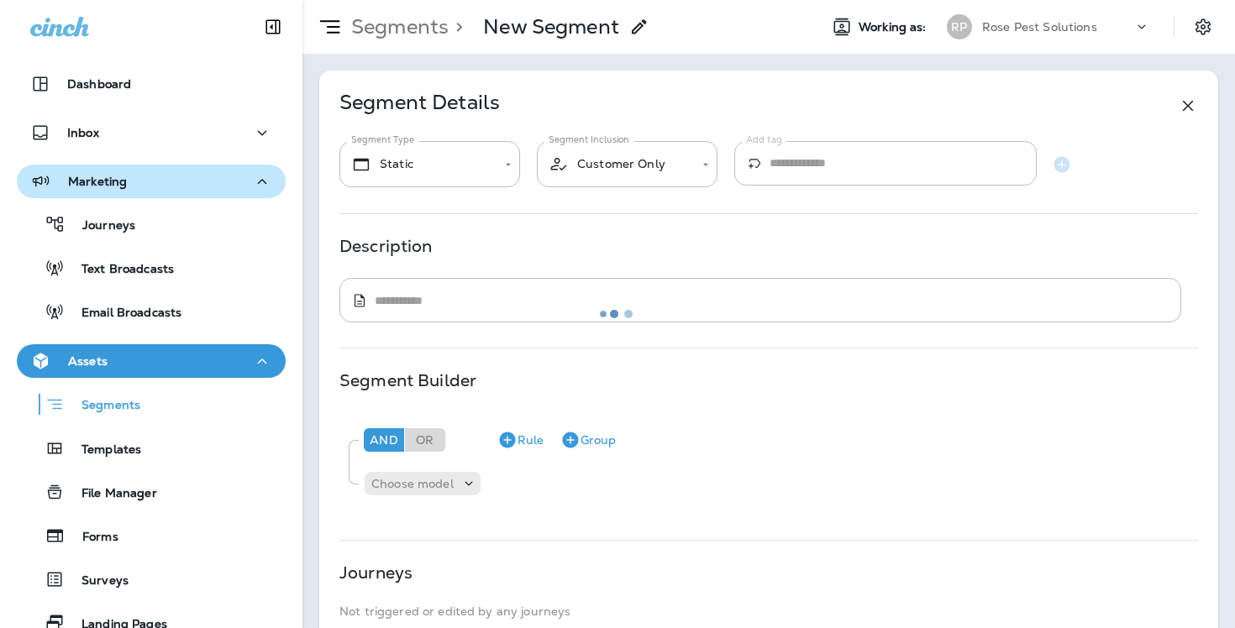
type input "*******"
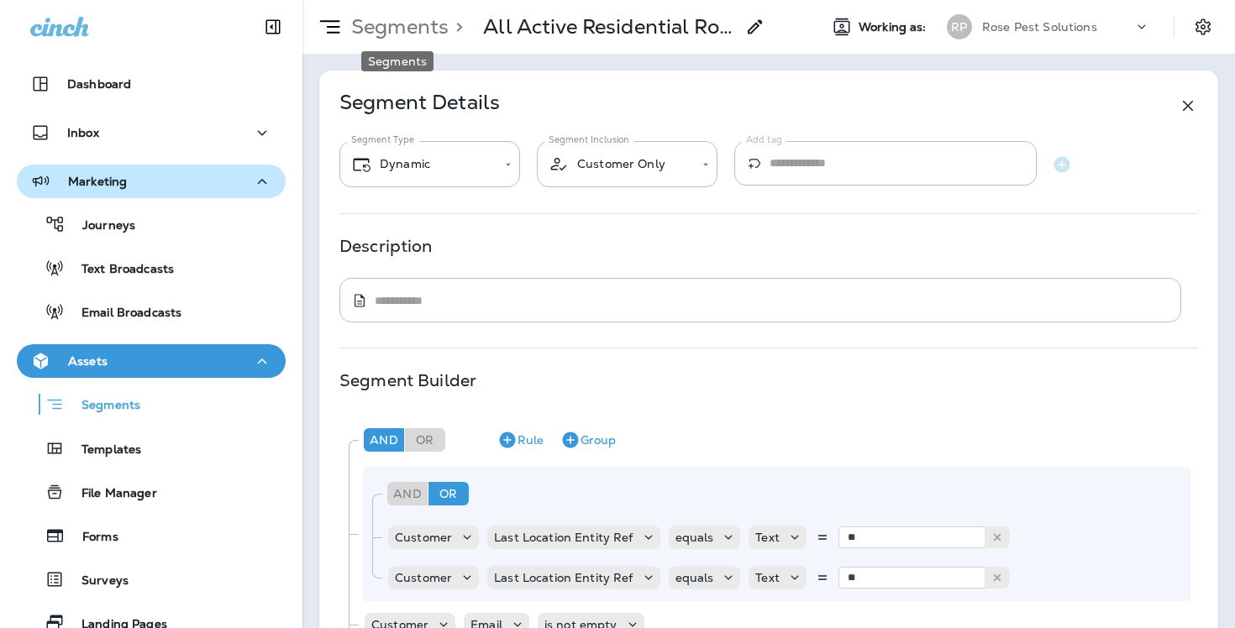
click at [389, 27] on p "Segments" at bounding box center [396, 26] width 104 height 25
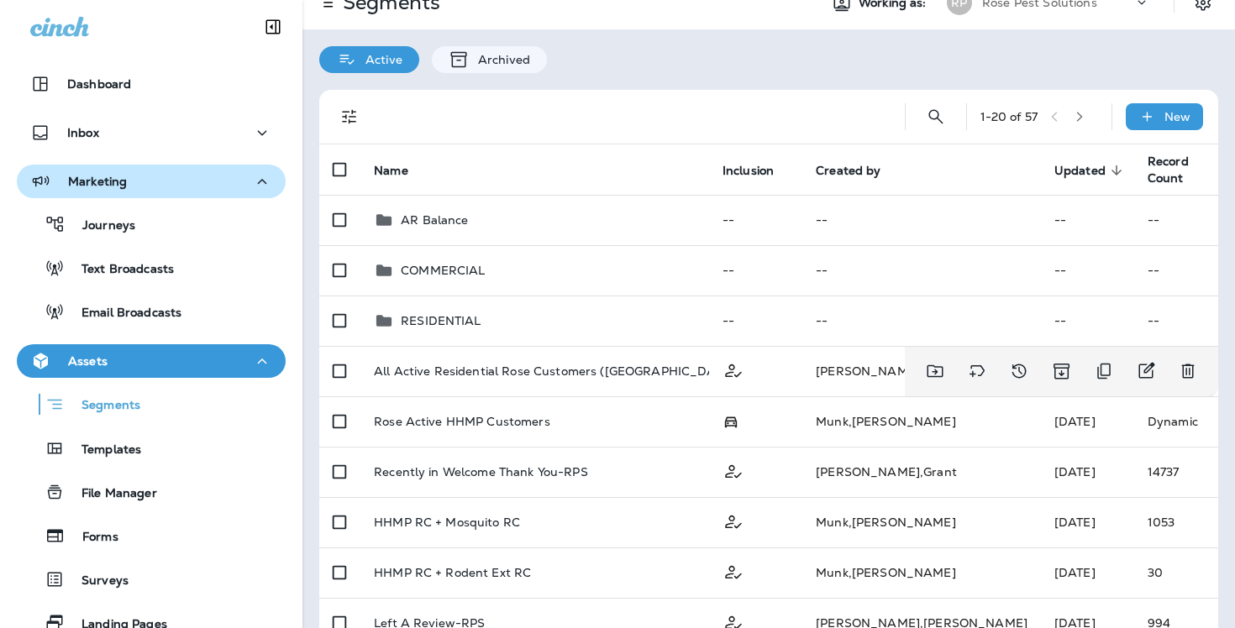
scroll to position [56, 0]
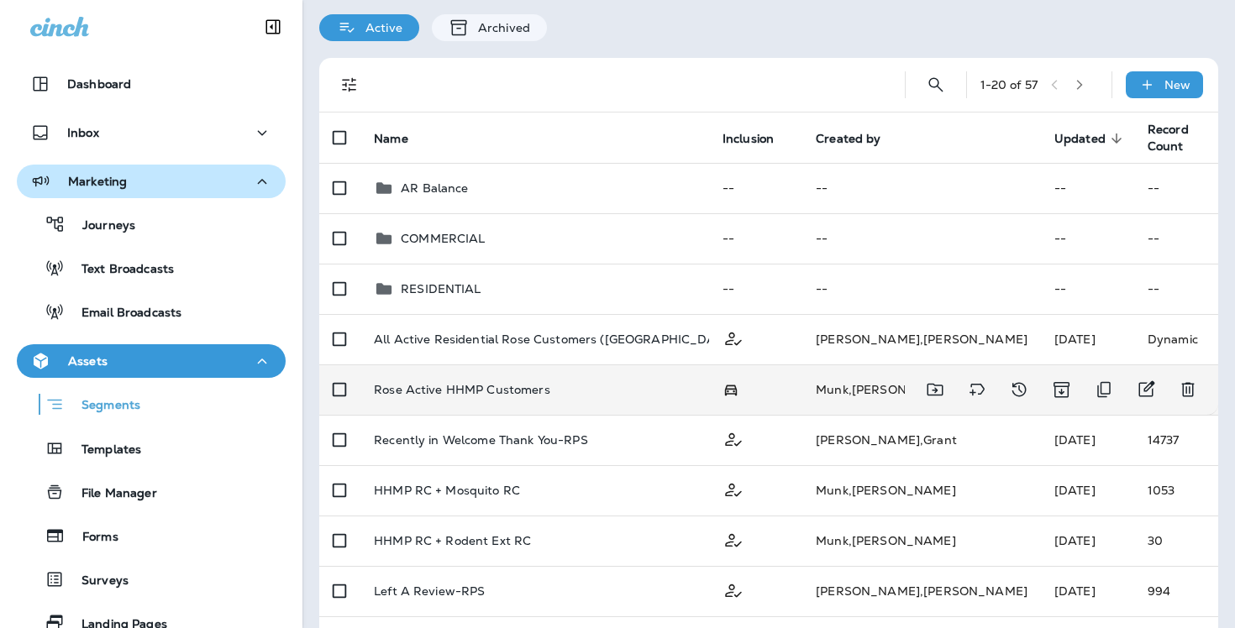
click at [480, 387] on p "Rose Active HHMP Customers" at bounding box center [462, 389] width 176 height 13
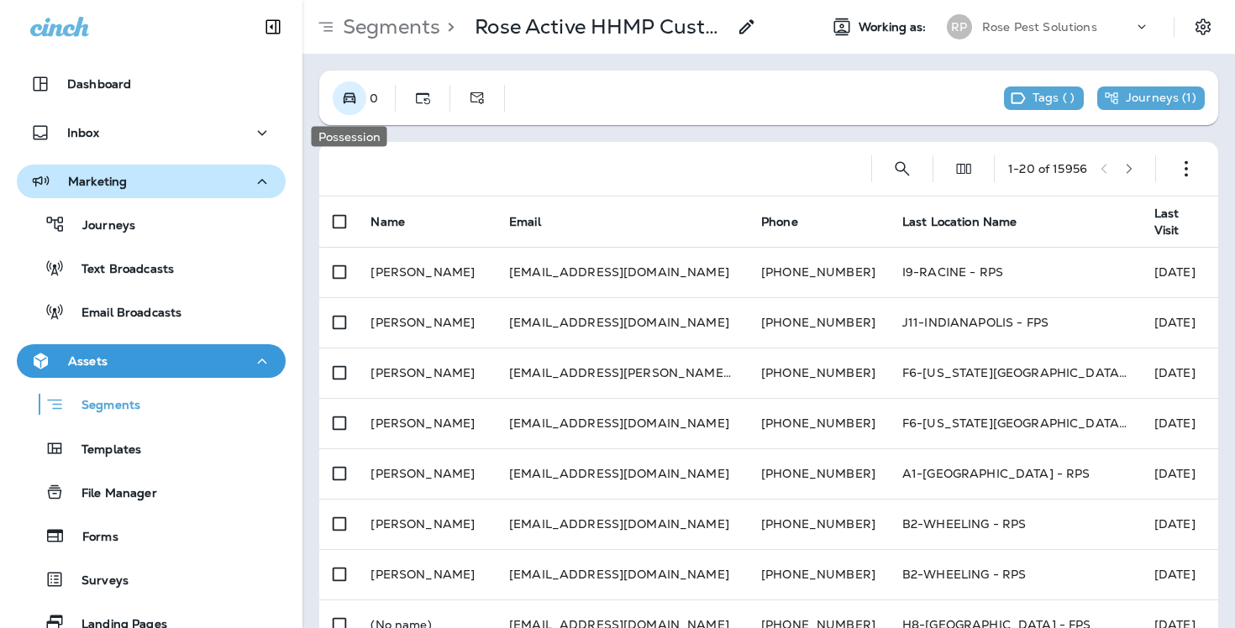
click at [353, 105] on icon "Possession" at bounding box center [349, 98] width 17 height 17
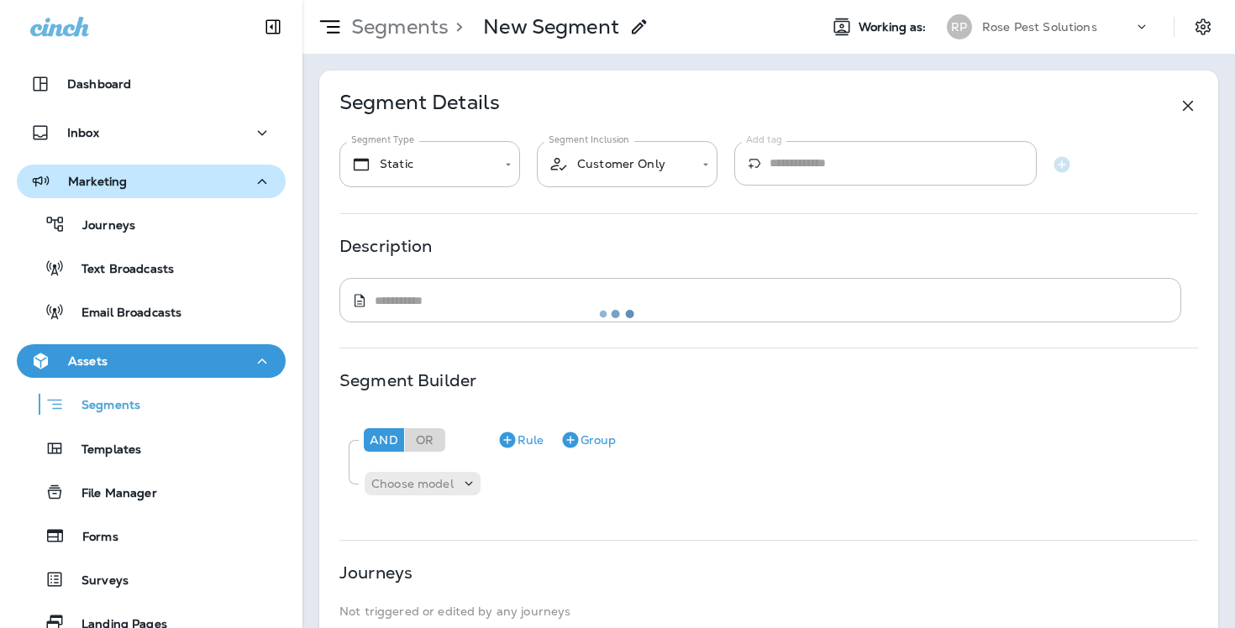
type input "*******"
type input "**********"
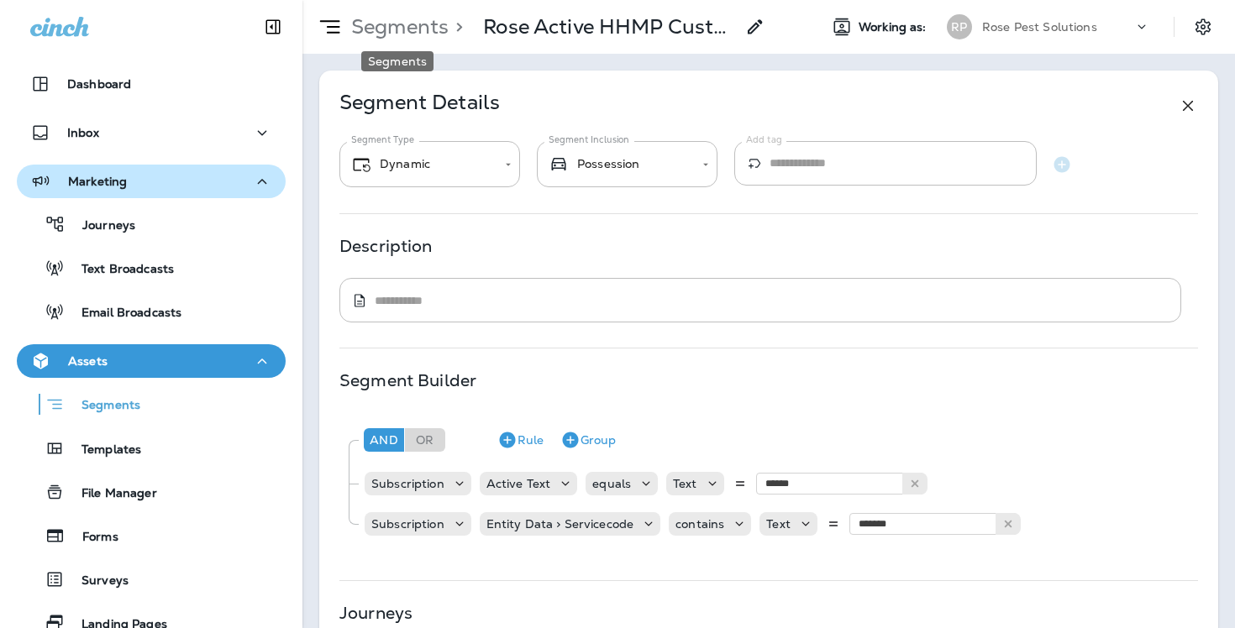
click at [404, 25] on p "Segments" at bounding box center [396, 26] width 104 height 25
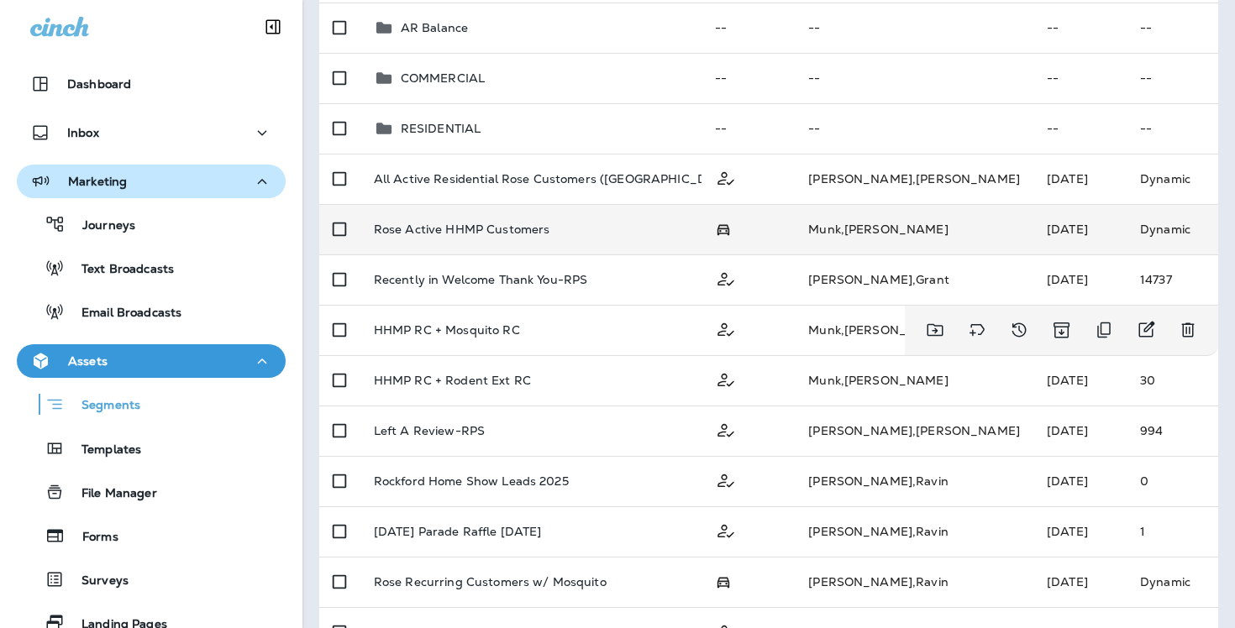
scroll to position [206, 0]
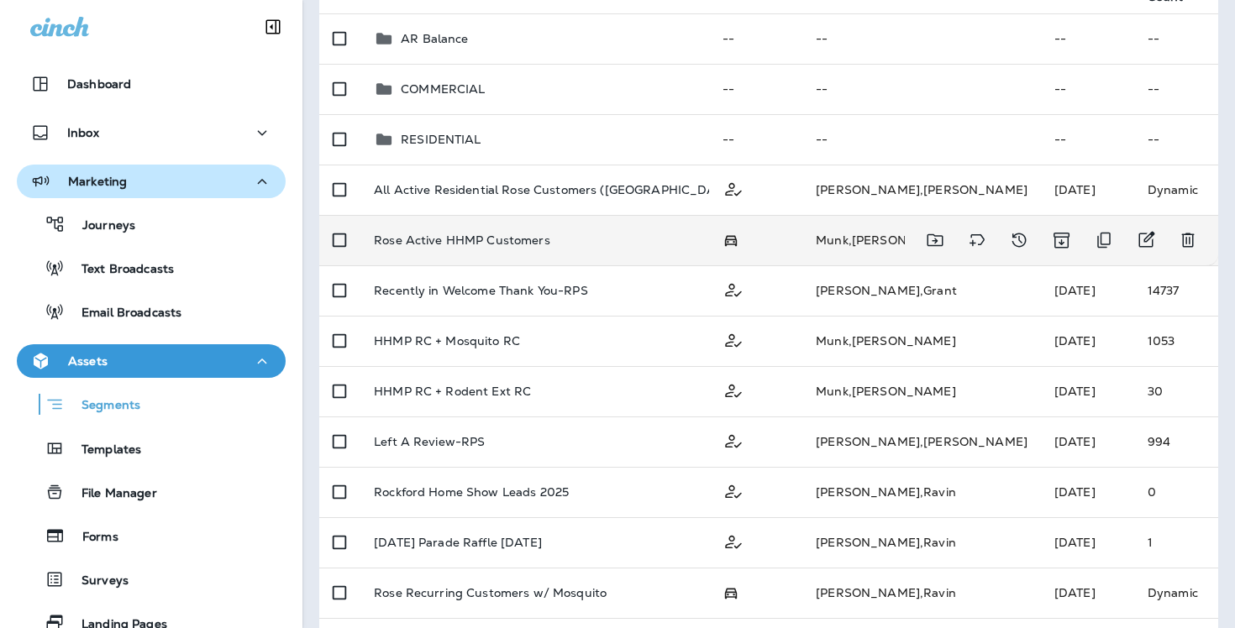
click at [510, 238] on p "Rose Active HHMP Customers" at bounding box center [462, 240] width 176 height 13
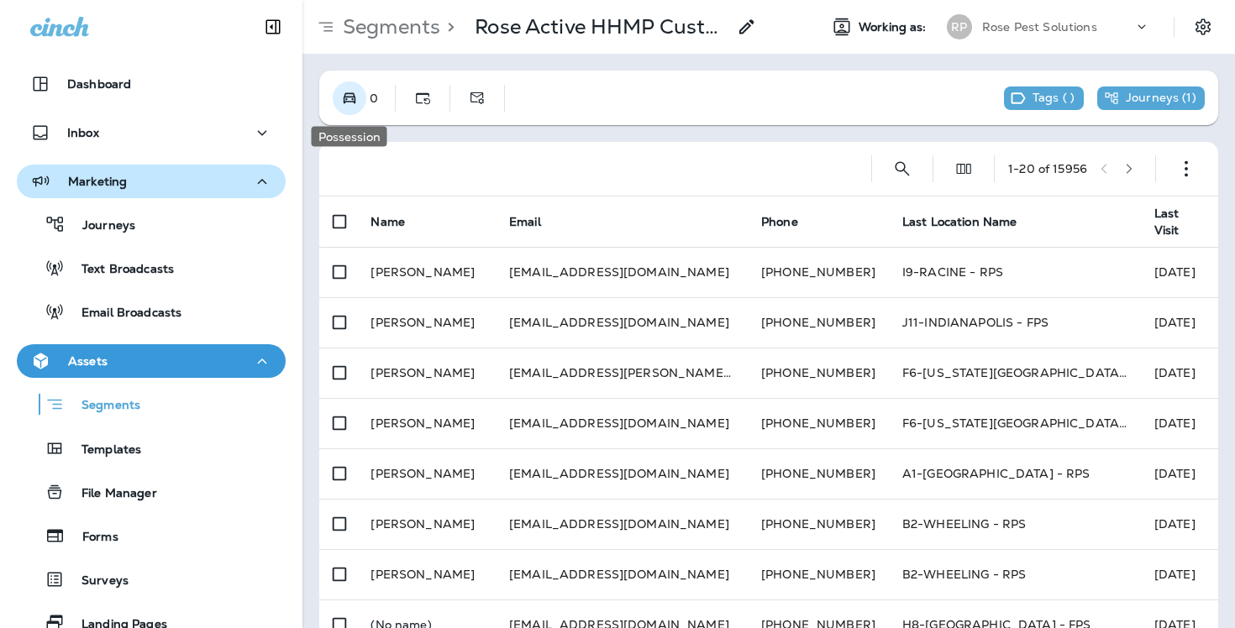
click at [353, 105] on icon "Possession" at bounding box center [349, 98] width 17 height 17
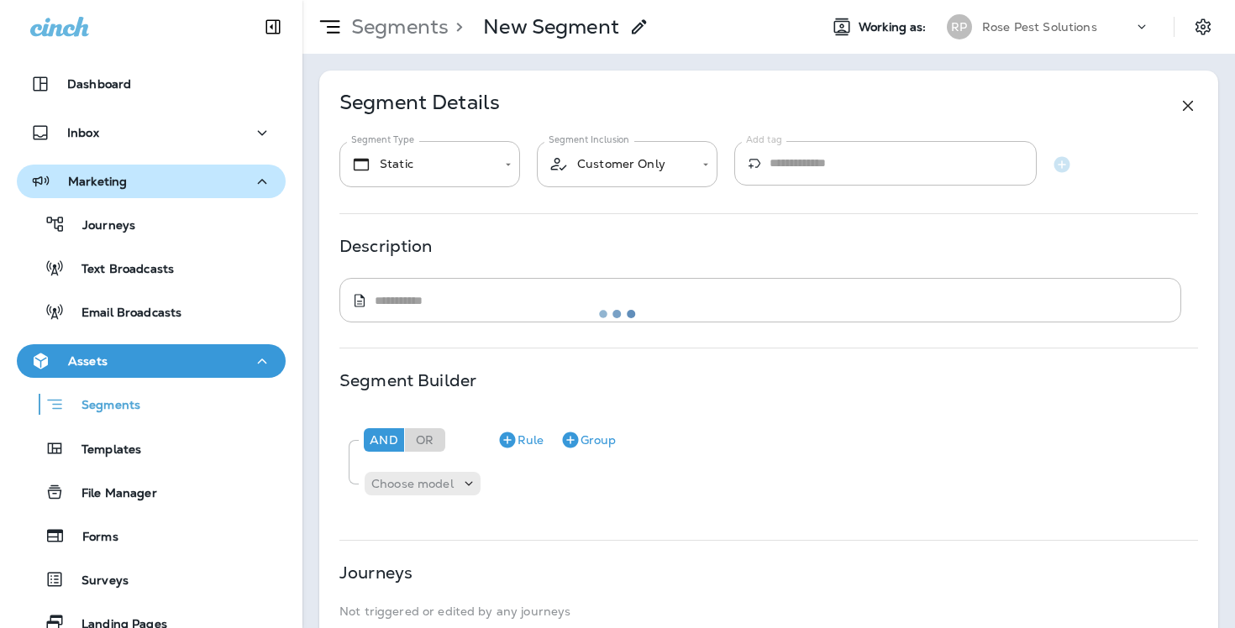
type input "*******"
type input "**********"
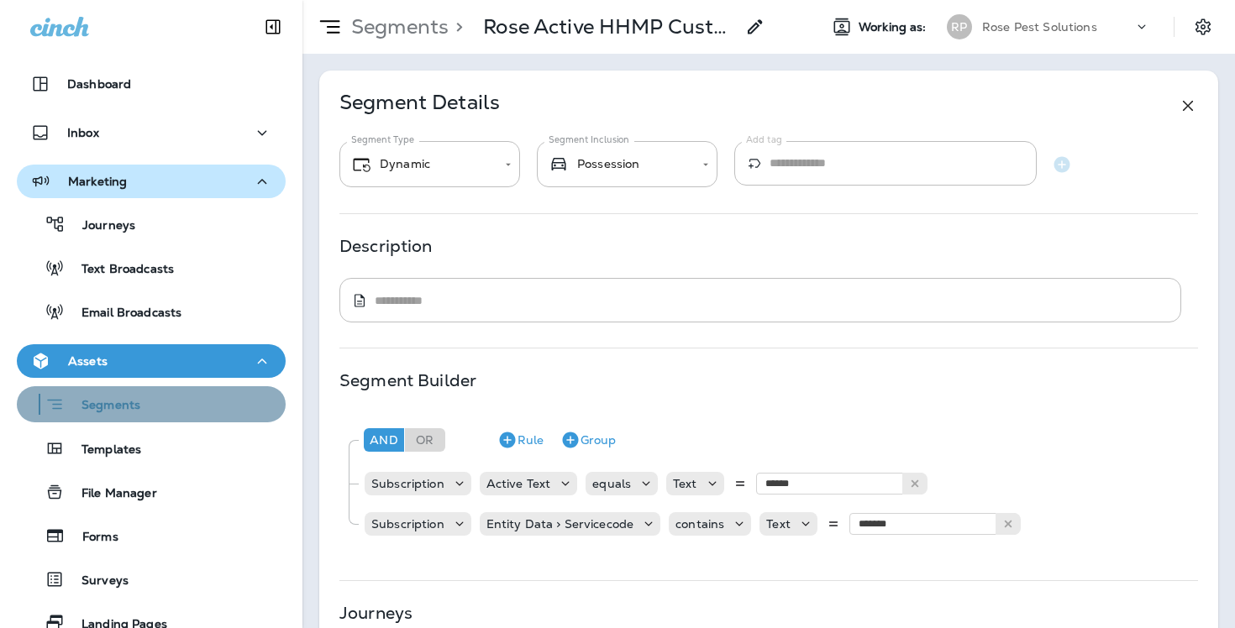
click at [181, 403] on div "Segments" at bounding box center [151, 404] width 255 height 26
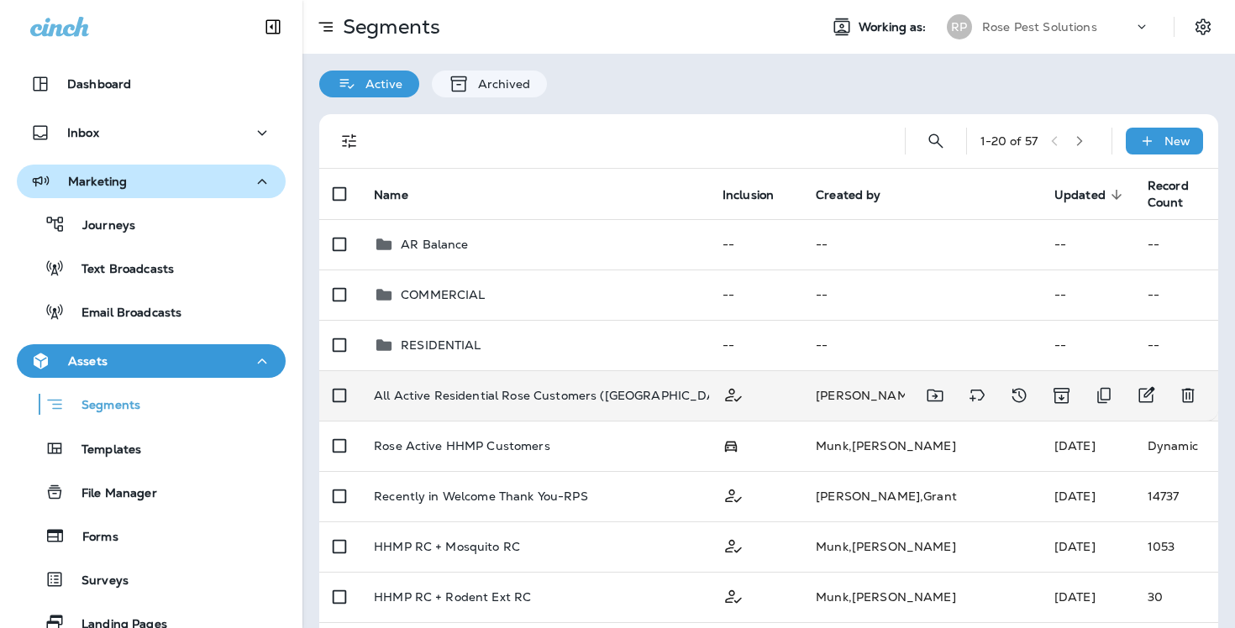
click at [696, 397] on div "All Active Residential Rose Customers ([GEOGRAPHIC_DATA], [GEOGRAPHIC_DATA])" at bounding box center [535, 395] width 322 height 13
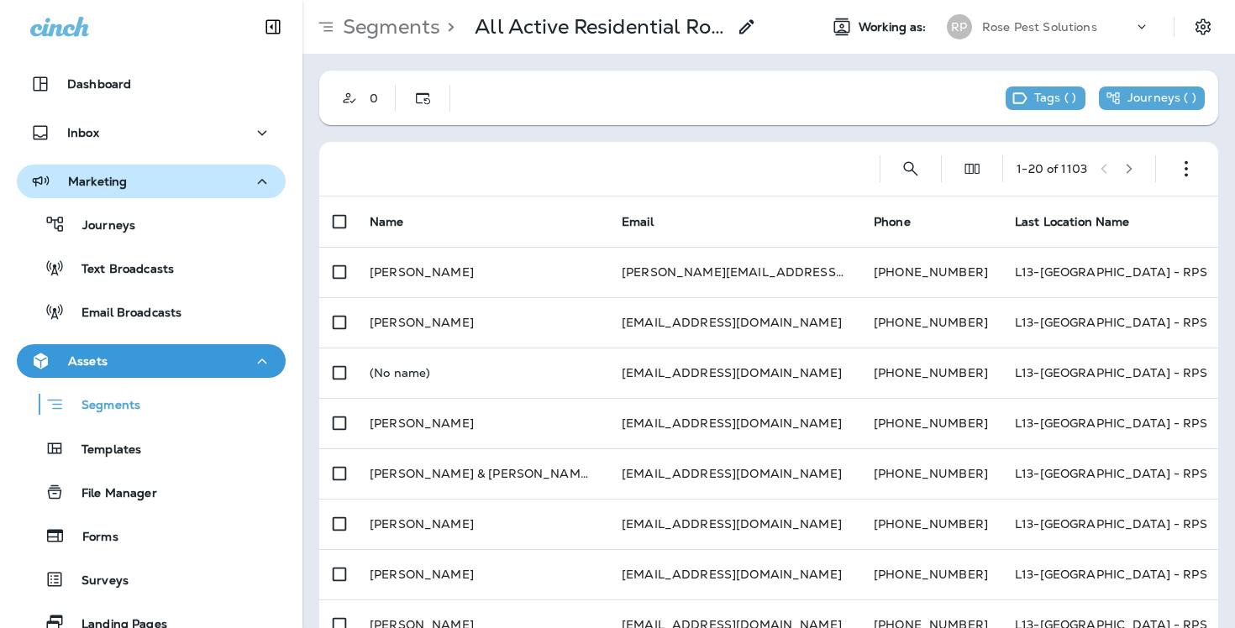
click at [754, 25] on icon at bounding box center [747, 27] width 20 height 20
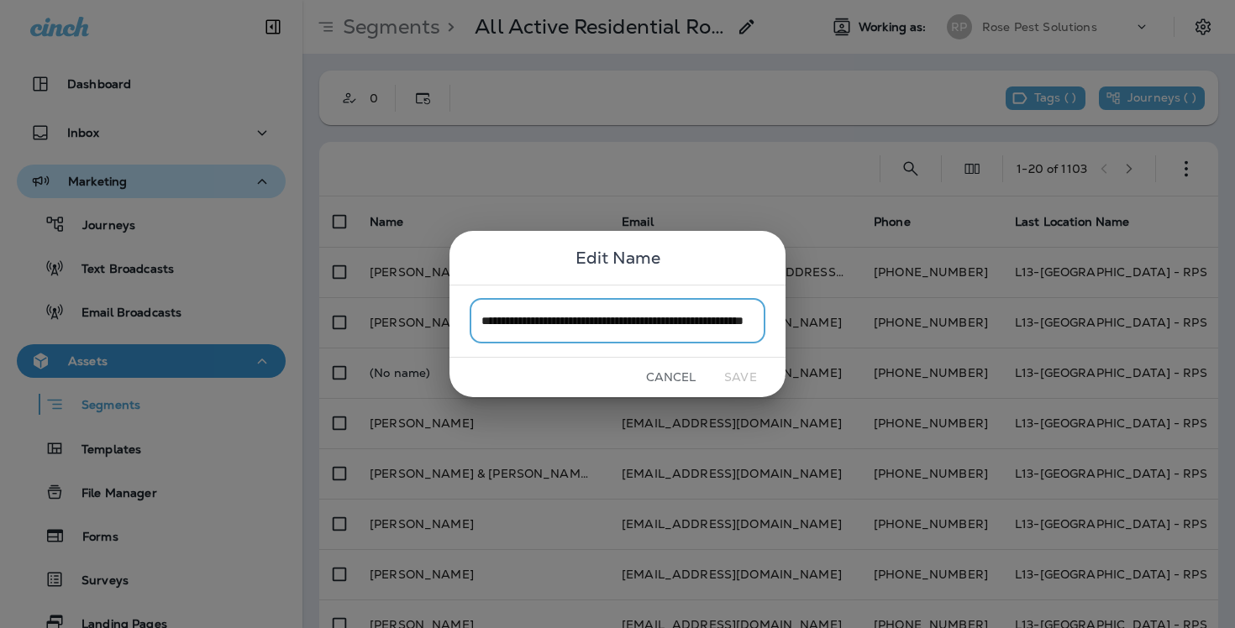
click at [699, 317] on input "**********" at bounding box center [618, 321] width 296 height 45
drag, startPoint x: 708, startPoint y: 323, endPoint x: 748, endPoint y: 323, distance: 39.5
click at [748, 323] on input "**********" at bounding box center [618, 321] width 296 height 45
drag, startPoint x: 607, startPoint y: 317, endPoint x: 460, endPoint y: 307, distance: 147.4
click at [460, 307] on div "**********" at bounding box center [617, 321] width 336 height 73
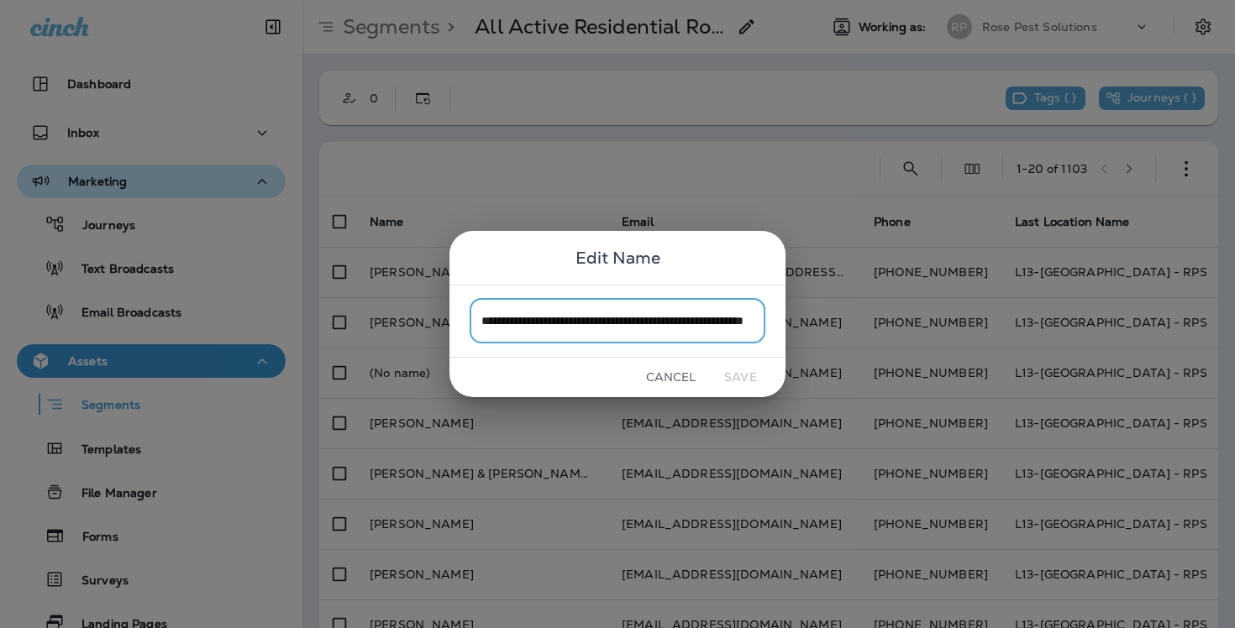
click at [491, 322] on input "**********" at bounding box center [618, 321] width 296 height 45
click at [533, 323] on input "**********" at bounding box center [618, 321] width 296 height 45
drag, startPoint x: 683, startPoint y: 315, endPoint x: 774, endPoint y: 328, distance: 91.7
click at [774, 328] on div "**********" at bounding box center [617, 321] width 336 height 73
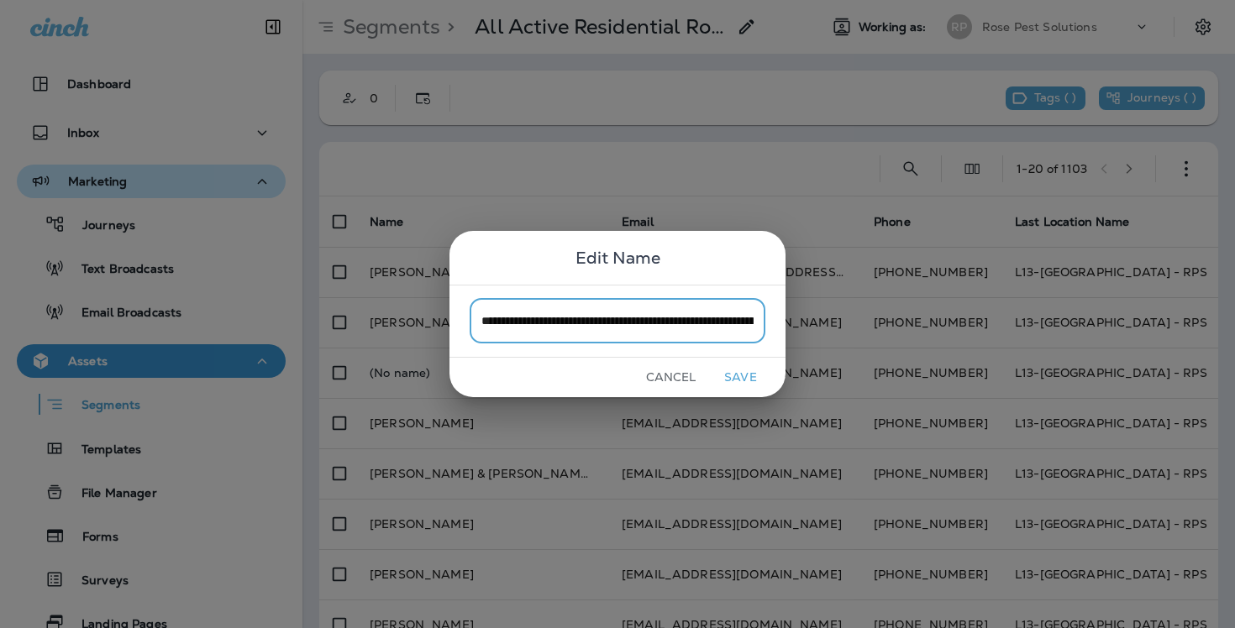
click at [623, 318] on input "**********" at bounding box center [618, 321] width 296 height 45
drag, startPoint x: 607, startPoint y: 323, endPoint x: 765, endPoint y: 320, distance: 158.0
click at [765, 321] on div "**********" at bounding box center [617, 321] width 336 height 73
type input "**********"
click at [743, 376] on button "Save" at bounding box center [740, 378] width 63 height 26
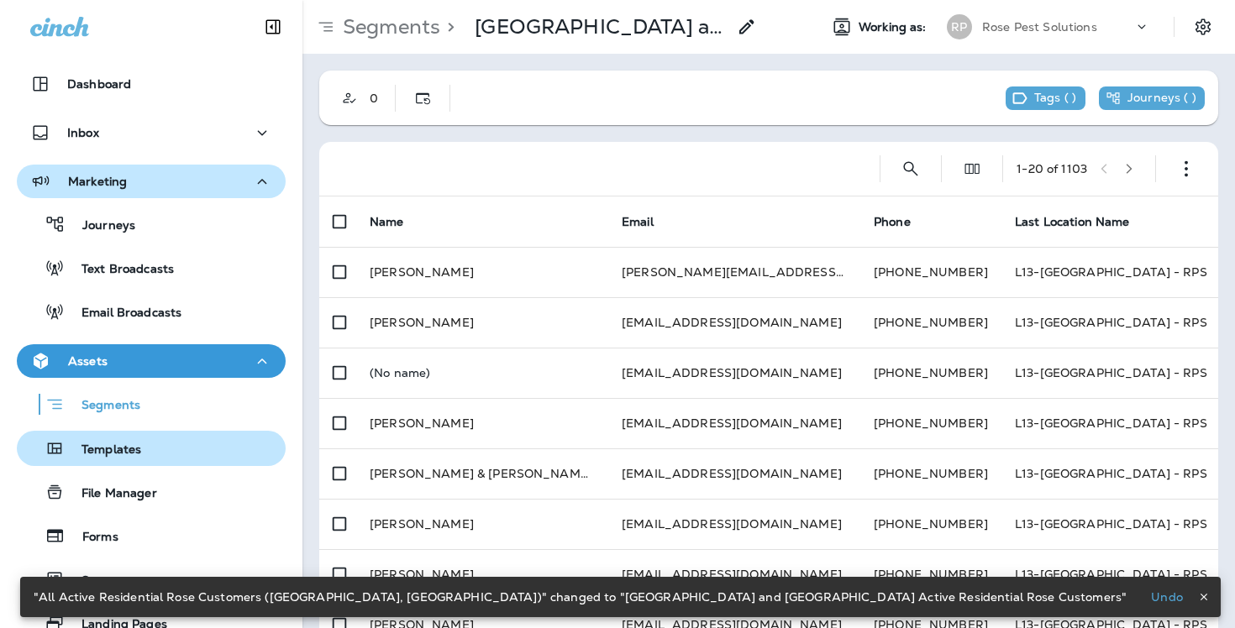
click at [160, 450] on div "Templates" at bounding box center [151, 448] width 255 height 25
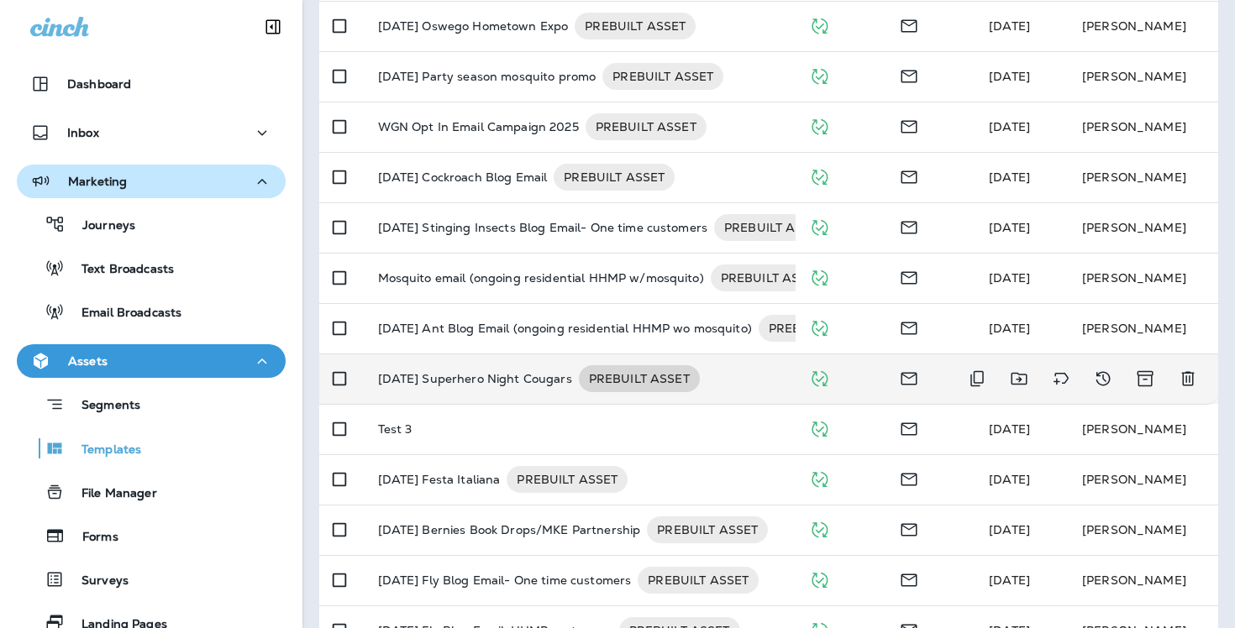
scroll to position [574, 0]
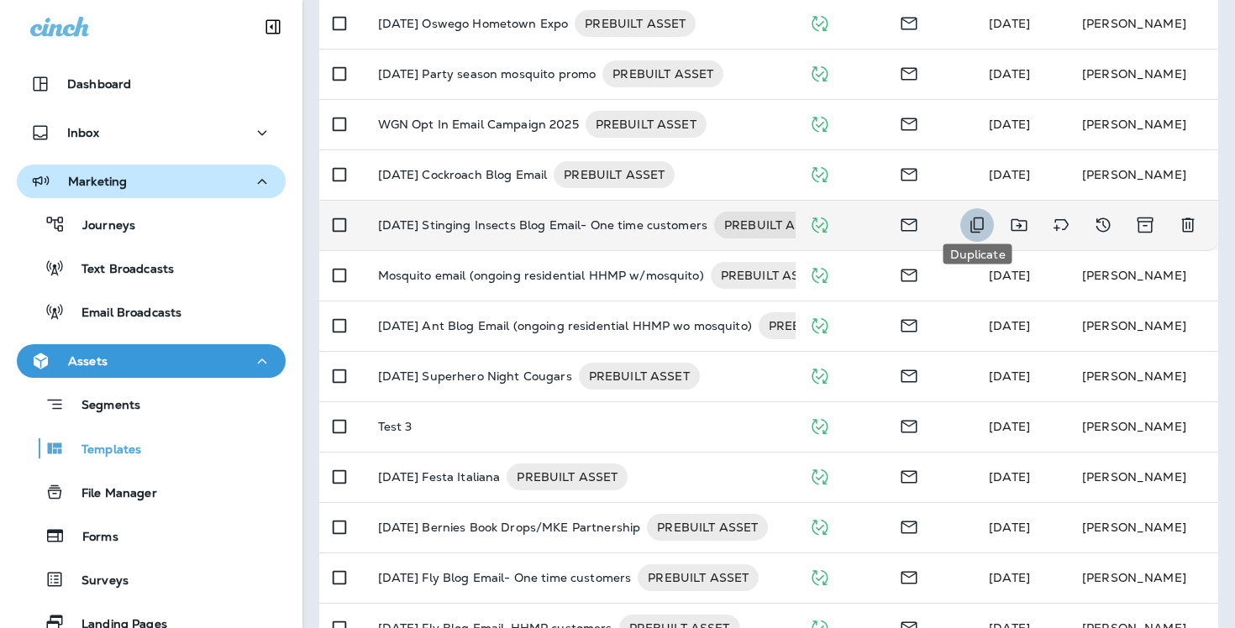
click at [983, 218] on icon "Duplicate" at bounding box center [976, 226] width 13 height 16
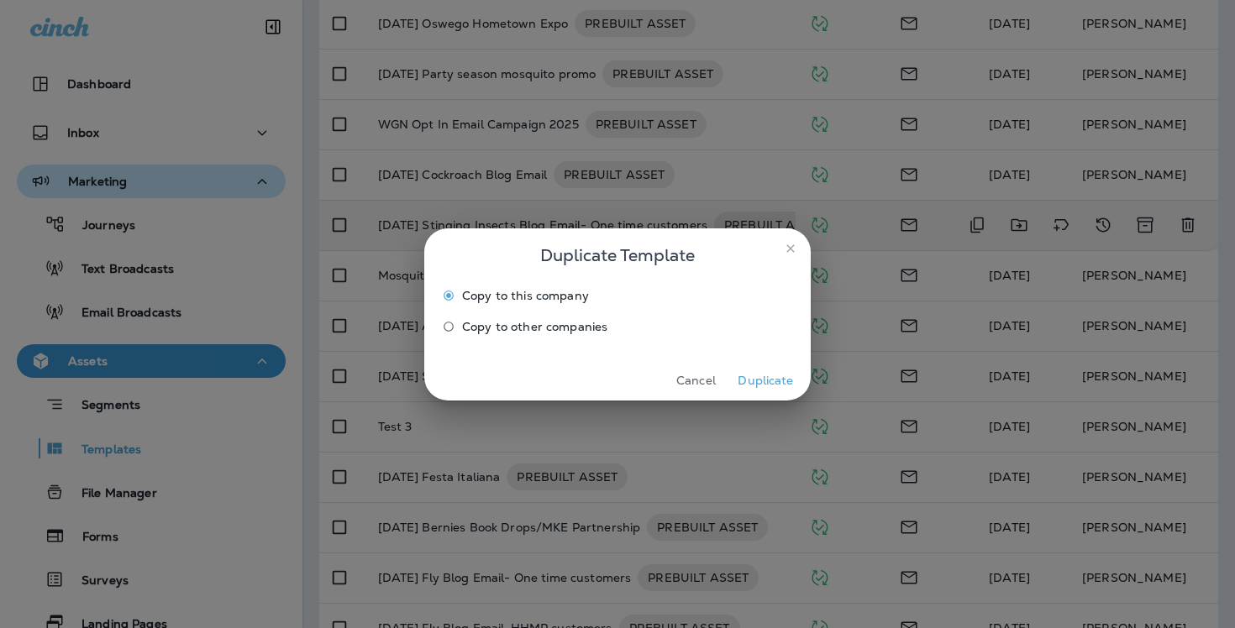
click at [766, 383] on button "Duplicate" at bounding box center [765, 381] width 63 height 26
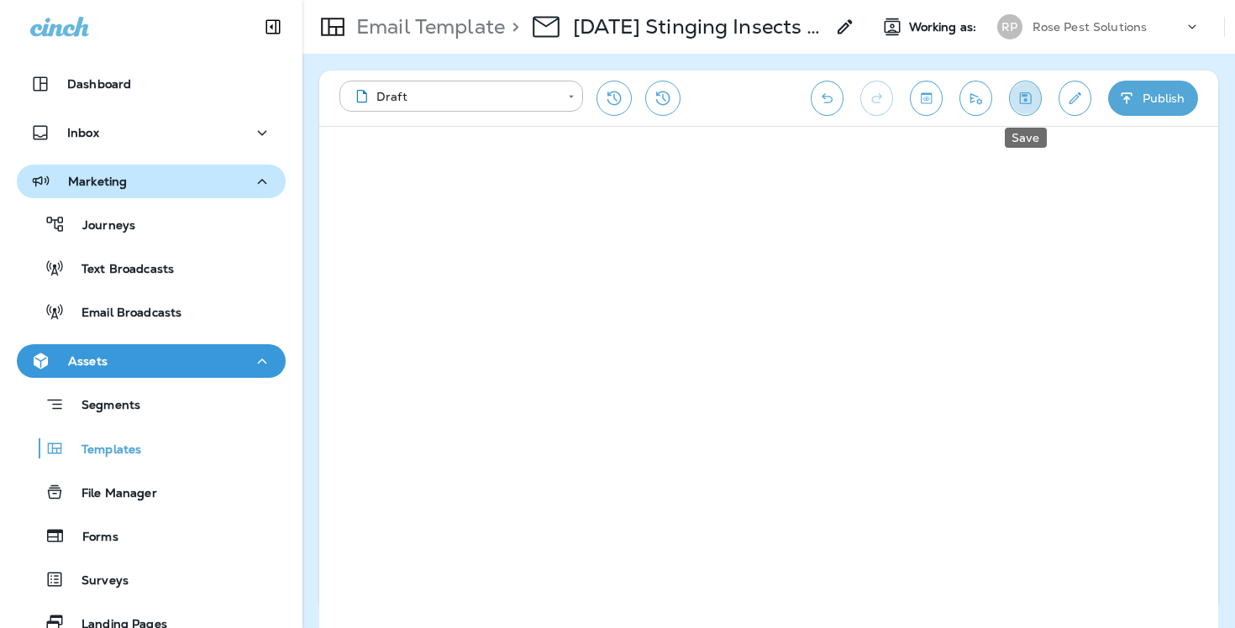
click at [1029, 108] on button "Save" at bounding box center [1025, 98] width 33 height 35
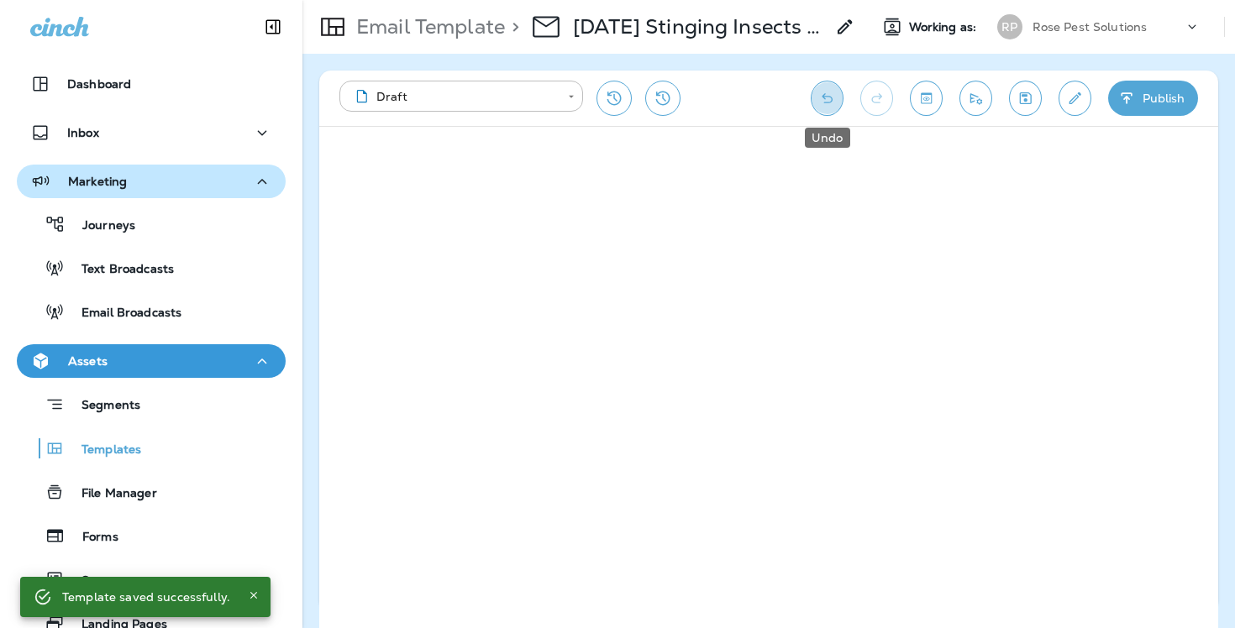
click at [820, 95] on icon "Undo" at bounding box center [827, 98] width 18 height 17
click at [1223, 539] on div "**********" at bounding box center [768, 341] width 933 height 575
click at [1072, 100] on icon "Edit details" at bounding box center [1075, 98] width 12 height 12
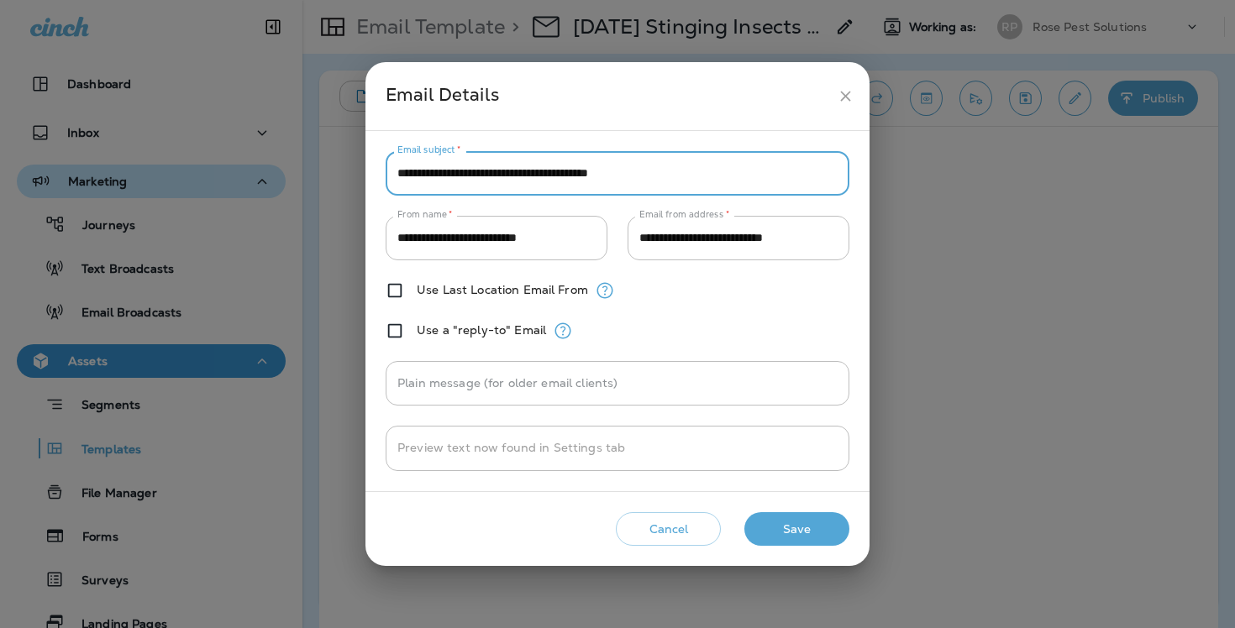
click at [607, 179] on input "**********" at bounding box center [618, 173] width 464 height 45
paste input "**********"
paste input "***"
type input "**********"
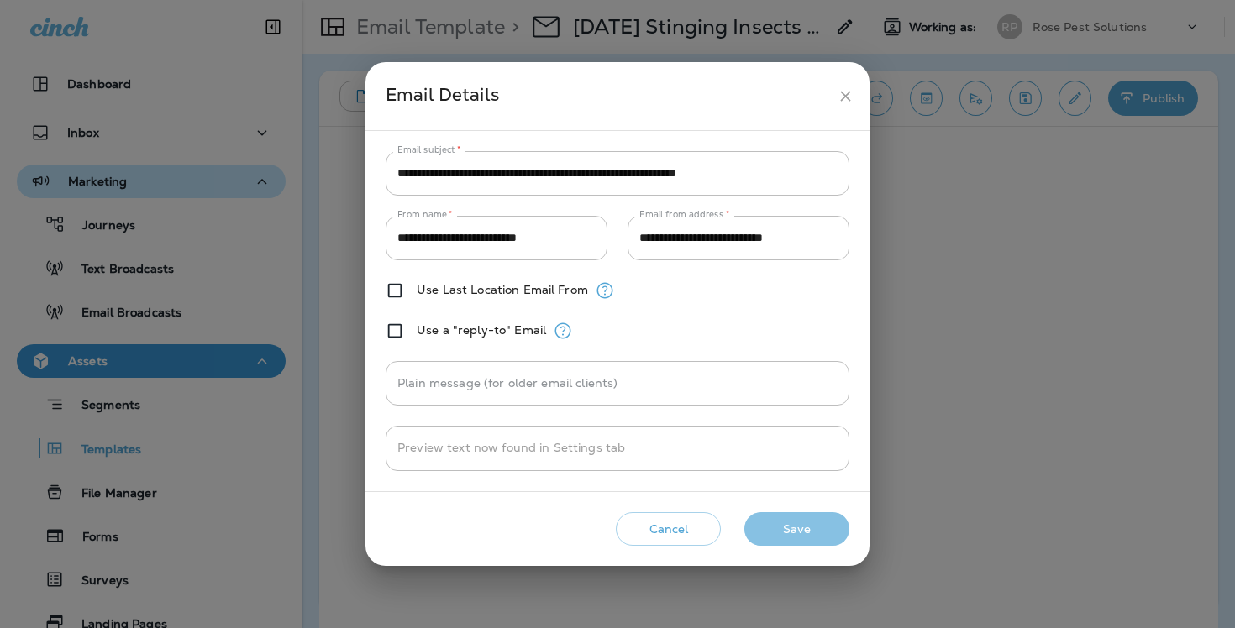
click at [796, 533] on button "Save" at bounding box center [796, 529] width 105 height 34
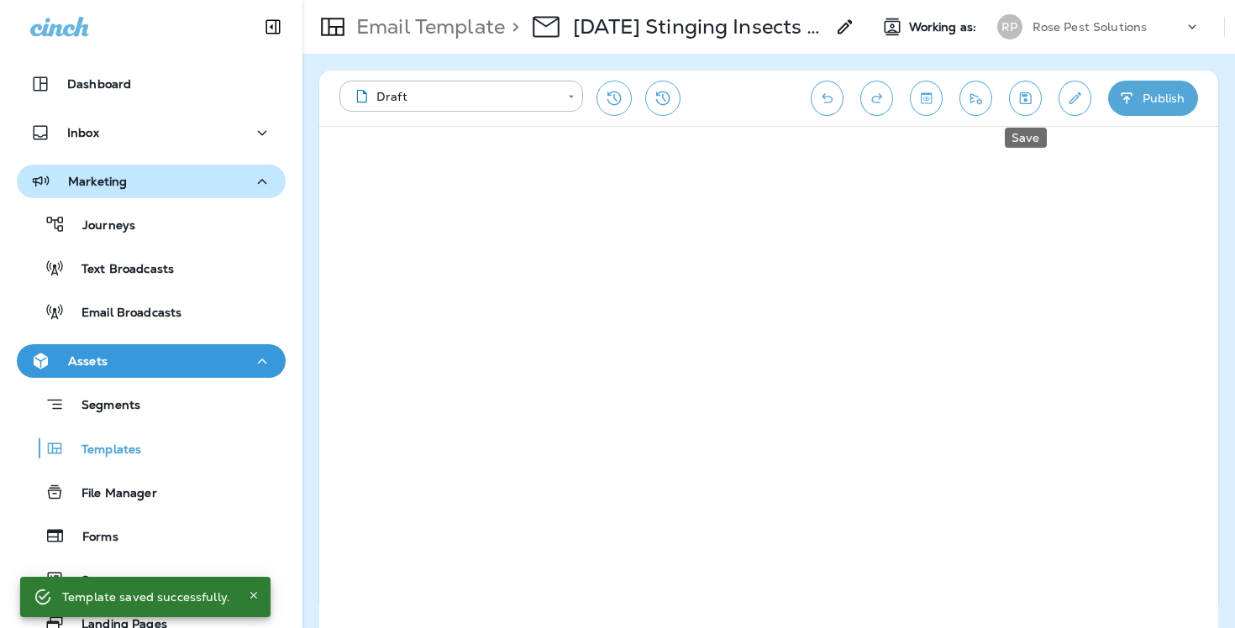
click at [1028, 102] on icon "Save" at bounding box center [1026, 98] width 18 height 17
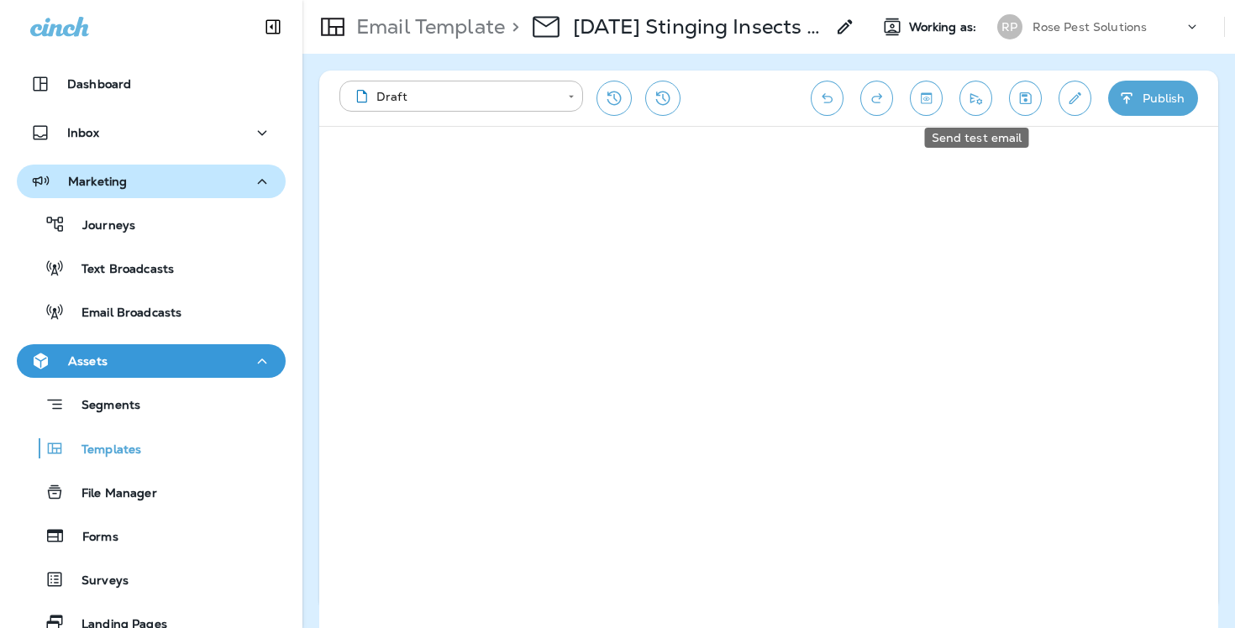
click at [975, 98] on icon "Send test email" at bounding box center [976, 98] width 12 height 11
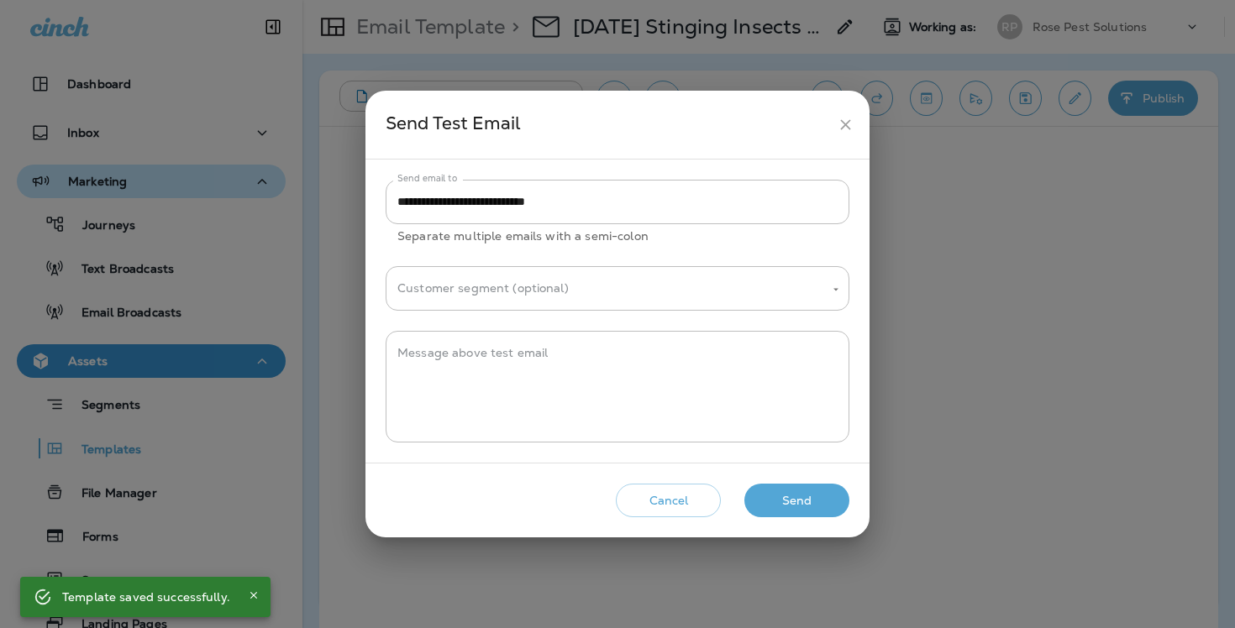
click at [780, 506] on button "Send" at bounding box center [796, 501] width 105 height 34
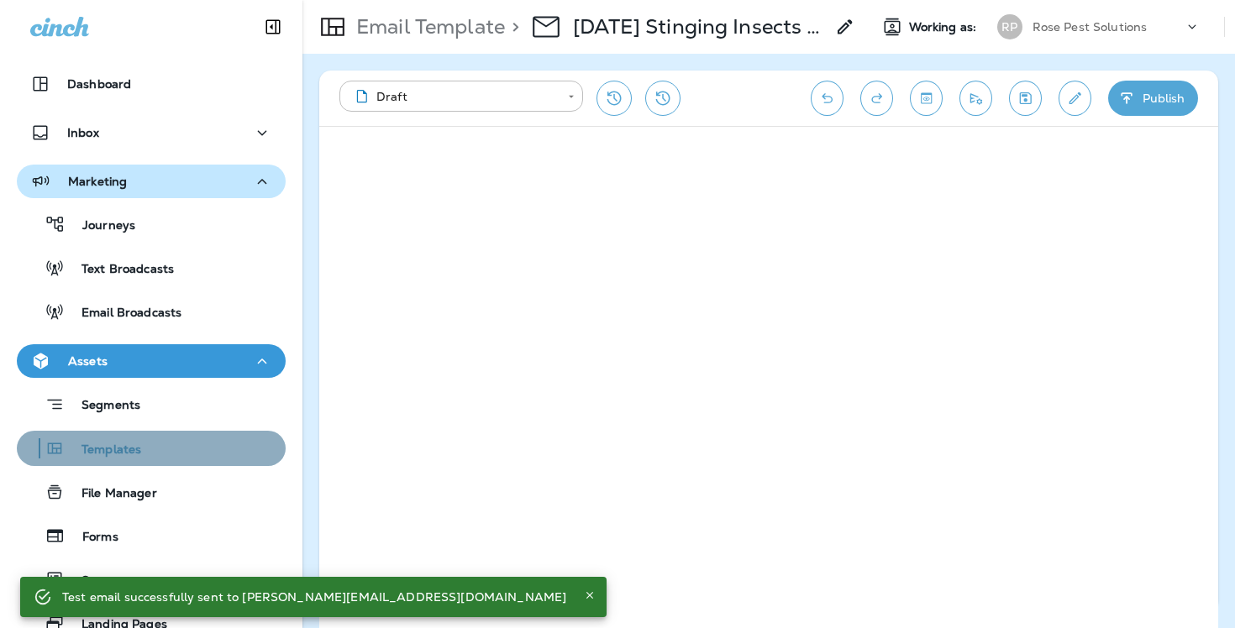
click at [137, 449] on p "Templates" at bounding box center [103, 451] width 76 height 16
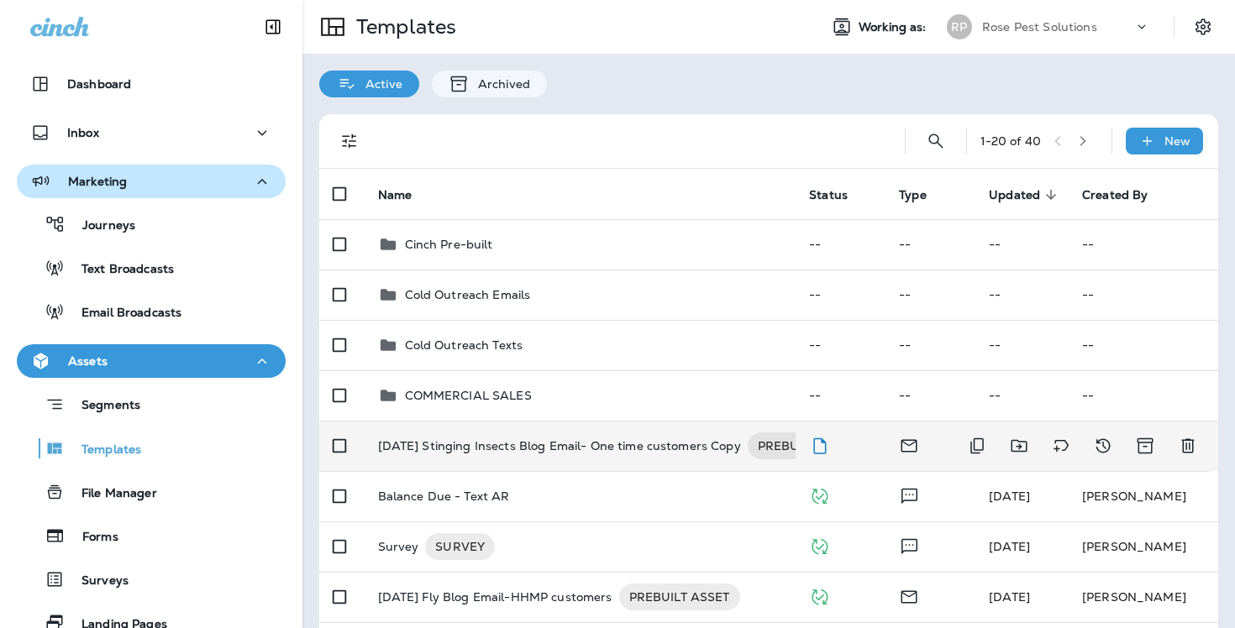
click at [717, 434] on p "August 2025 Stinging Insects Blog Email- One time customers Copy" at bounding box center [559, 446] width 363 height 27
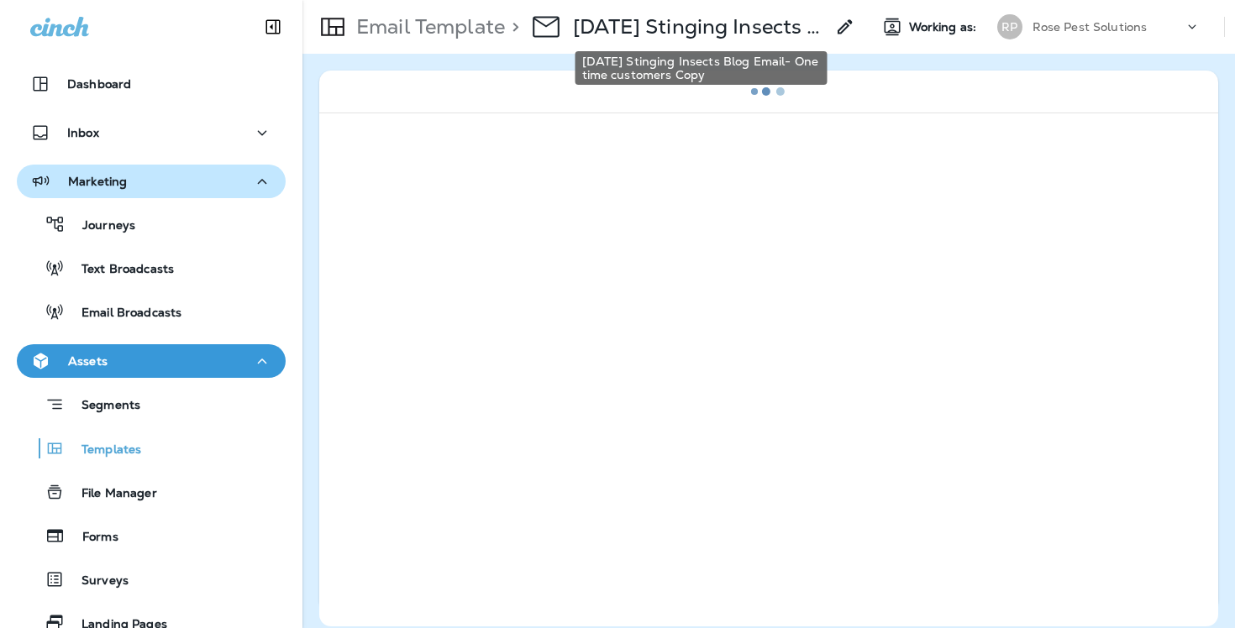
click at [708, 32] on p "August 2025 Stinging Insects Blog Email- One time customers Copy" at bounding box center [699, 26] width 252 height 25
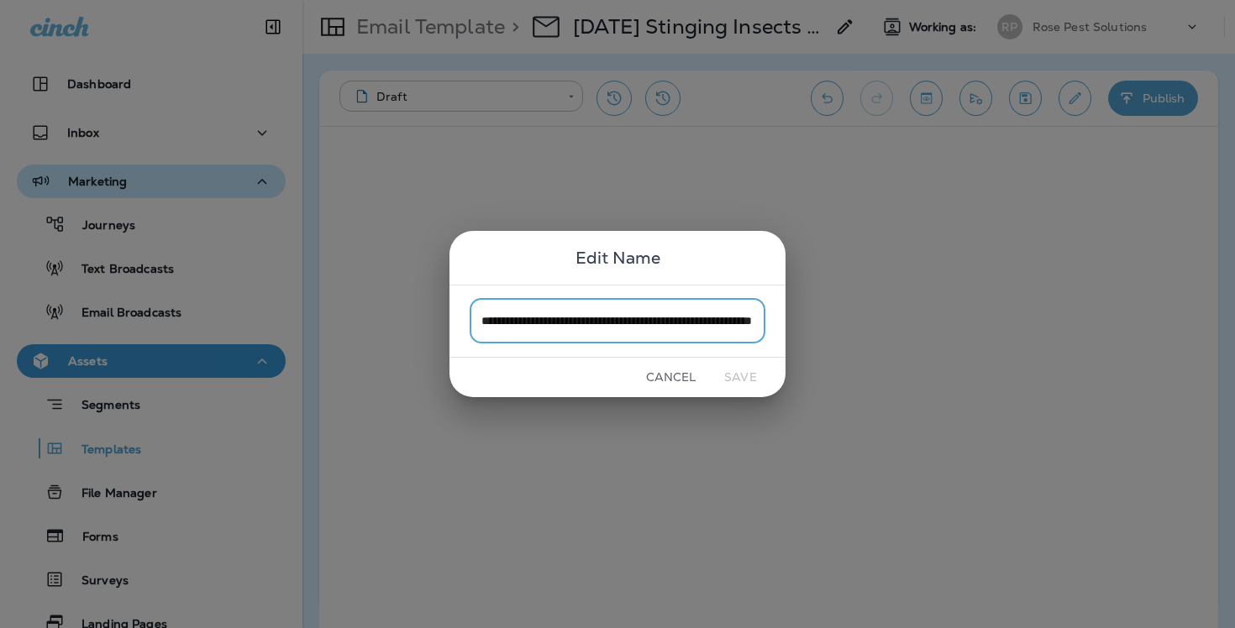
paste input "text"
click at [512, 322] on input "**********" at bounding box center [618, 321] width 296 height 45
click at [548, 323] on input "**********" at bounding box center [618, 321] width 296 height 45
type input "**********"
click at [737, 376] on button "Save" at bounding box center [740, 378] width 63 height 26
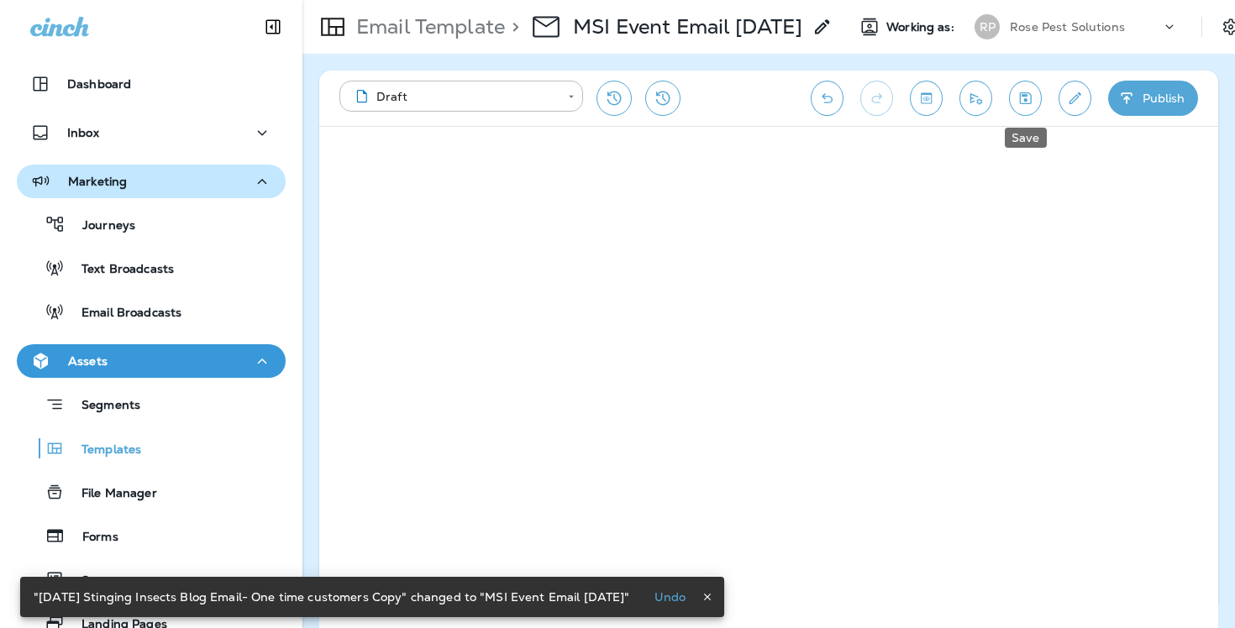
click at [1028, 102] on icon "Save" at bounding box center [1026, 98] width 18 height 17
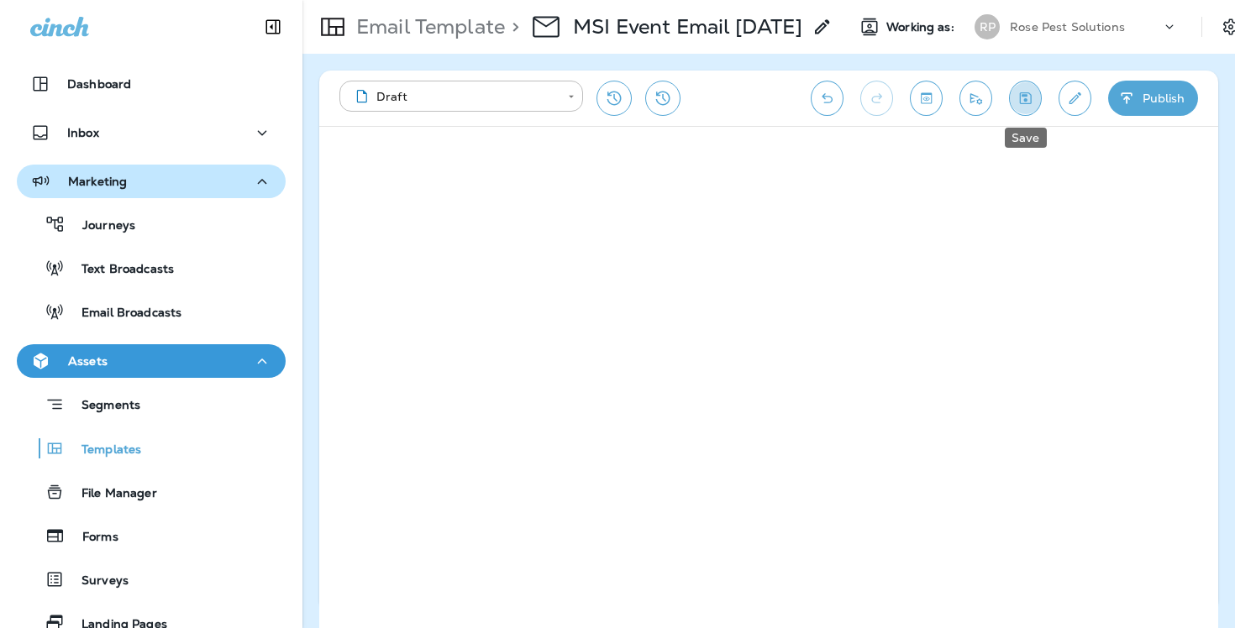
click at [1022, 101] on icon "Save" at bounding box center [1026, 98] width 18 height 17
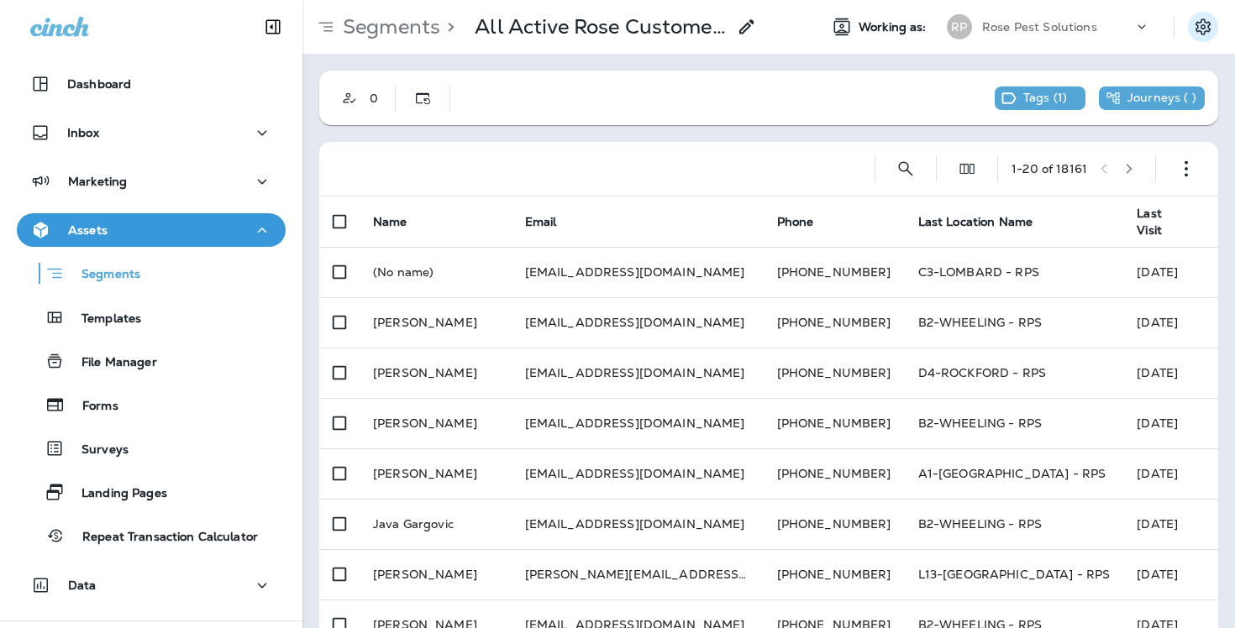
click at [1213, 23] on button "Settings" at bounding box center [1203, 27] width 30 height 30
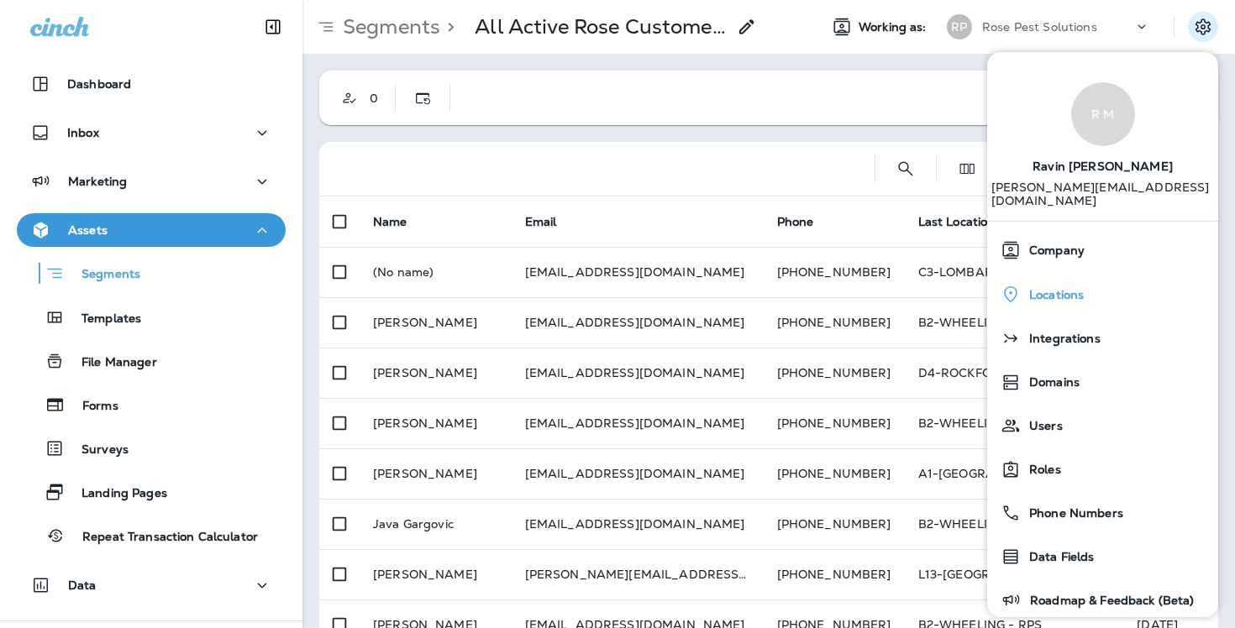
click at [1084, 292] on div "Locations" at bounding box center [1103, 294] width 218 height 34
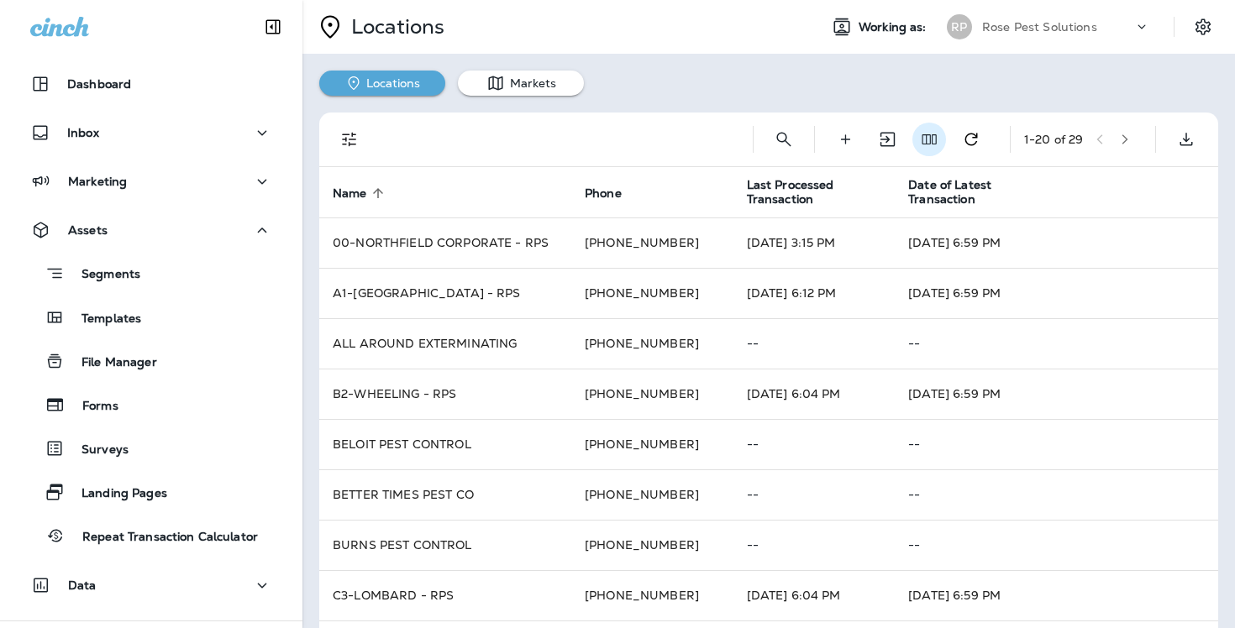
click at [923, 135] on use "Edit Fields" at bounding box center [929, 139] width 14 height 10
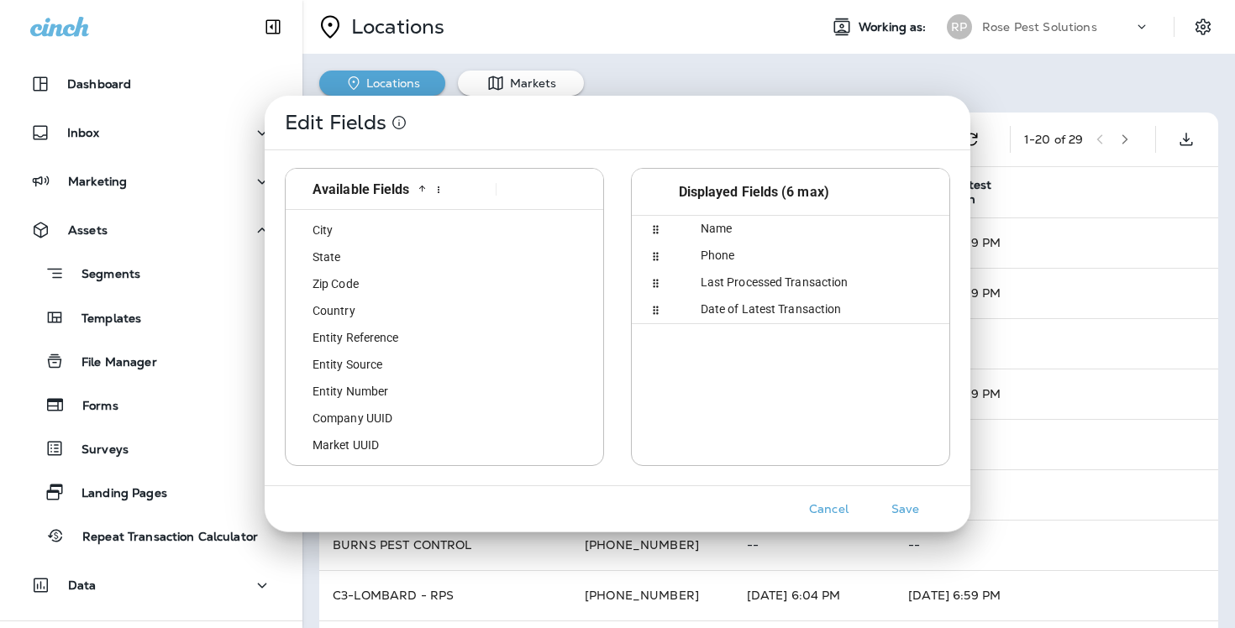
scroll to position [178, 0]
click at [412, 290] on div "Entity Reference" at bounding box center [389, 287] width 195 height 26
click at [892, 514] on button "Save" at bounding box center [905, 509] width 63 height 26
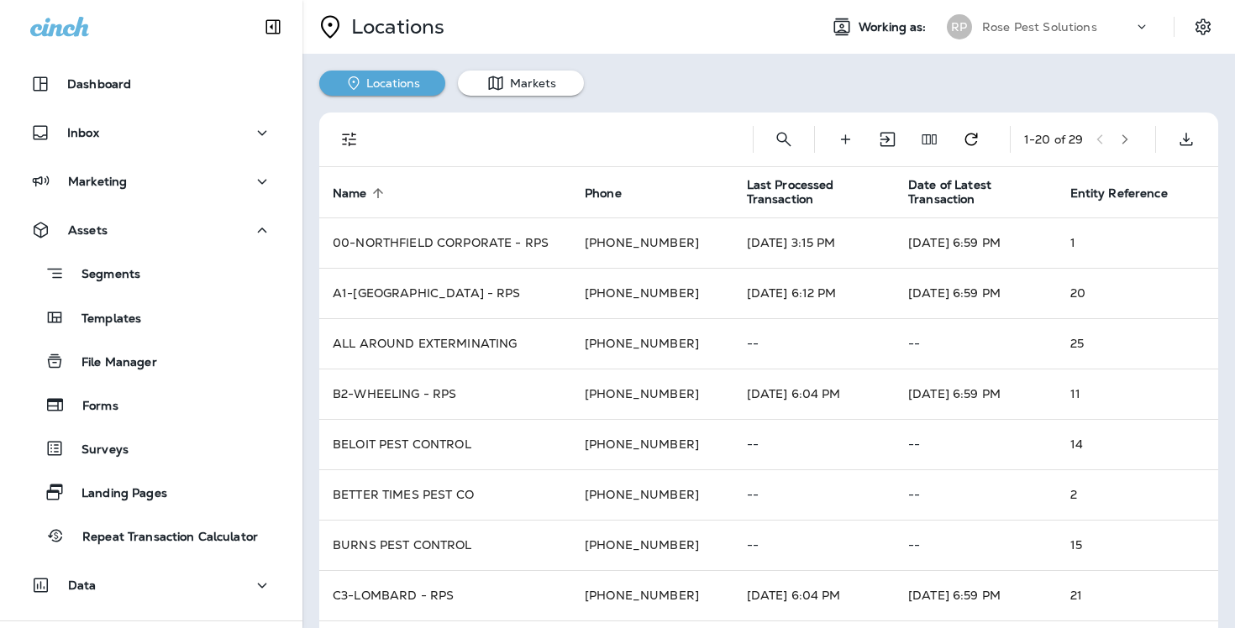
scroll to position [0, 0]
click at [1131, 144] on icon "button" at bounding box center [1125, 140] width 12 height 12
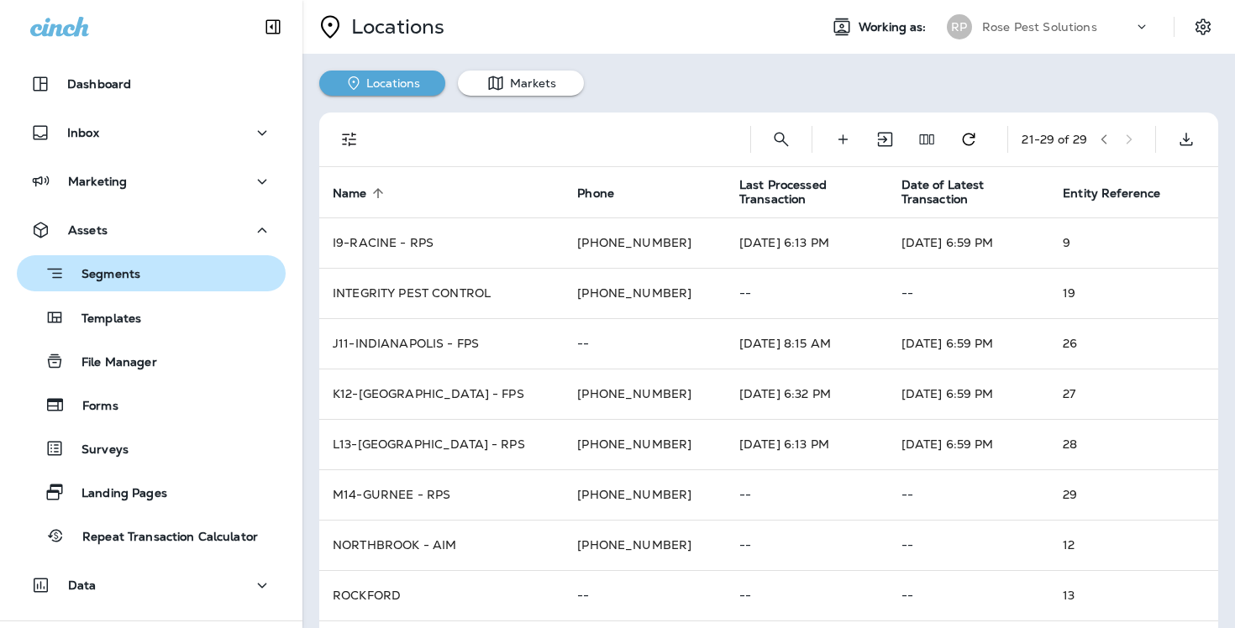
click at [134, 286] on button "Segments" at bounding box center [151, 273] width 269 height 36
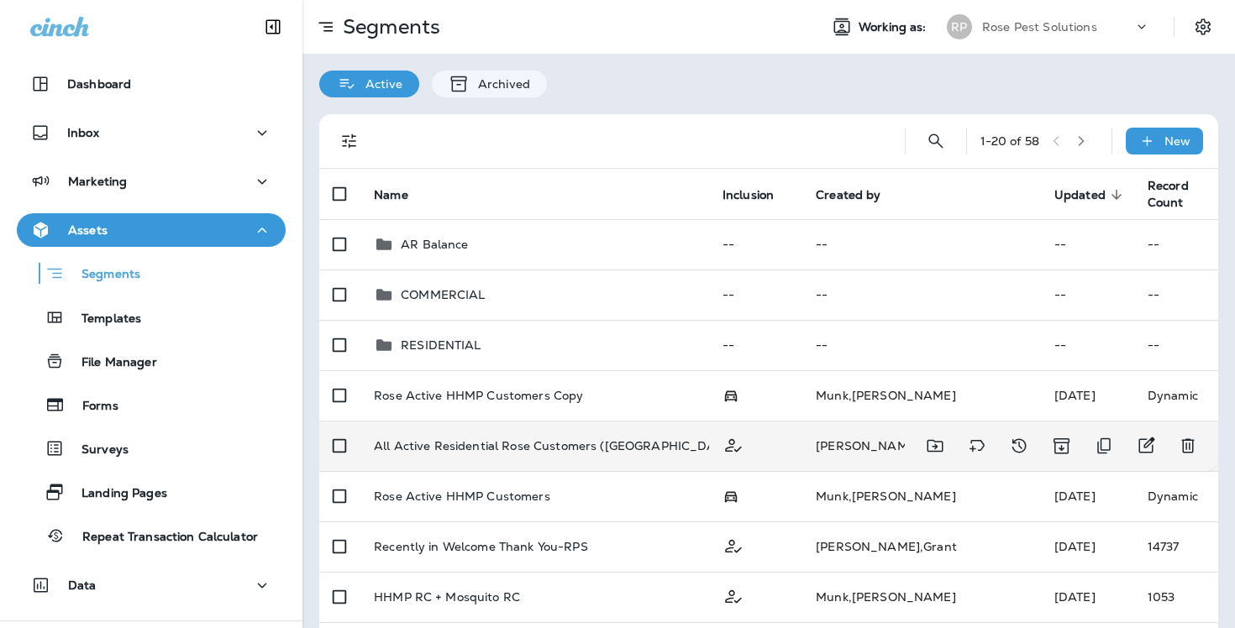
click at [486, 433] on p "All Active Residential Rose Customers ([GEOGRAPHIC_DATA], [GEOGRAPHIC_DATA])" at bounding box center [625, 446] width 503 height 27
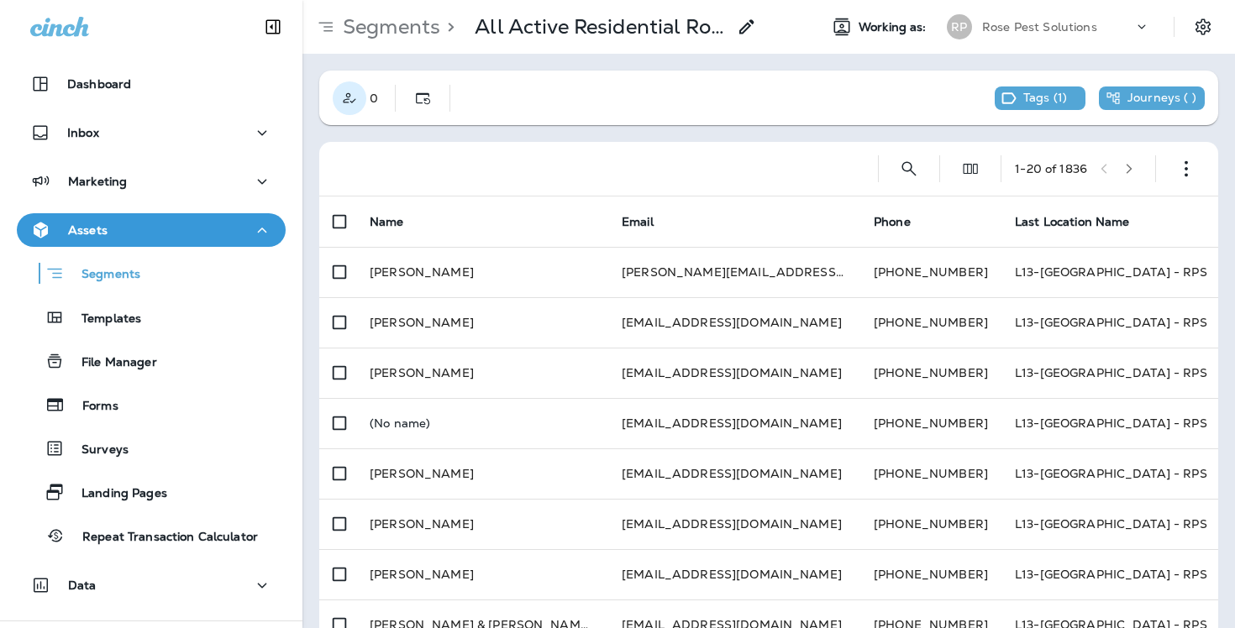
click at [343, 97] on icon "Customer Only" at bounding box center [349, 98] width 17 height 17
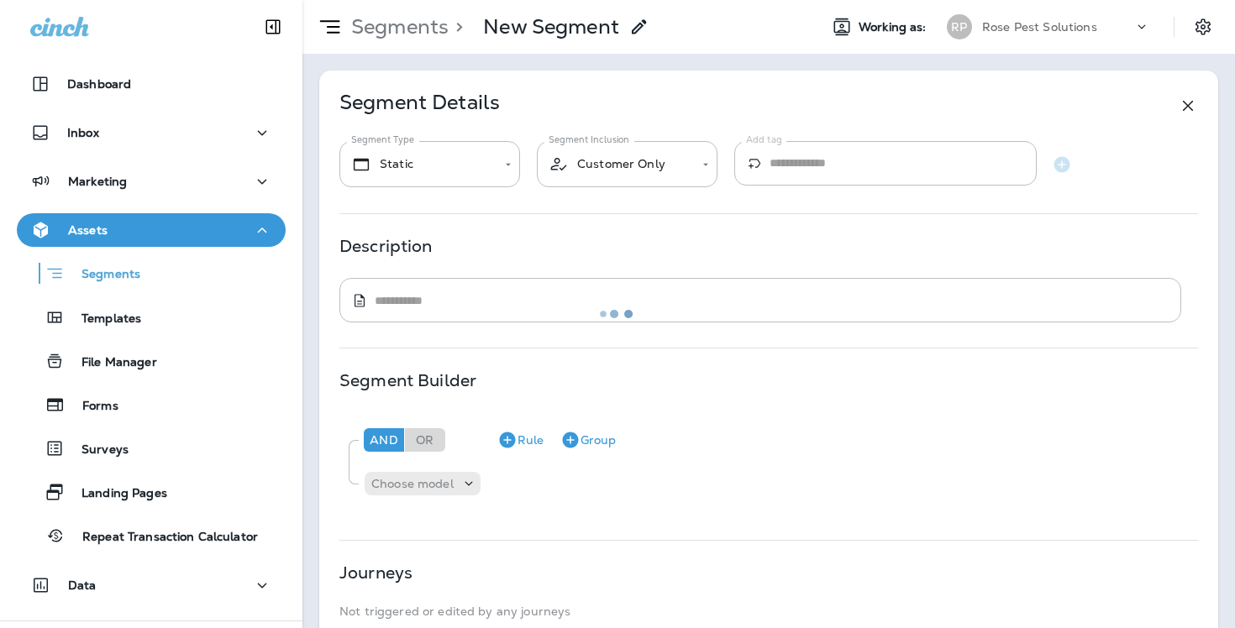
type input "*******"
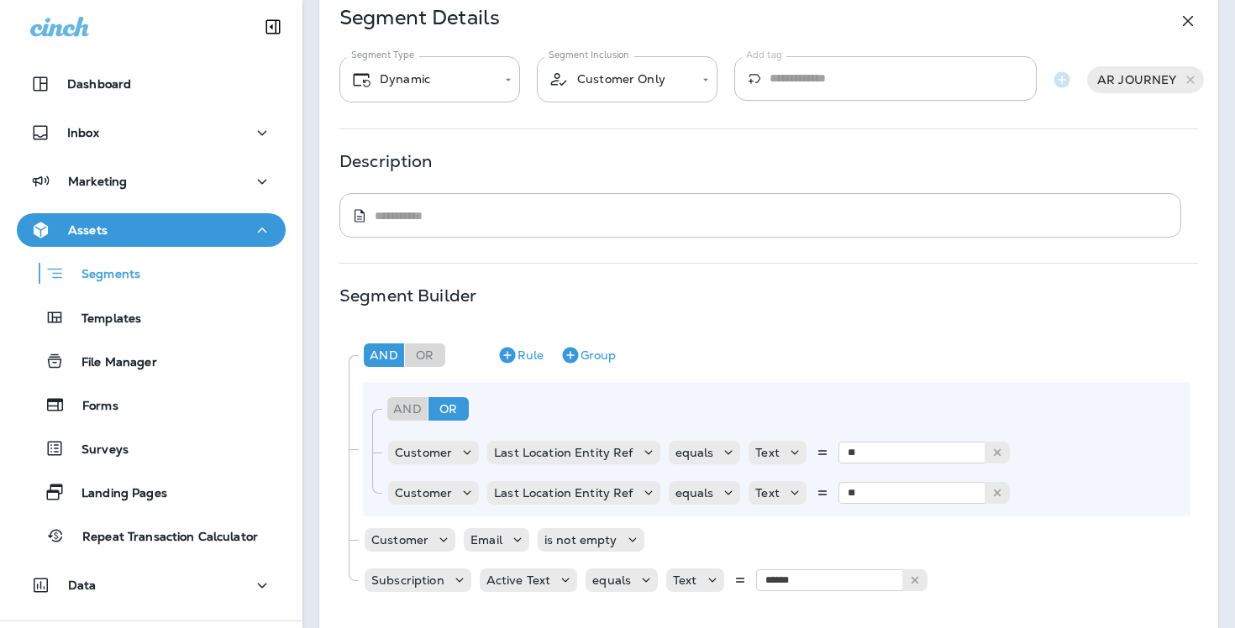
scroll to position [96, 0]
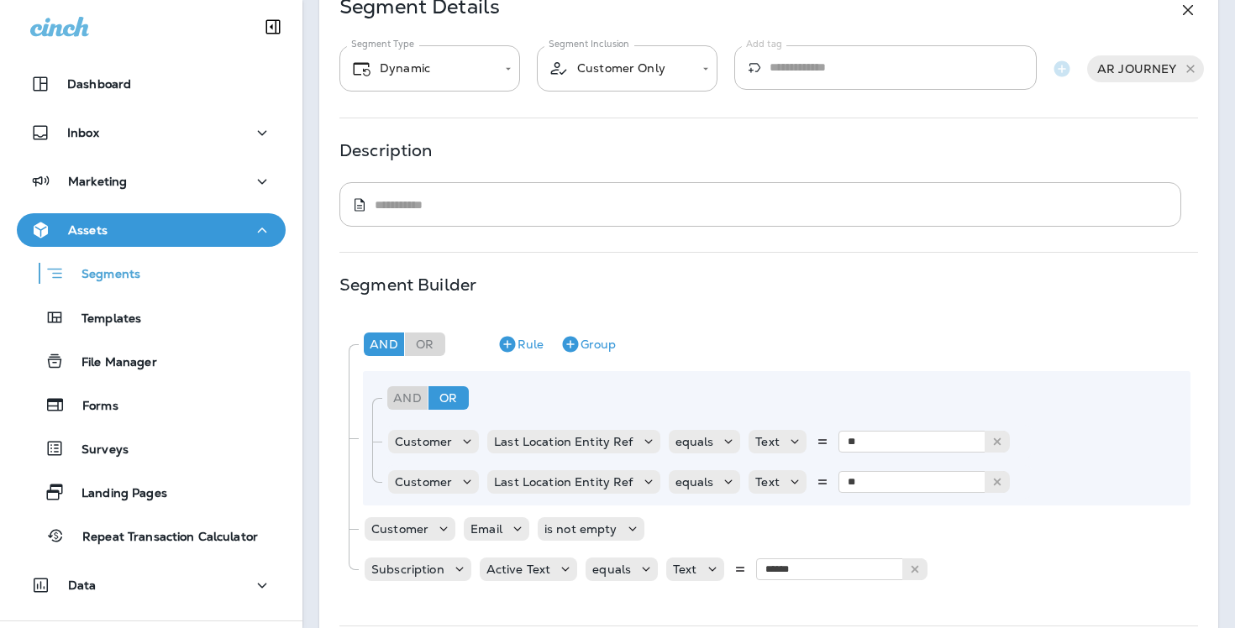
click at [1189, 71] on icon at bounding box center [1191, 69] width 14 height 14
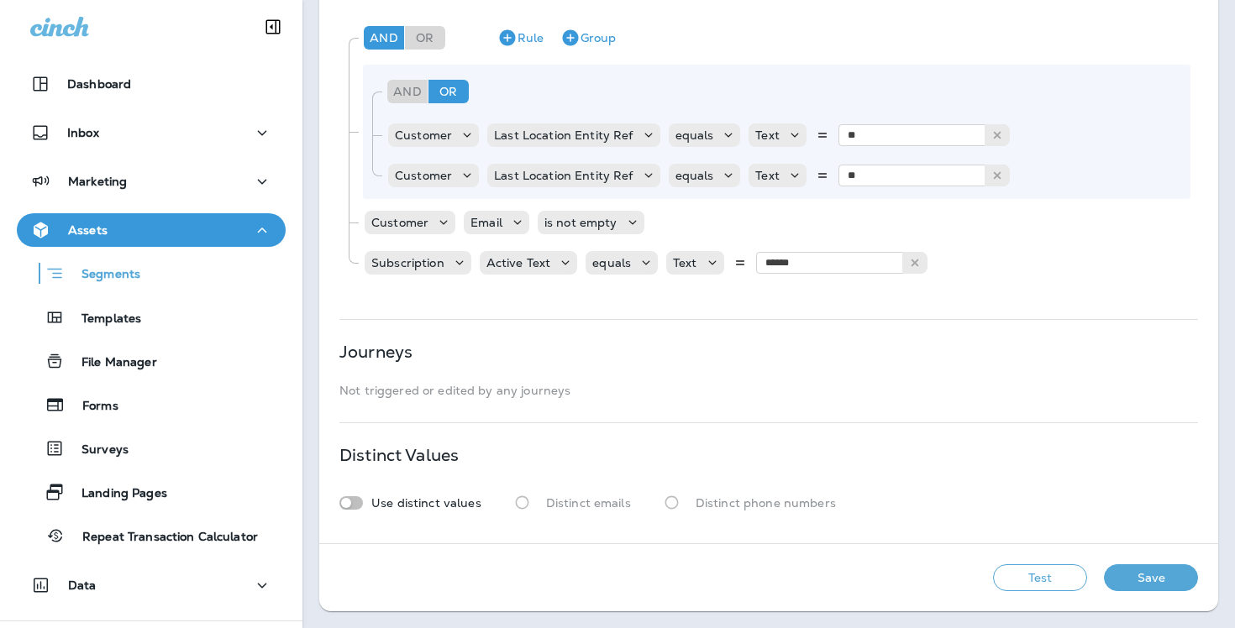
scroll to position [402, 0]
click at [1162, 580] on button "Save" at bounding box center [1151, 578] width 94 height 27
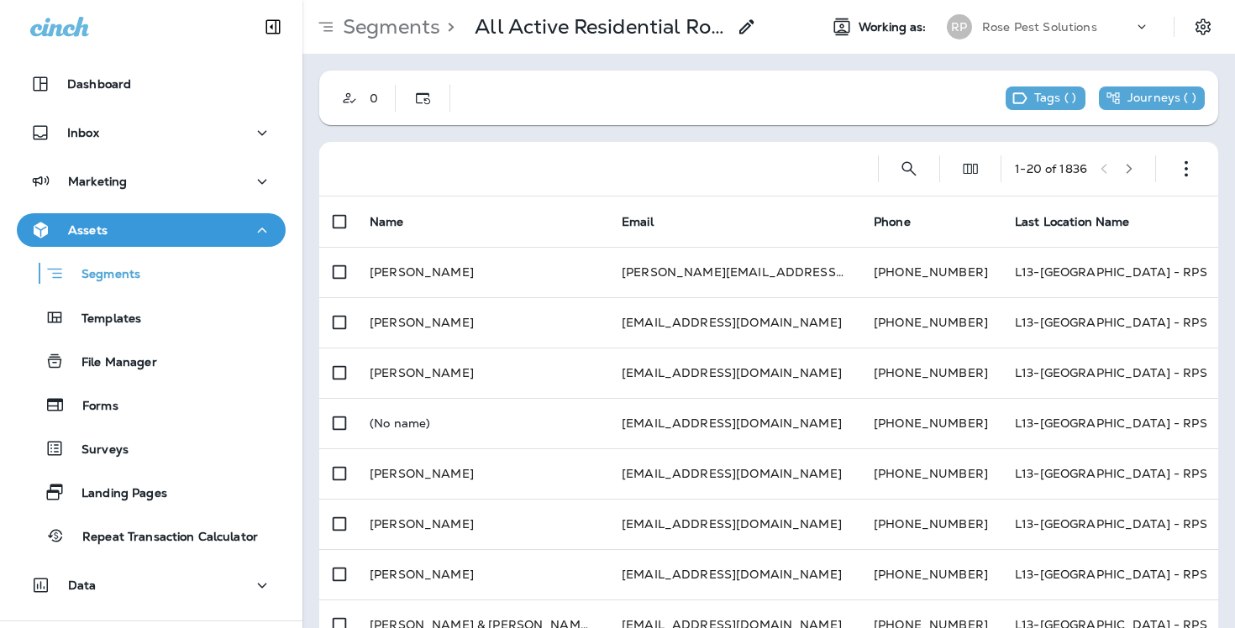
click at [380, 39] on div "Segments > All Active Residential Rose Customers ([GEOGRAPHIC_DATA], [GEOGRAPHI…" at bounding box center [529, 27] width 454 height 34
click at [380, 29] on p "Segments" at bounding box center [388, 26] width 104 height 25
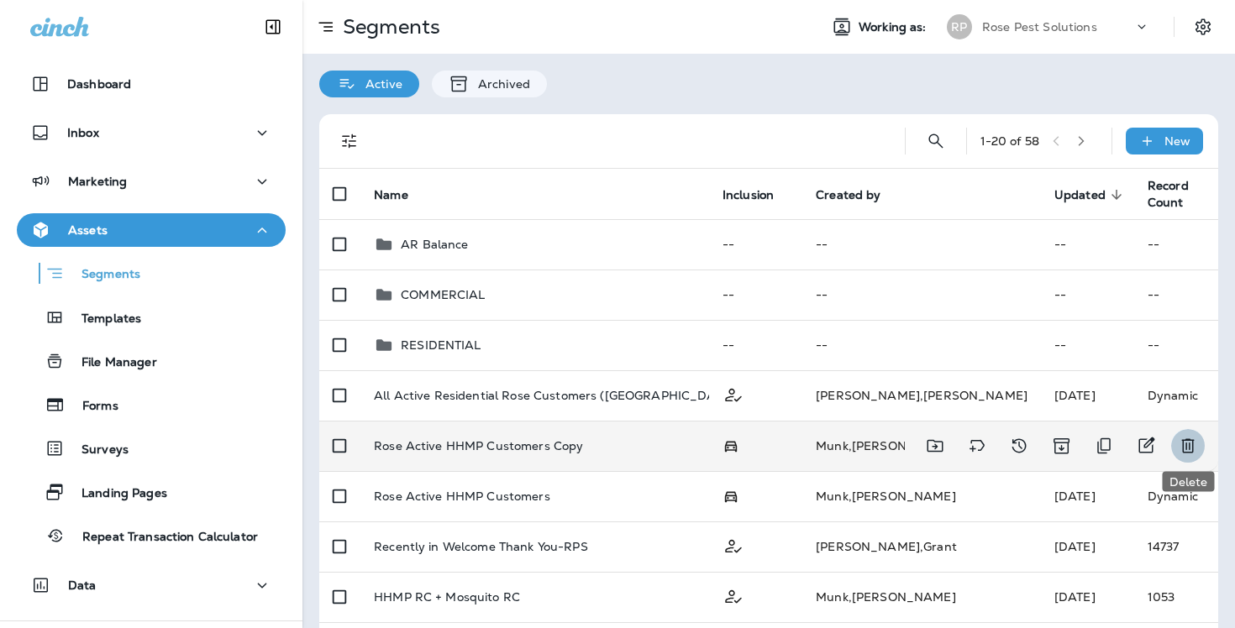
click at [1189, 440] on icon "Delete" at bounding box center [1188, 446] width 20 height 20
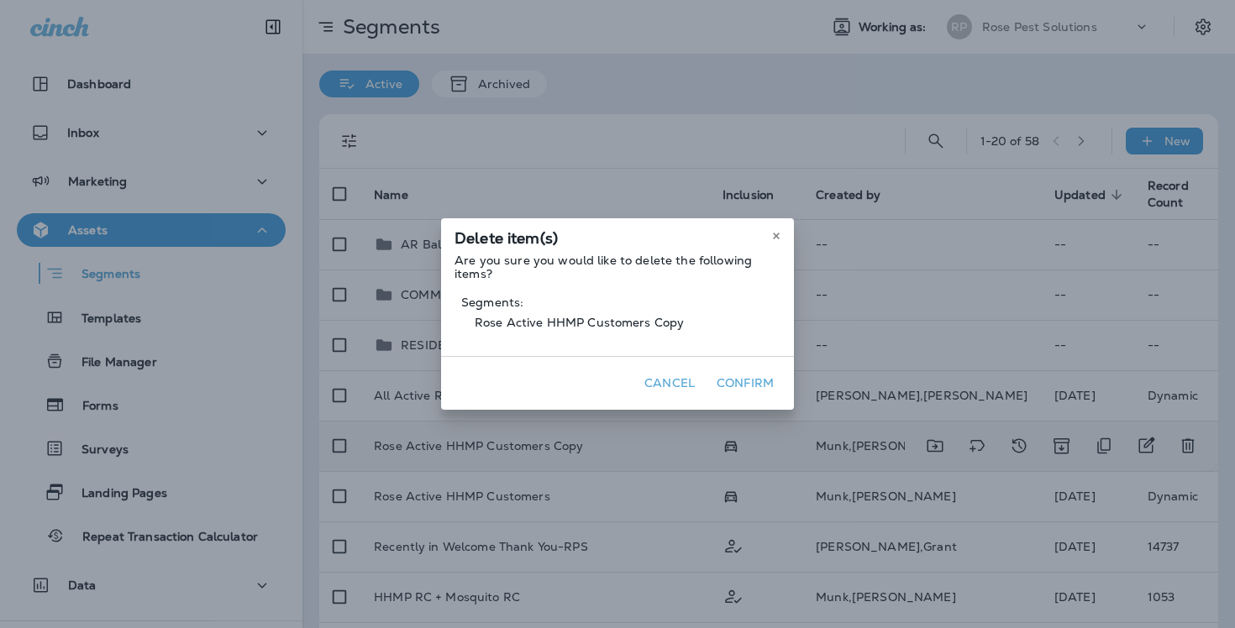
click at [739, 386] on button "Confirm" at bounding box center [745, 383] width 71 height 26
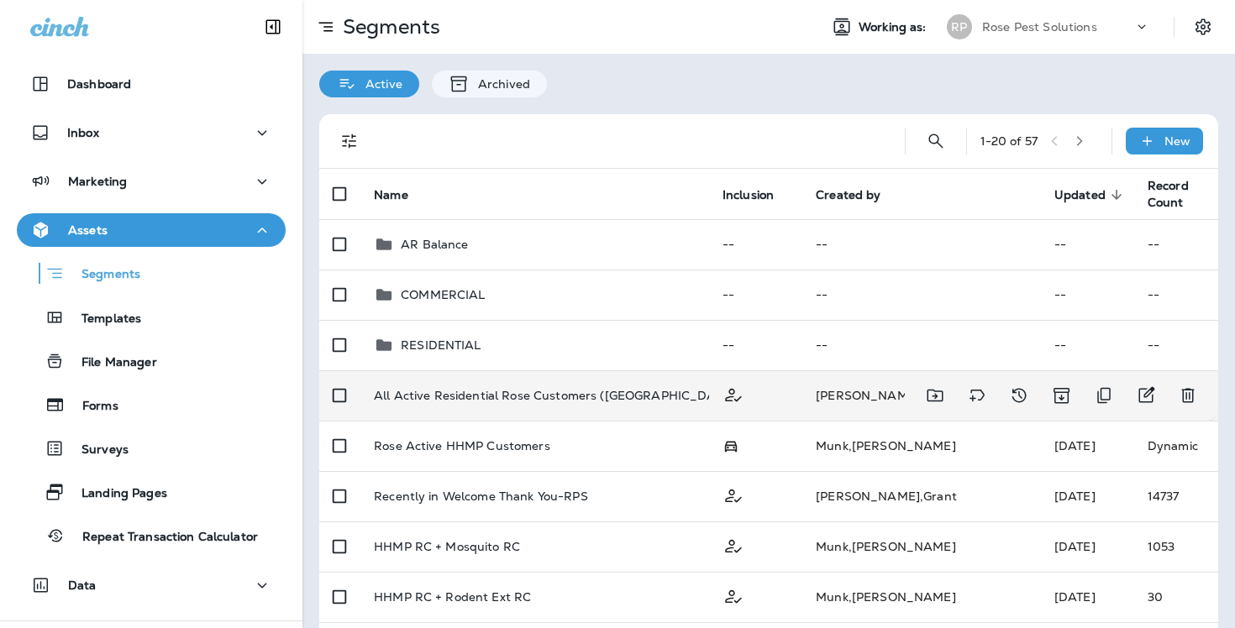
click at [699, 394] on p "All Active Residential Rose Customers ([GEOGRAPHIC_DATA], [GEOGRAPHIC_DATA])" at bounding box center [625, 395] width 503 height 13
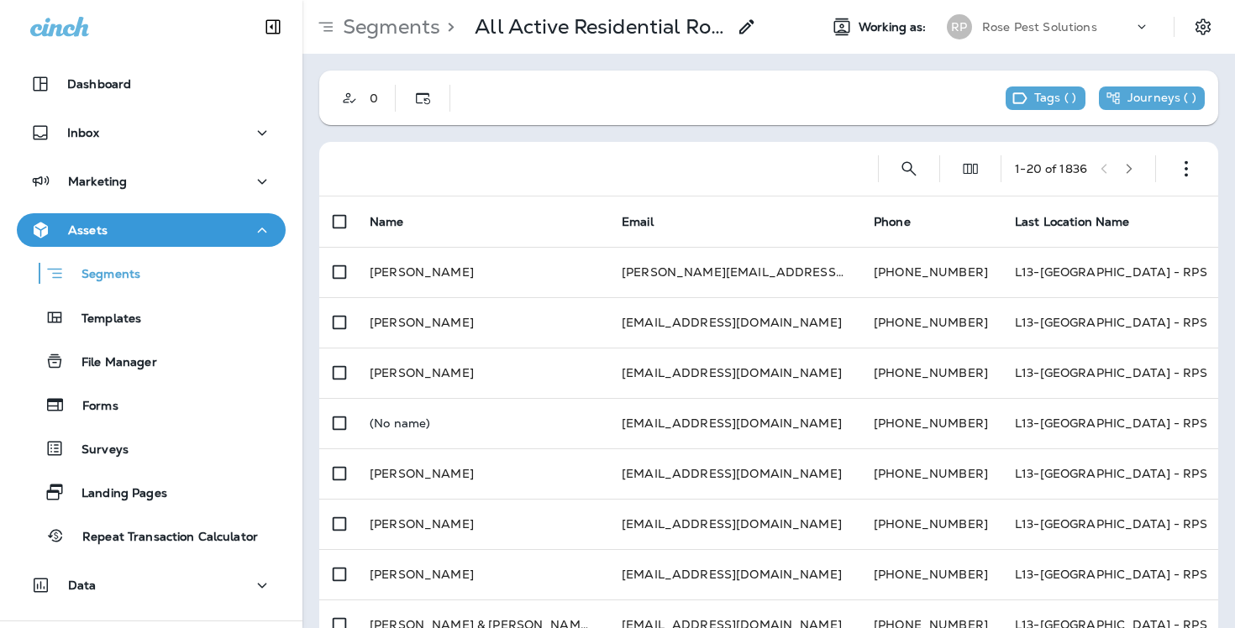
click at [1123, 178] on button "button" at bounding box center [1128, 168] width 25 height 25
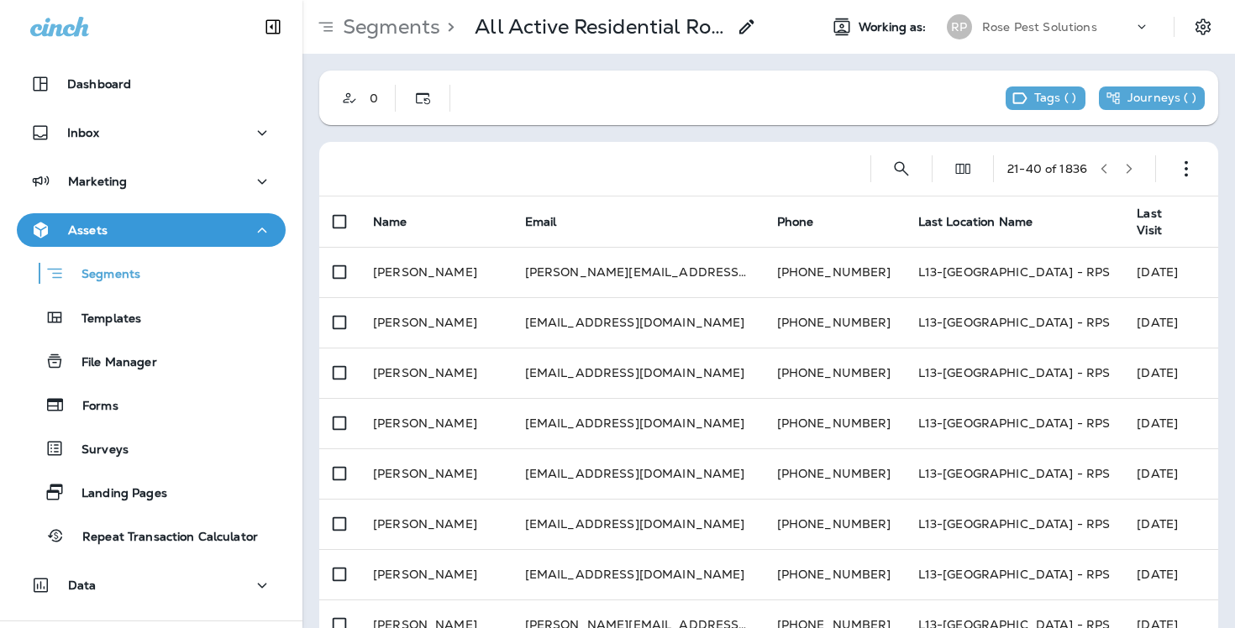
click at [1123, 178] on button "button" at bounding box center [1128, 168] width 25 height 25
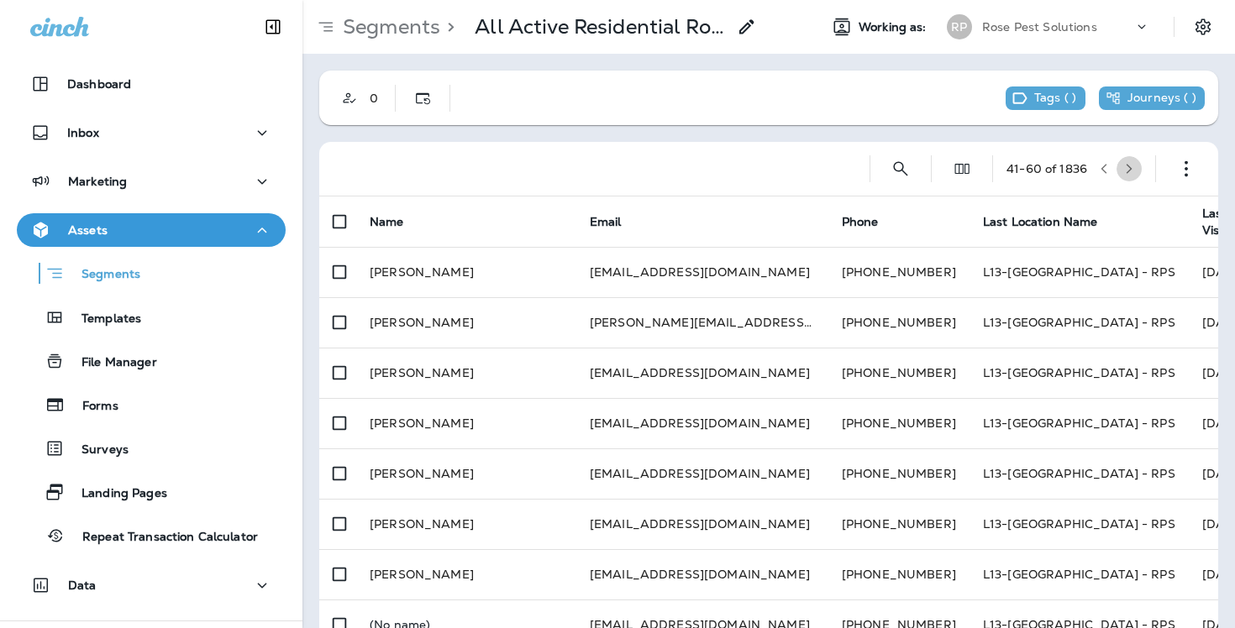
click at [1123, 178] on button "button" at bounding box center [1128, 168] width 25 height 25
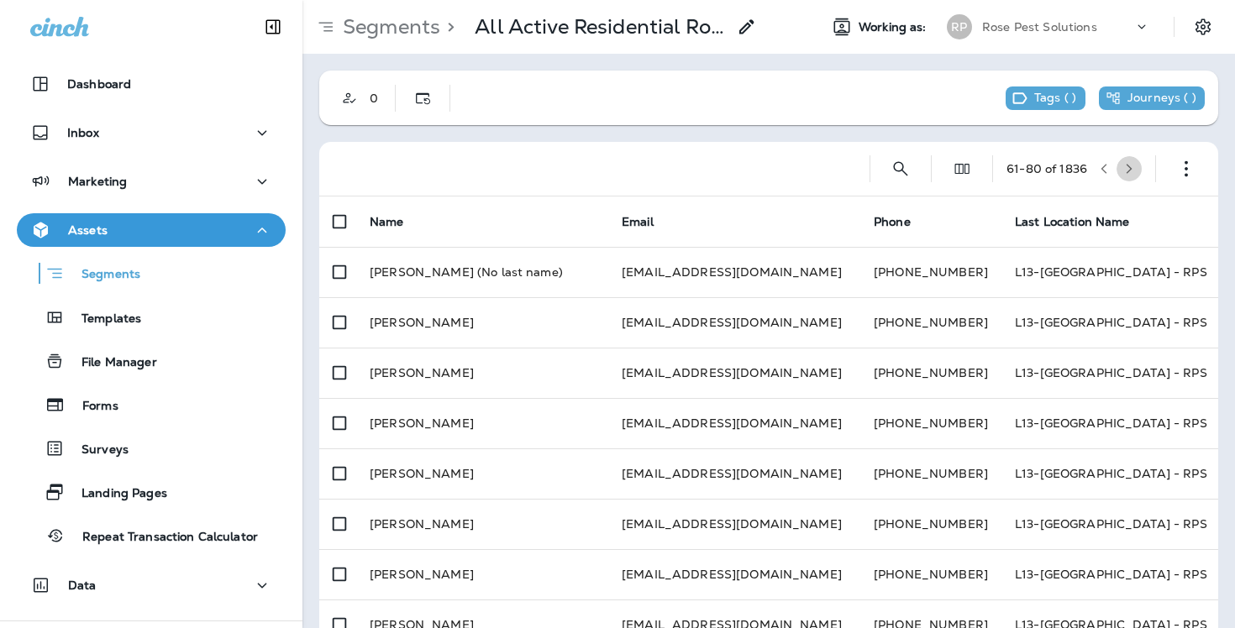
click at [1123, 178] on button "button" at bounding box center [1128, 168] width 25 height 25
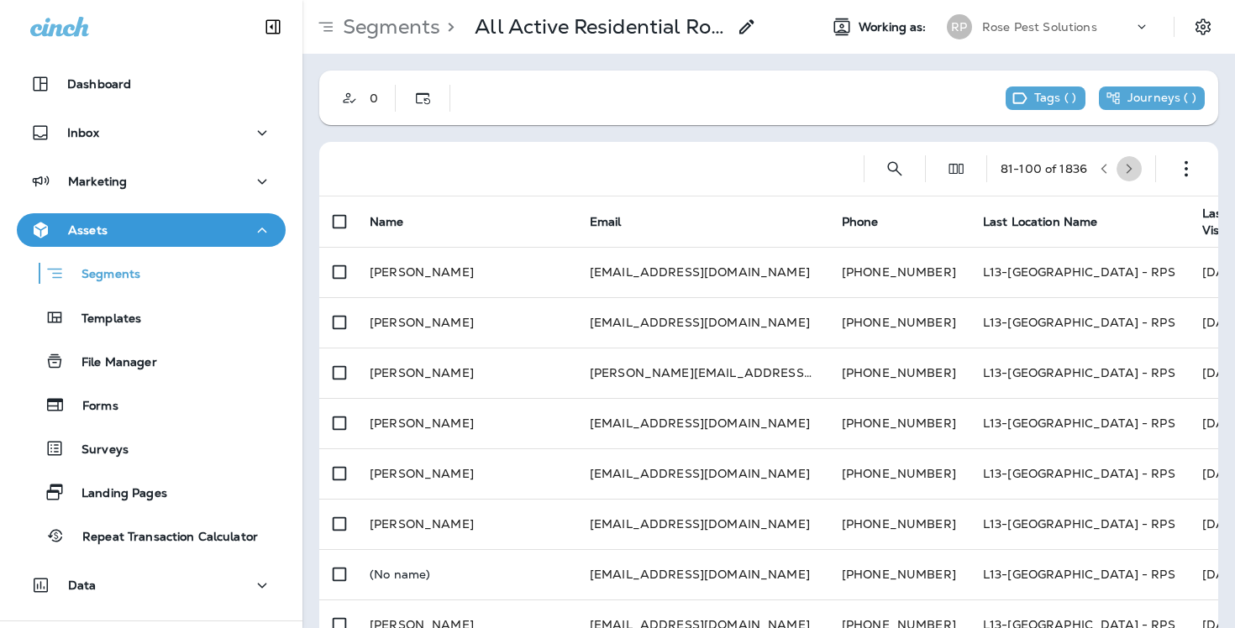
click at [1123, 178] on button "button" at bounding box center [1128, 168] width 25 height 25
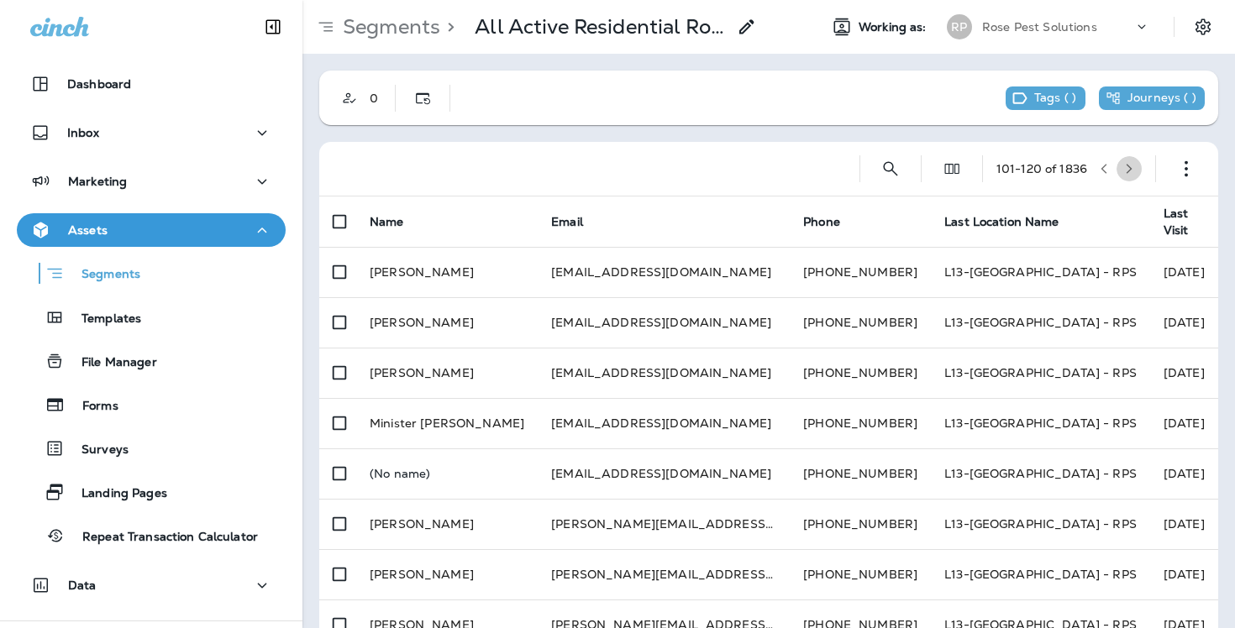
click at [1123, 178] on button "button" at bounding box center [1128, 168] width 25 height 25
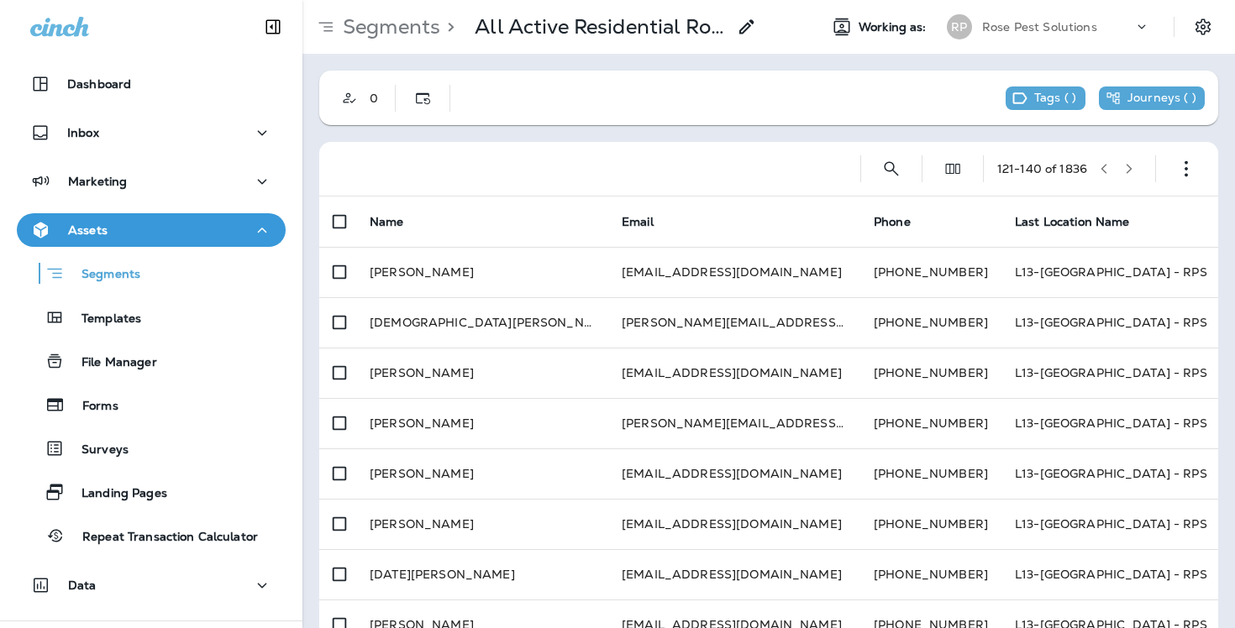
click at [1123, 178] on button "button" at bounding box center [1128, 168] width 25 height 25
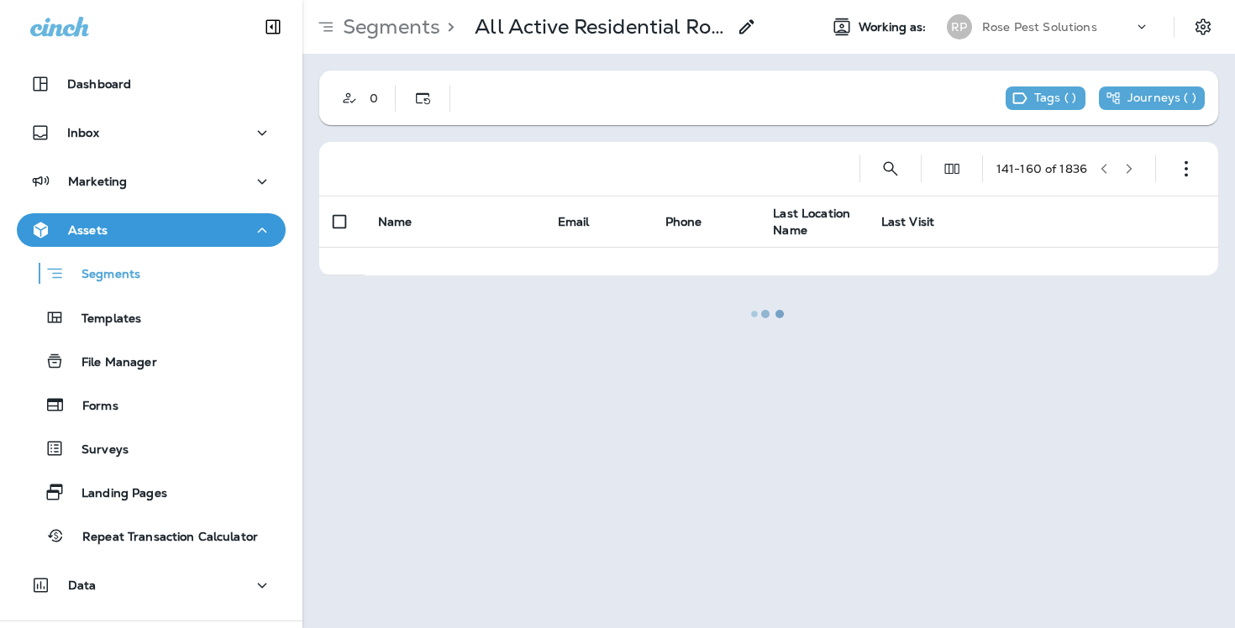
click at [1123, 178] on button "button" at bounding box center [1128, 168] width 25 height 25
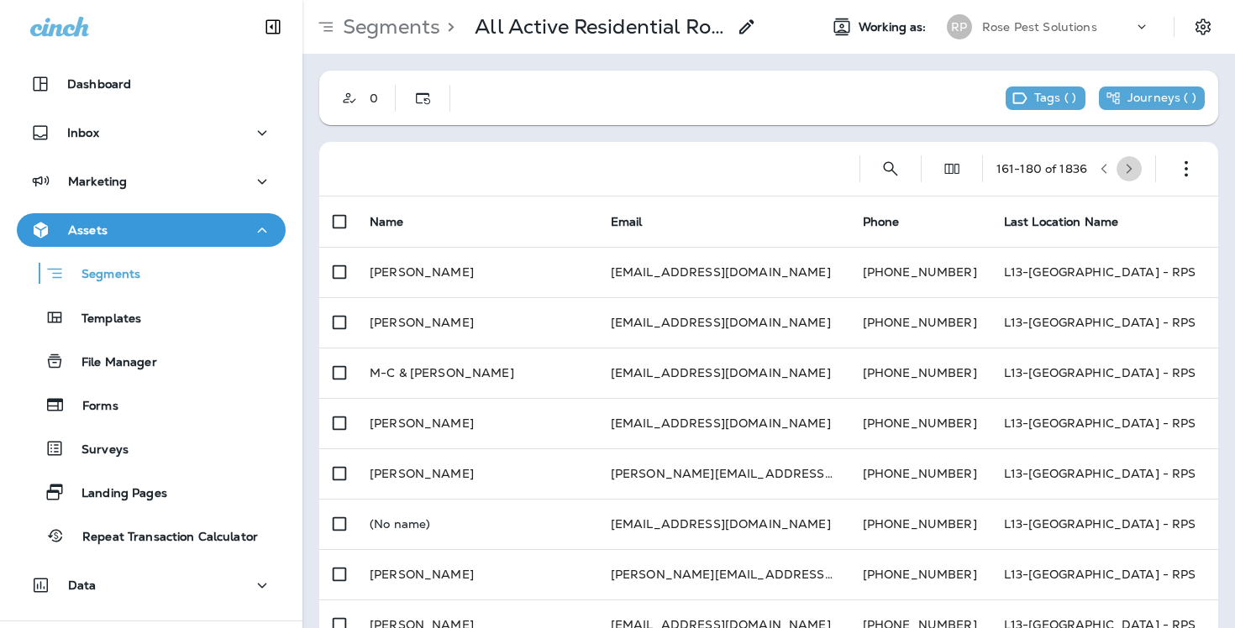
click at [1123, 178] on button "button" at bounding box center [1128, 168] width 25 height 25
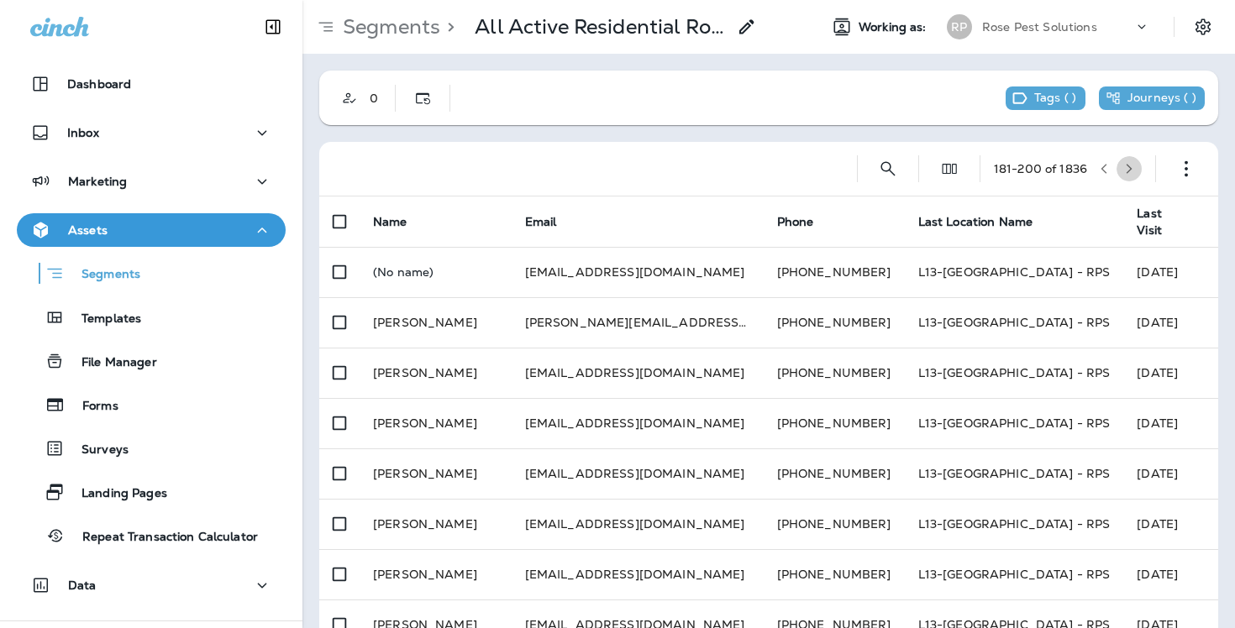
click at [1123, 178] on button "button" at bounding box center [1128, 168] width 25 height 25
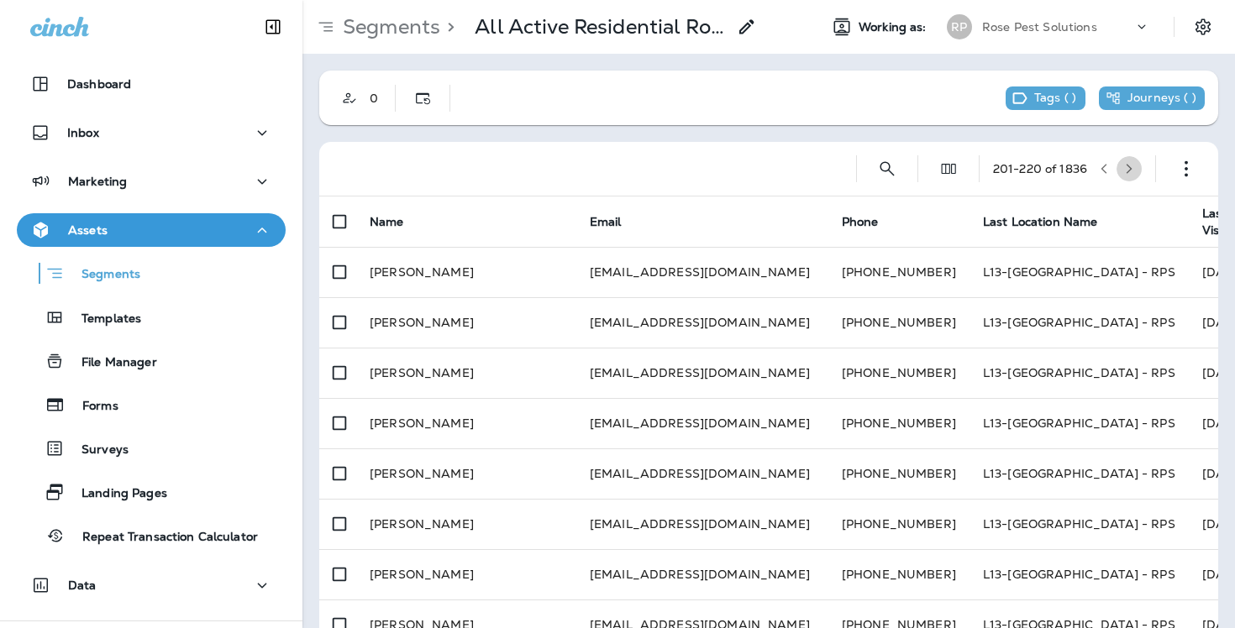
click at [1123, 178] on button "button" at bounding box center [1128, 168] width 25 height 25
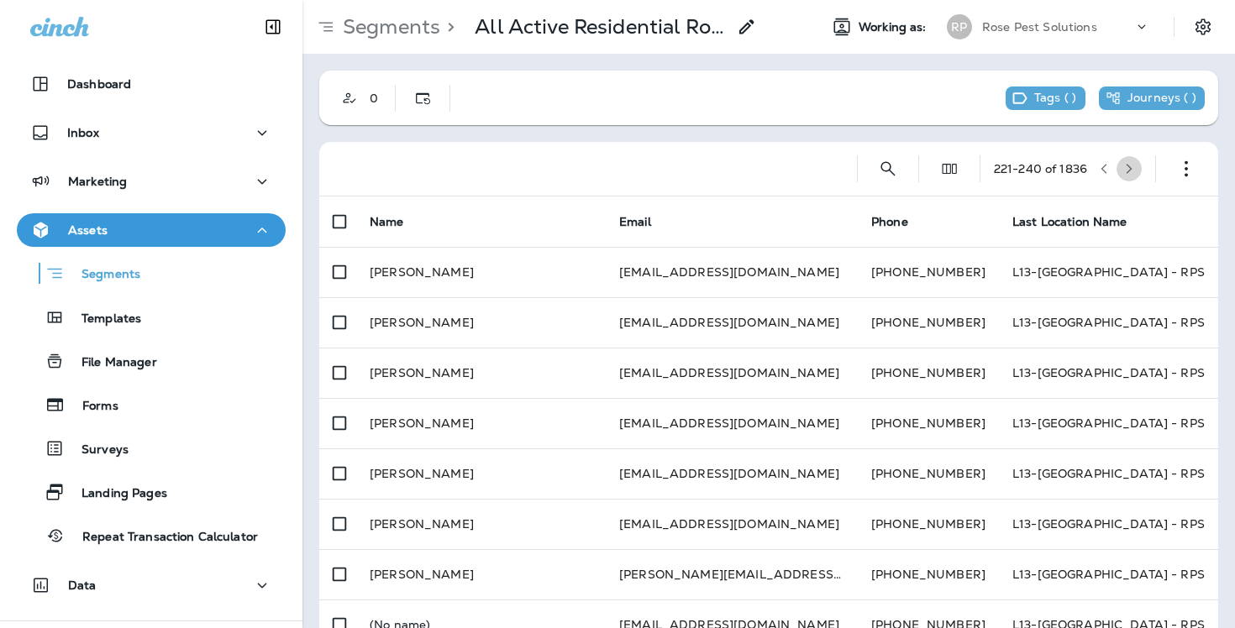
click at [1123, 178] on button "button" at bounding box center [1128, 168] width 25 height 25
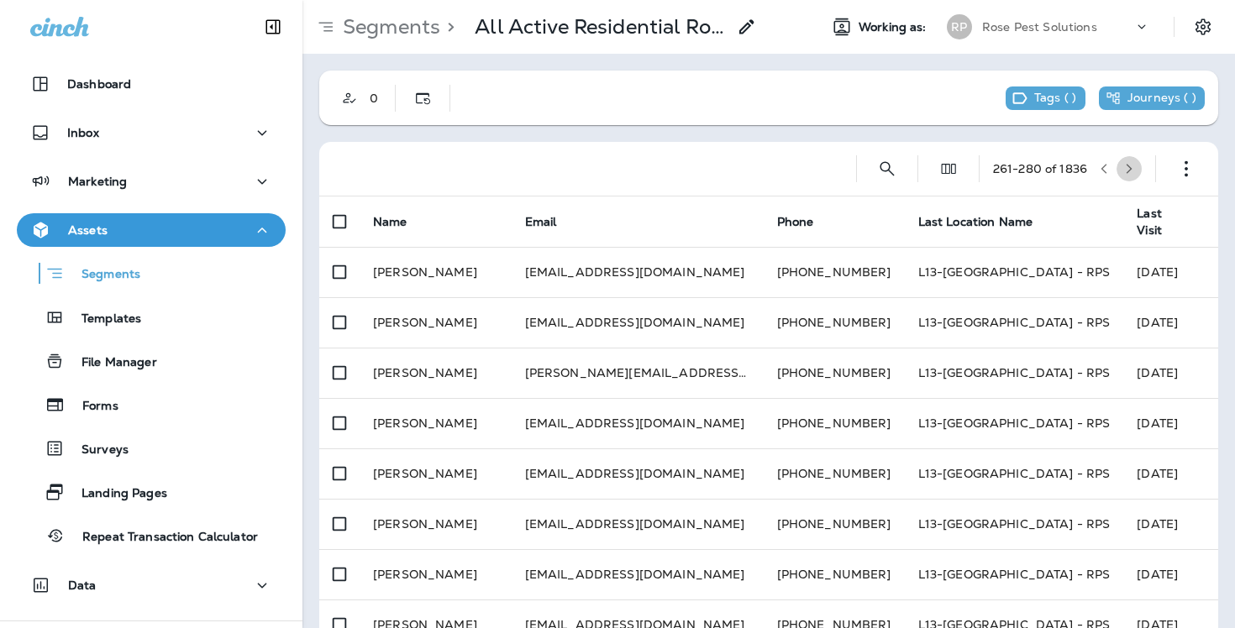
click at [1123, 178] on button "button" at bounding box center [1128, 168] width 25 height 25
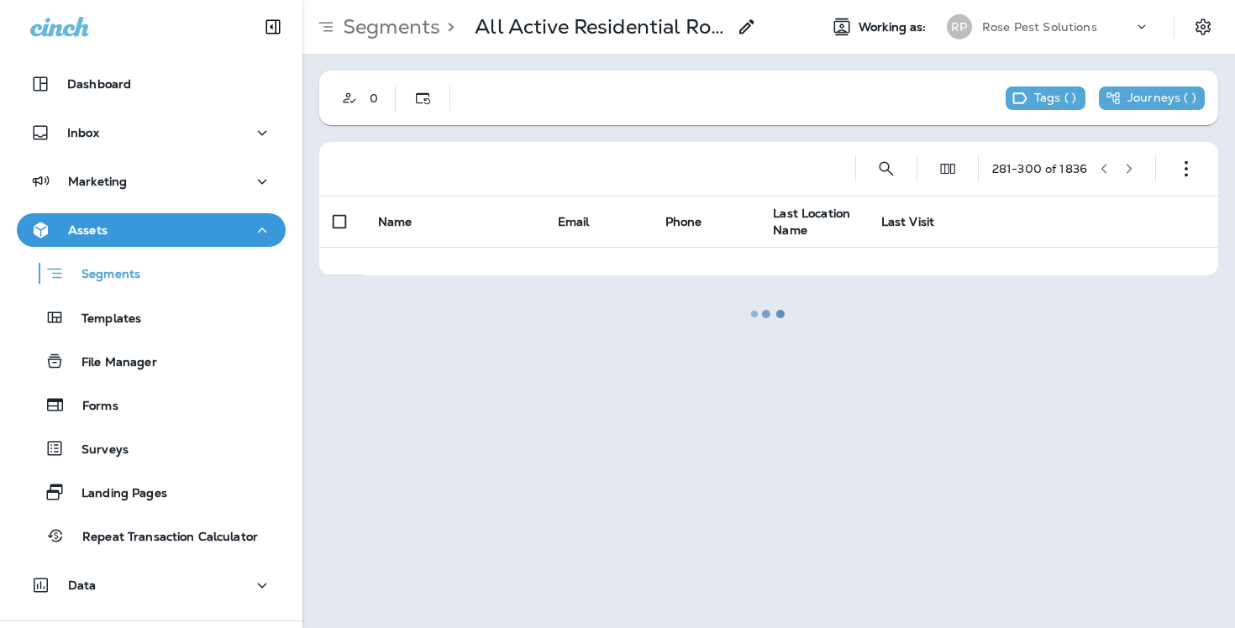
click at [1123, 178] on div at bounding box center [768, 314] width 929 height 625
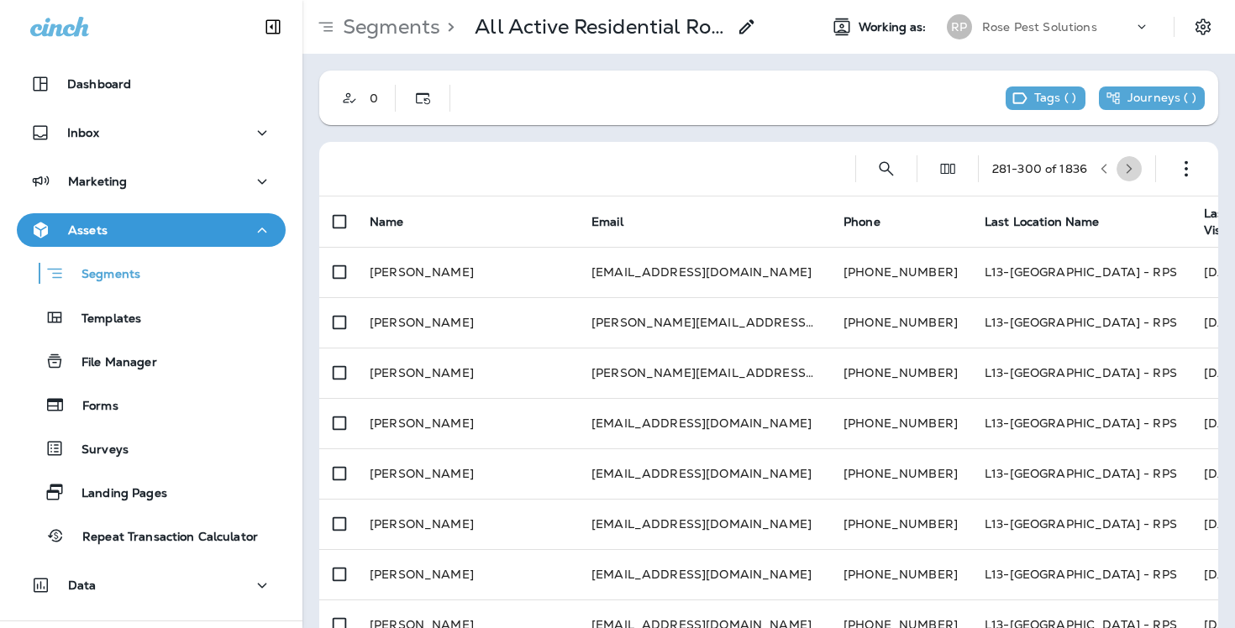
click at [1132, 177] on button "button" at bounding box center [1128, 168] width 25 height 25
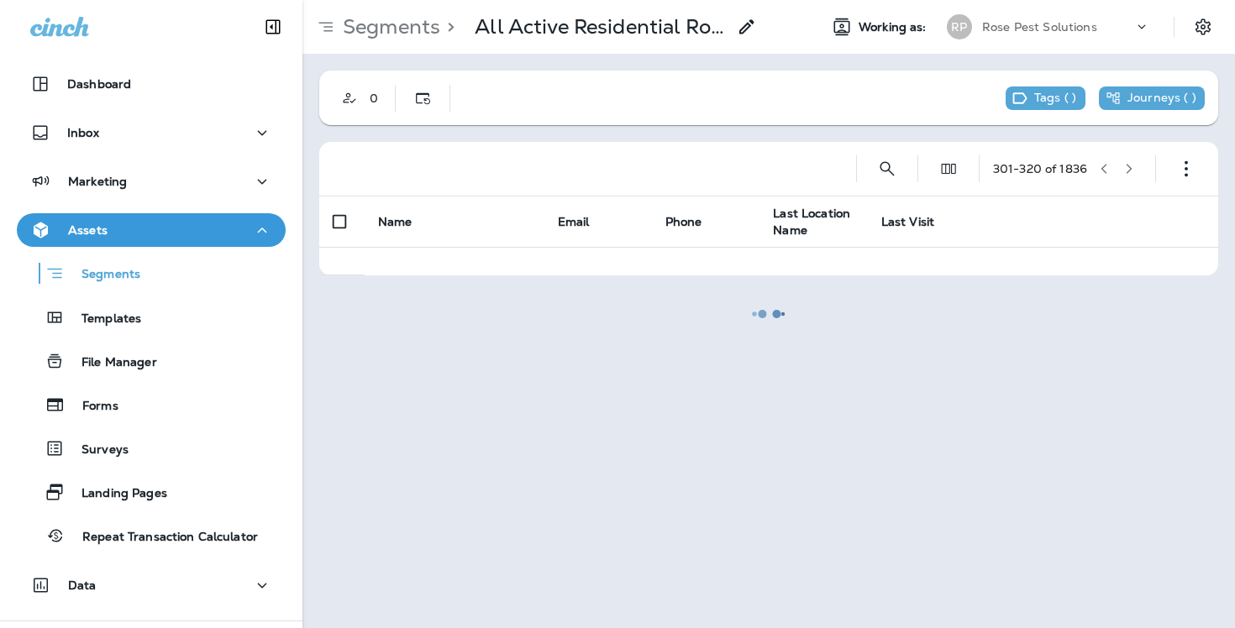
click at [1132, 177] on div at bounding box center [768, 314] width 929 height 625
click at [1132, 177] on button "button" at bounding box center [1128, 168] width 25 height 25
click at [1132, 177] on div at bounding box center [768, 314] width 929 height 625
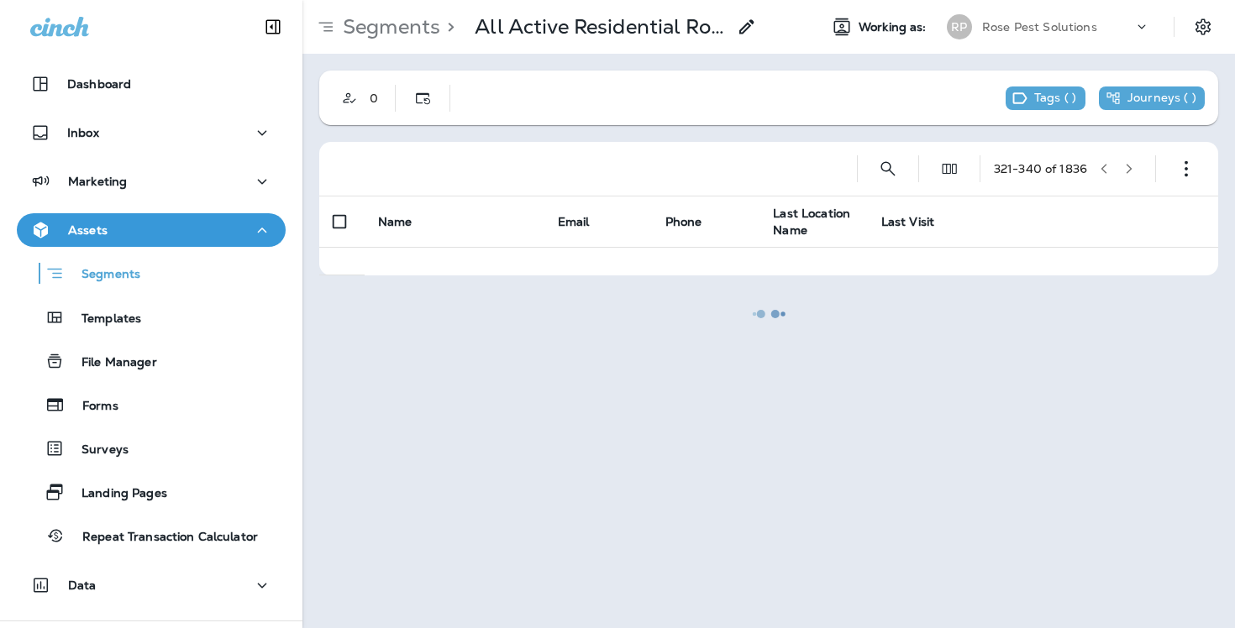
click at [1132, 177] on div at bounding box center [768, 314] width 929 height 625
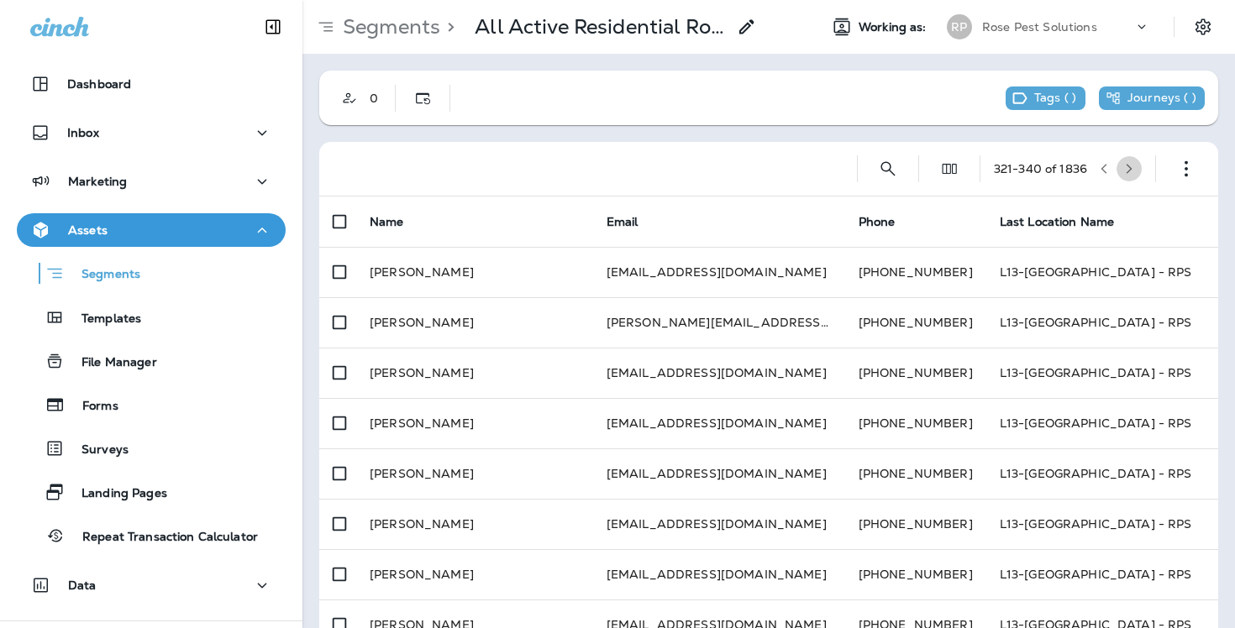
click at [1132, 175] on button "button" at bounding box center [1128, 168] width 25 height 25
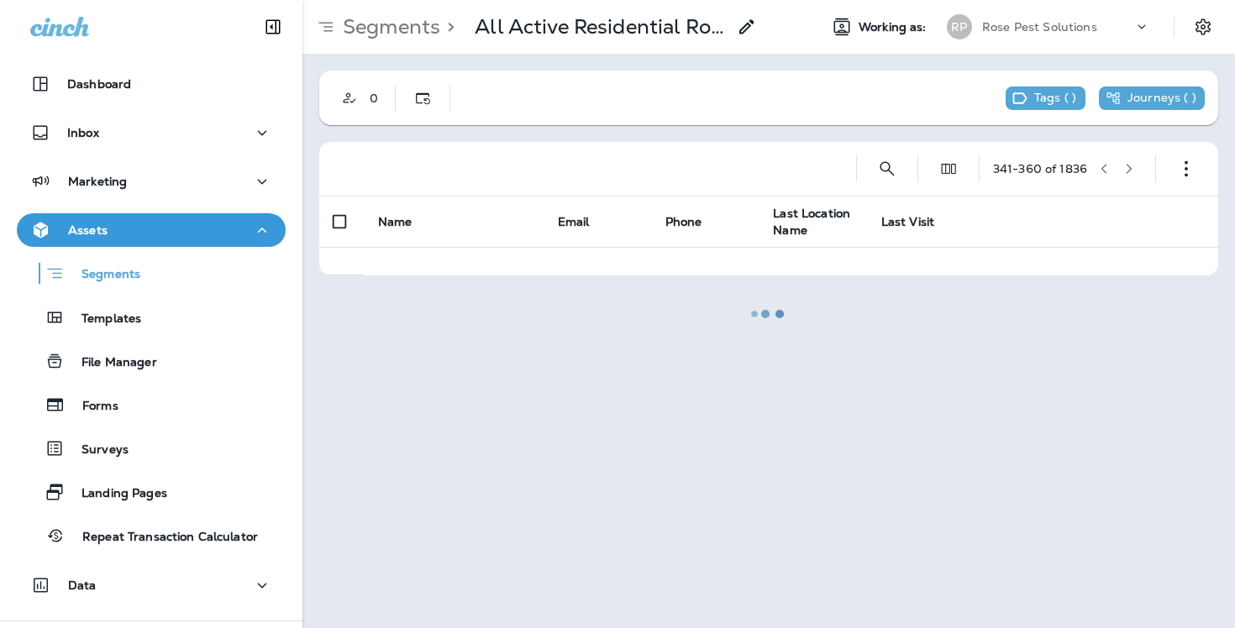
click at [1132, 175] on div at bounding box center [768, 314] width 929 height 625
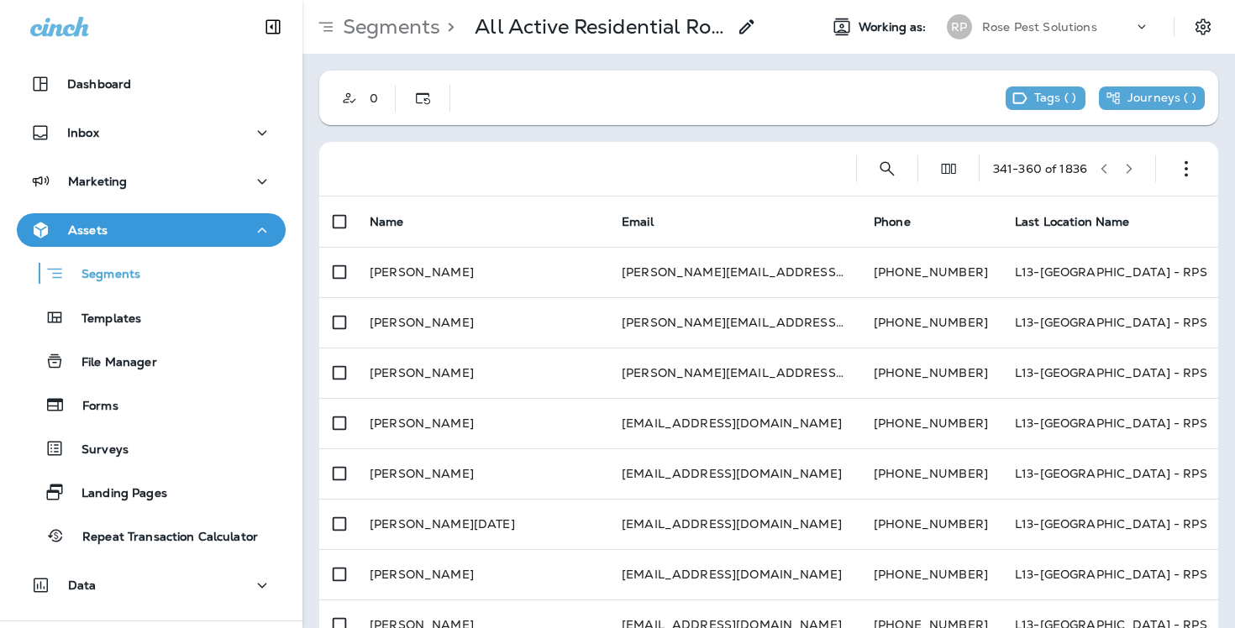
click at [1132, 175] on button "button" at bounding box center [1128, 168] width 25 height 25
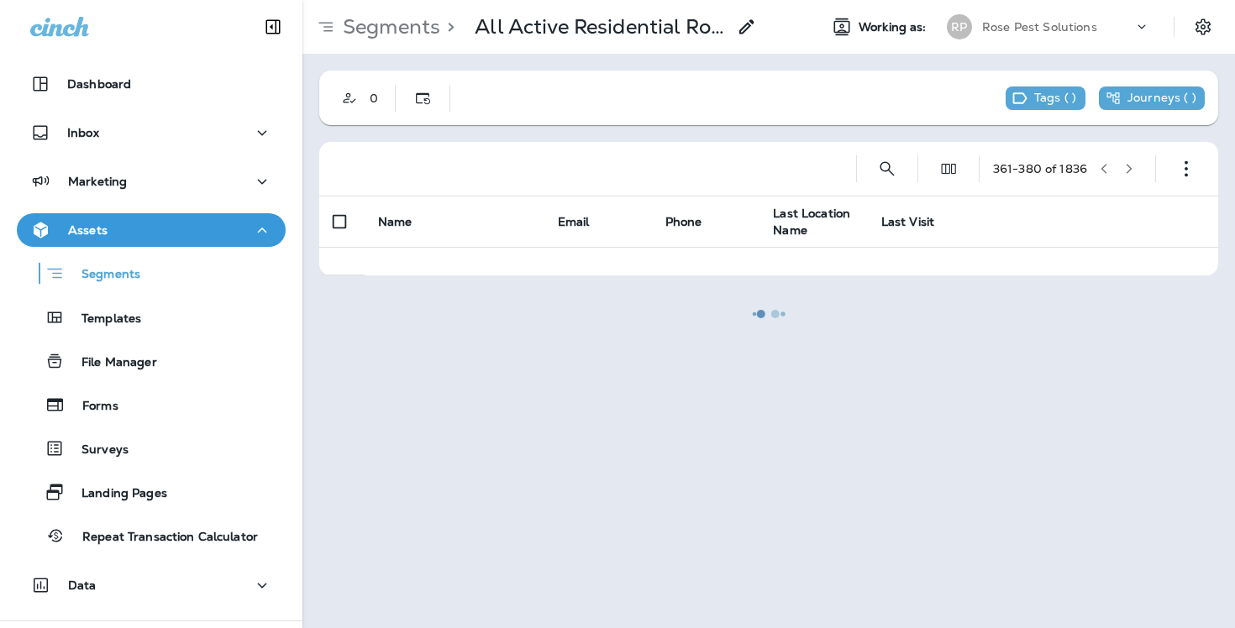
click at [1132, 175] on div at bounding box center [768, 314] width 929 height 625
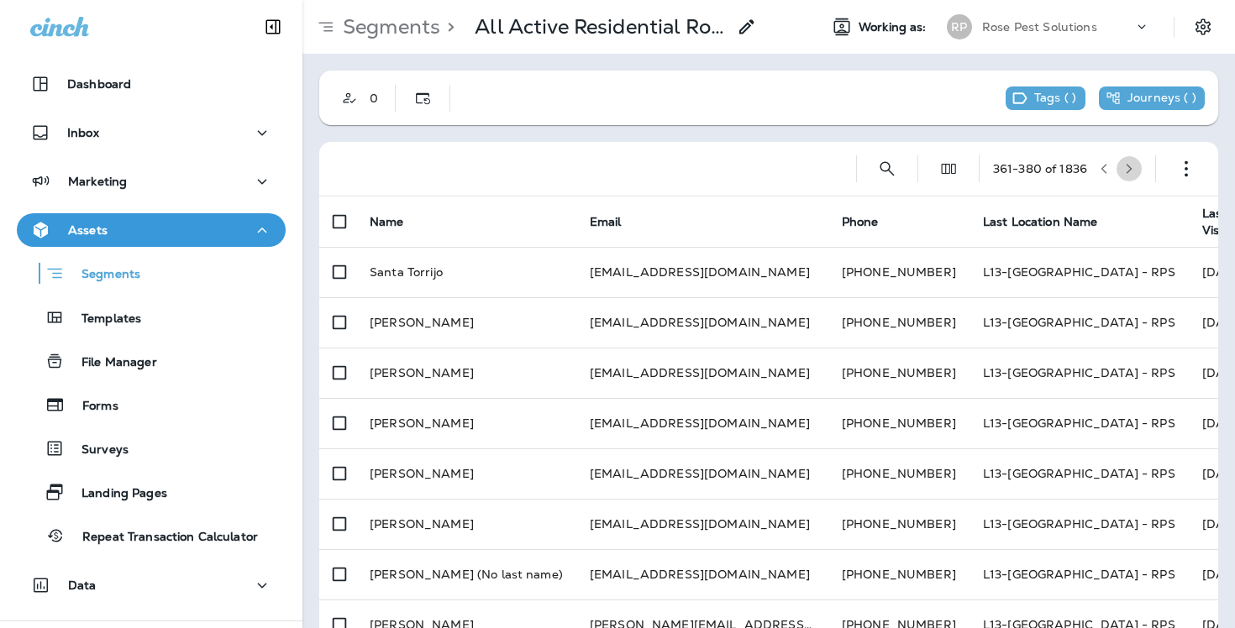
click at [1132, 175] on button "button" at bounding box center [1128, 168] width 25 height 25
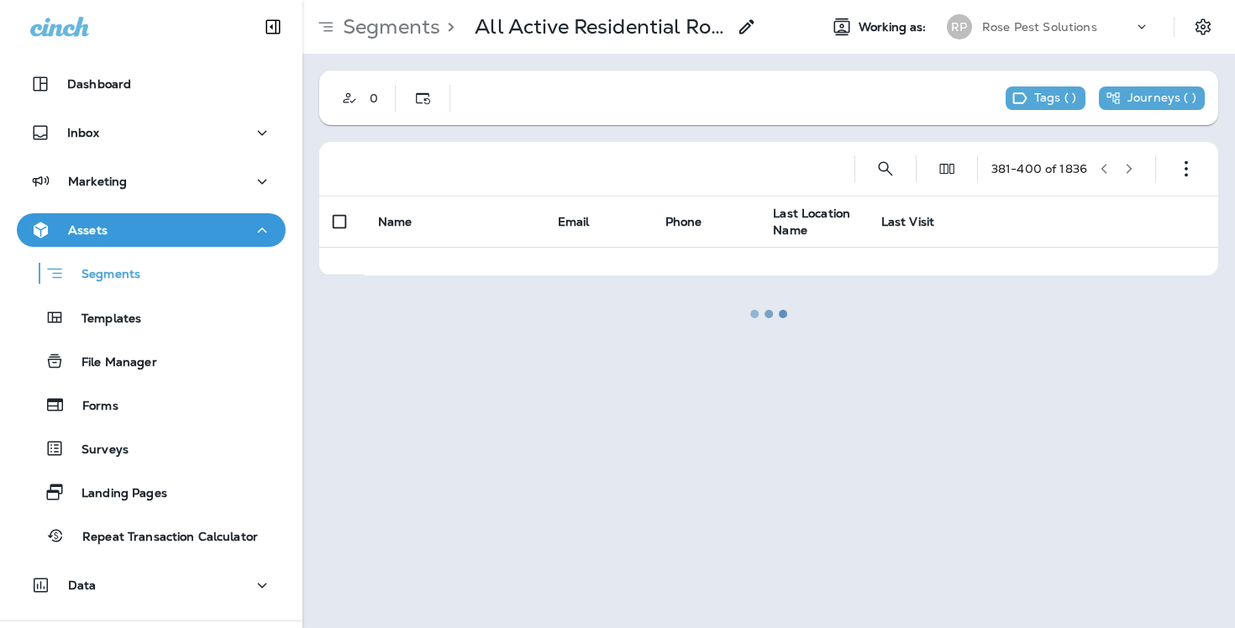
click at [1132, 175] on div at bounding box center [768, 314] width 929 height 625
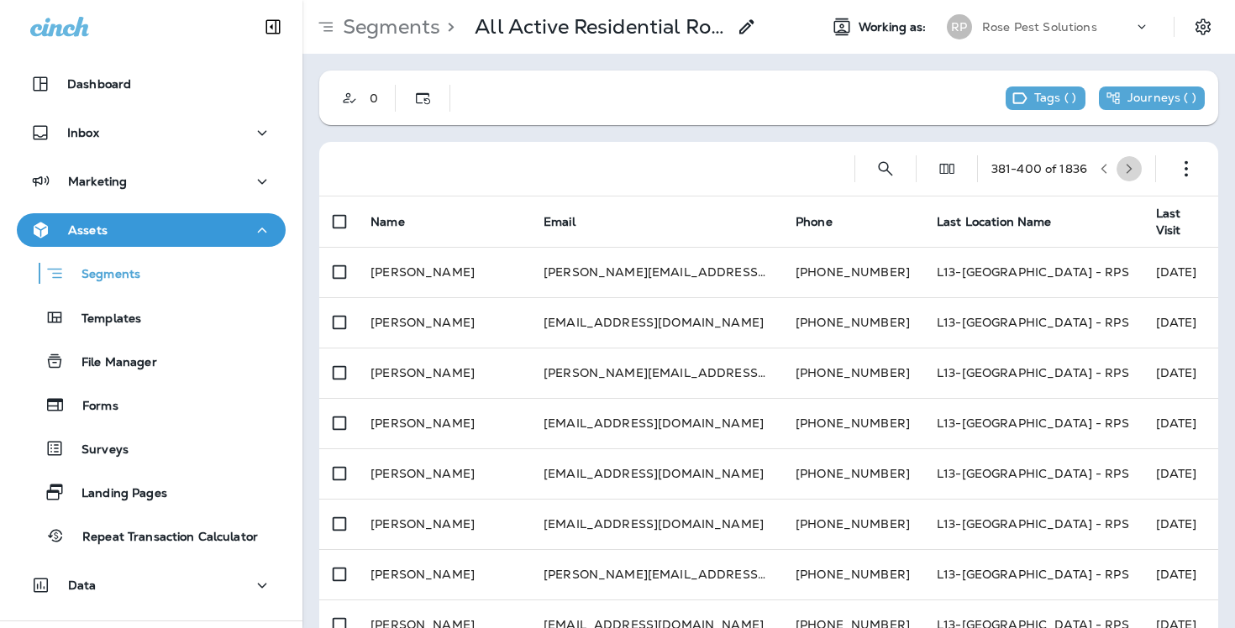
click at [1132, 175] on button "button" at bounding box center [1128, 168] width 25 height 25
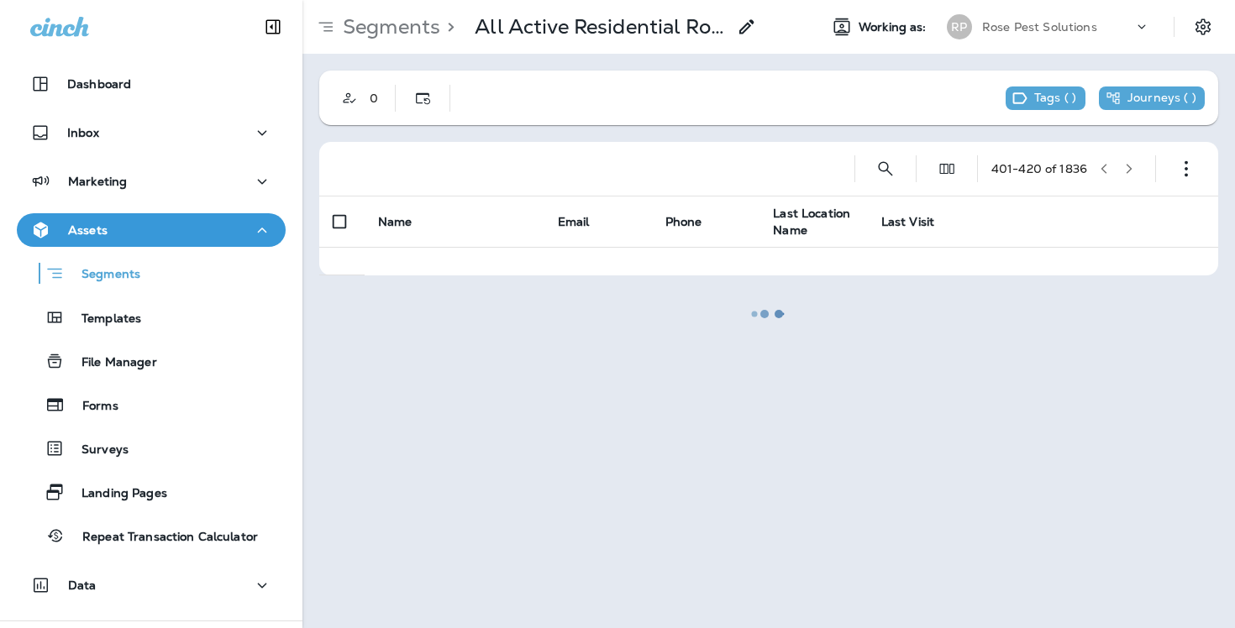
click at [1132, 175] on div at bounding box center [768, 314] width 929 height 625
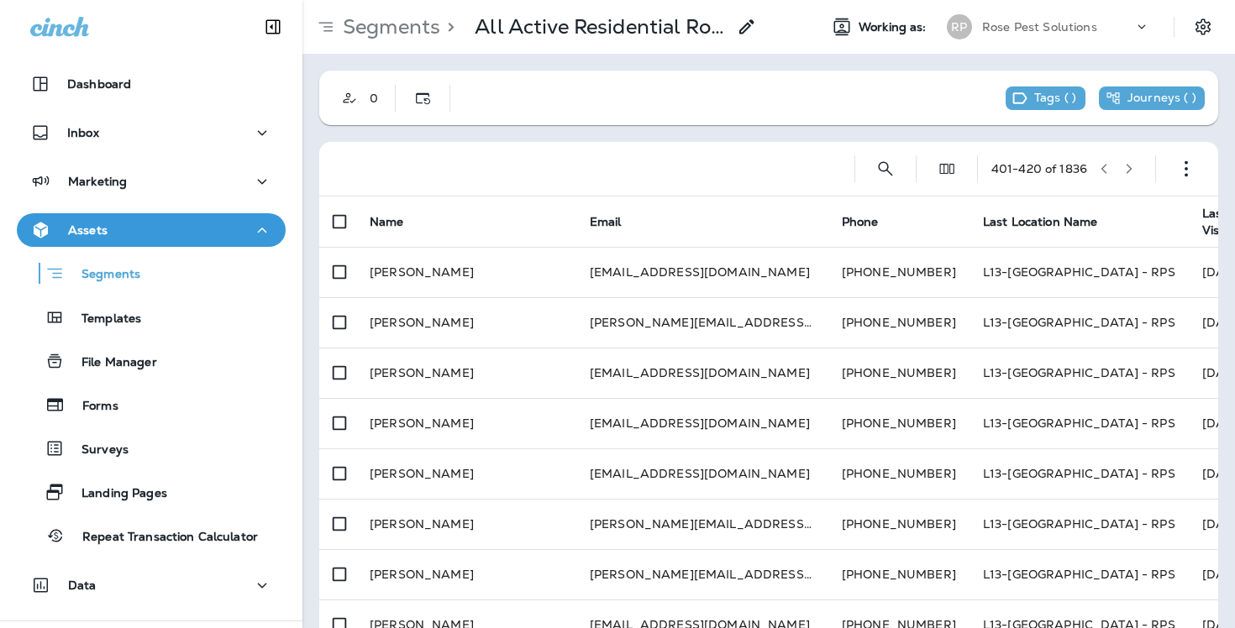
click at [1132, 175] on button "button" at bounding box center [1128, 168] width 25 height 25
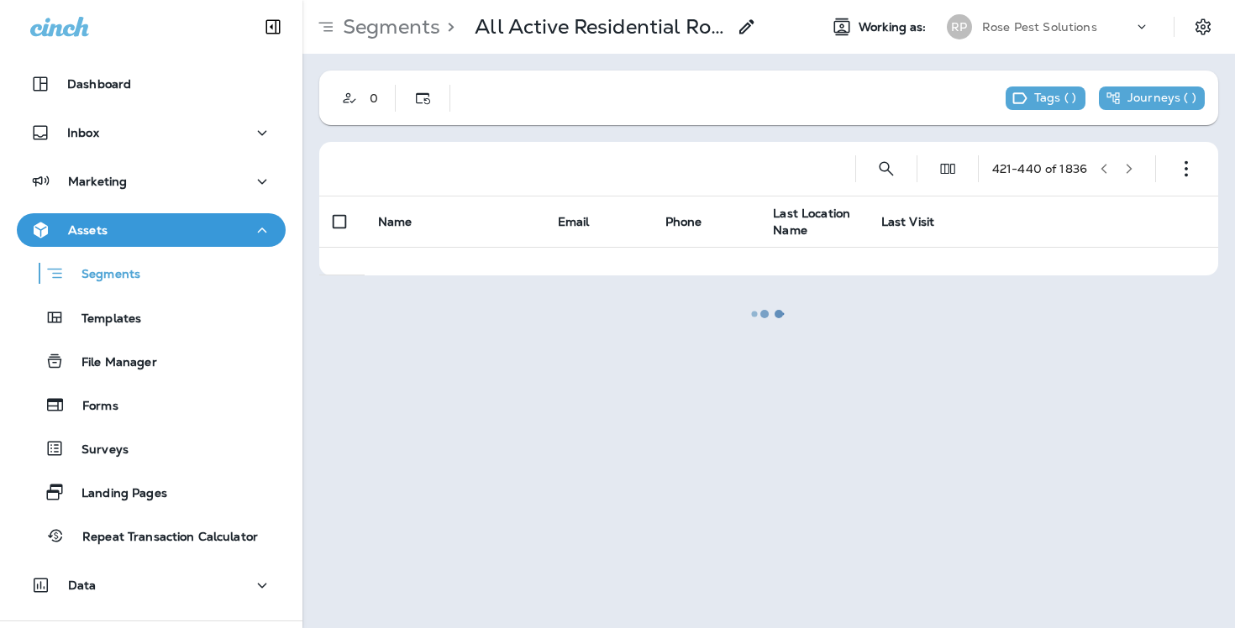
click at [1132, 175] on div at bounding box center [768, 314] width 929 height 625
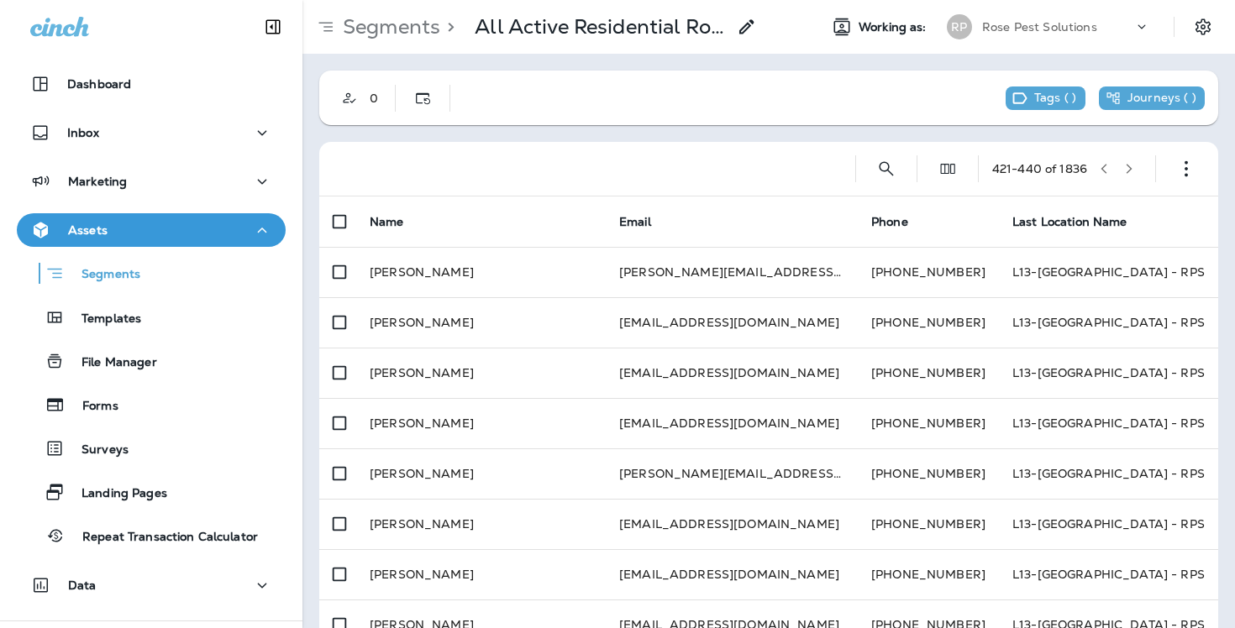
click at [1132, 175] on button "button" at bounding box center [1128, 168] width 25 height 25
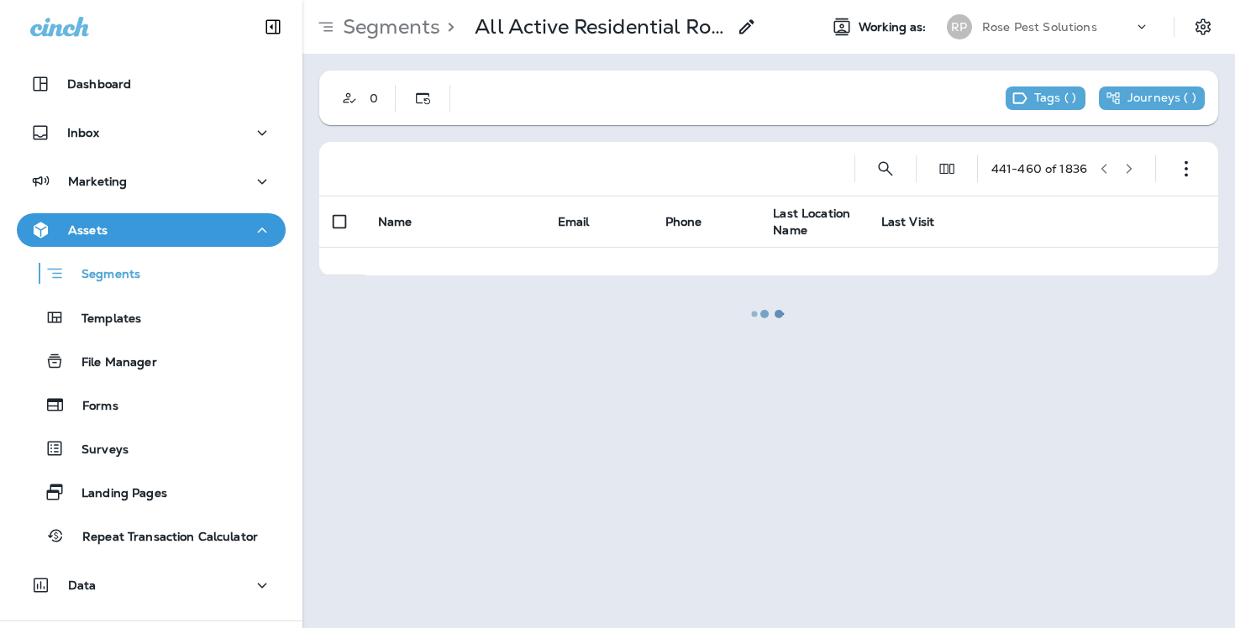
click at [1132, 175] on div at bounding box center [768, 314] width 929 height 625
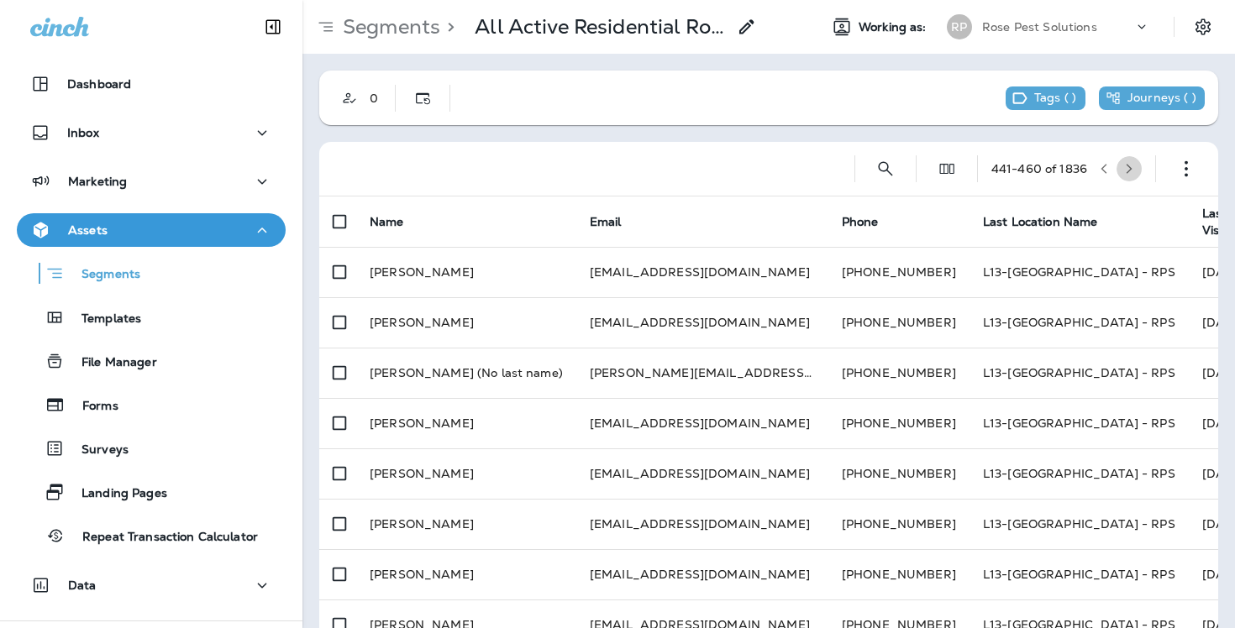
click at [1132, 175] on button "button" at bounding box center [1128, 168] width 25 height 25
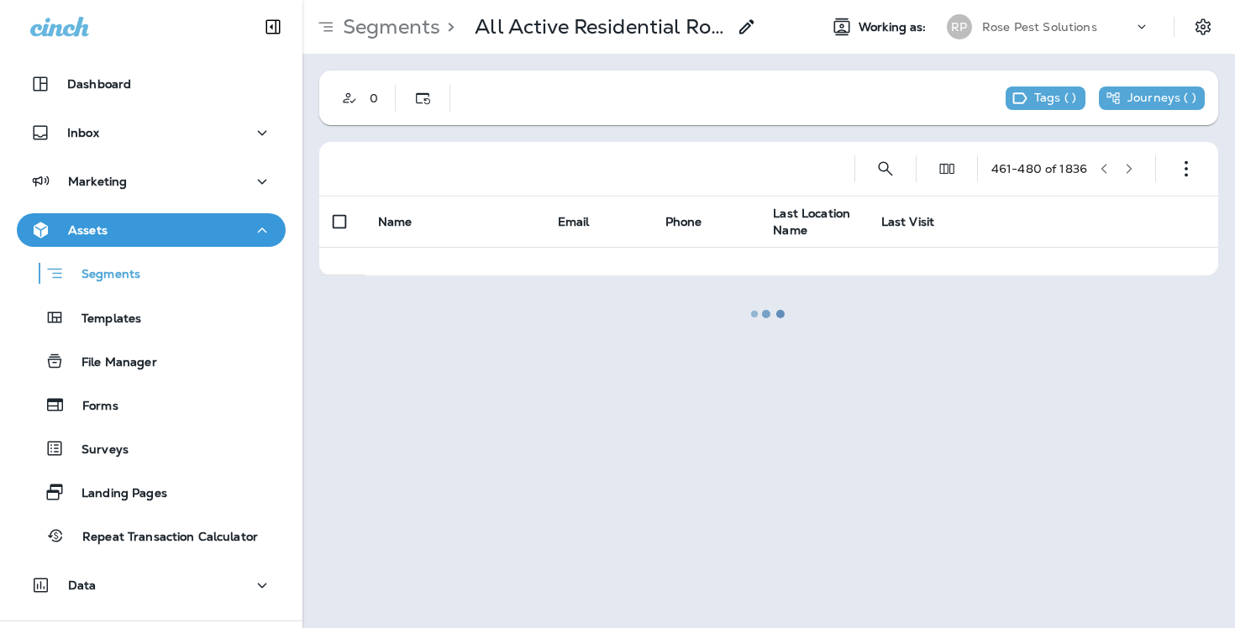
click at [1132, 175] on div at bounding box center [768, 314] width 929 height 625
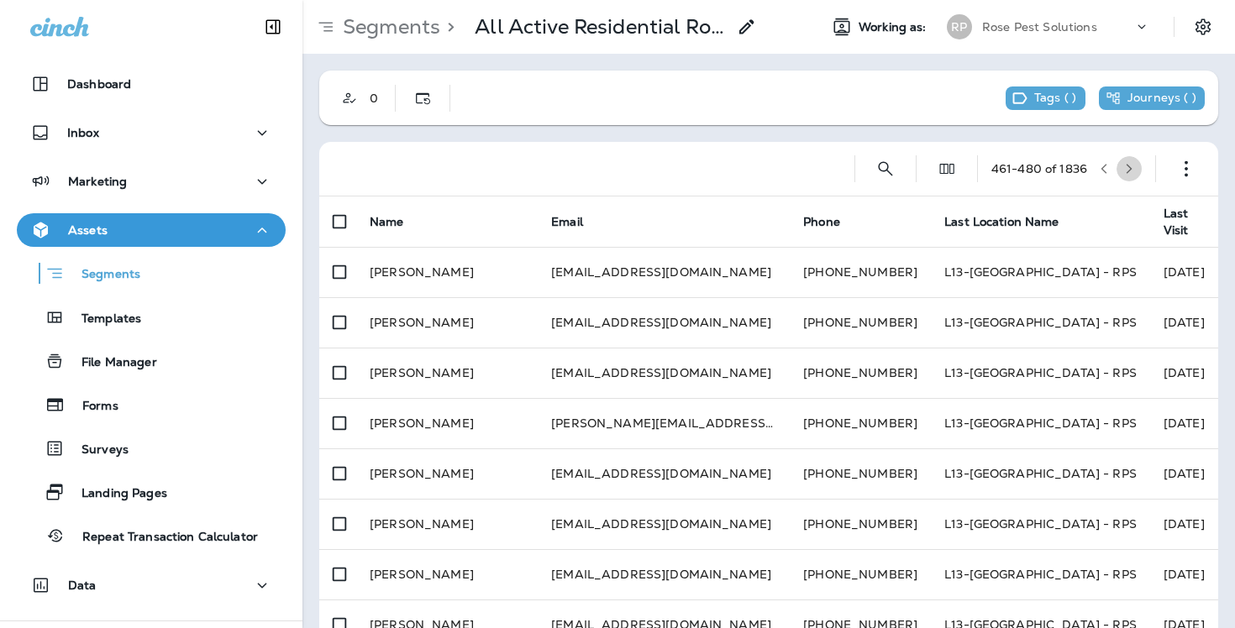
click at [1132, 175] on button "button" at bounding box center [1128, 168] width 25 height 25
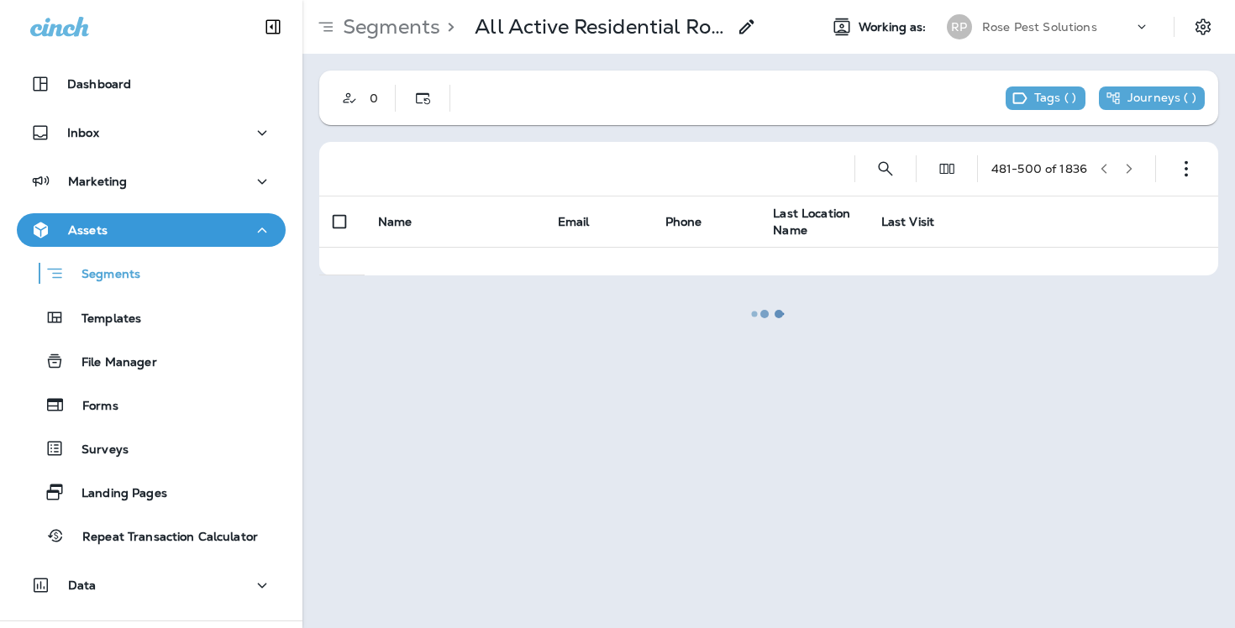
click at [1132, 175] on div at bounding box center [768, 314] width 929 height 625
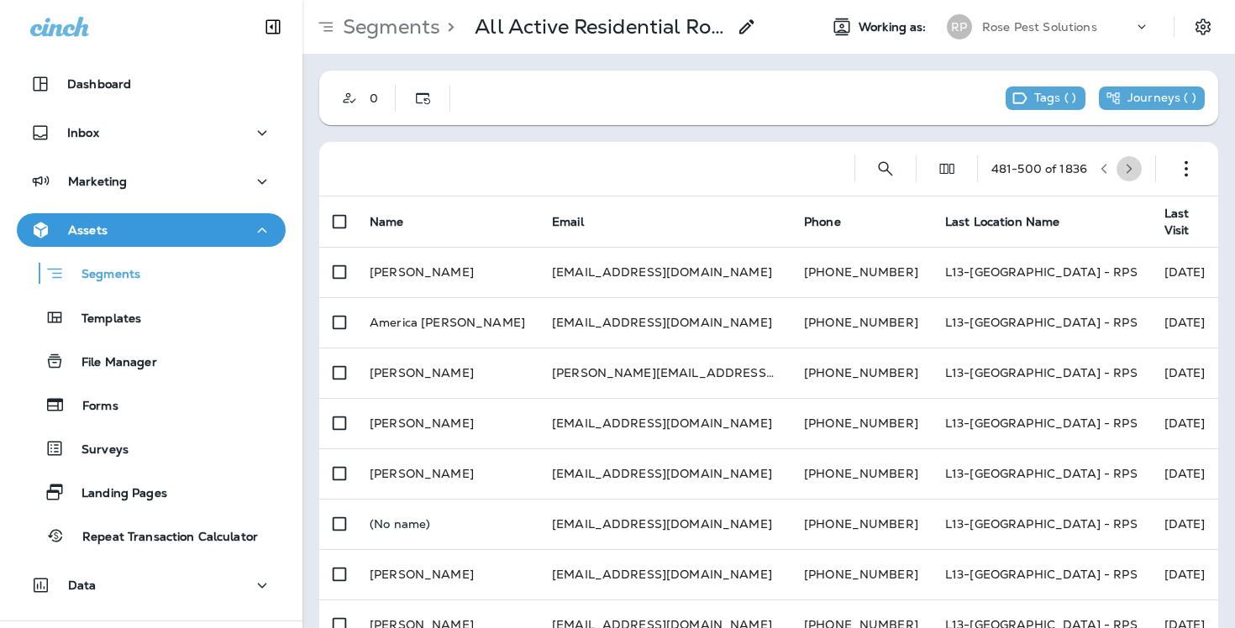
click at [1132, 175] on button "button" at bounding box center [1128, 168] width 25 height 25
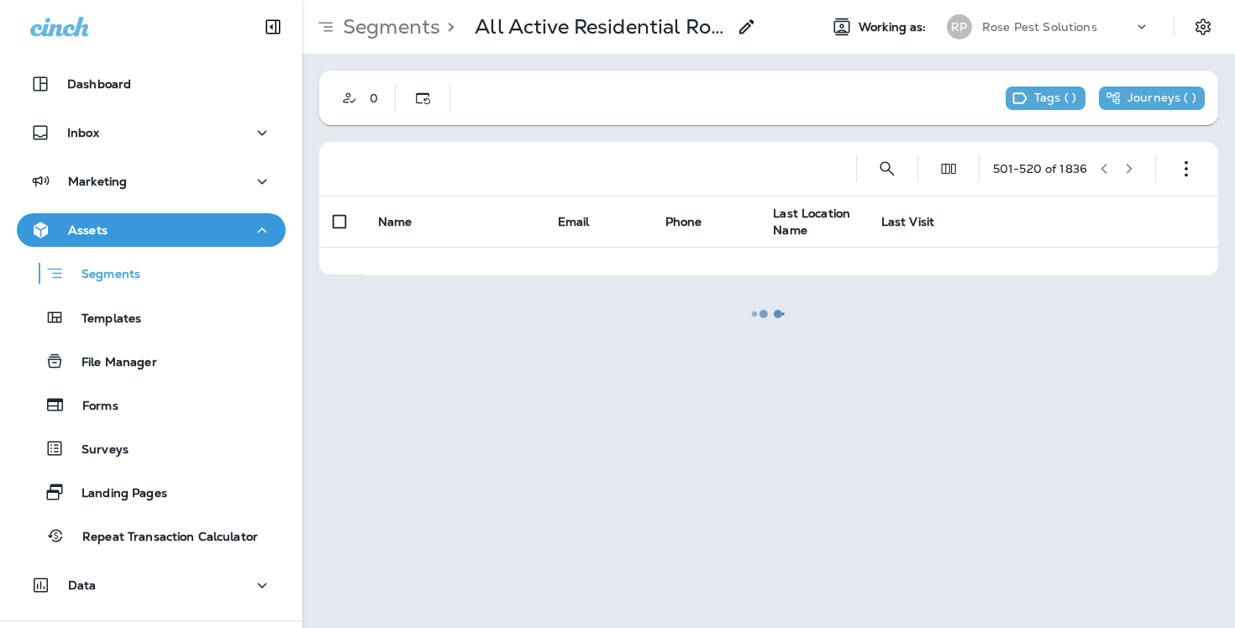
click at [1132, 175] on div at bounding box center [768, 314] width 929 height 625
click at [1132, 175] on button "button" at bounding box center [1128, 168] width 25 height 25
click at [1132, 175] on div at bounding box center [768, 314] width 929 height 625
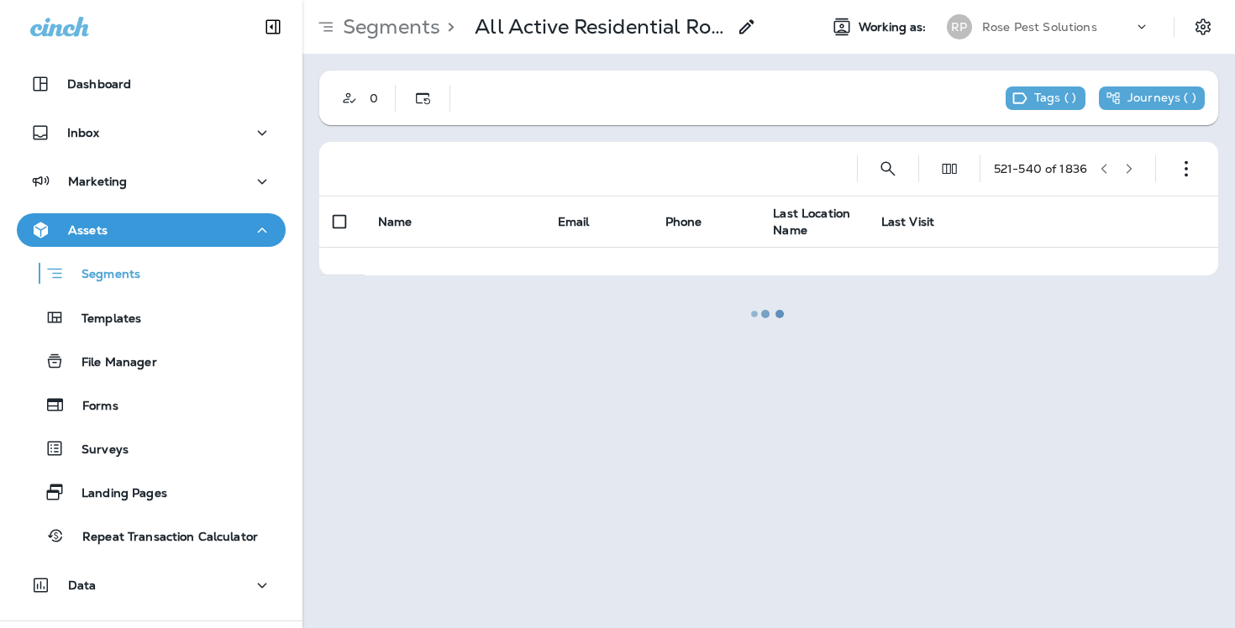
click at [1132, 175] on div at bounding box center [768, 314] width 929 height 625
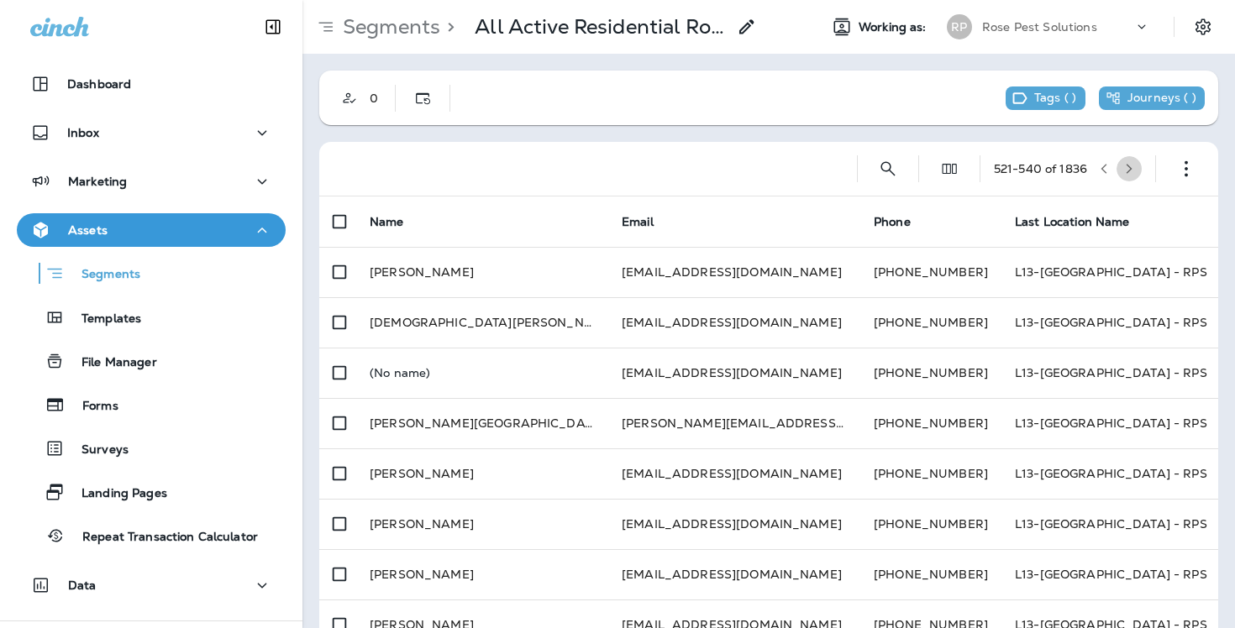
click at [1132, 175] on button "button" at bounding box center [1128, 168] width 25 height 25
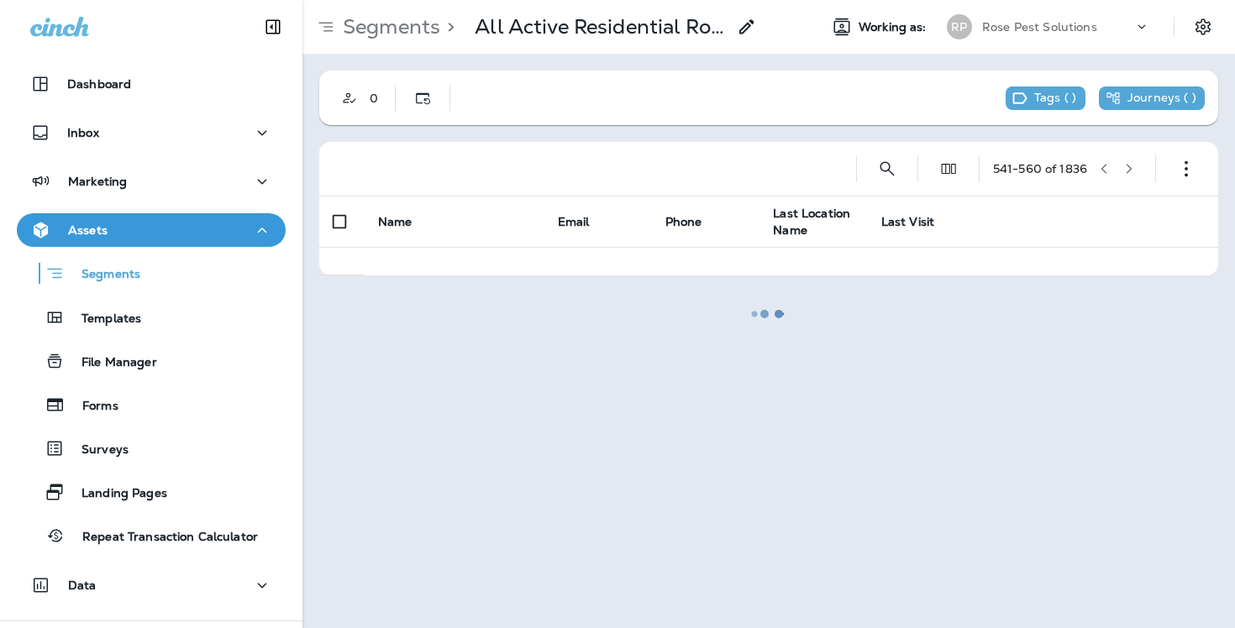
click at [1132, 175] on div at bounding box center [768, 314] width 929 height 625
click at [1132, 175] on button "button" at bounding box center [1128, 168] width 25 height 25
click at [1132, 175] on div at bounding box center [768, 314] width 929 height 625
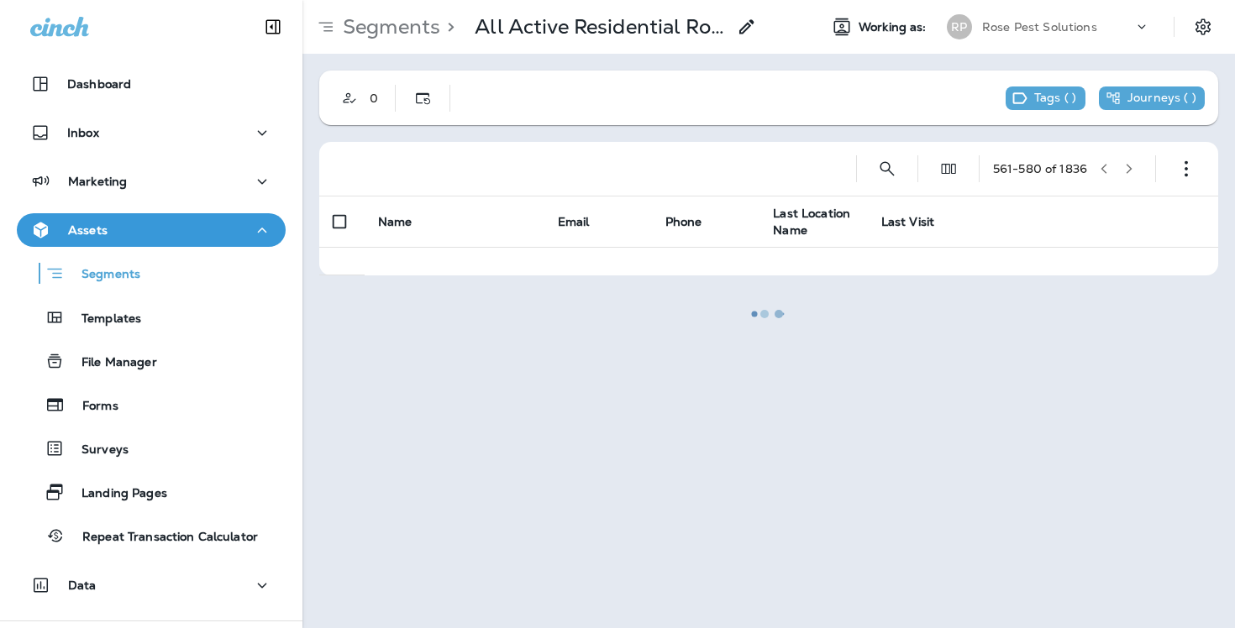
click at [1132, 175] on div at bounding box center [768, 314] width 929 height 625
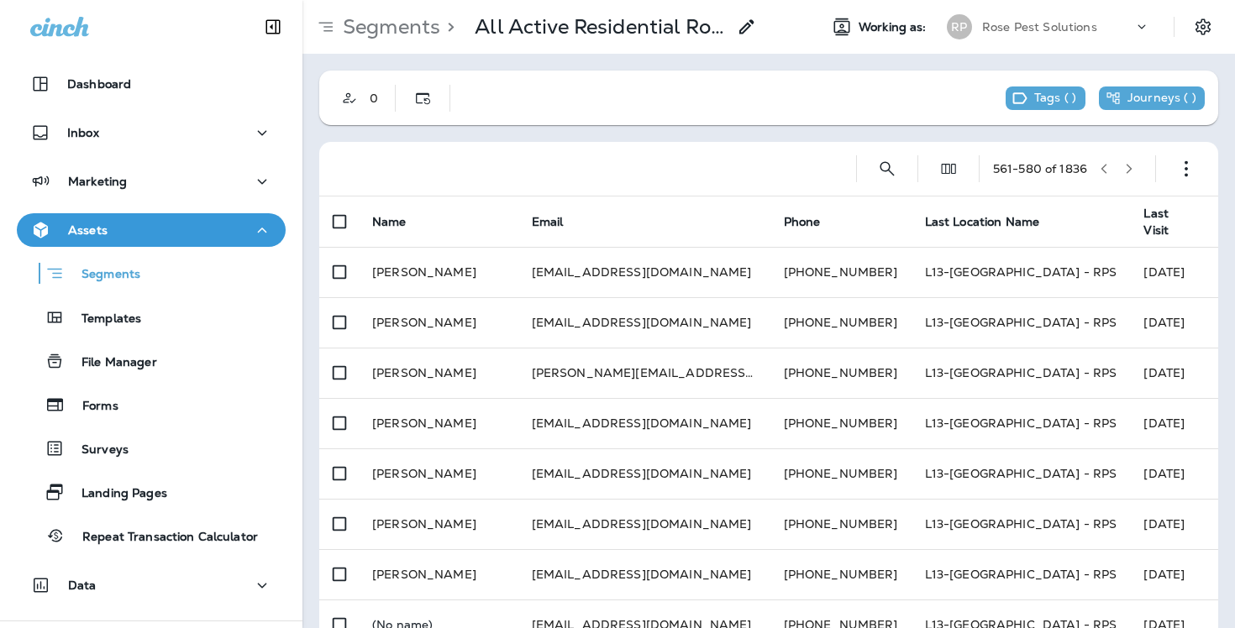
click at [1132, 175] on button "button" at bounding box center [1128, 168] width 25 height 25
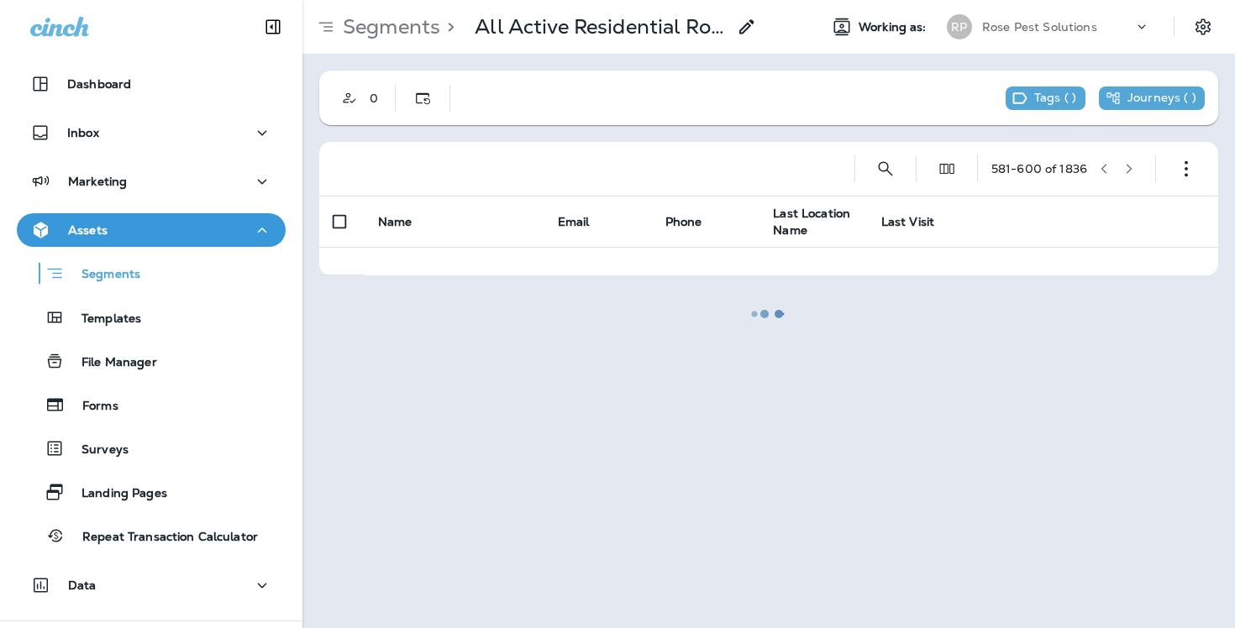
click at [1132, 175] on div at bounding box center [768, 314] width 929 height 625
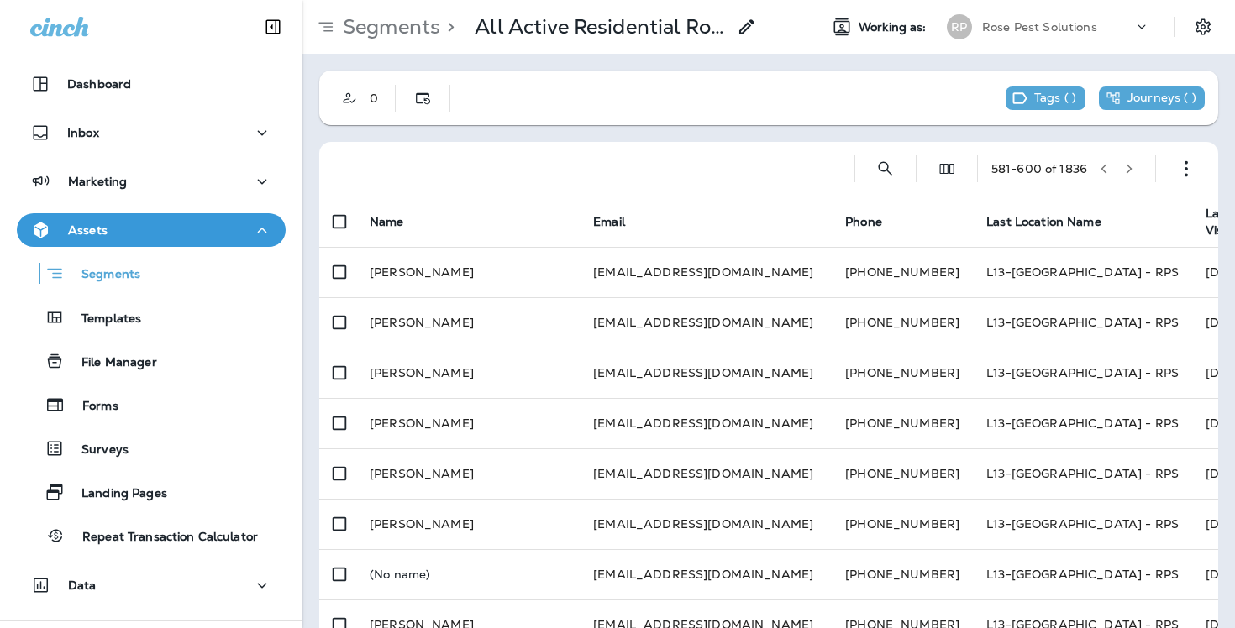
click at [1132, 175] on button "button" at bounding box center [1128, 168] width 25 height 25
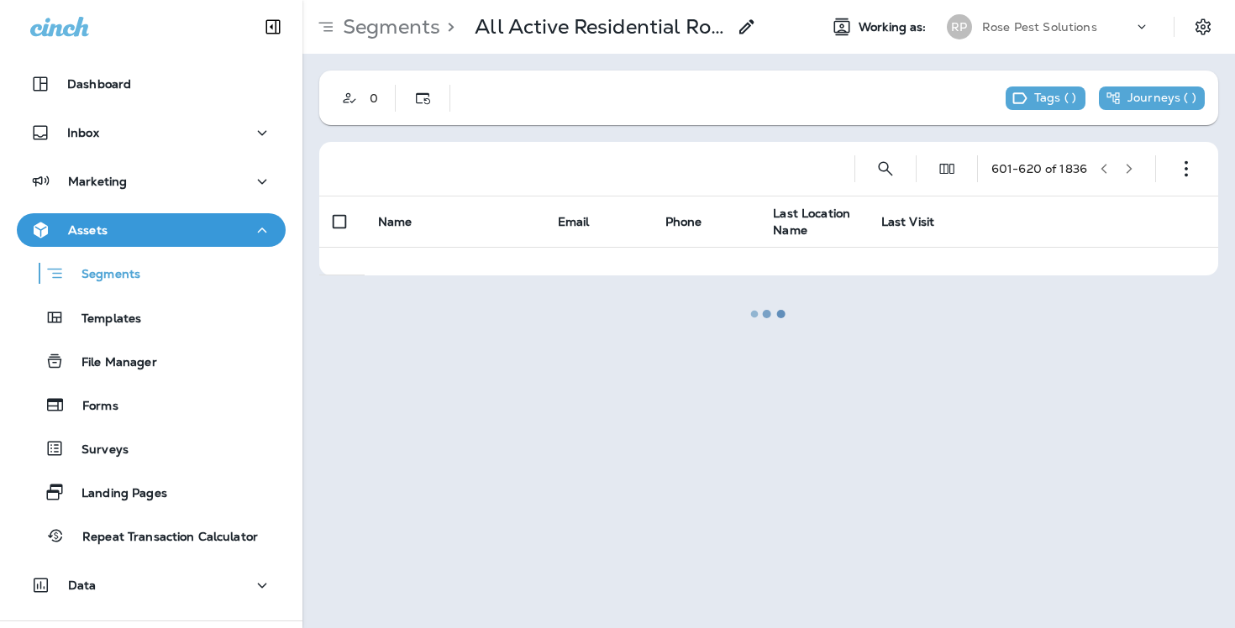
click at [1132, 175] on div at bounding box center [768, 314] width 929 height 625
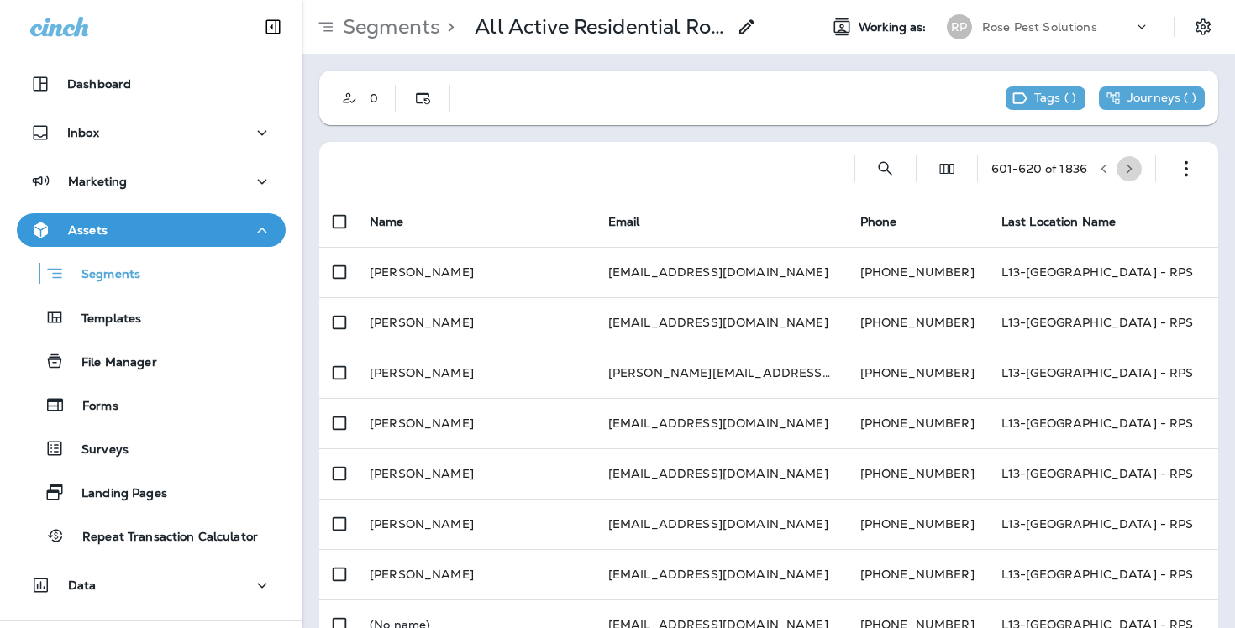
click at [1132, 175] on button "button" at bounding box center [1128, 168] width 25 height 25
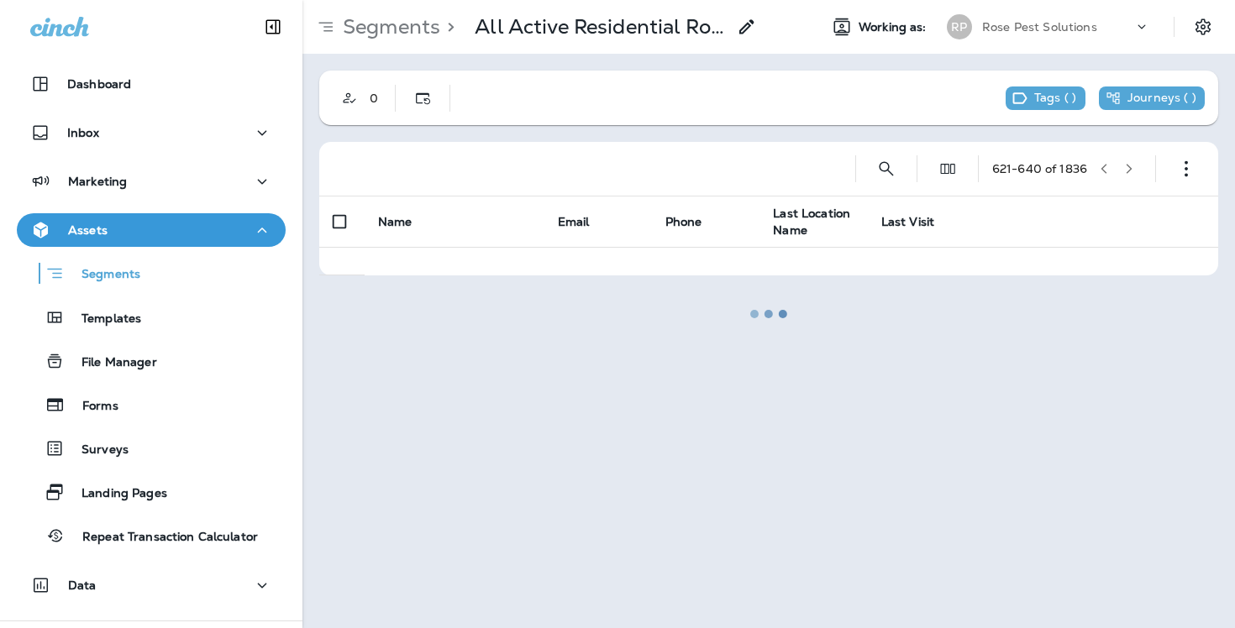
click at [1132, 175] on div at bounding box center [768, 314] width 929 height 625
click at [1132, 175] on button "button" at bounding box center [1128, 168] width 25 height 25
click at [1132, 175] on div at bounding box center [768, 314] width 929 height 625
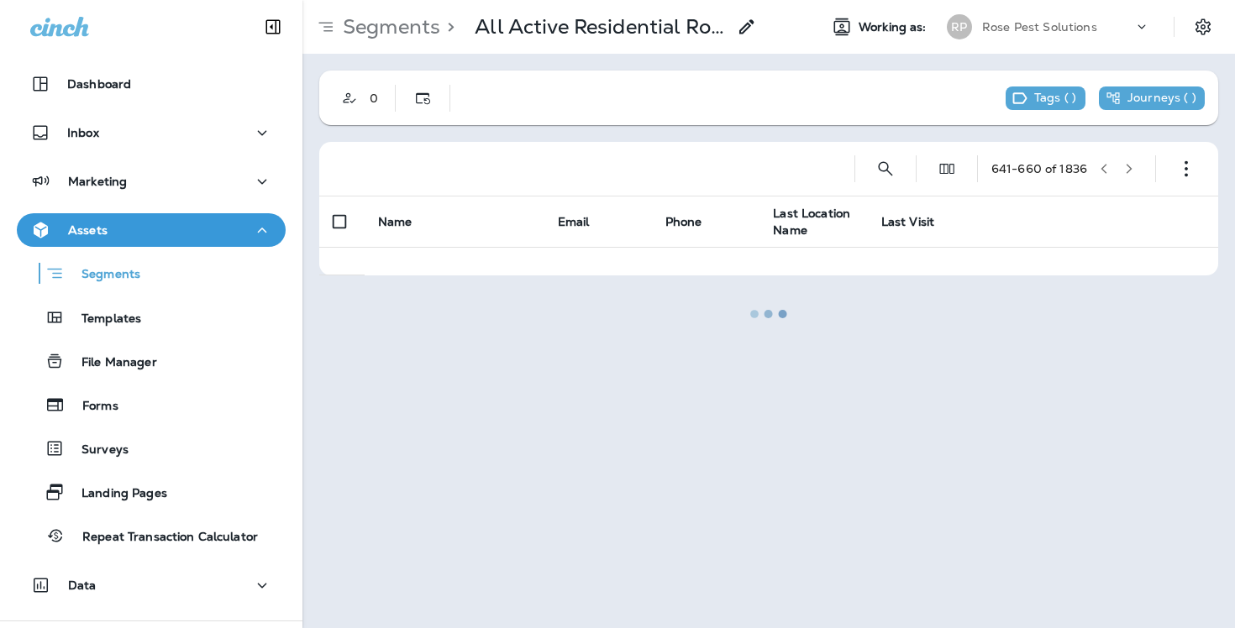
click at [1132, 175] on div at bounding box center [768, 314] width 929 height 625
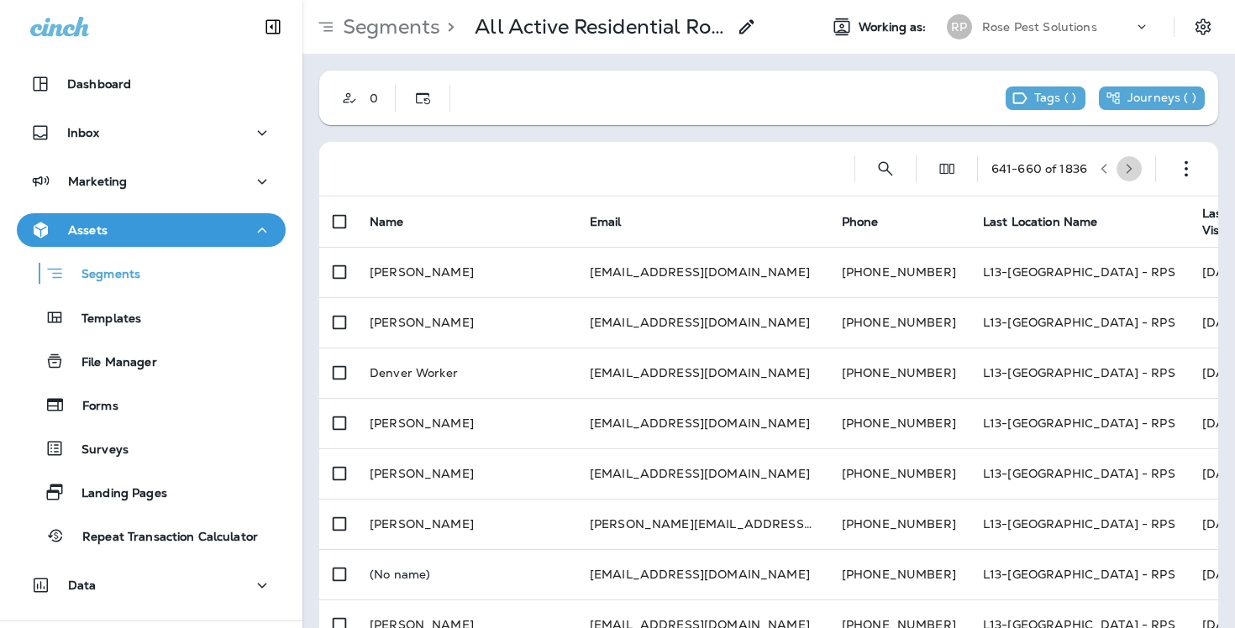
click at [1132, 175] on button "button" at bounding box center [1128, 168] width 25 height 25
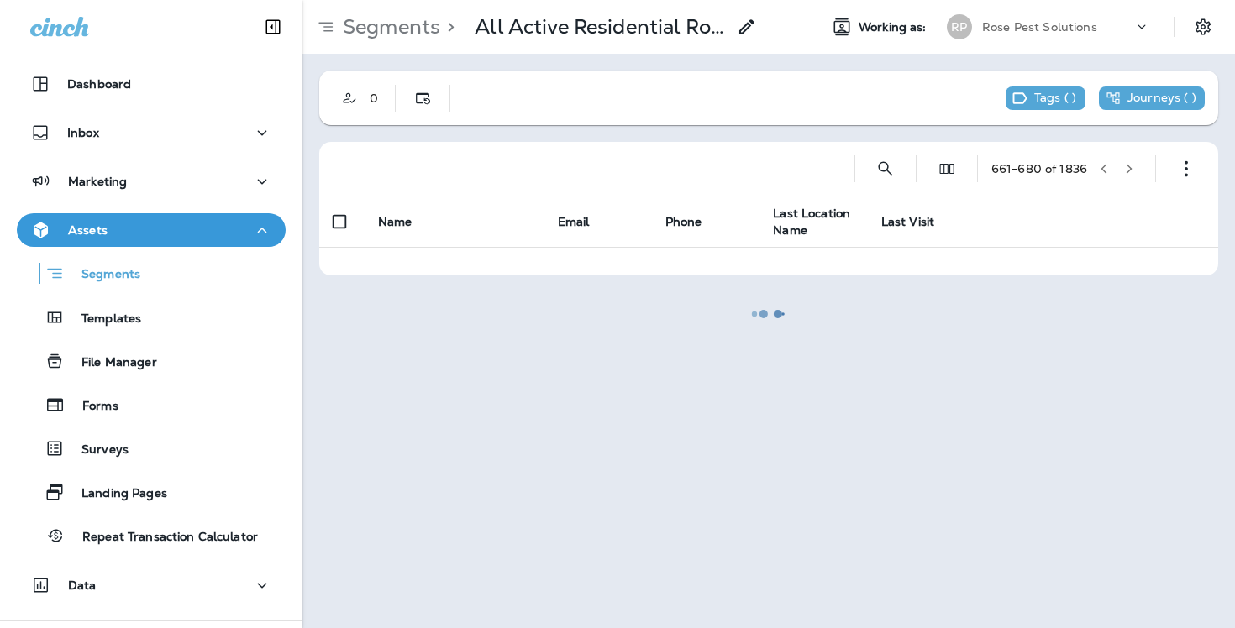
click at [1132, 175] on div at bounding box center [768, 314] width 929 height 625
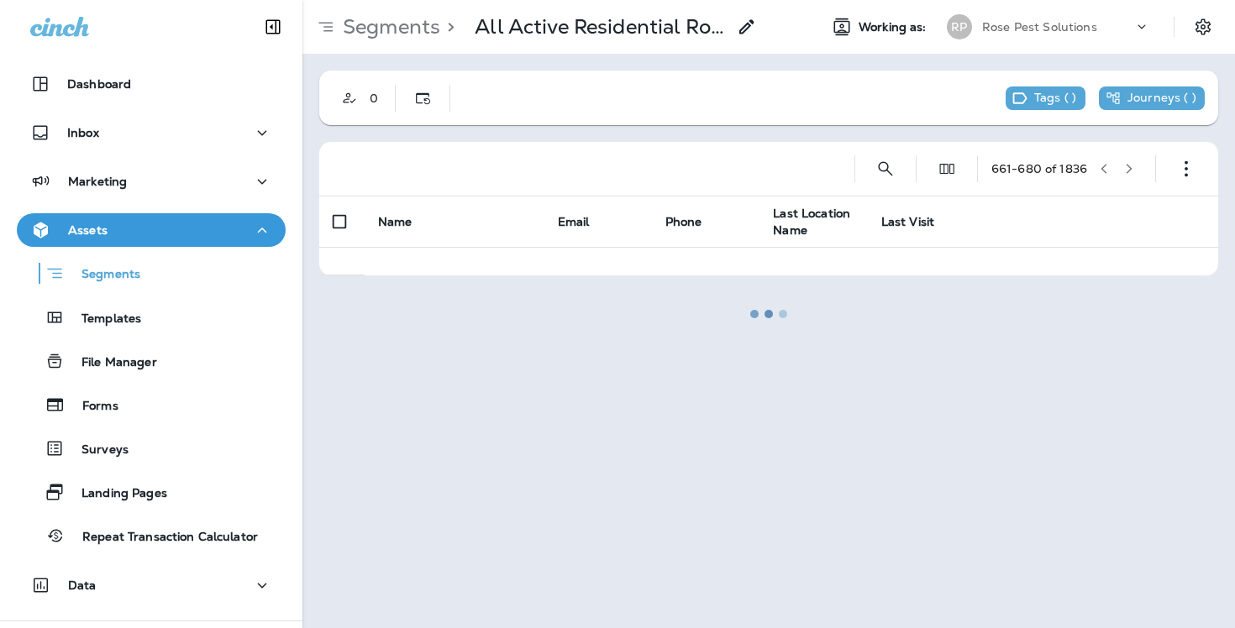
click at [1132, 175] on button "button" at bounding box center [1128, 168] width 25 height 25
click at [1132, 175] on div at bounding box center [768, 314] width 929 height 625
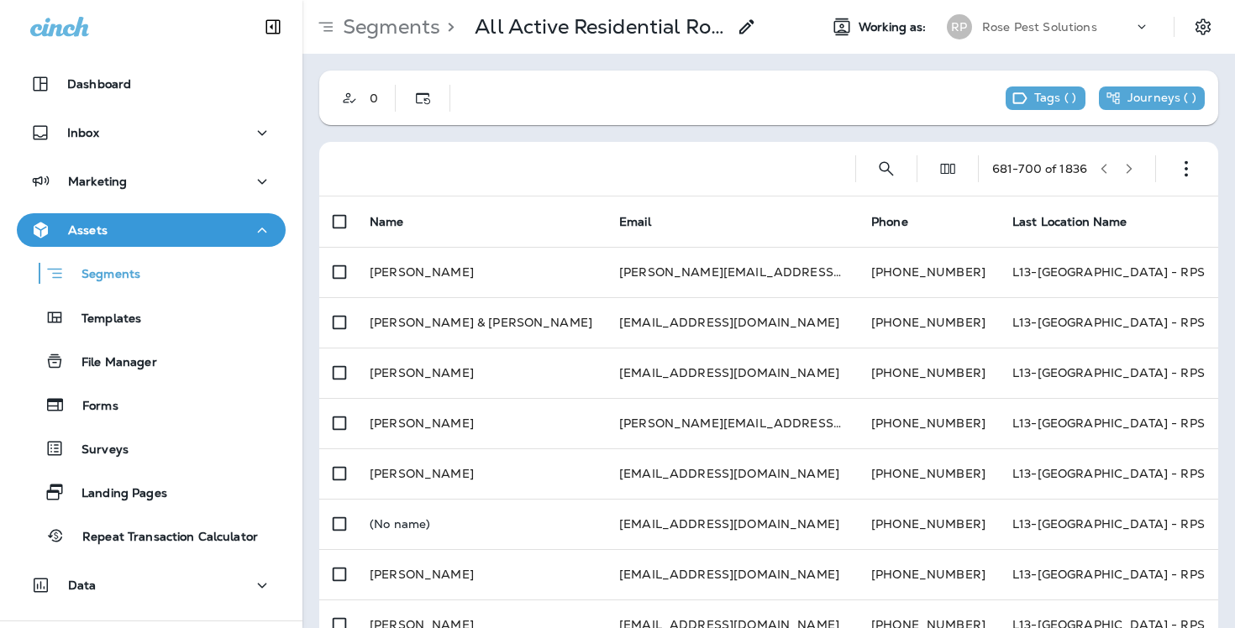
click at [329, 99] on div "0" at bounding box center [391, 98] width 144 height 47
click at [362, 96] on button "Customer Only" at bounding box center [350, 98] width 34 height 34
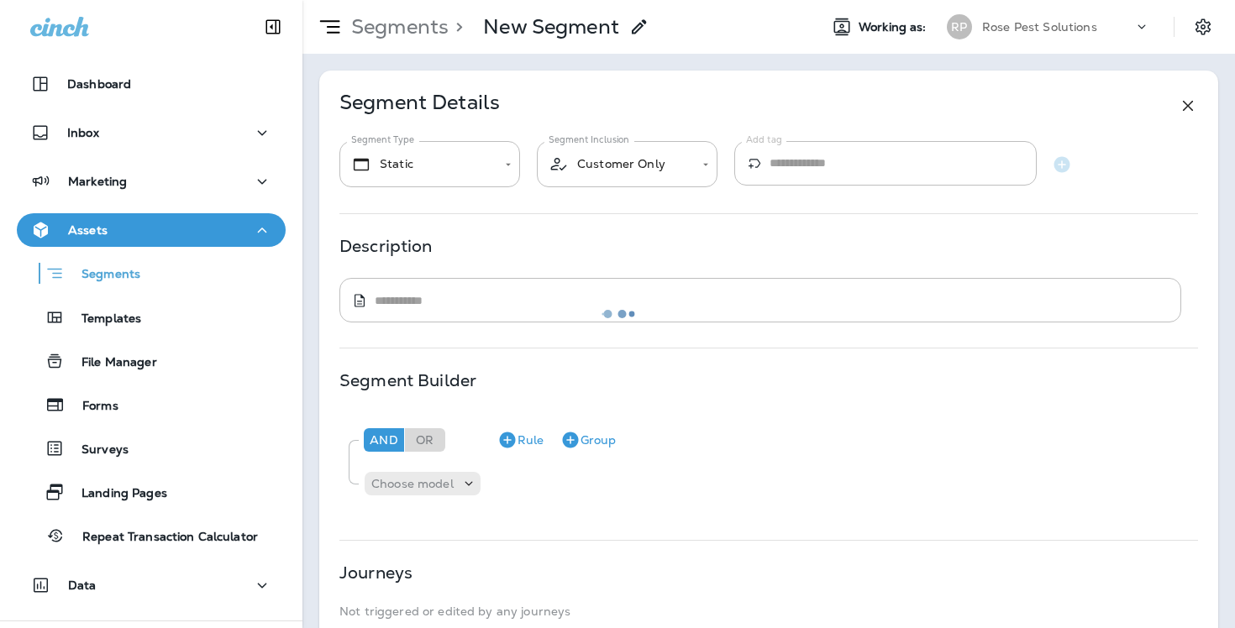
type input "*******"
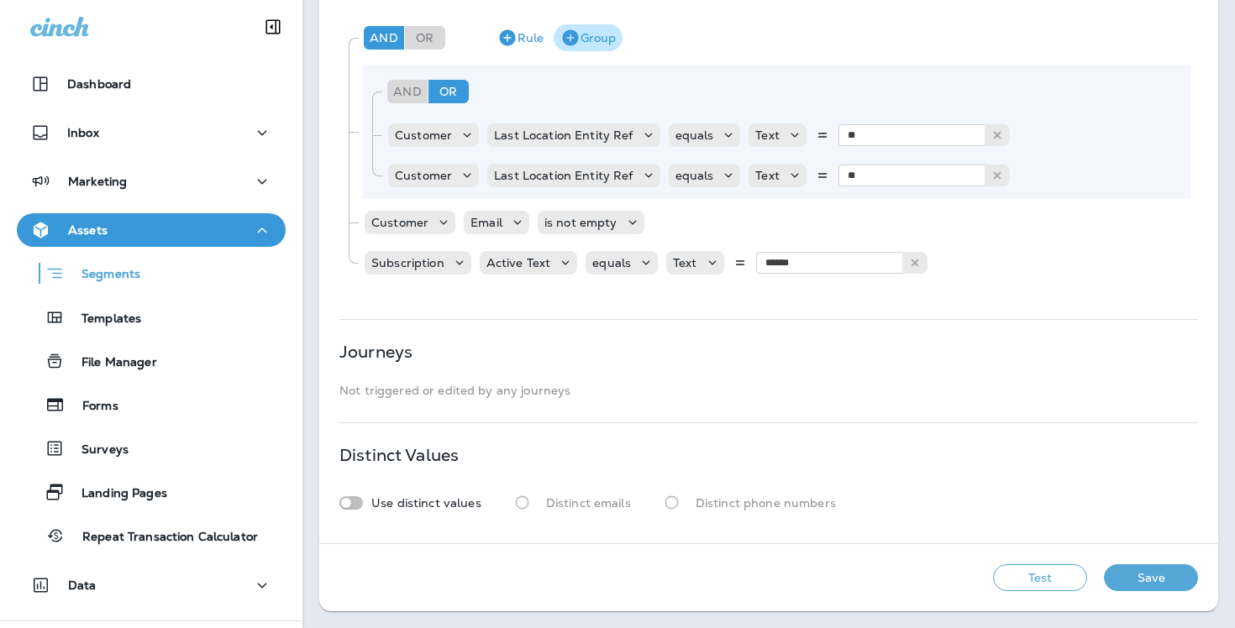
scroll to position [402, 0]
click at [1182, 582] on button "Save" at bounding box center [1151, 578] width 94 height 27
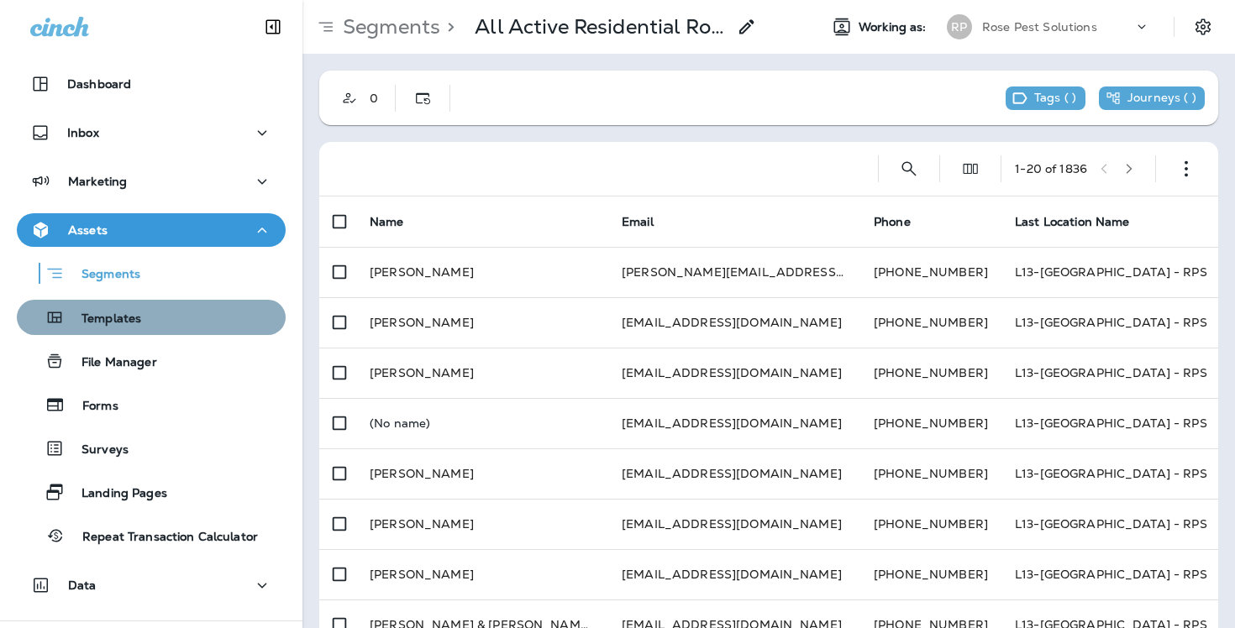
click at [146, 326] on div "Templates" at bounding box center [151, 317] width 255 height 25
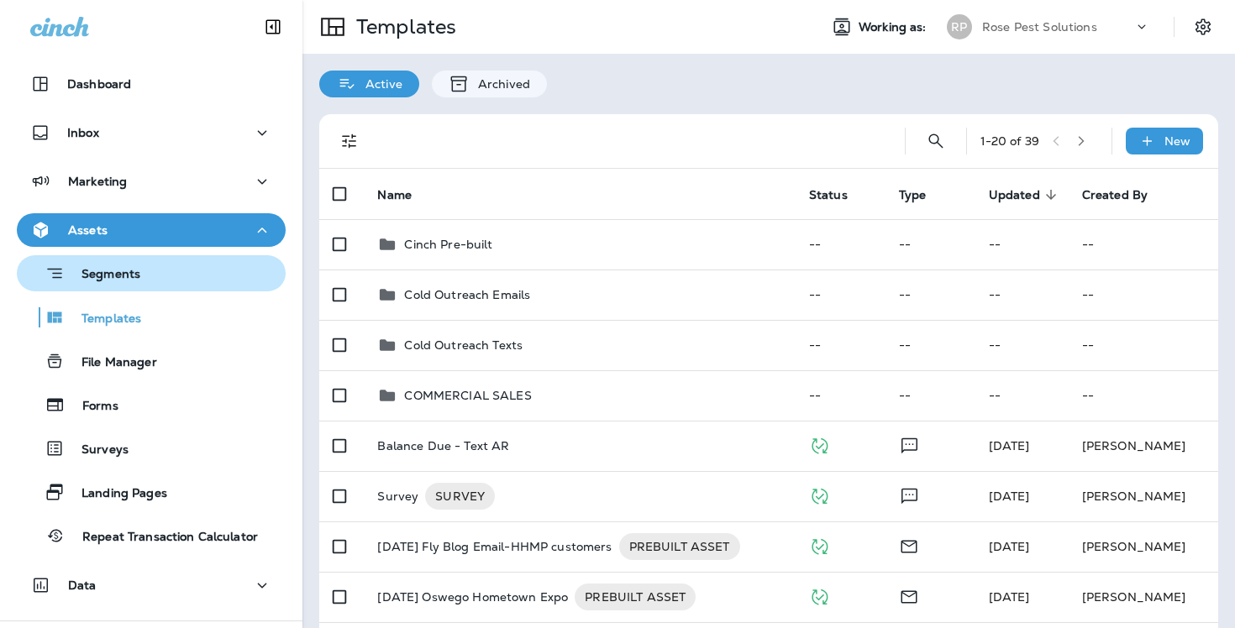
click at [162, 282] on div "Segments" at bounding box center [151, 273] width 255 height 26
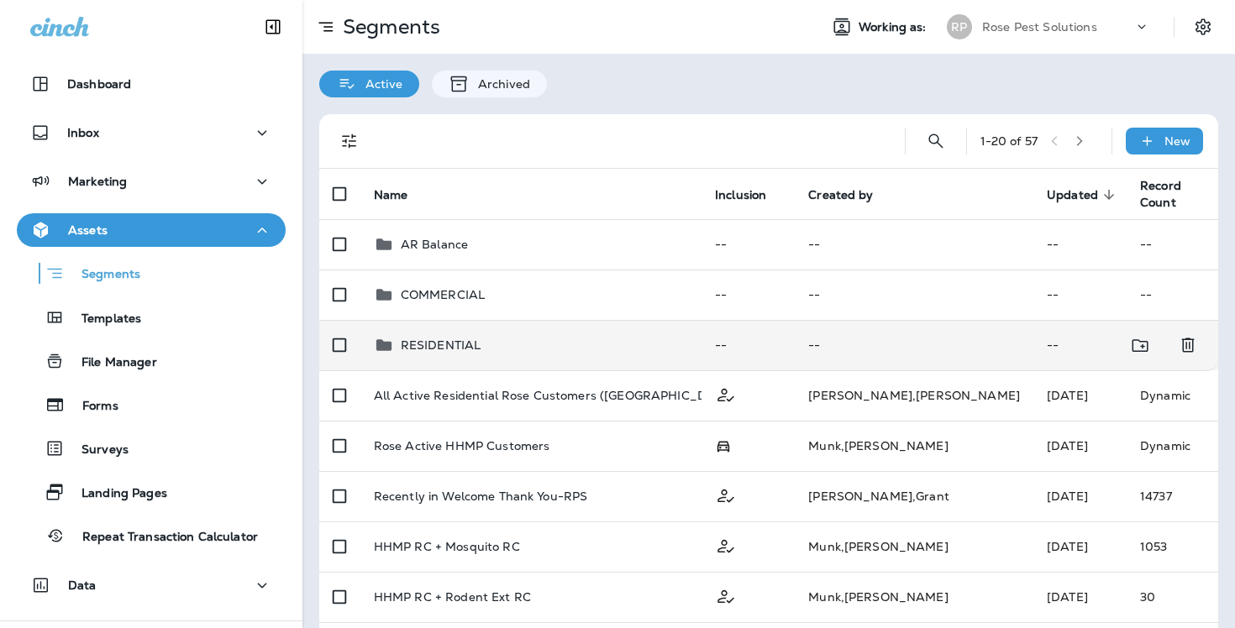
click at [427, 335] on div "RESIDENTIAL" at bounding box center [441, 345] width 81 height 20
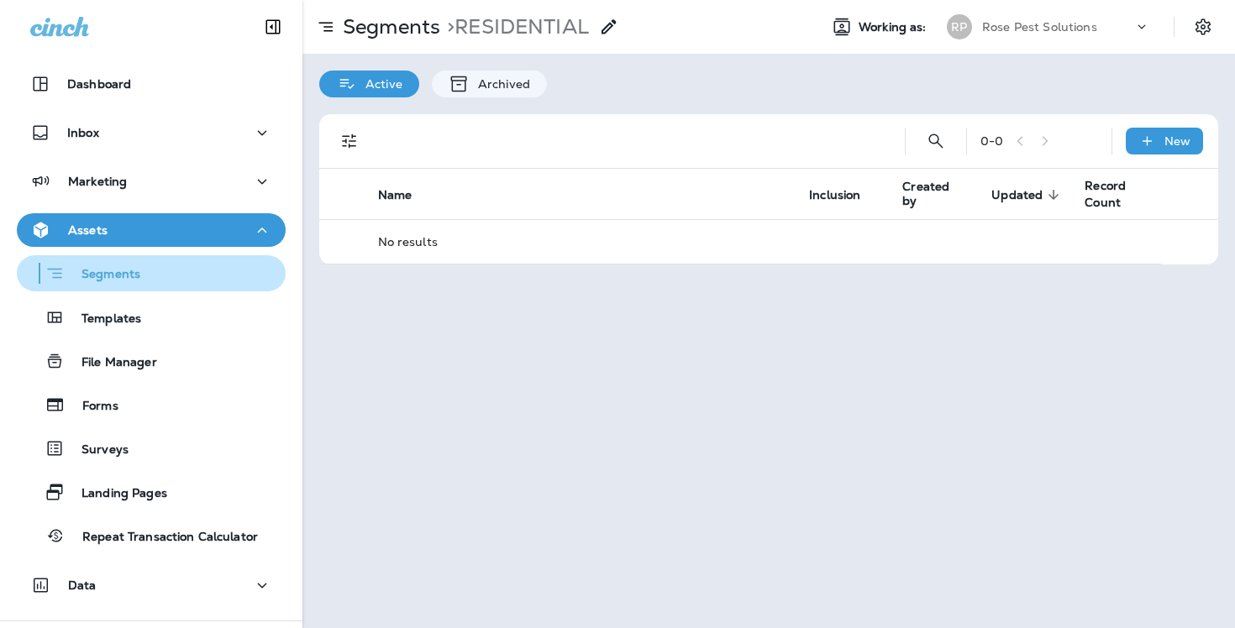
click at [215, 257] on button "Segments" at bounding box center [151, 273] width 269 height 36
click at [125, 280] on p "Segments" at bounding box center [103, 275] width 76 height 17
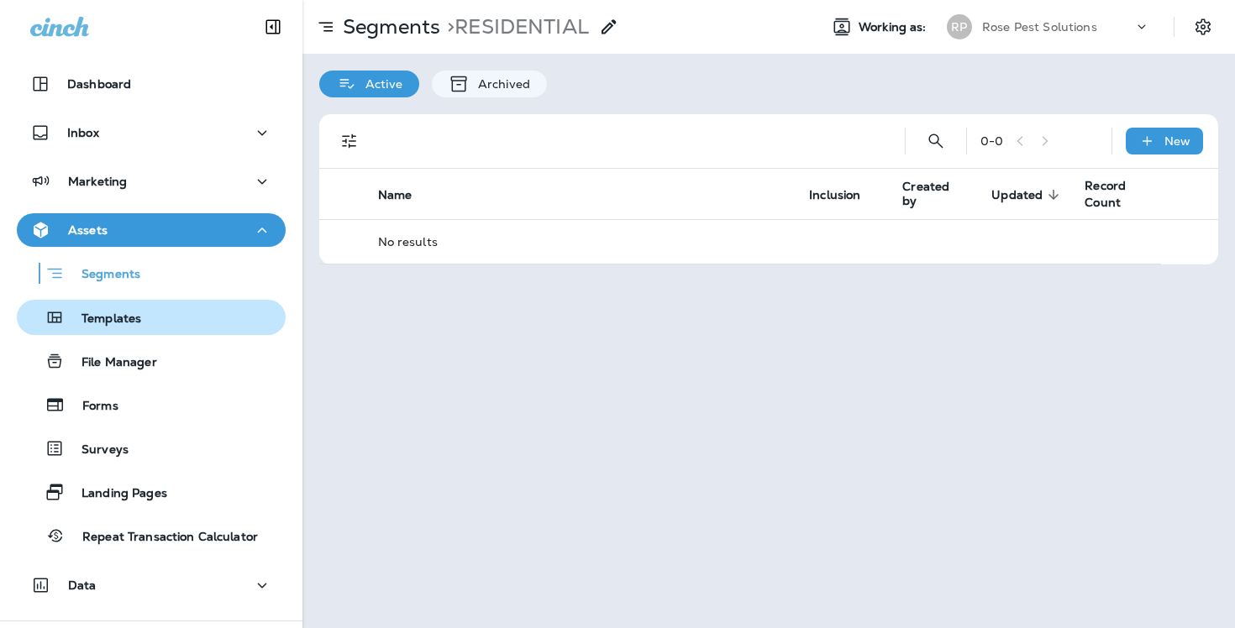
click at [170, 328] on div "Templates" at bounding box center [151, 317] width 255 height 25
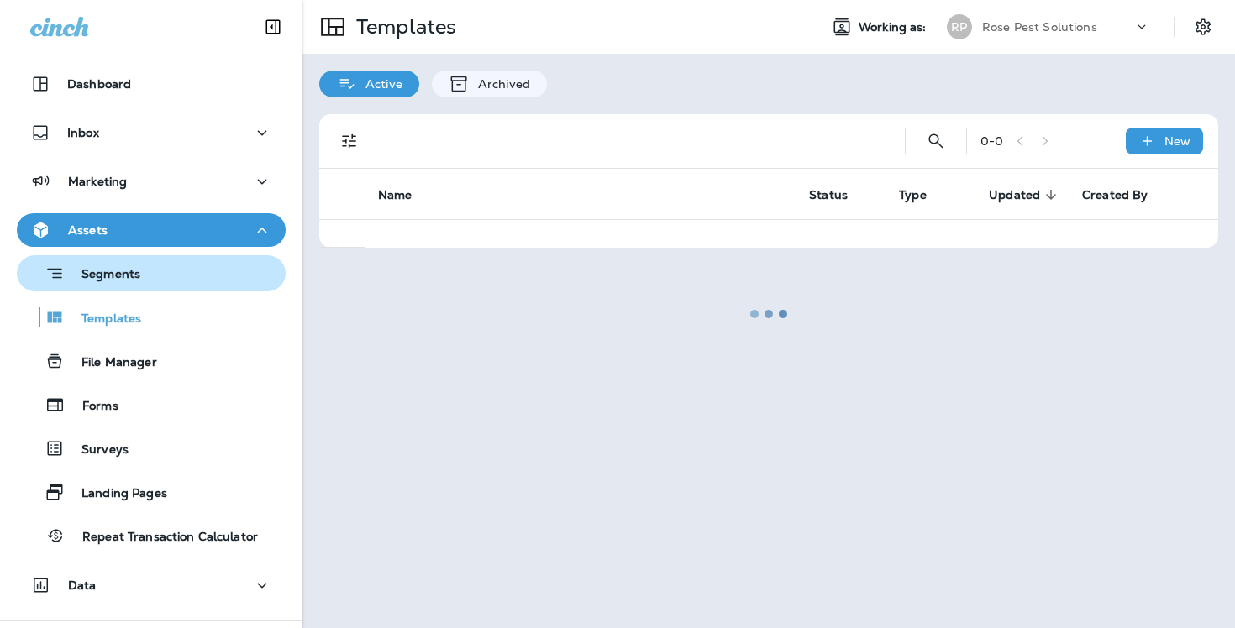
click at [158, 276] on div "Segments" at bounding box center [151, 273] width 255 height 26
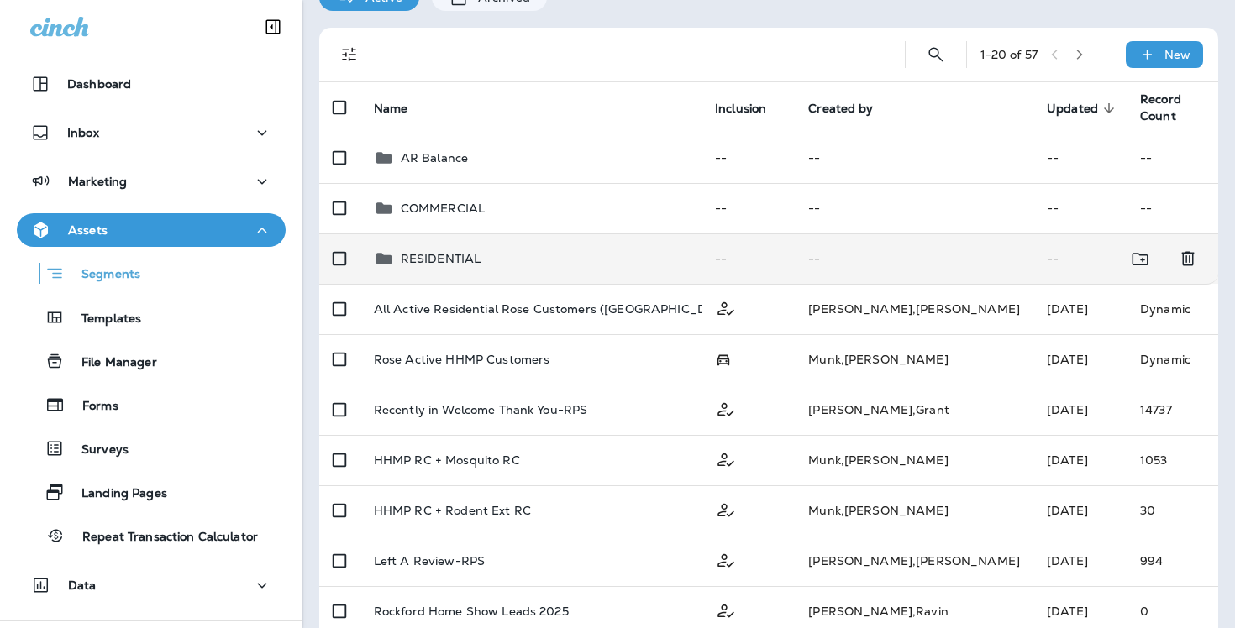
scroll to position [88, 0]
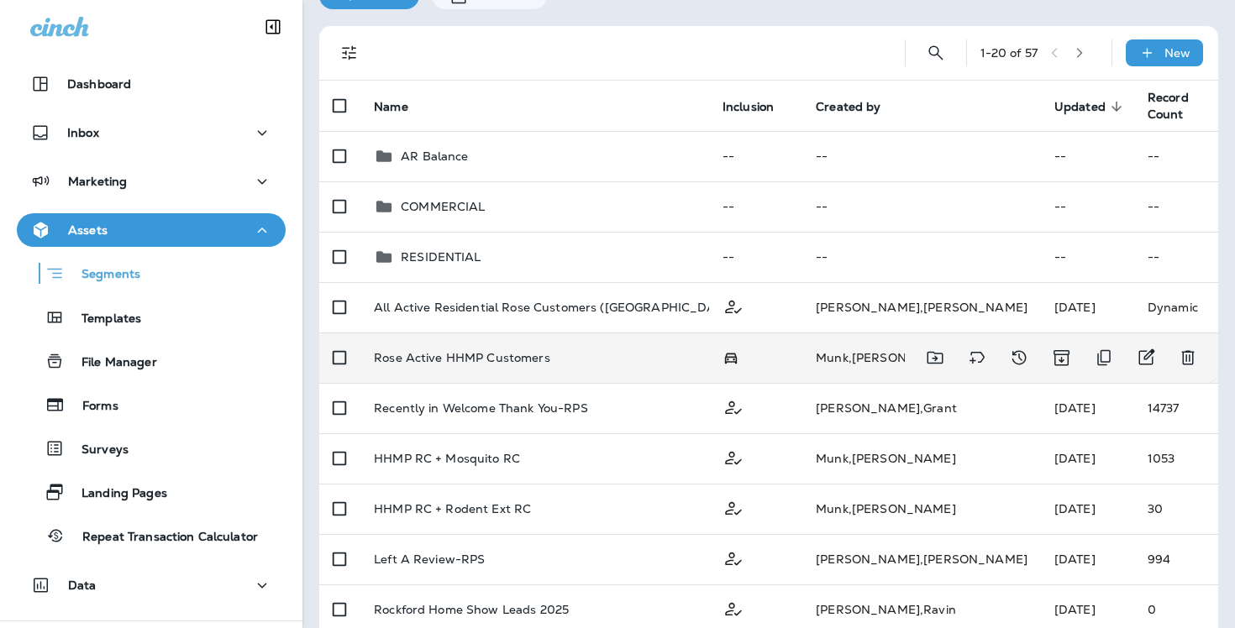
click at [413, 356] on p "Rose Active HHMP Customers" at bounding box center [462, 357] width 176 height 13
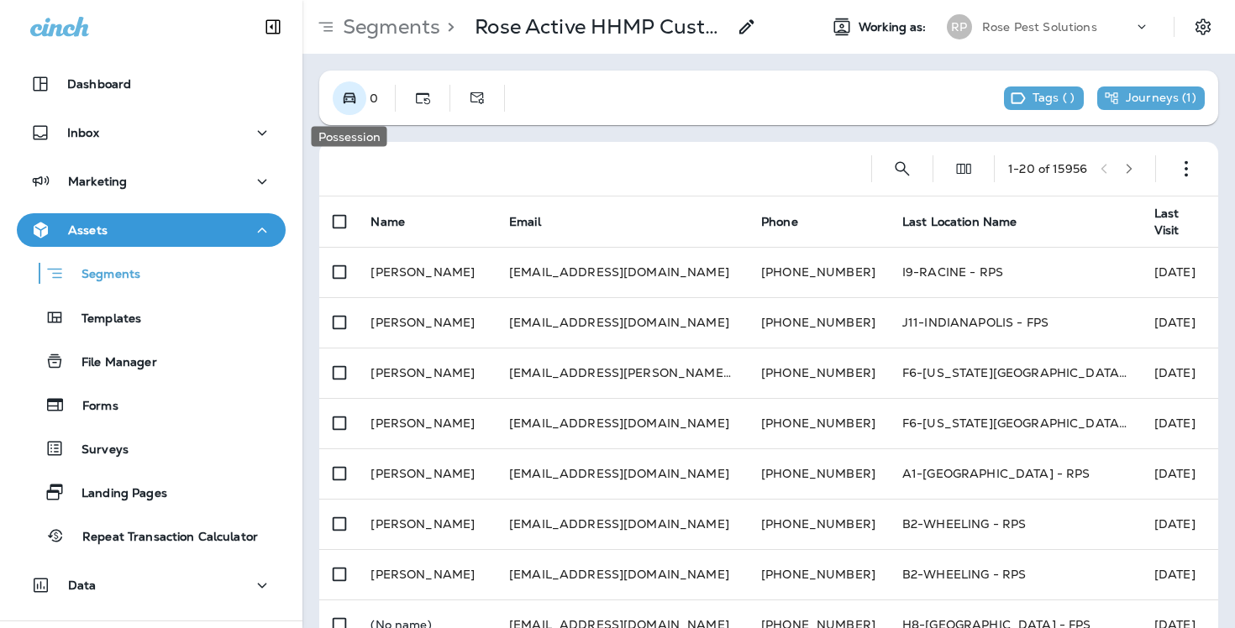
click at [356, 102] on icon "Possession" at bounding box center [349, 98] width 17 height 17
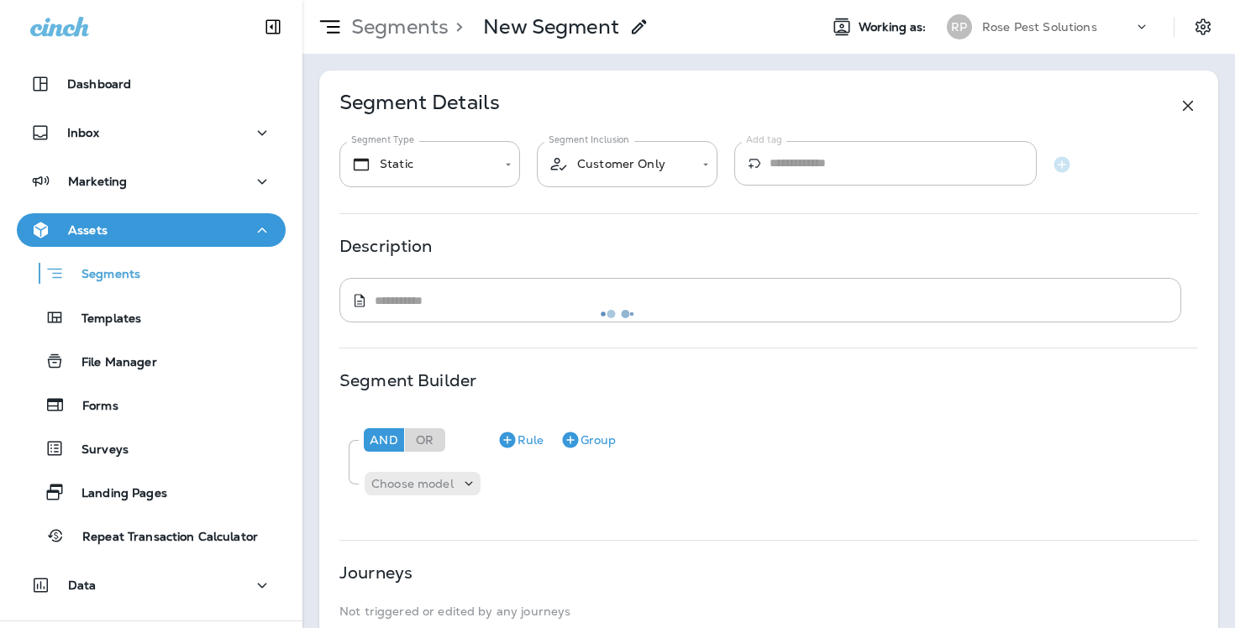
type input "*******"
type input "**********"
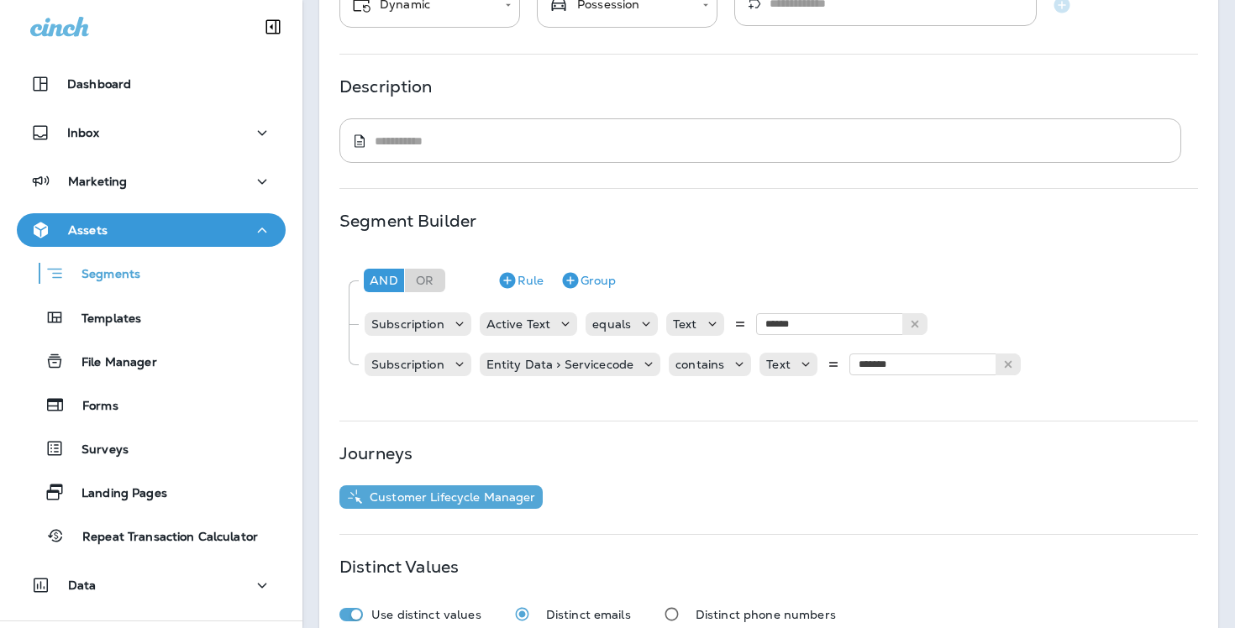
scroll to position [184, 0]
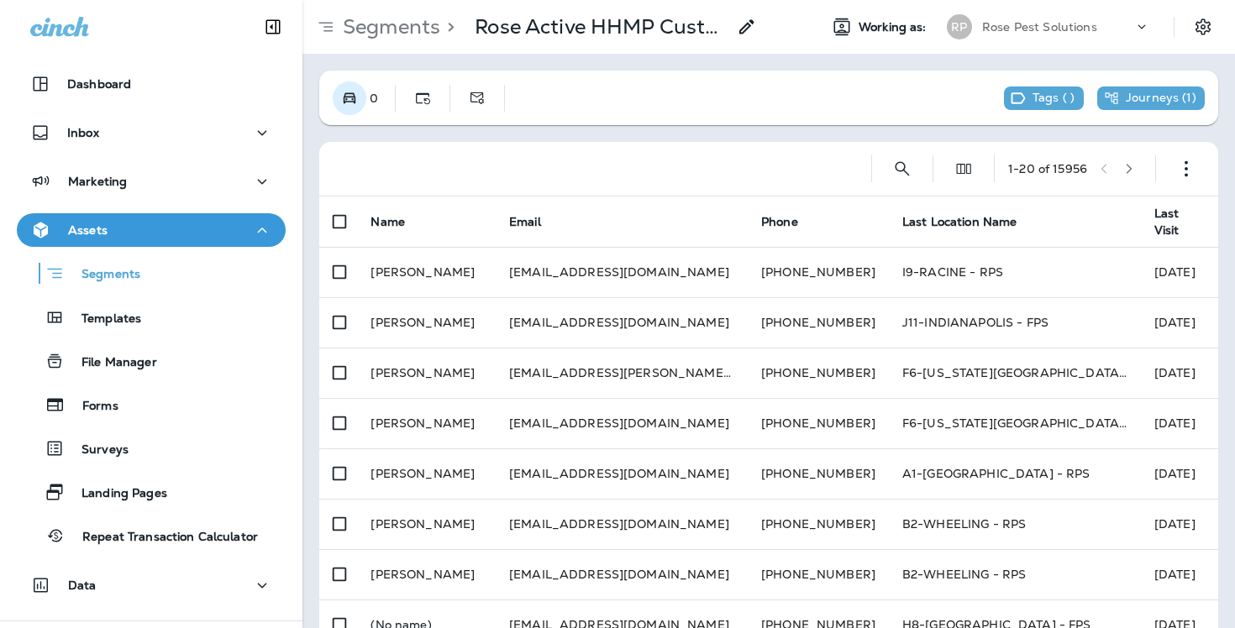
click at [355, 90] on icon "Possession" at bounding box center [349, 98] width 17 height 17
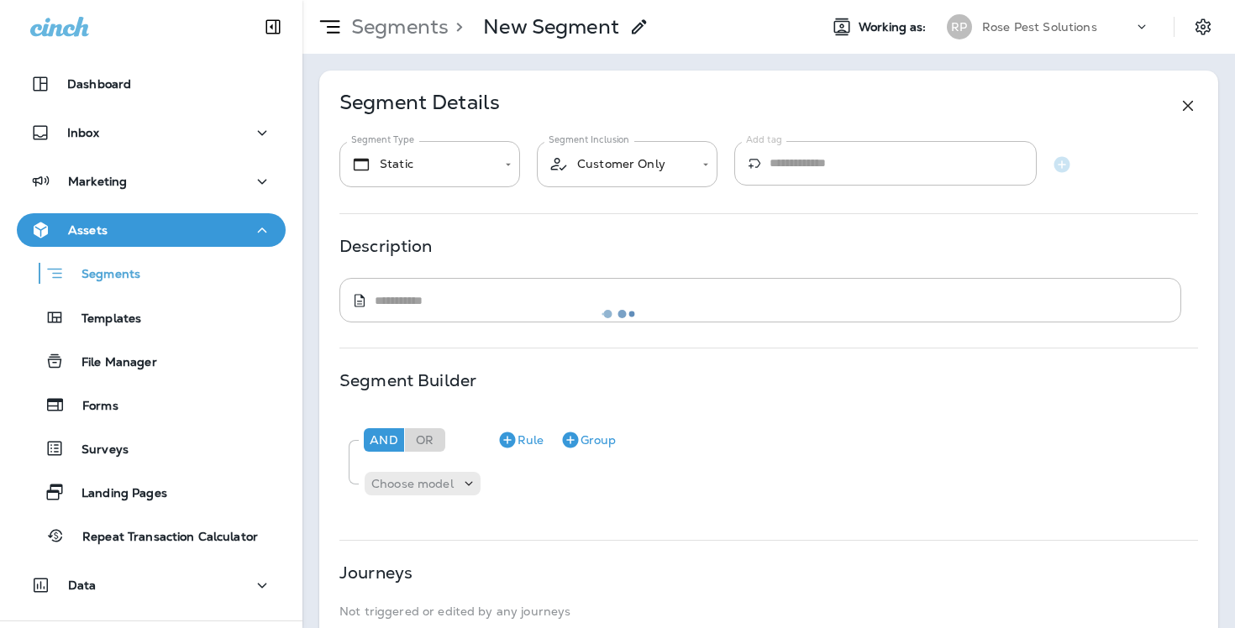
type input "*******"
type input "**********"
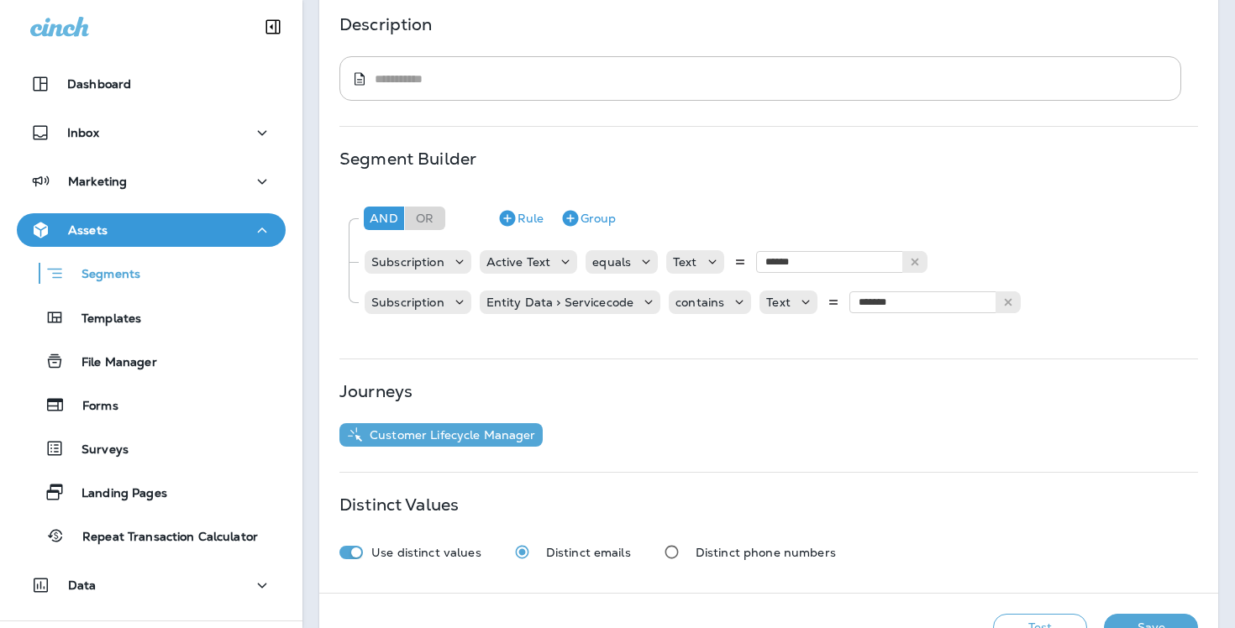
scroll to position [256, 0]
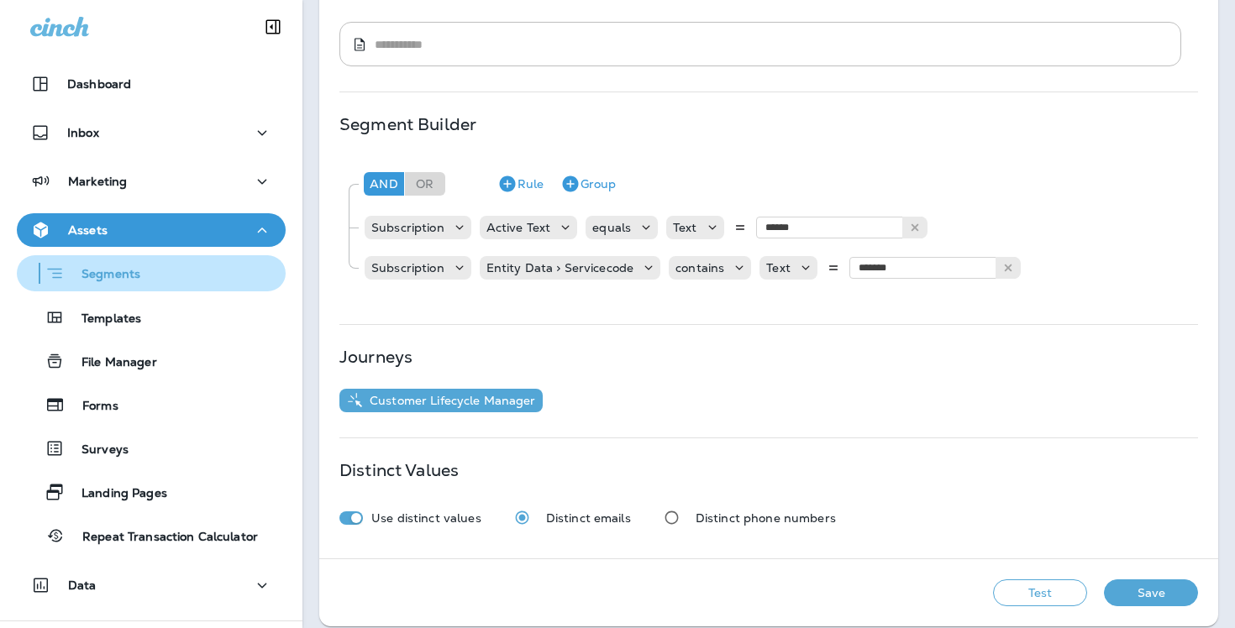
click at [169, 262] on div "Segments" at bounding box center [151, 273] width 255 height 26
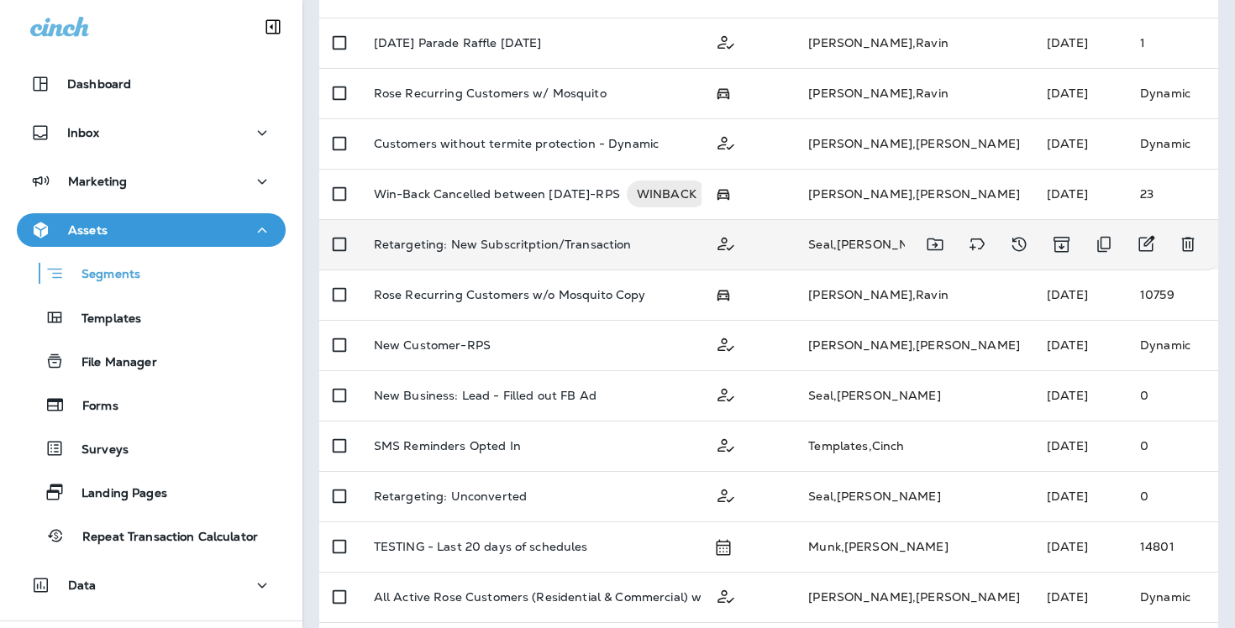
scroll to position [689, 0]
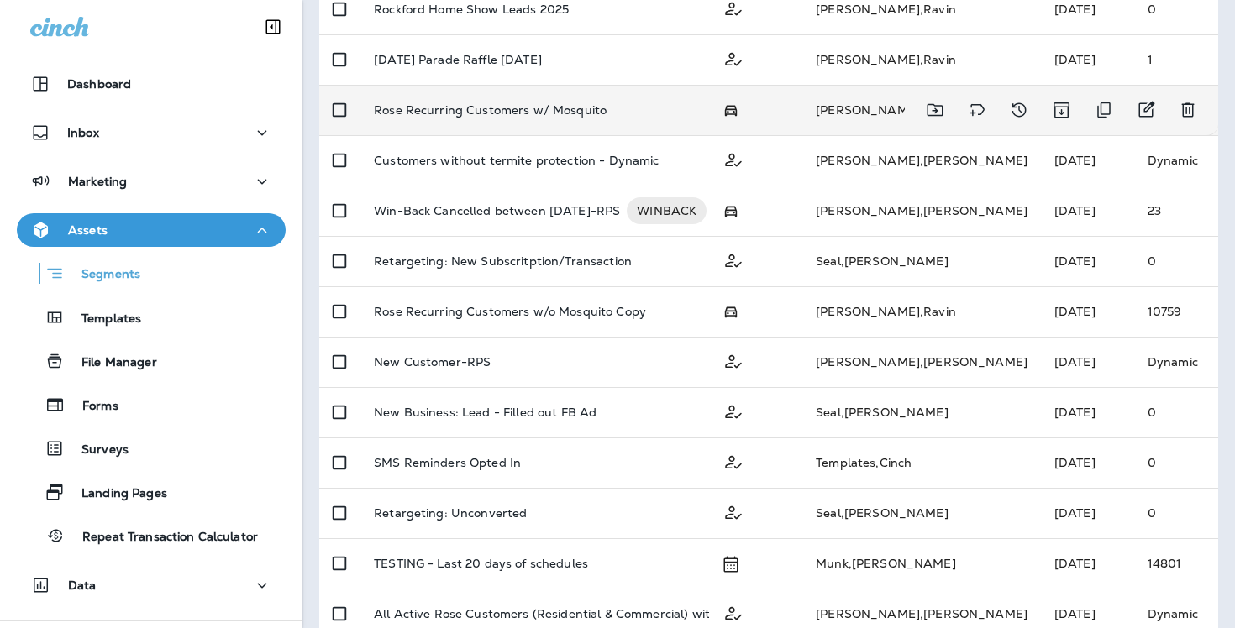
click at [479, 117] on td "Rose Recurring Customers w/ Mosquito" at bounding box center [534, 110] width 349 height 50
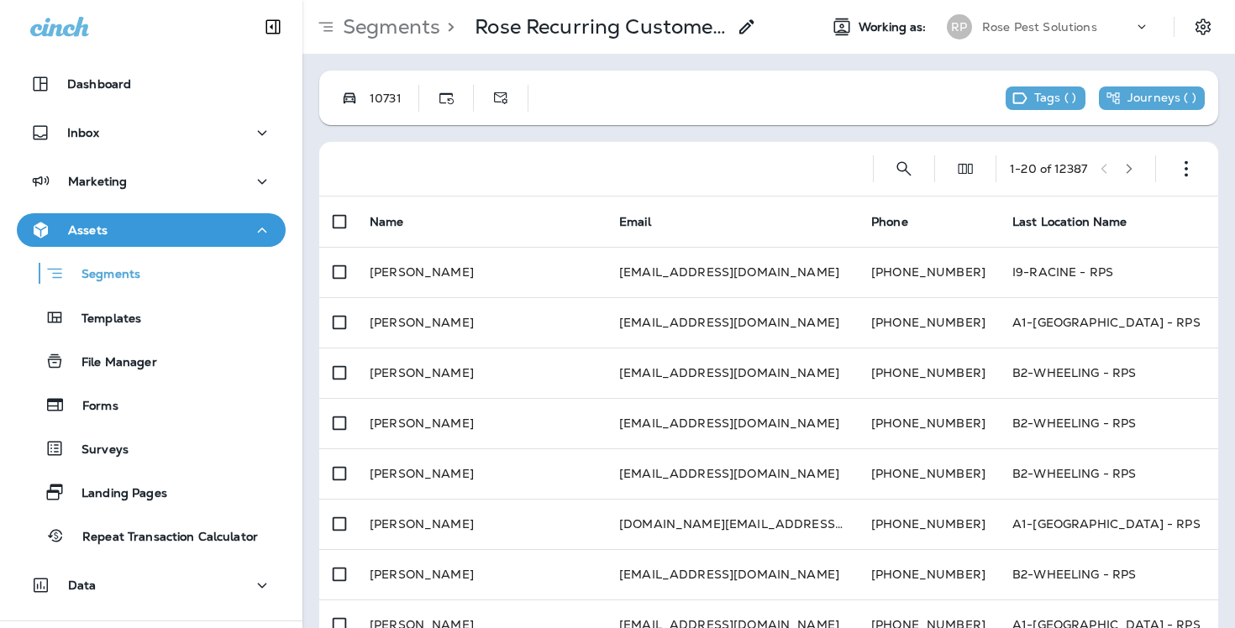
click at [374, 102] on div "10731" at bounding box center [392, 98] width 52 height 13
click at [355, 102] on use "Possession" at bounding box center [350, 97] width 12 height 11
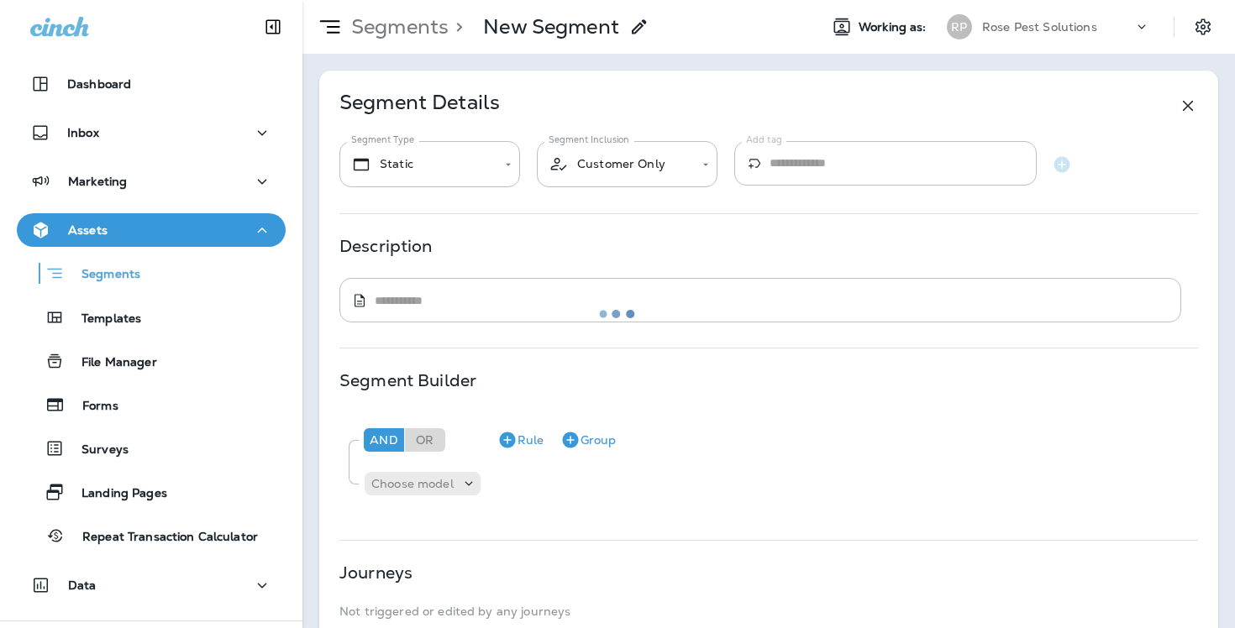
type input "*******"
type input "**********"
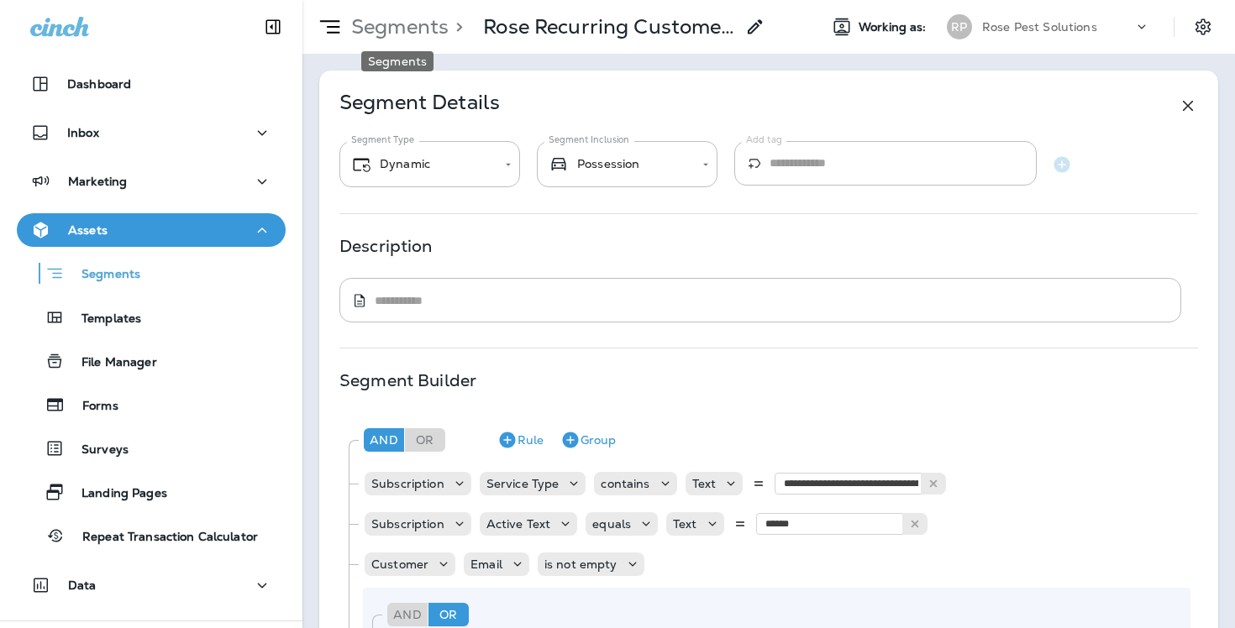
click at [389, 31] on p "Segments" at bounding box center [396, 26] width 104 height 25
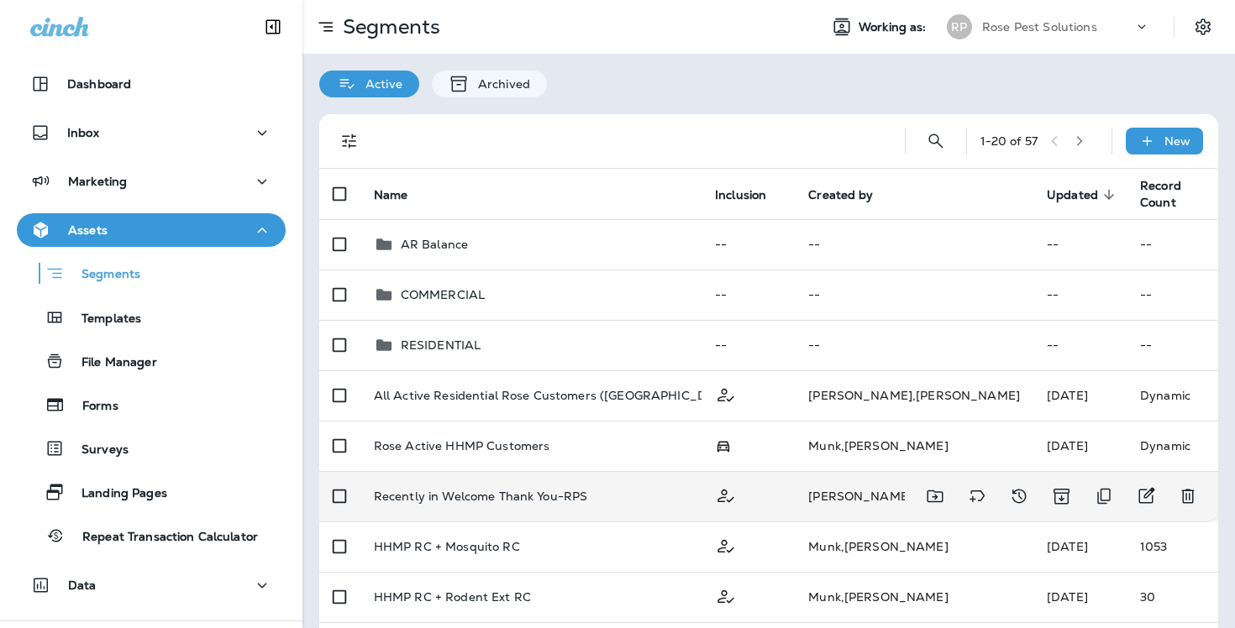
click at [421, 499] on p "Recently in Welcome Thank You-RPS" at bounding box center [481, 496] width 214 height 13
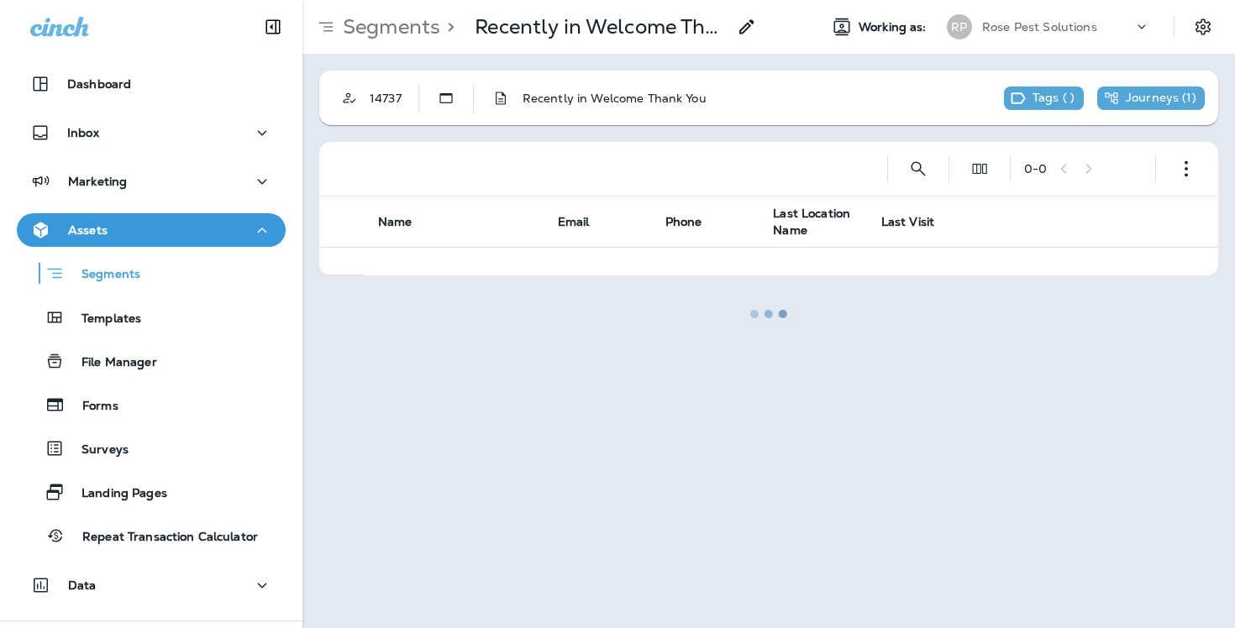
click at [355, 109] on div at bounding box center [768, 314] width 929 height 625
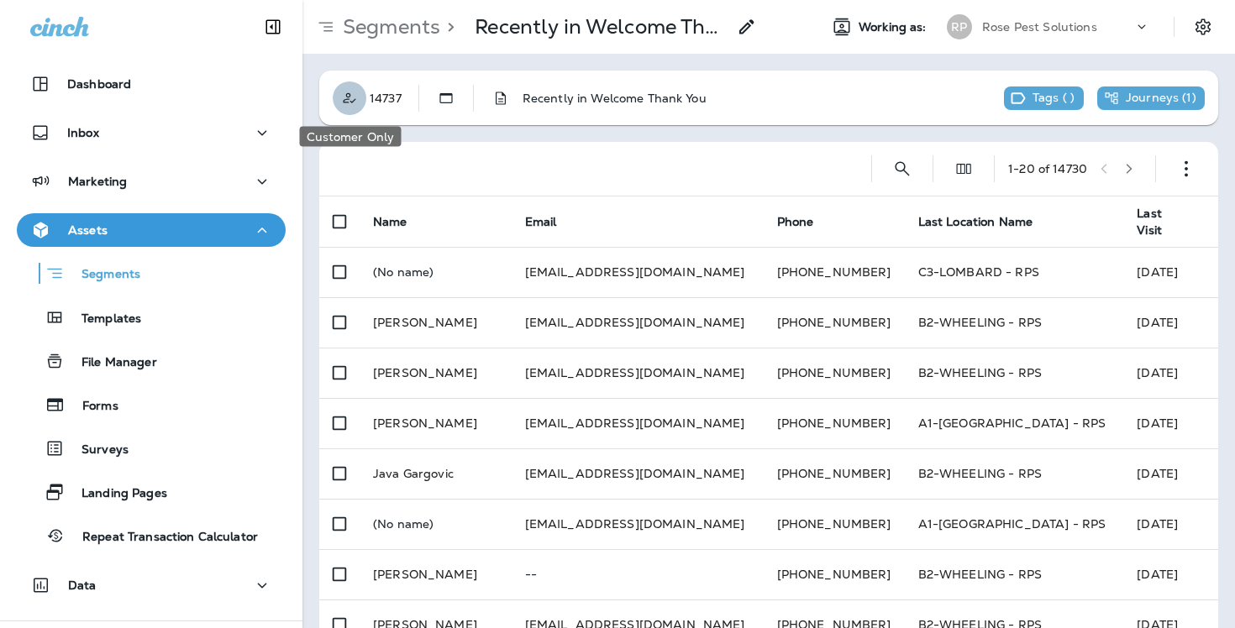
click at [354, 106] on icon "Customer Only" at bounding box center [349, 98] width 17 height 17
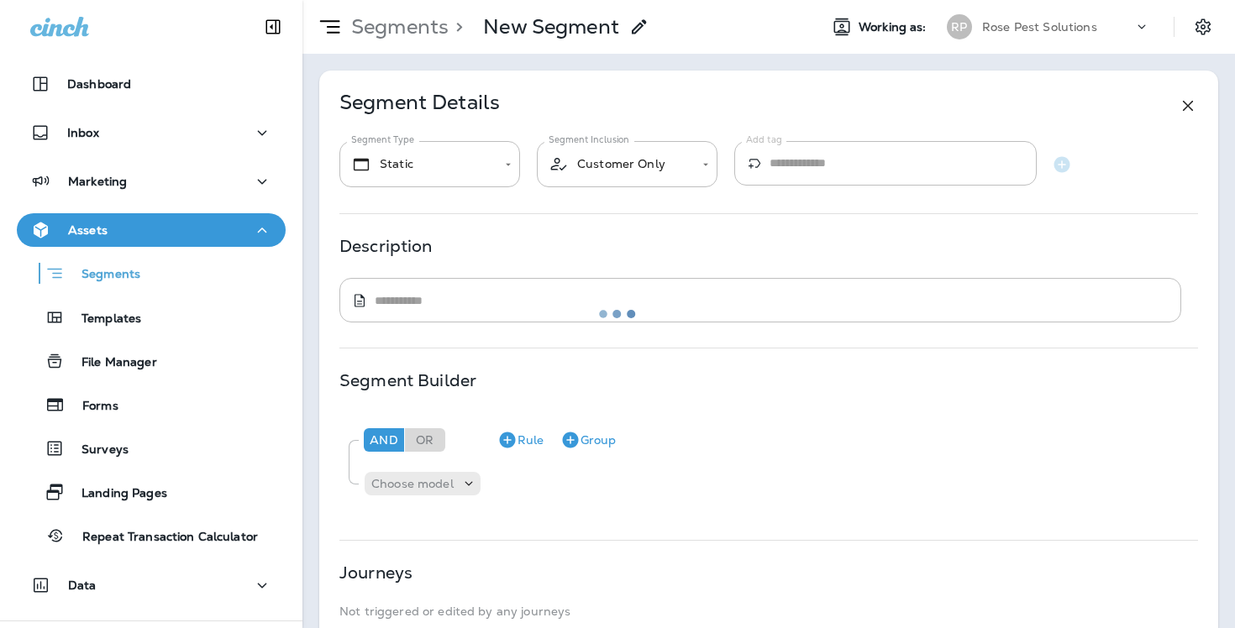
type textarea "**********"
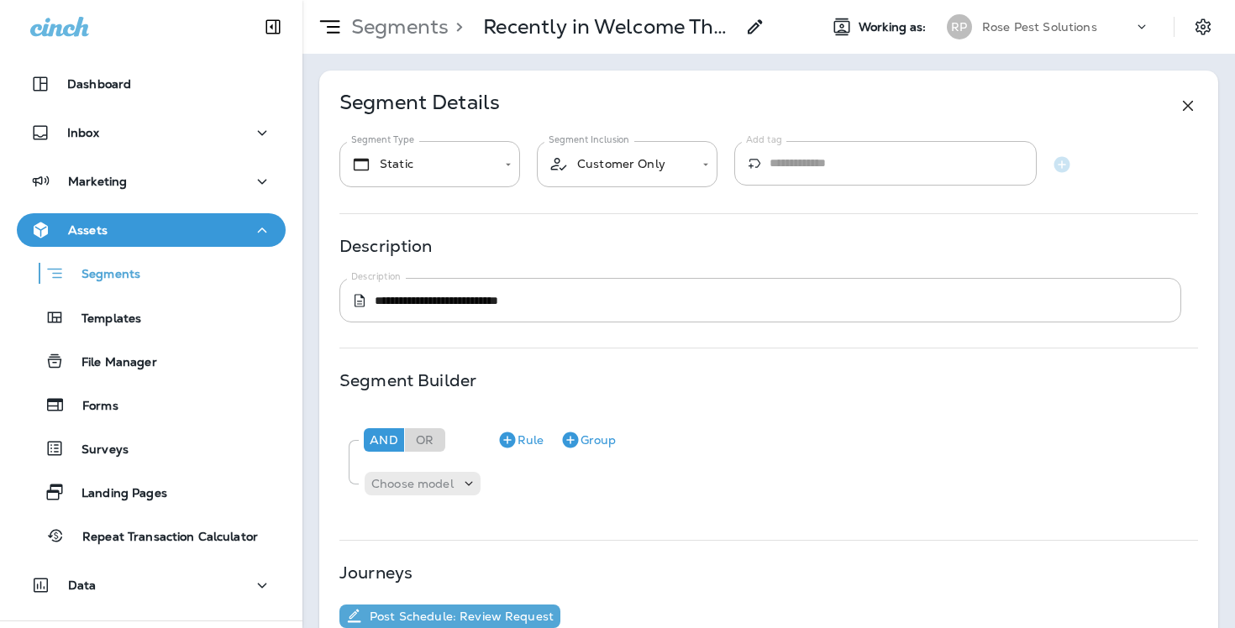
click at [405, 44] on div "Segments > Recently in Welcome Thank You-RPS" at bounding box center [533, 27] width 463 height 42
click at [405, 29] on p "Segments" at bounding box center [396, 26] width 104 height 25
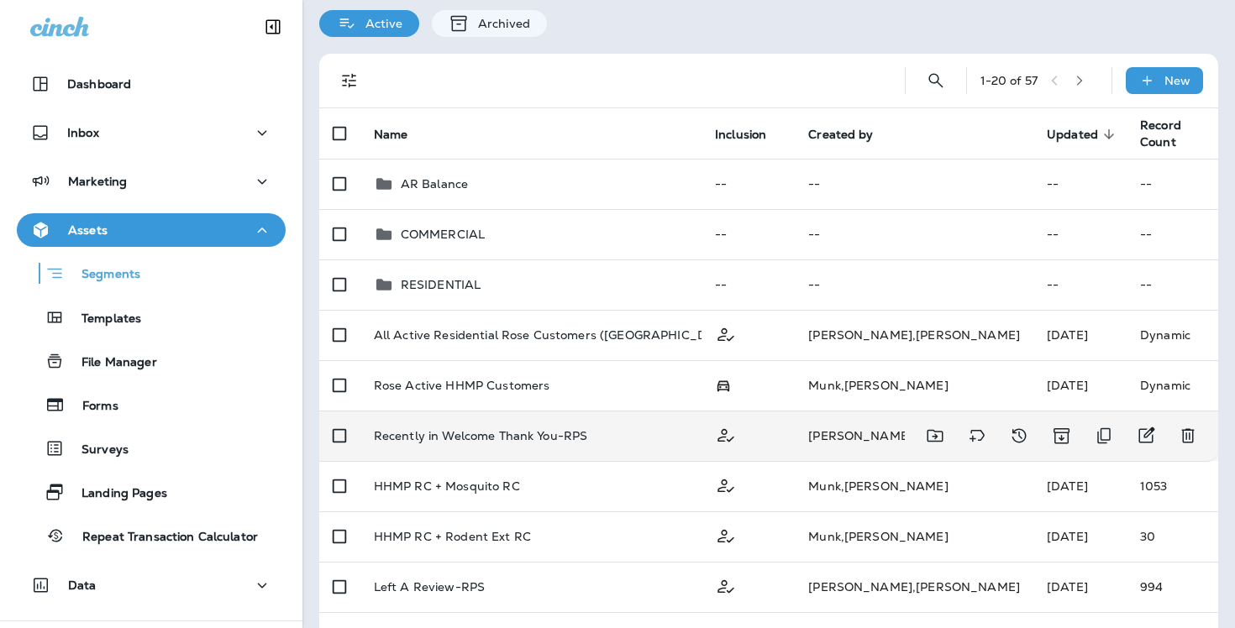
scroll to position [119, 0]
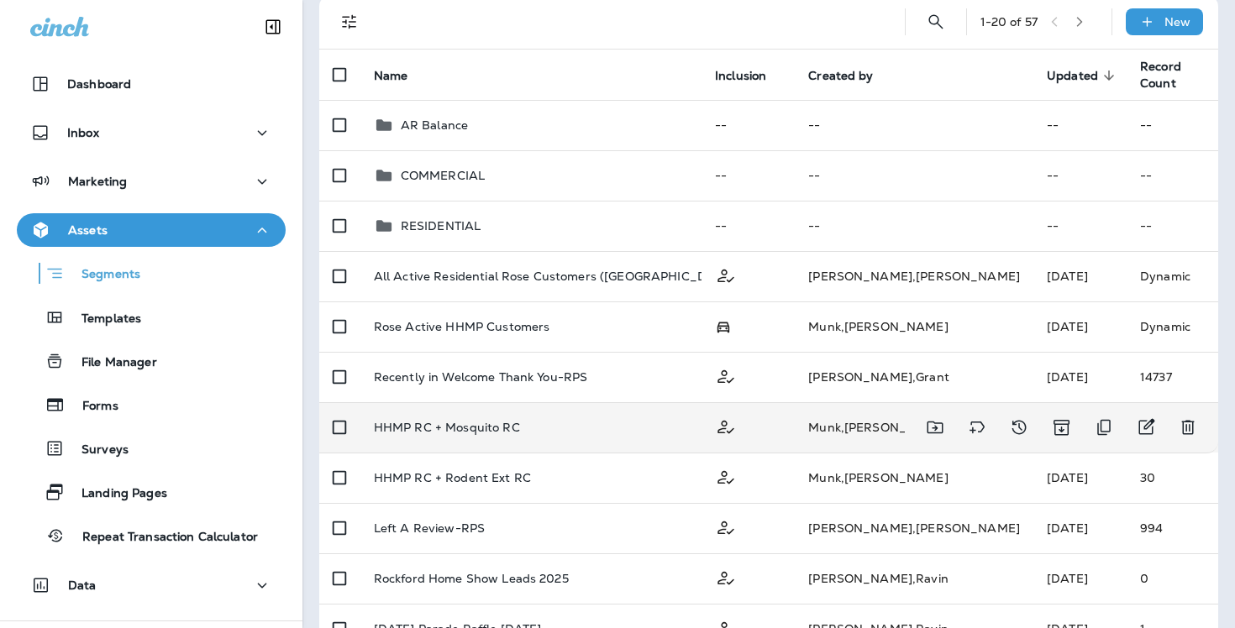
click at [435, 421] on p "HHMP RC + Mosquito RC" at bounding box center [447, 427] width 146 height 13
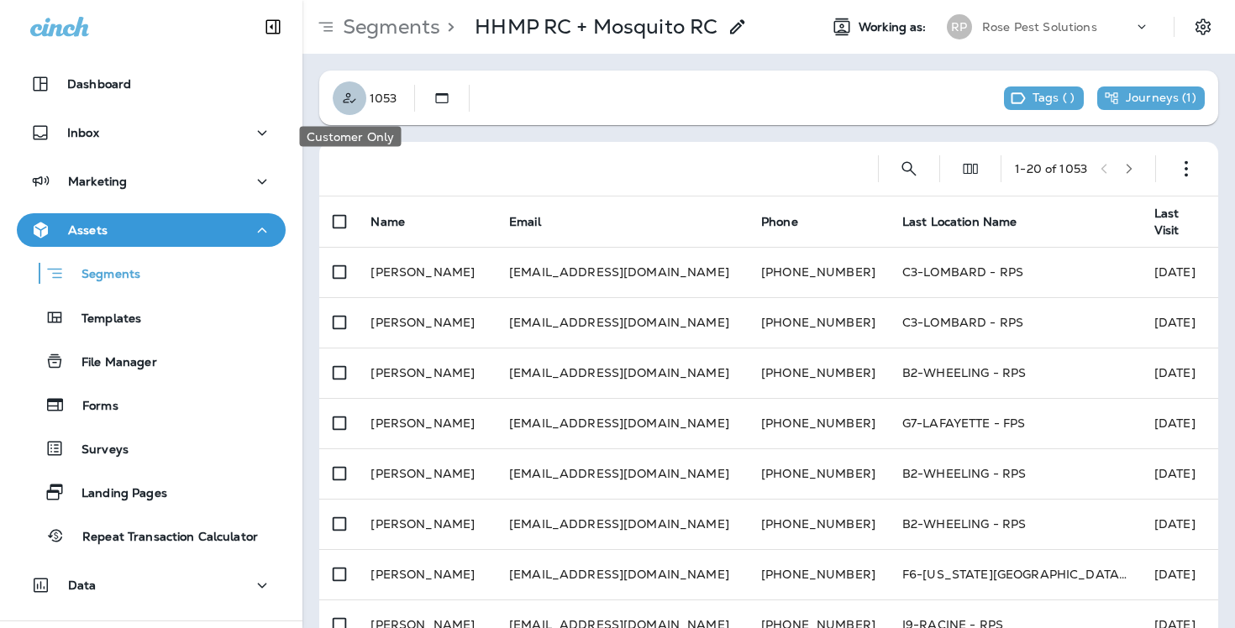
click at [346, 98] on icon "Customer Only" at bounding box center [349, 98] width 17 height 17
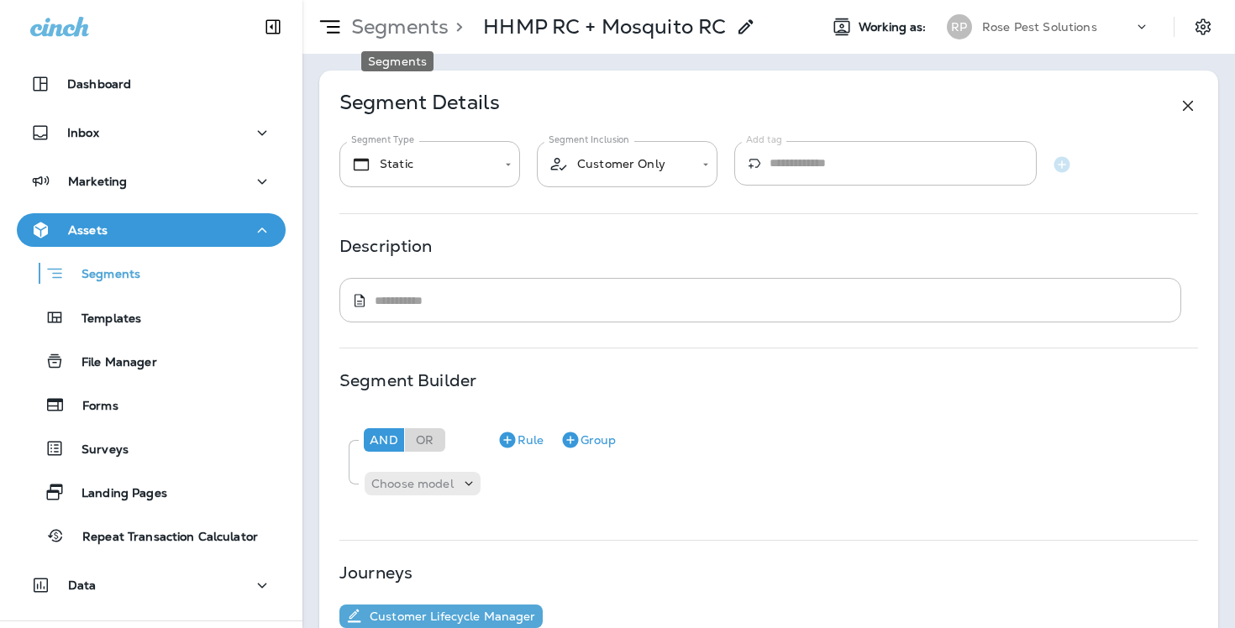
click at [401, 25] on p "Segments" at bounding box center [396, 26] width 104 height 25
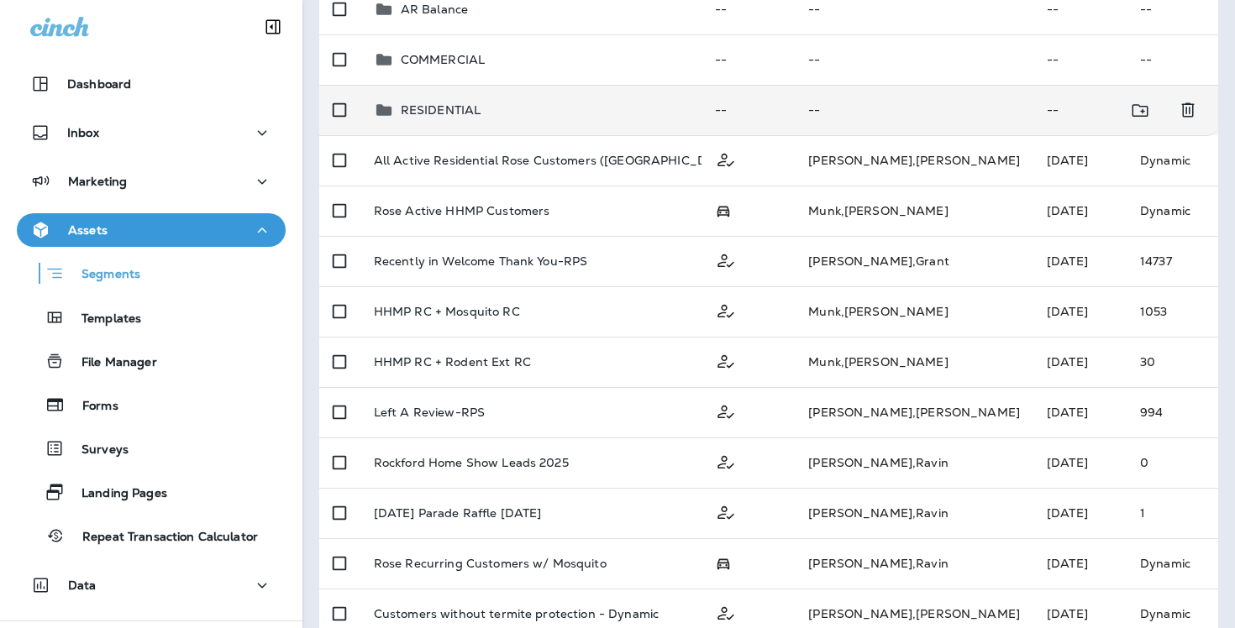
scroll to position [241, 0]
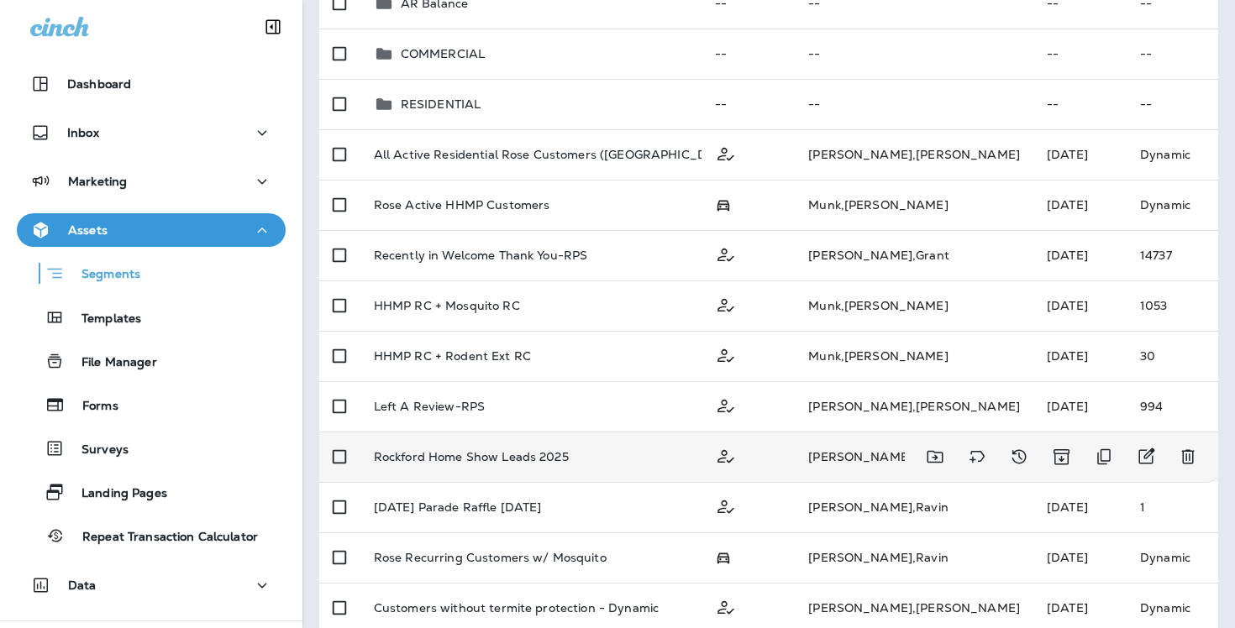
click at [479, 460] on p "Rockford Home Show Leads 2025" at bounding box center [471, 456] width 195 height 13
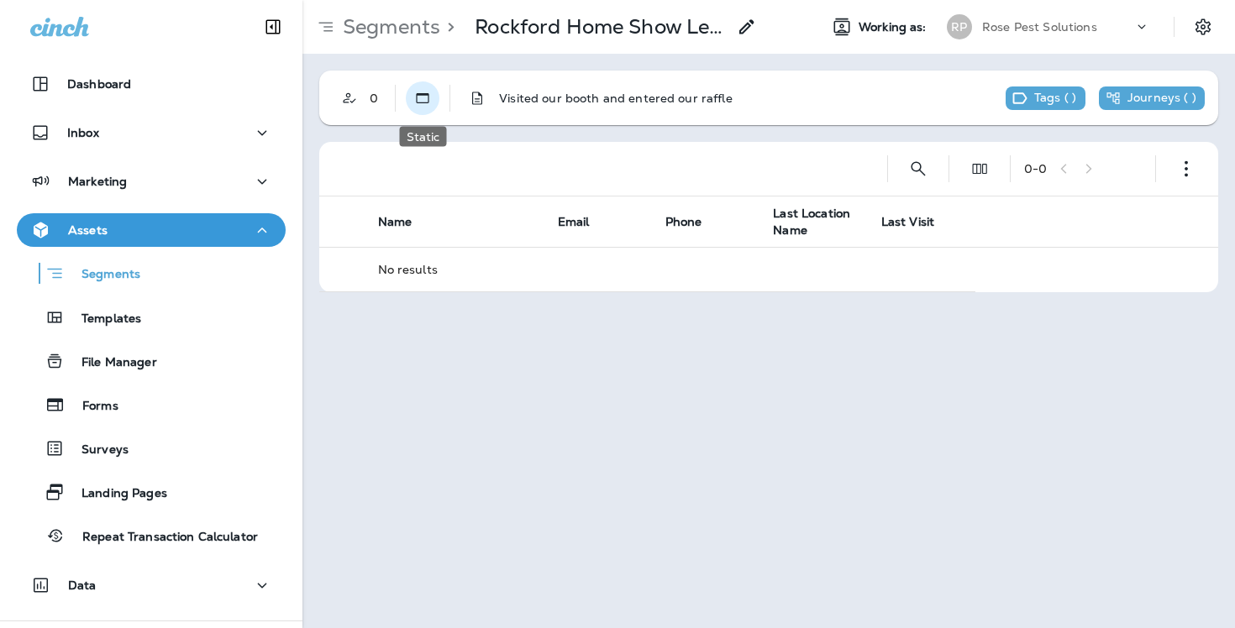
click at [422, 90] on icon "Static" at bounding box center [422, 98] width 17 height 17
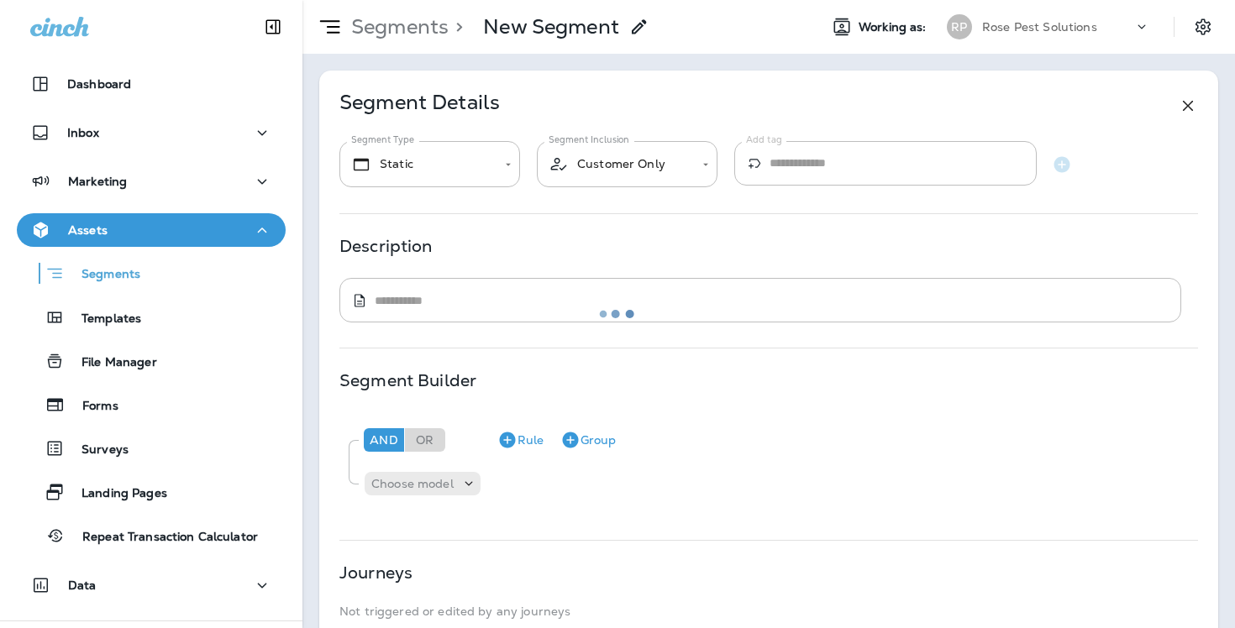
type textarea "**********"
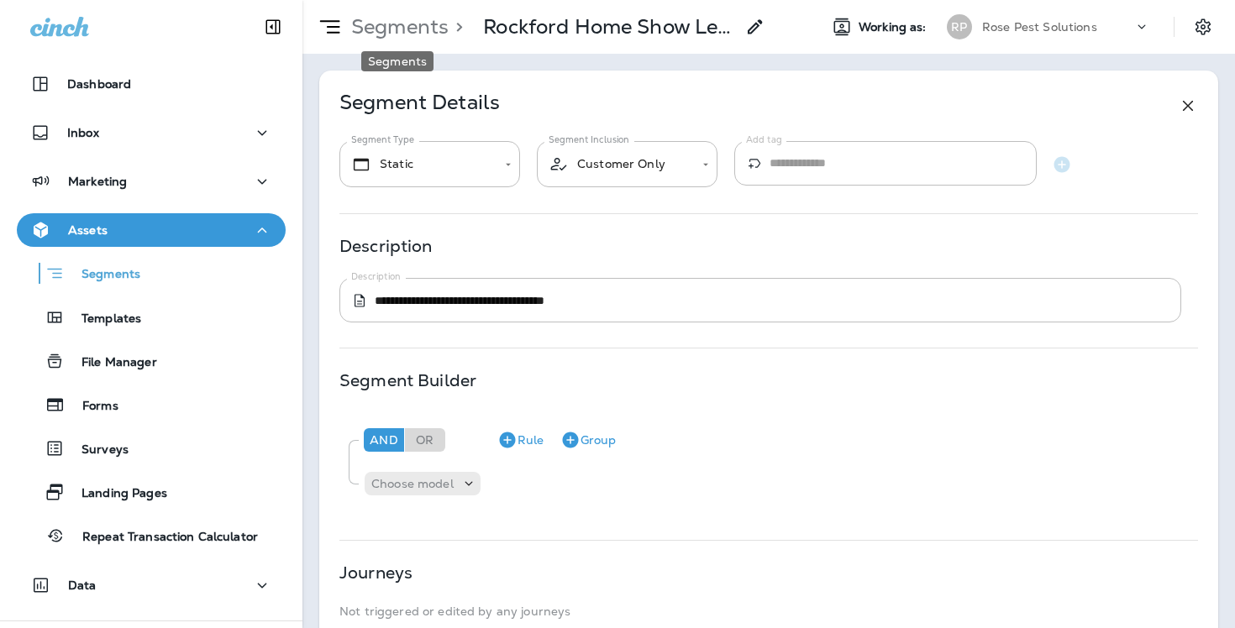
click at [386, 34] on p "Segments" at bounding box center [396, 26] width 104 height 25
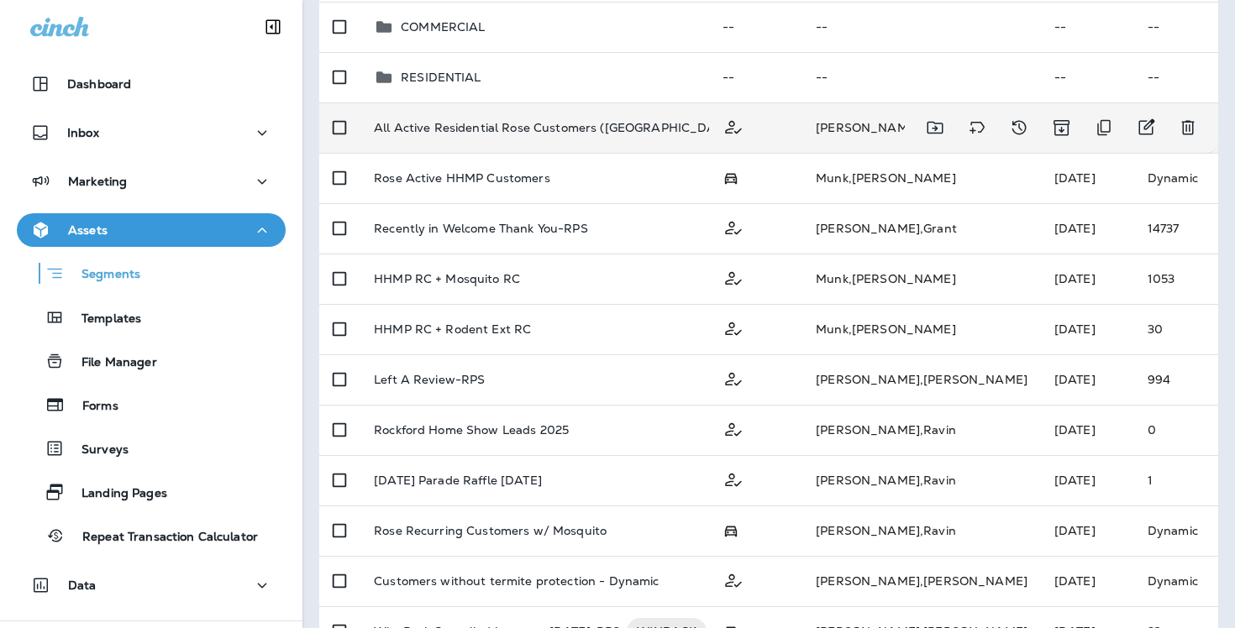
scroll to position [309, 0]
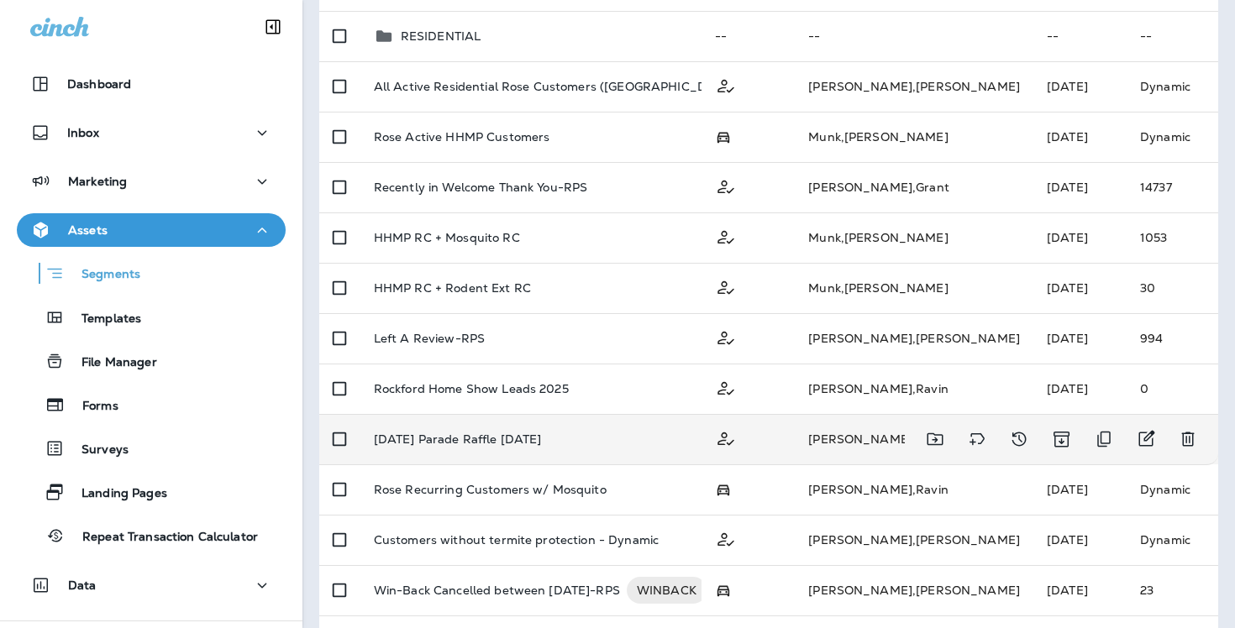
click at [501, 436] on p "[DATE] Parade Raffle [DATE]" at bounding box center [458, 439] width 168 height 13
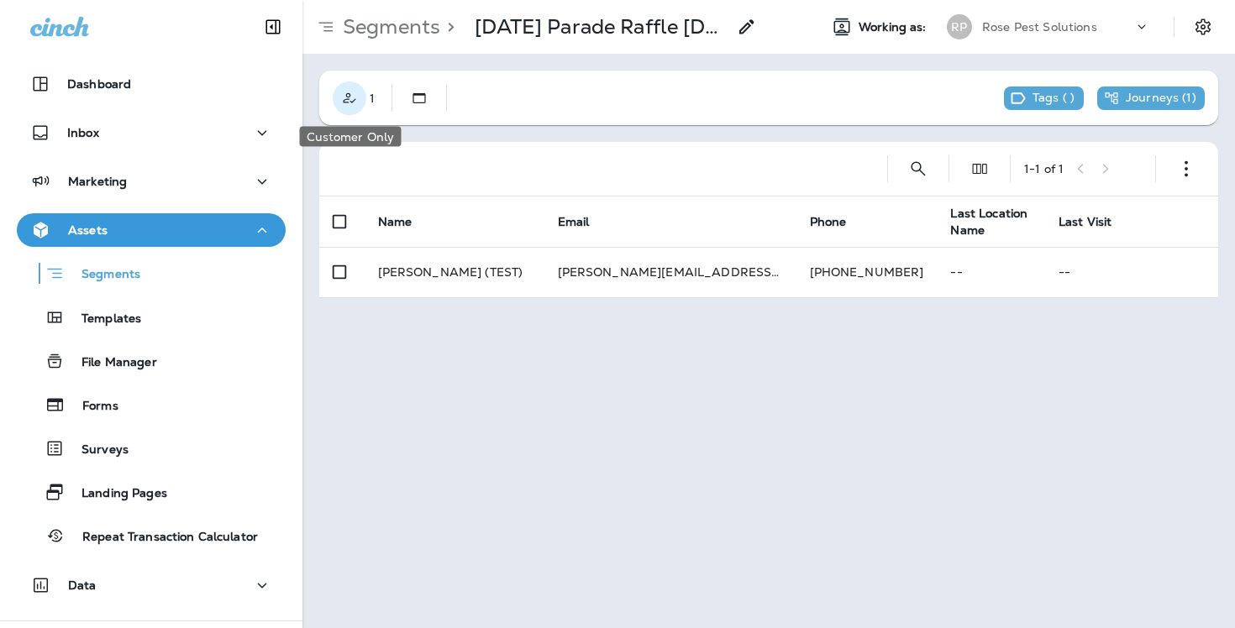
click at [353, 97] on icon "Customer Only" at bounding box center [349, 98] width 17 height 17
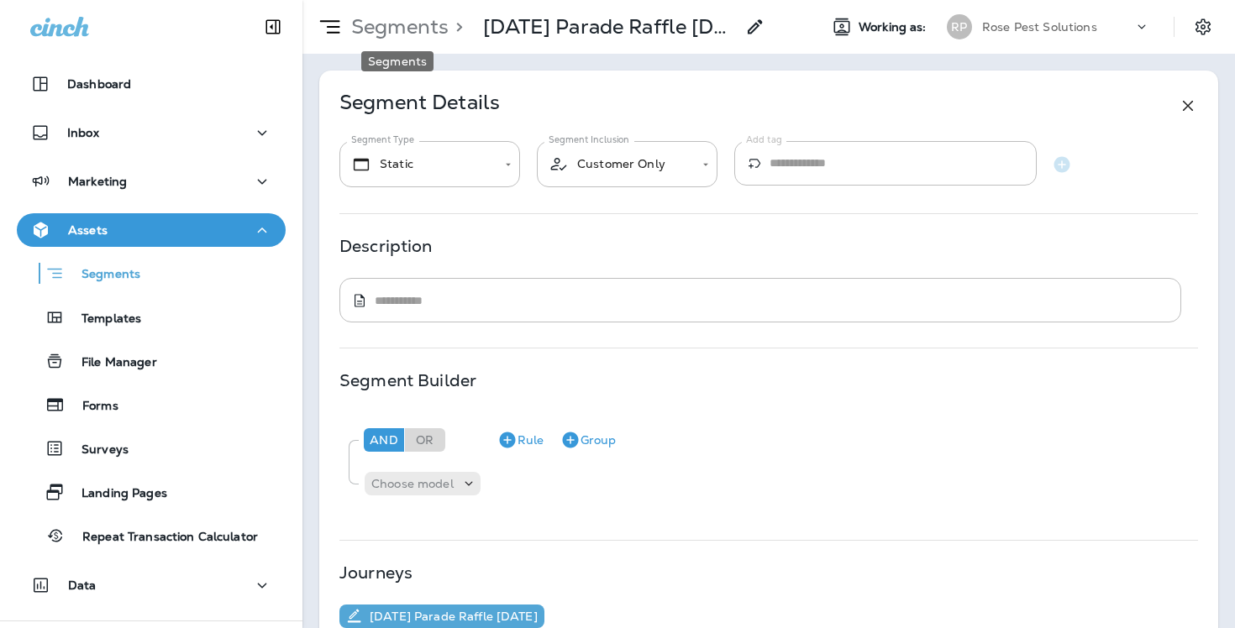
click at [391, 39] on p "Segments" at bounding box center [396, 26] width 104 height 25
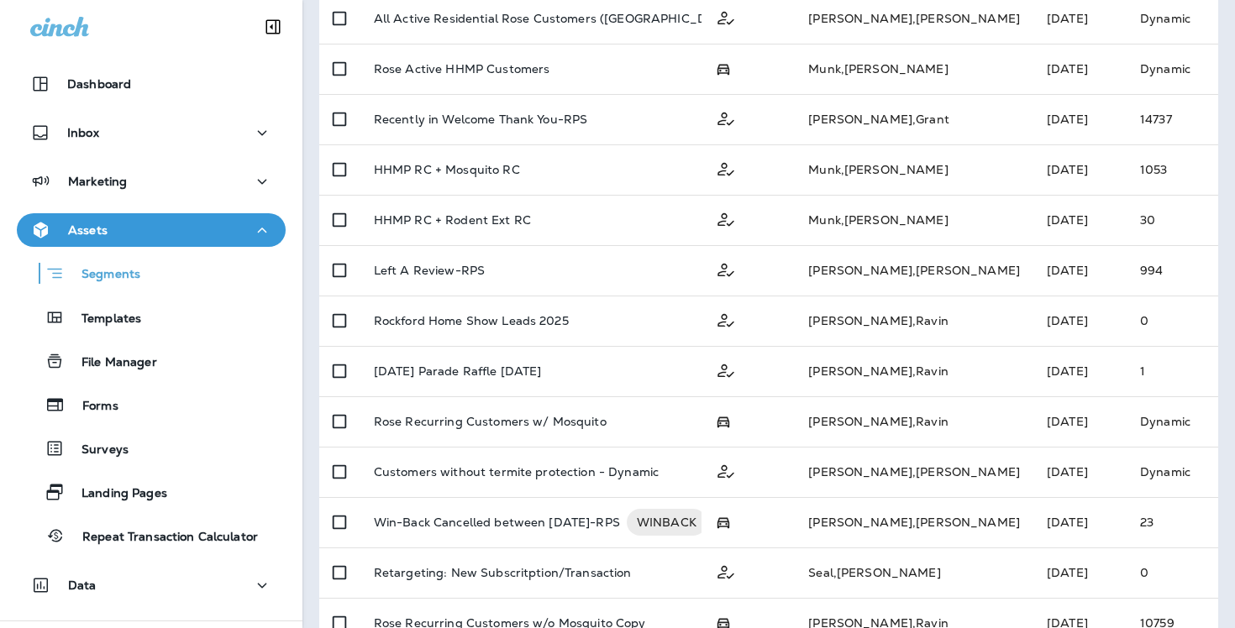
scroll to position [441, 0]
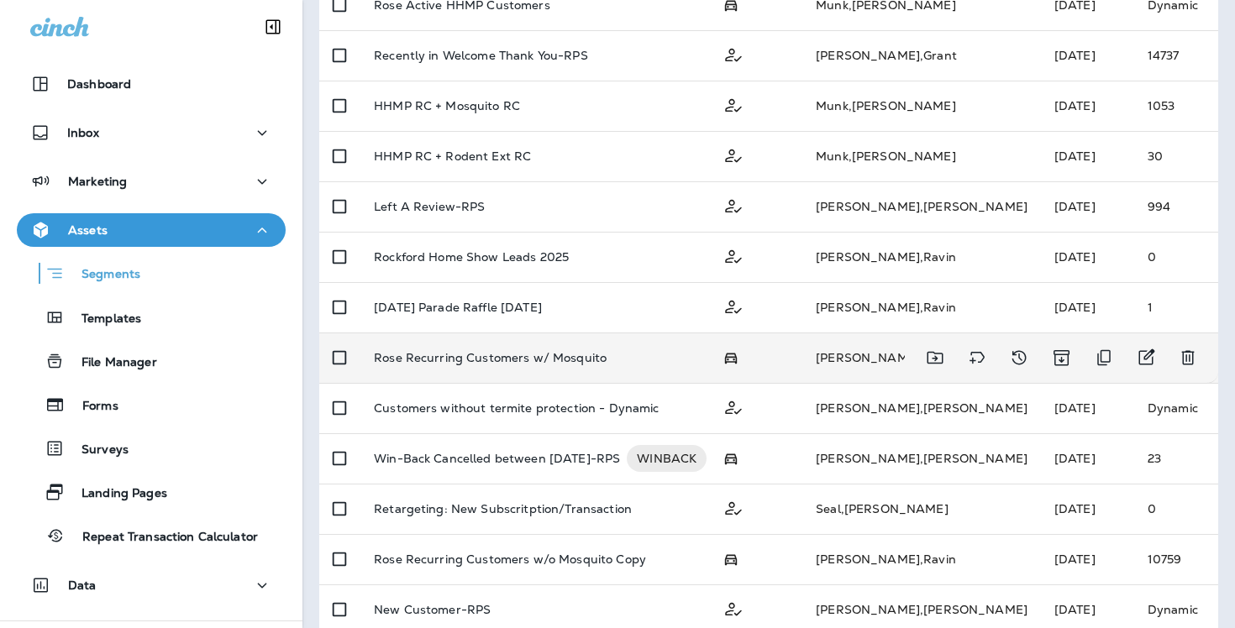
click at [451, 362] on p "Rose Recurring Customers w/ Mosquito" at bounding box center [490, 357] width 233 height 13
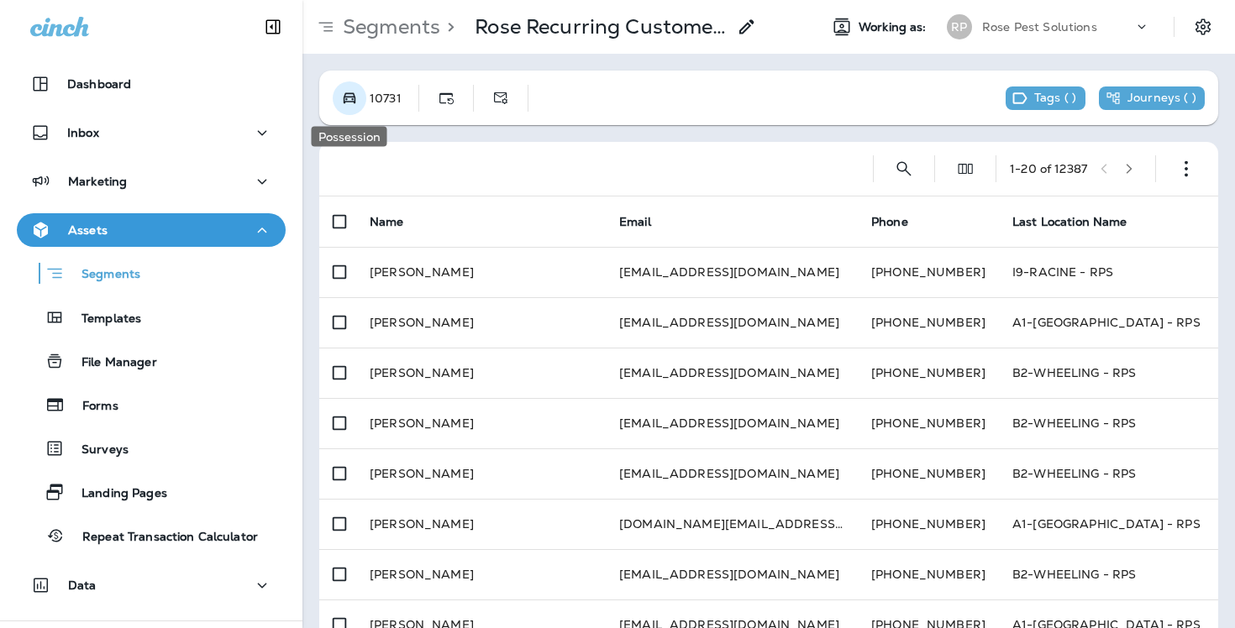
click at [349, 104] on icon "Possession" at bounding box center [349, 98] width 17 height 17
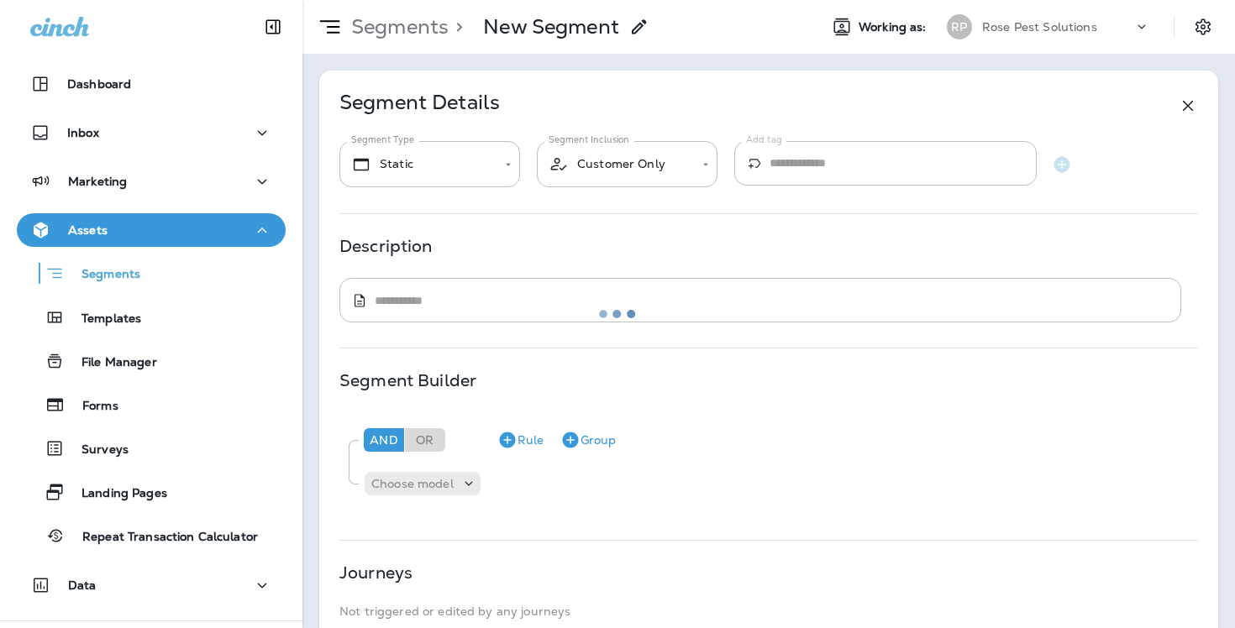
type input "*******"
type input "**********"
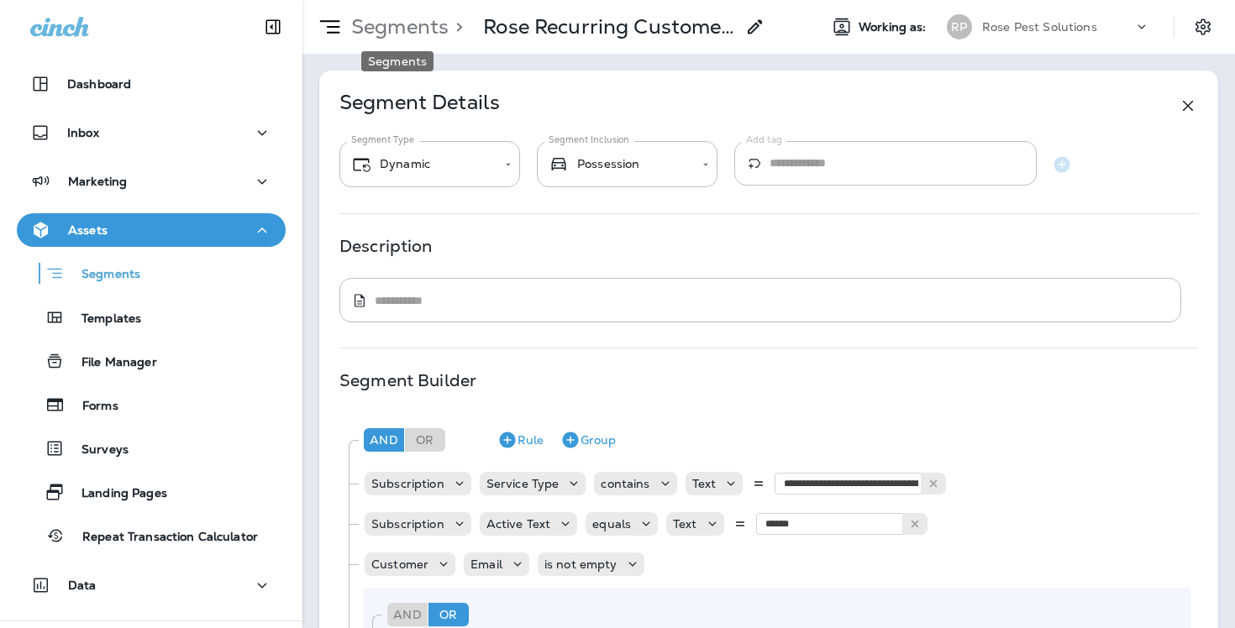
click at [379, 28] on p "Segments" at bounding box center [396, 26] width 104 height 25
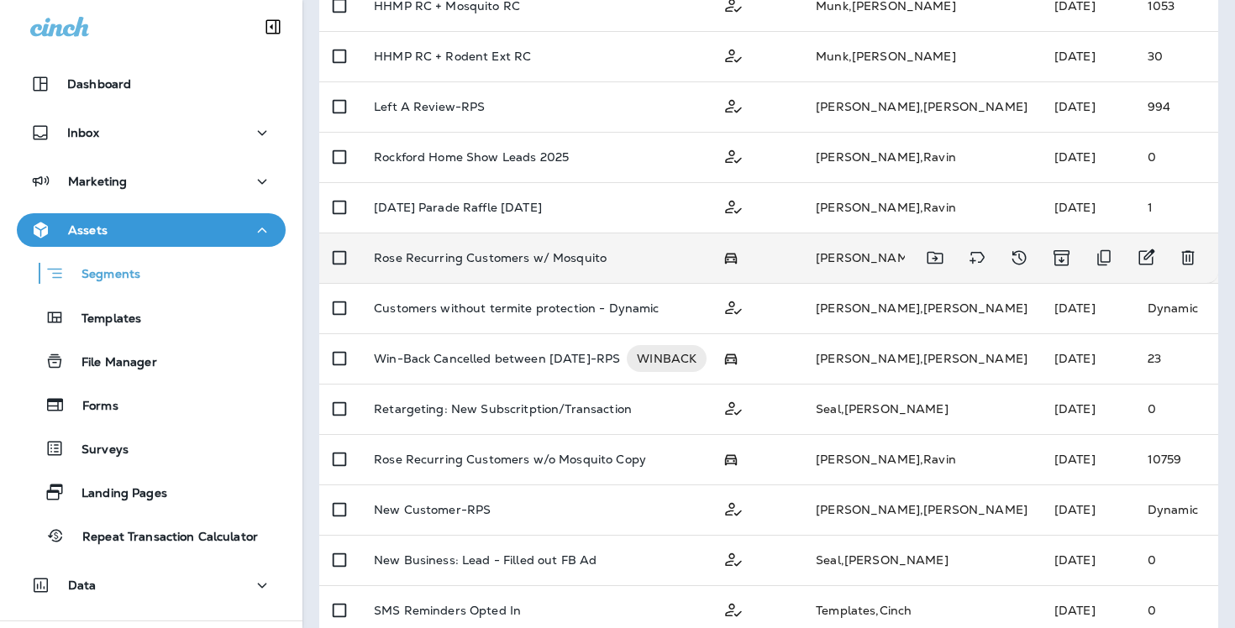
scroll to position [543, 0]
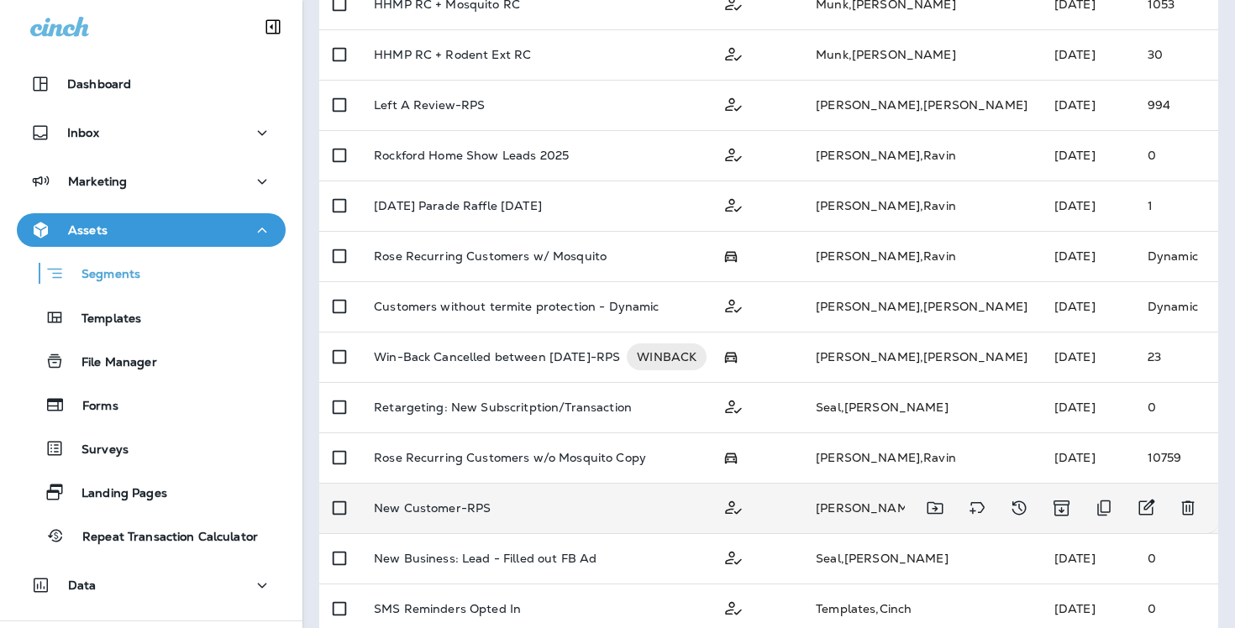
click at [423, 509] on p "New Customer-RPS" at bounding box center [432, 508] width 117 height 13
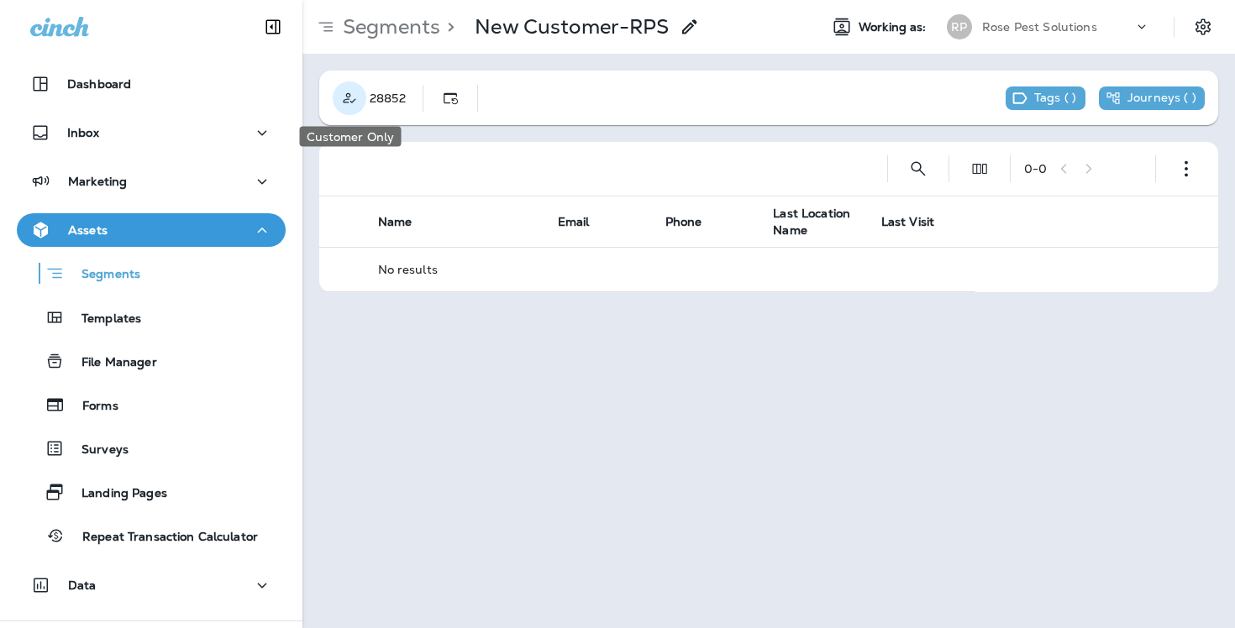
click at [355, 102] on icon "Customer Only" at bounding box center [349, 98] width 17 height 17
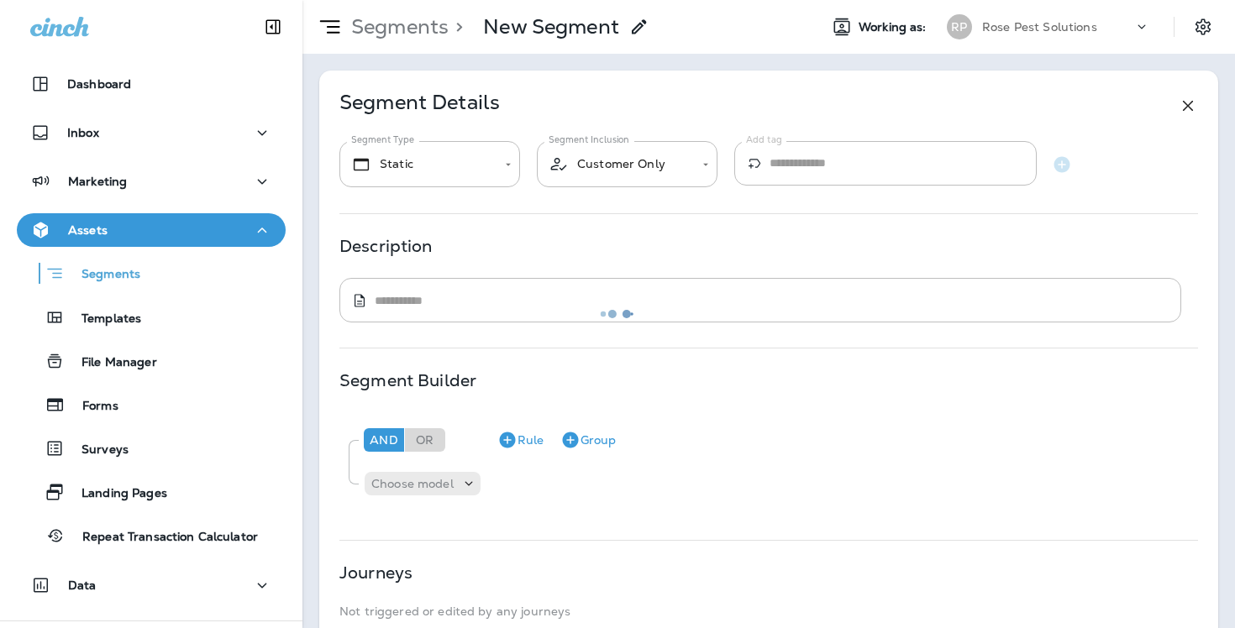
type input "*******"
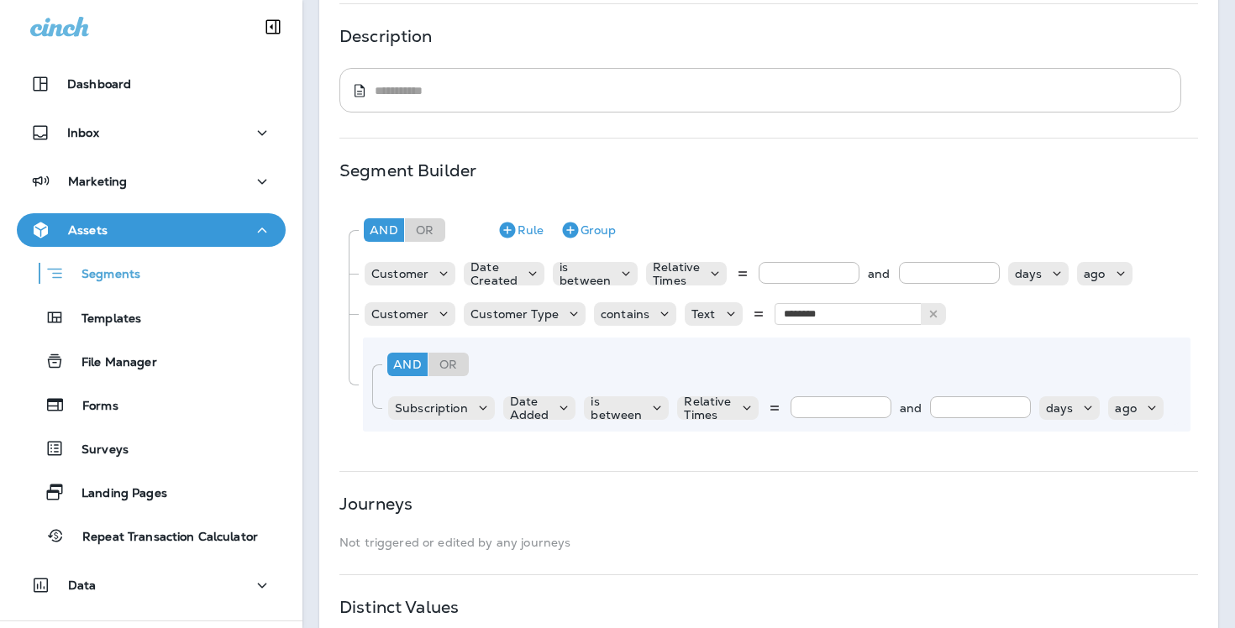
scroll to position [218, 0]
